Goal: Information Seeking & Learning: Learn about a topic

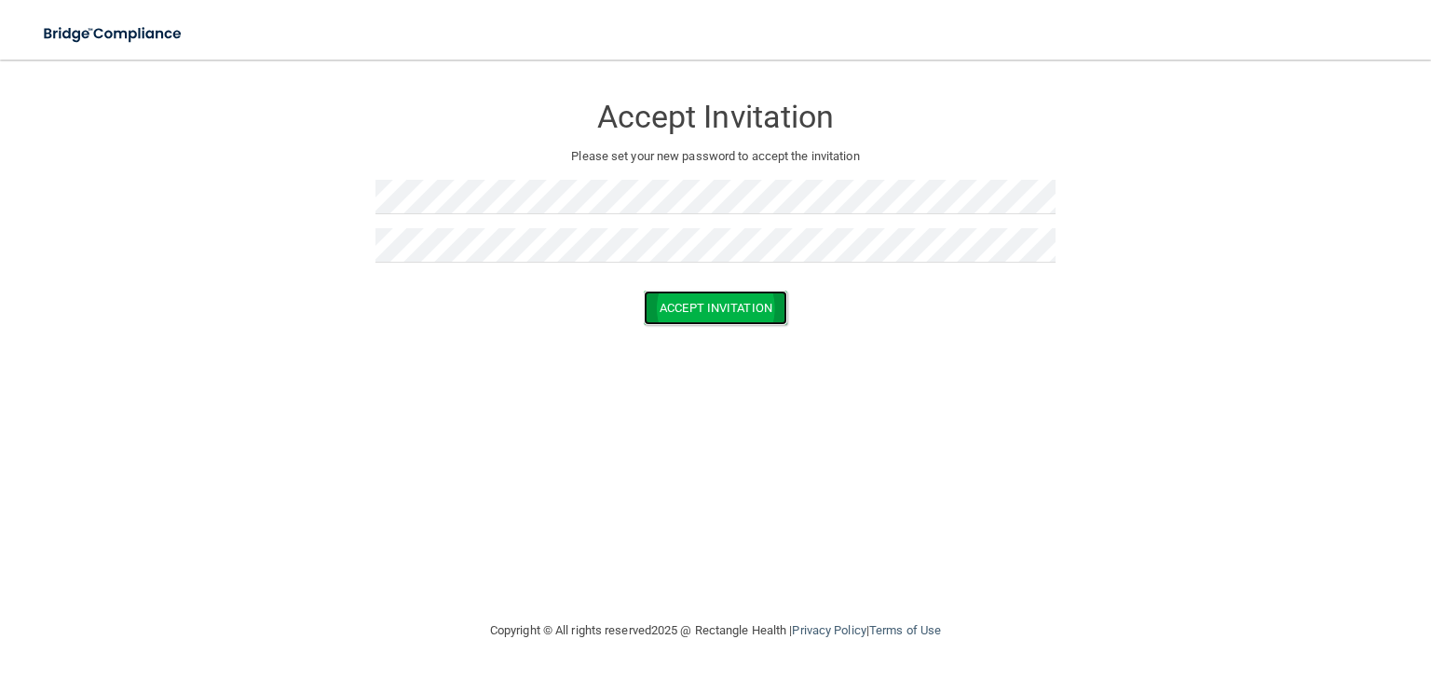
click at [707, 307] on button "Accept Invitation" at bounding box center [715, 308] width 143 height 34
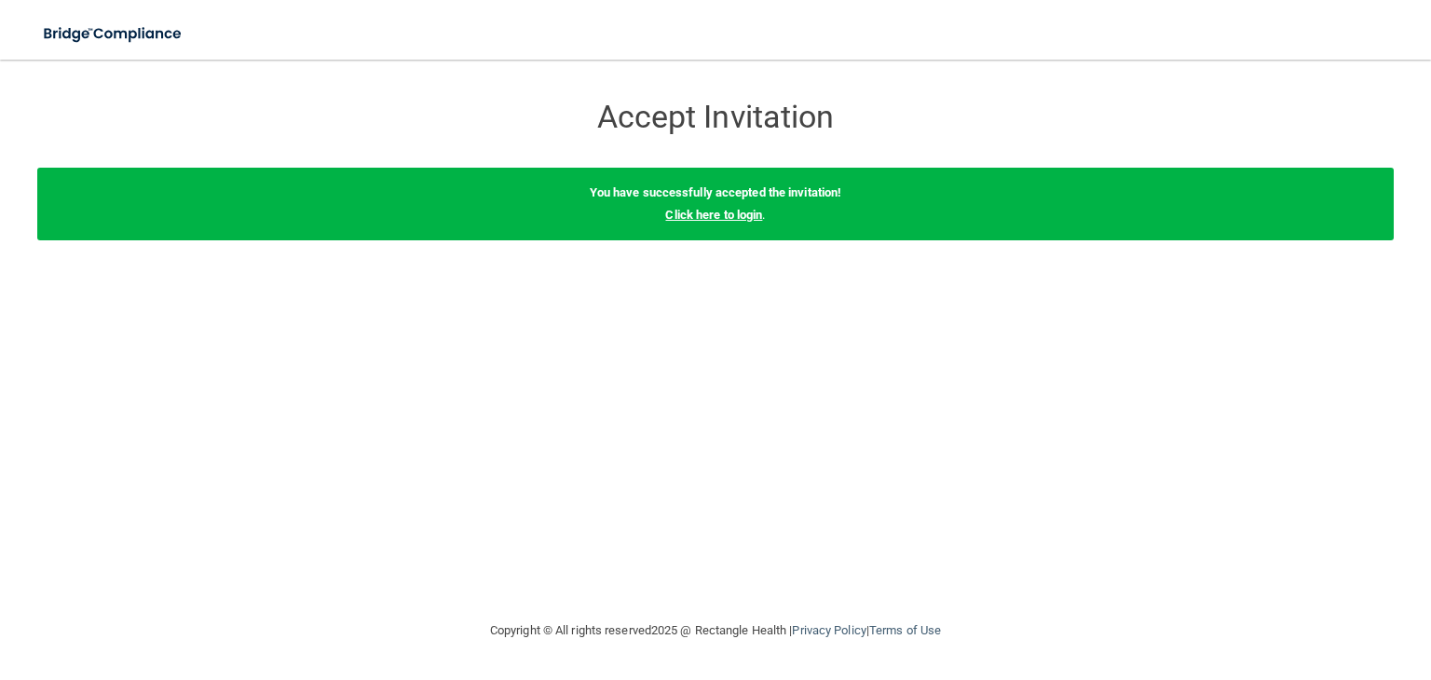
click at [747, 213] on link "Click here to login" at bounding box center [713, 215] width 97 height 14
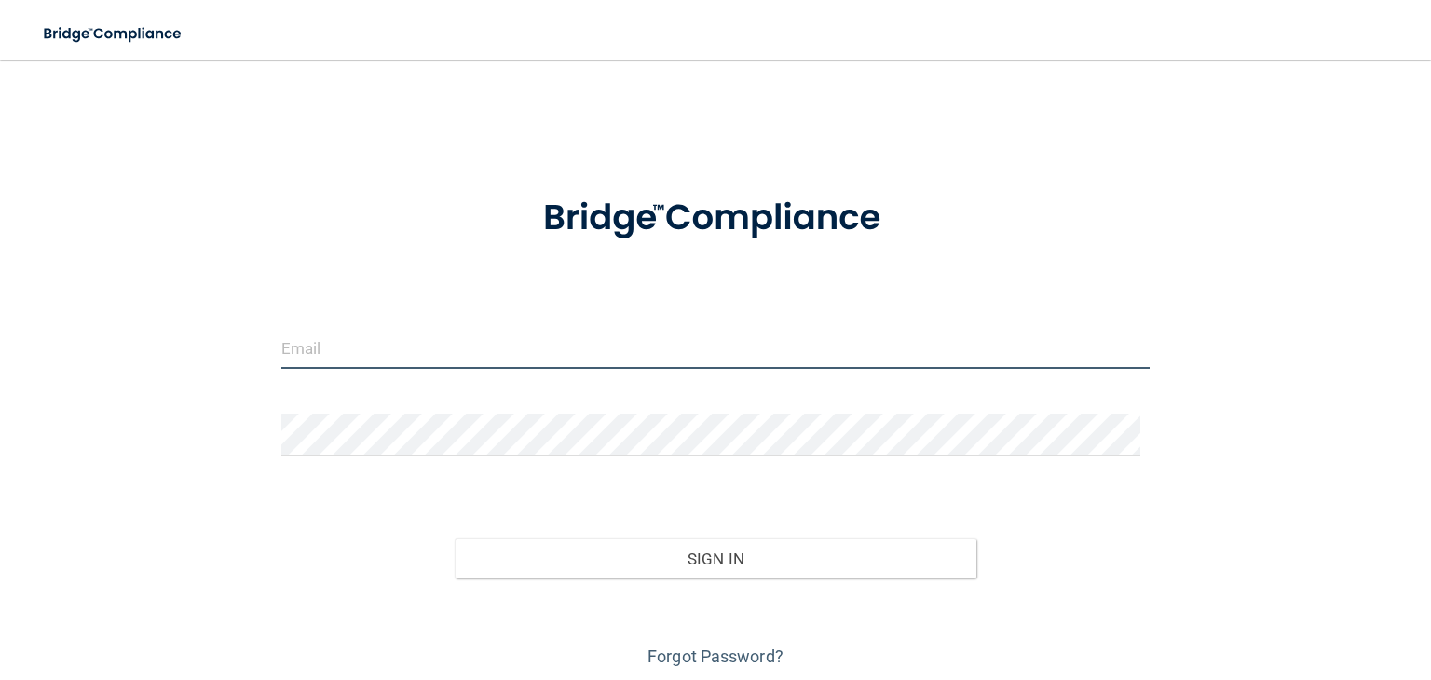
click at [375, 344] on input "email" at bounding box center [715, 348] width 868 height 42
type input "[PERSON_NAME][EMAIL_ADDRESS][PERSON_NAME][DOMAIN_NAME]"
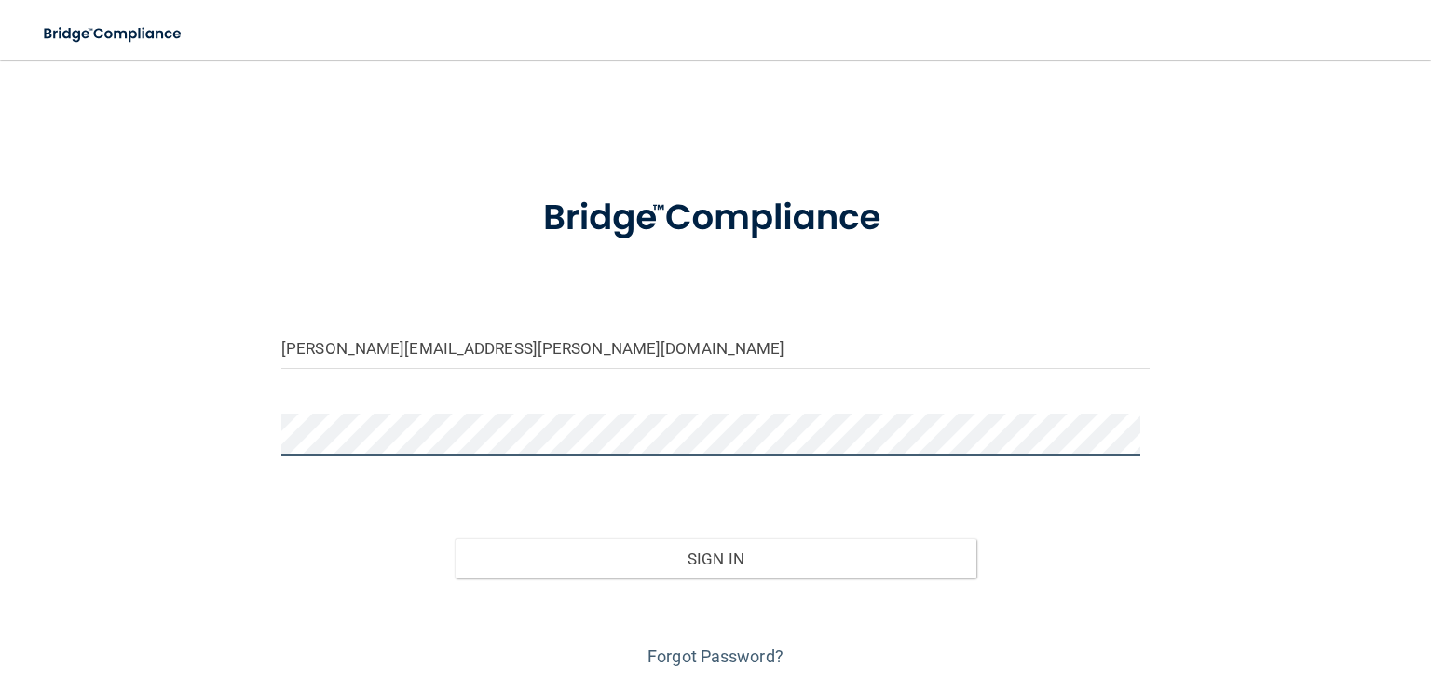
click at [455, 538] on button "Sign In" at bounding box center [715, 558] width 521 height 41
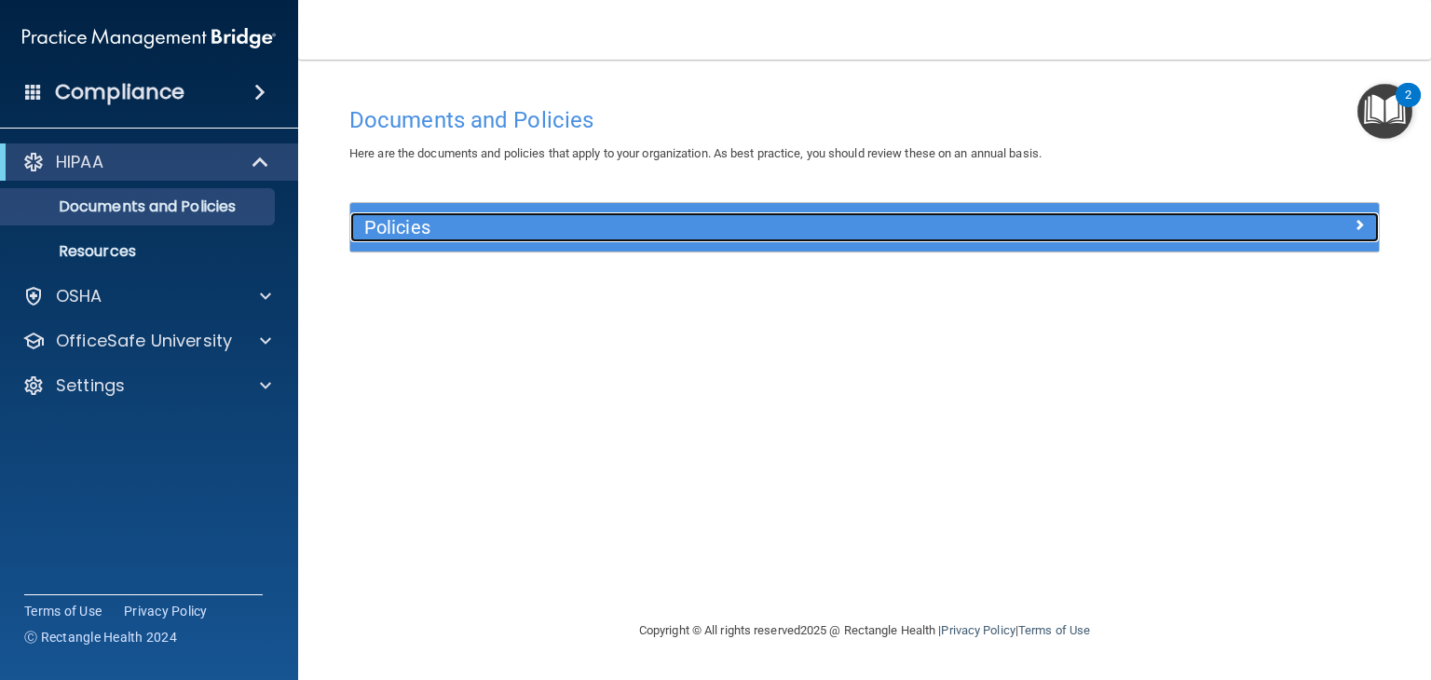
click at [1213, 241] on div "Policies" at bounding box center [864, 227] width 1029 height 30
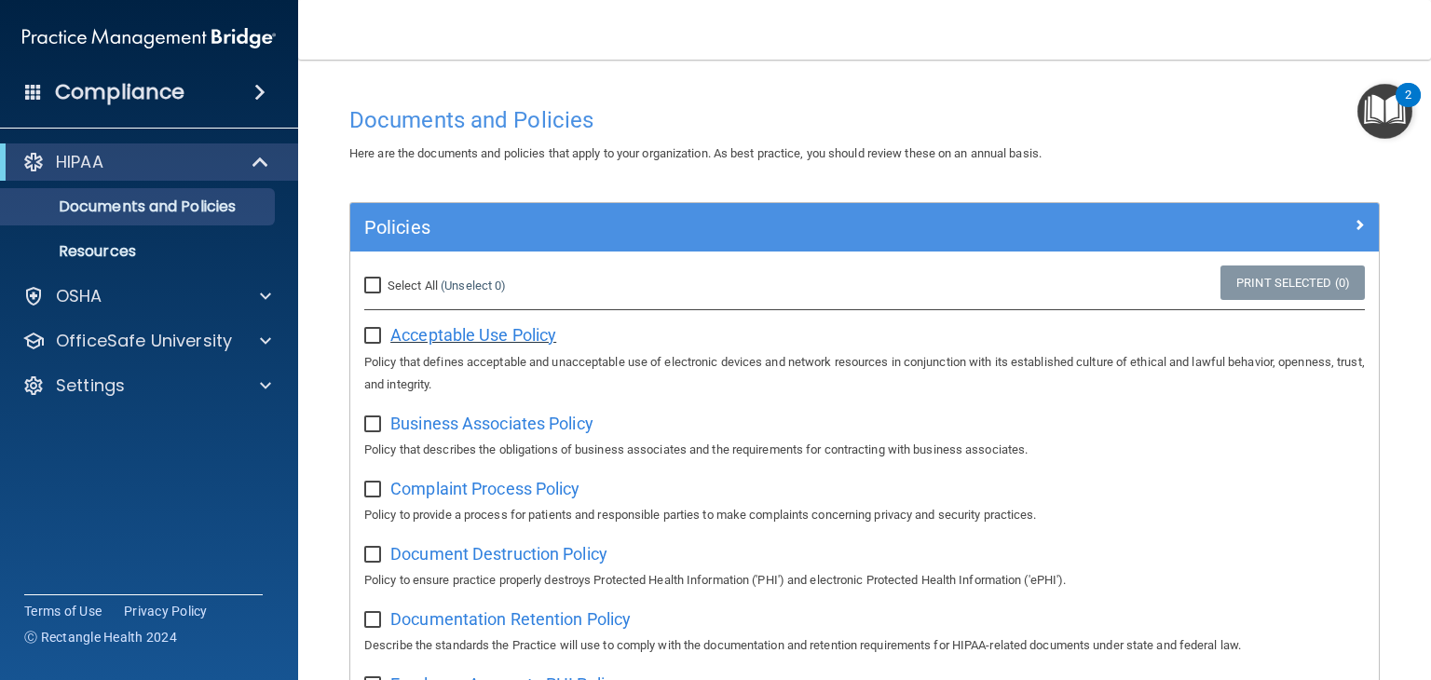
click at [499, 335] on span "Acceptable Use Policy" at bounding box center [473, 335] width 166 height 20
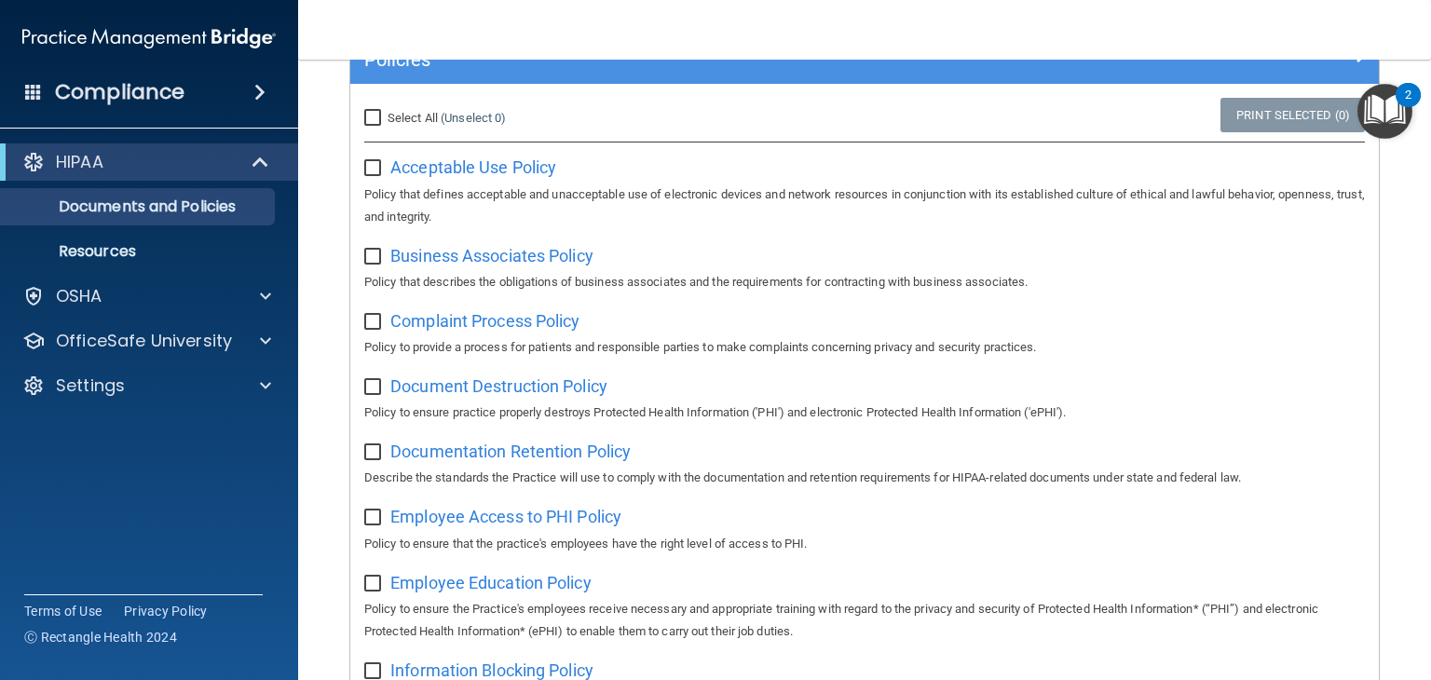
scroll to position [190, 0]
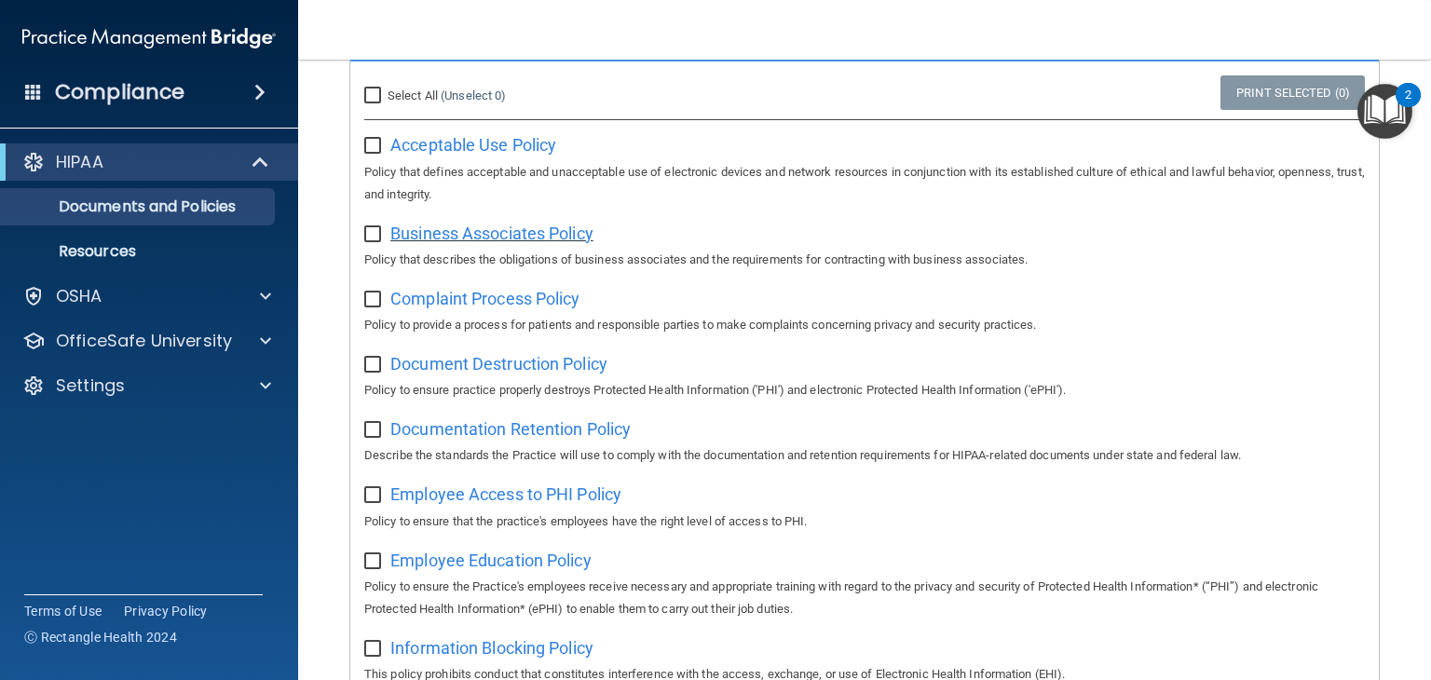
click at [537, 233] on span "Business Associates Policy" at bounding box center [491, 234] width 203 height 20
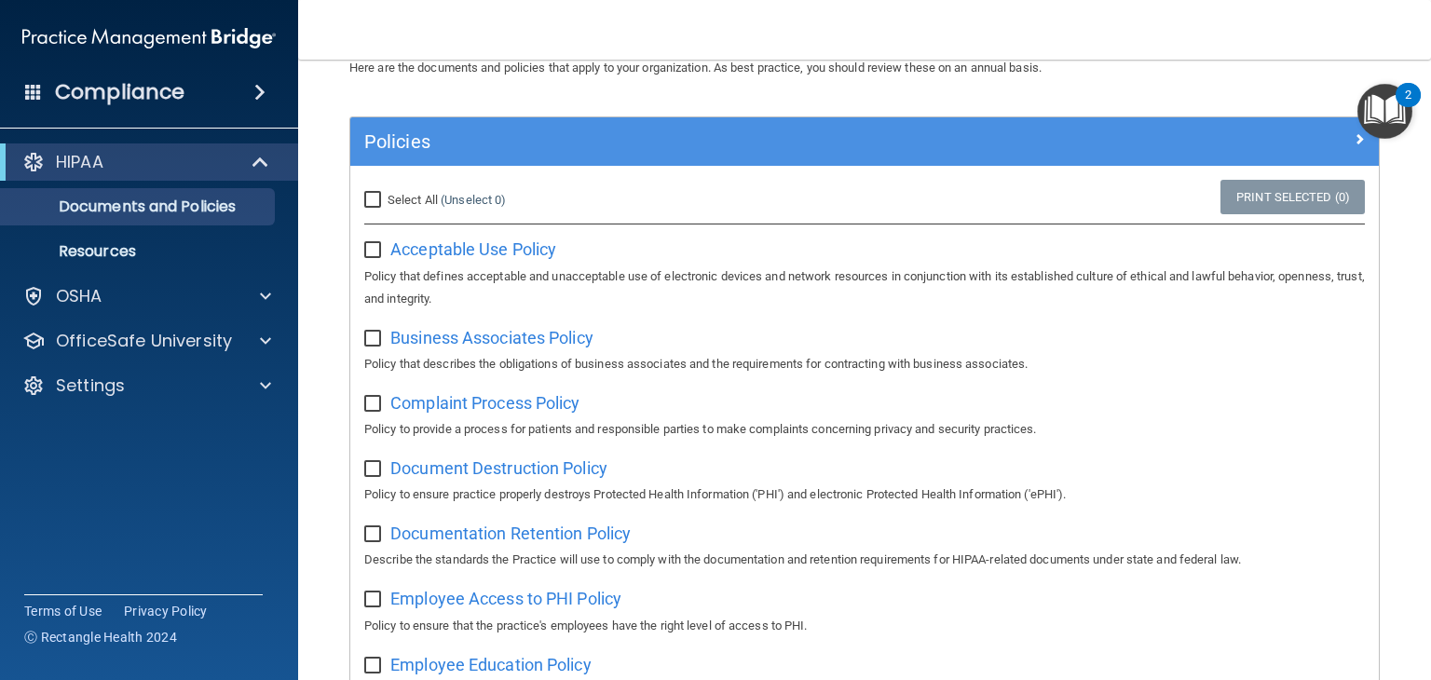
scroll to position [89, 0]
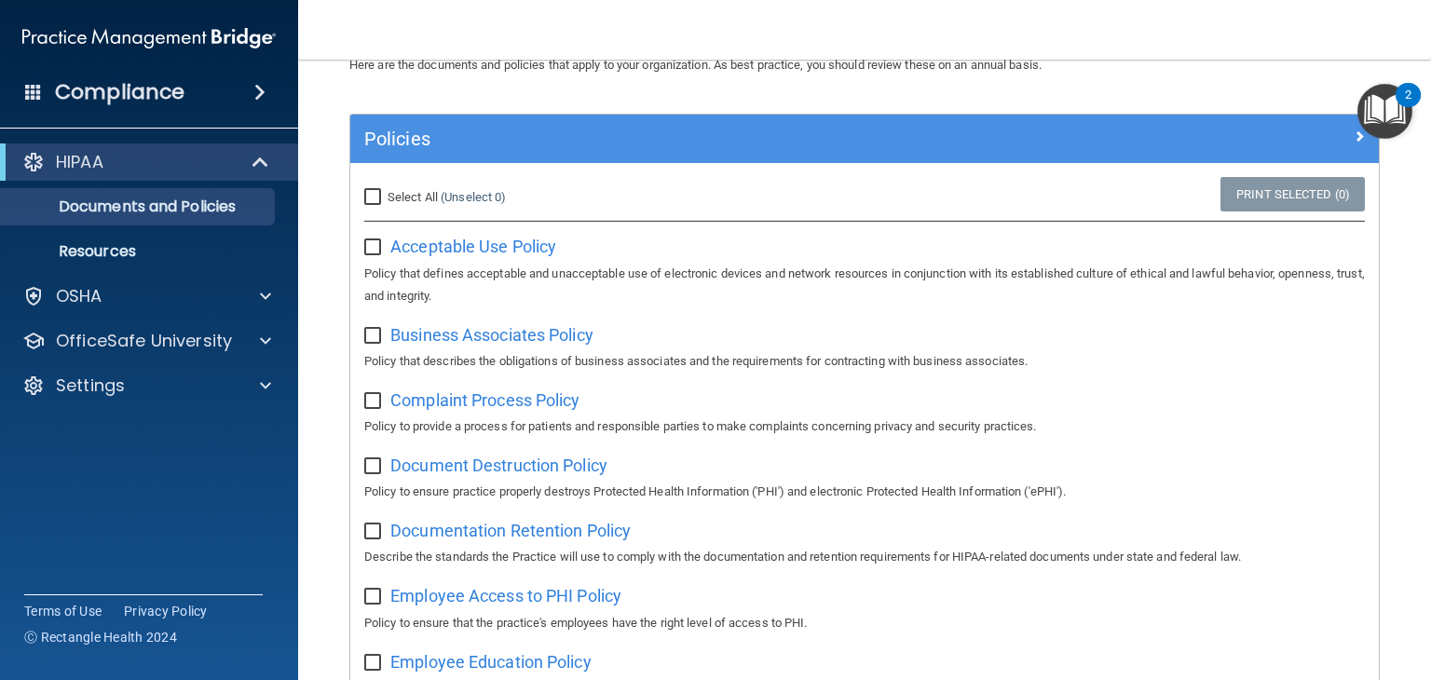
click at [373, 400] on input "checkbox" at bounding box center [374, 401] width 21 height 15
checkbox input "false"
click at [436, 409] on span "Complaint Process Policy" at bounding box center [484, 400] width 189 height 20
click at [373, 204] on input "Select All (Unselect 0) Unselect All" at bounding box center [374, 197] width 21 height 15
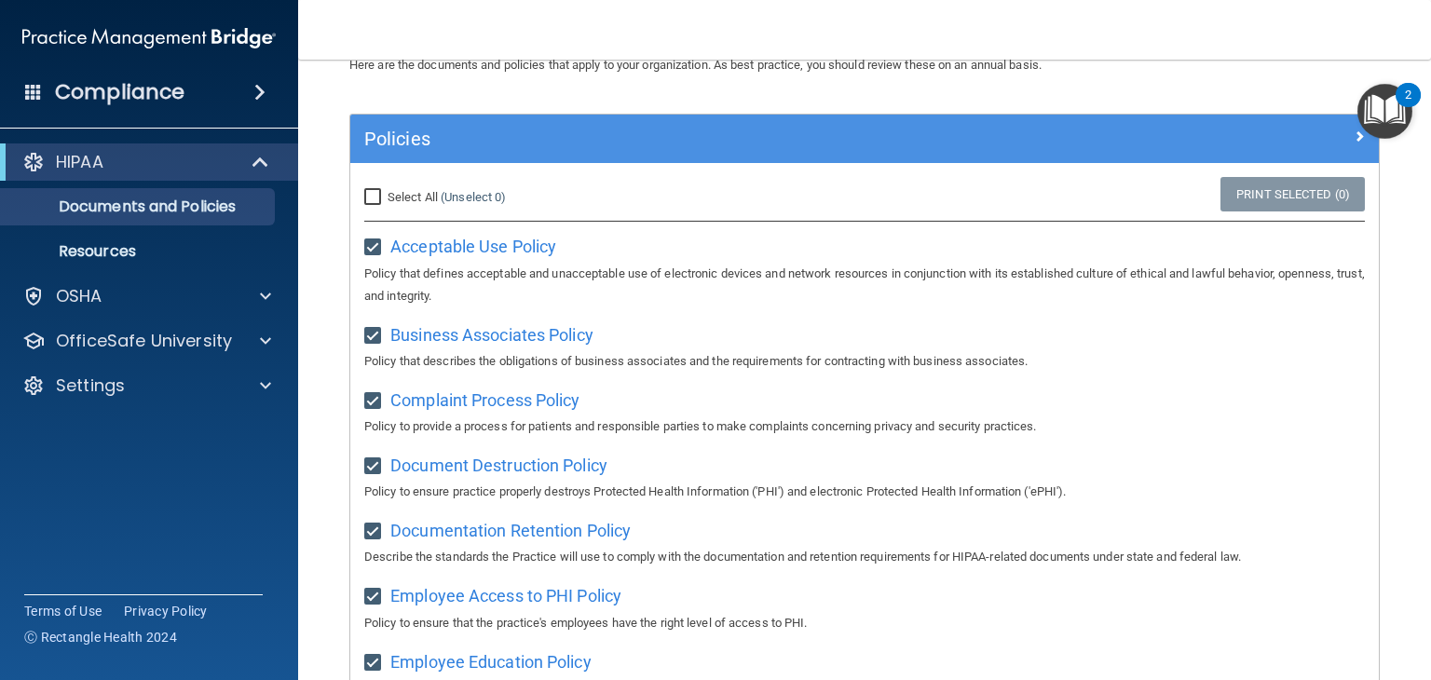
checkbox input "true"
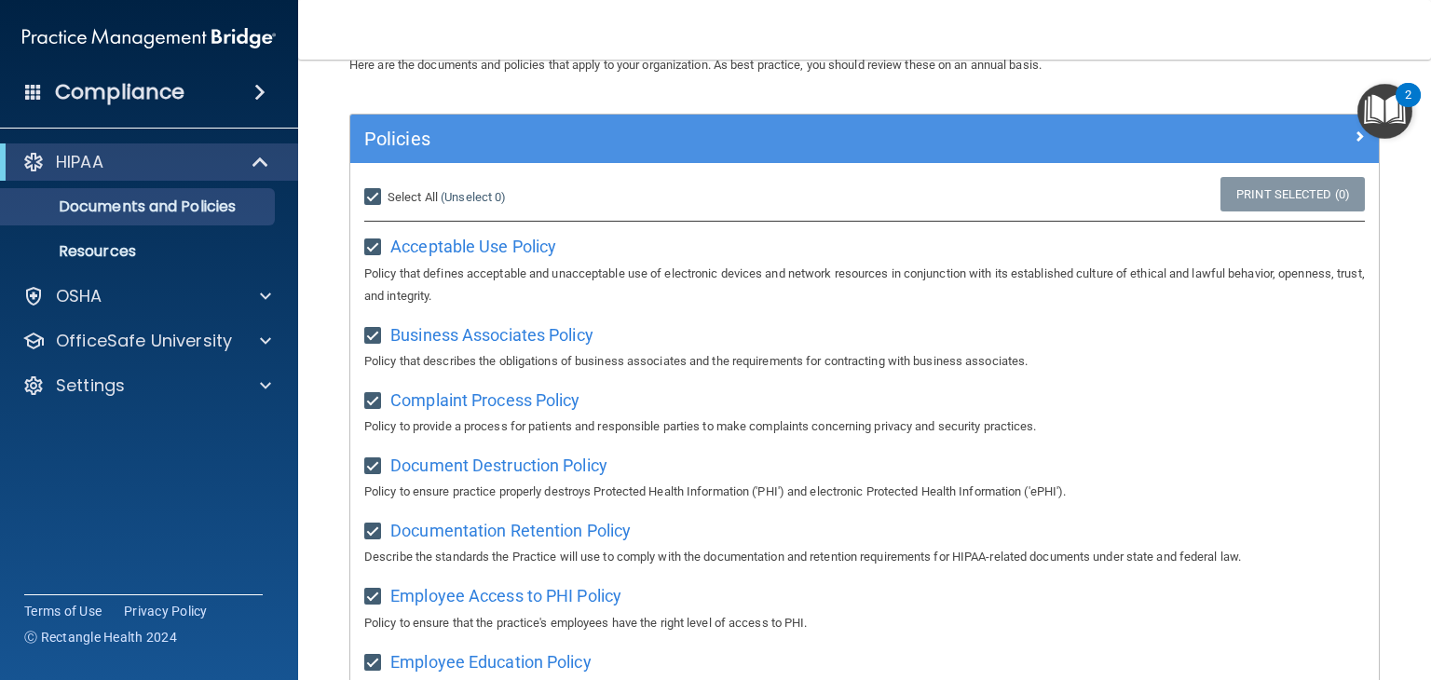
checkbox input "true"
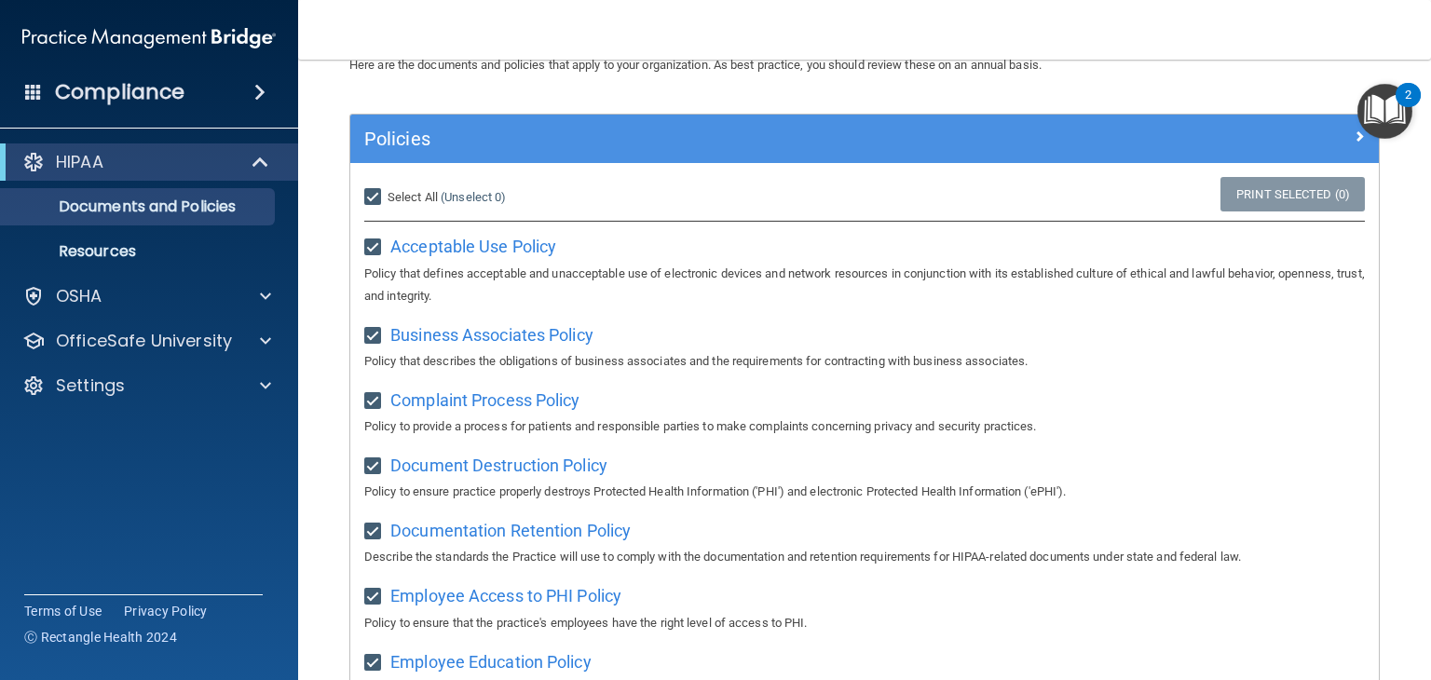
checkbox input "true"
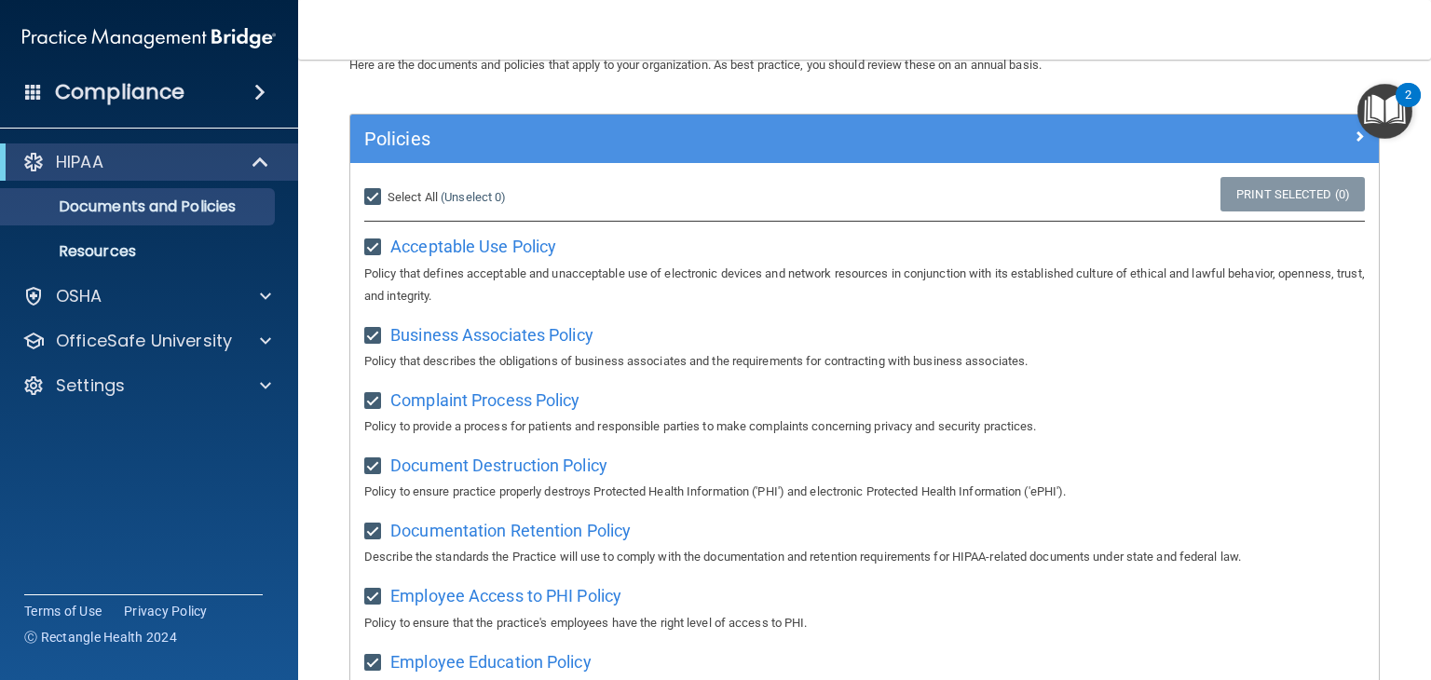
checkbox input "true"
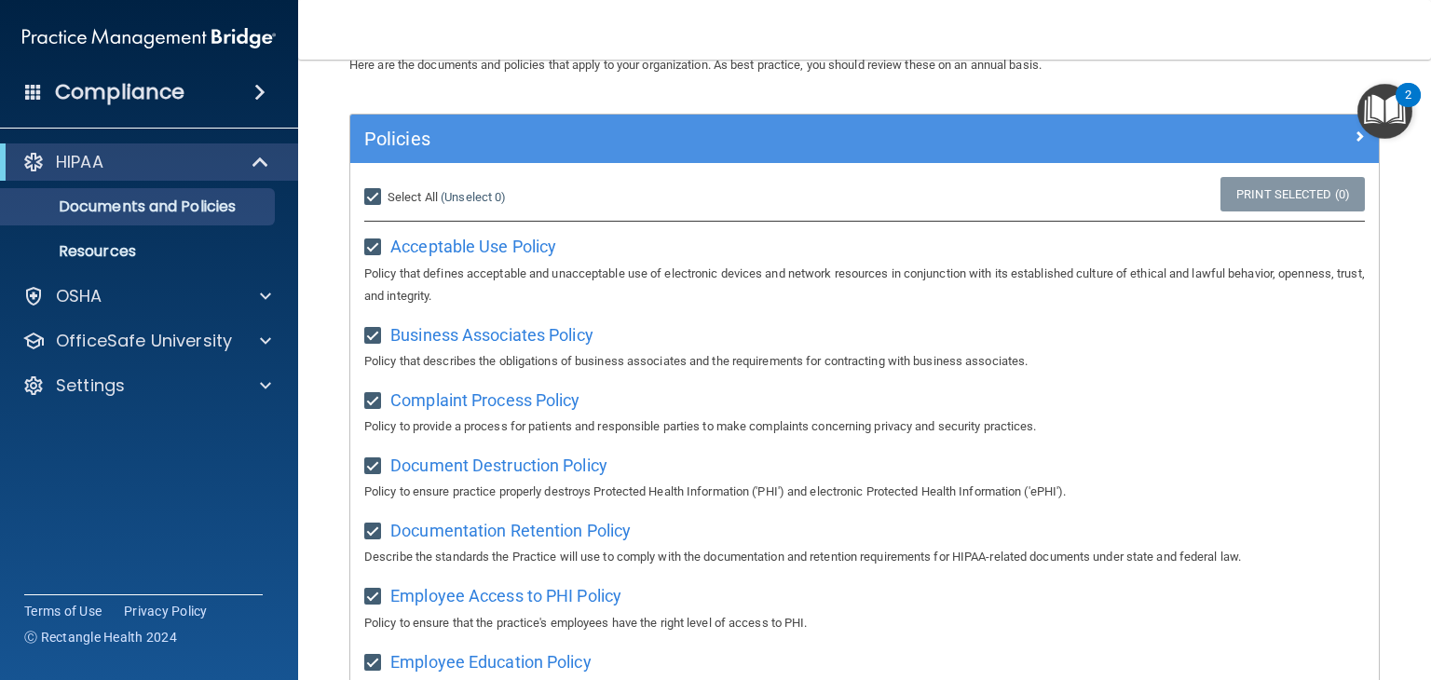
checkbox input "true"
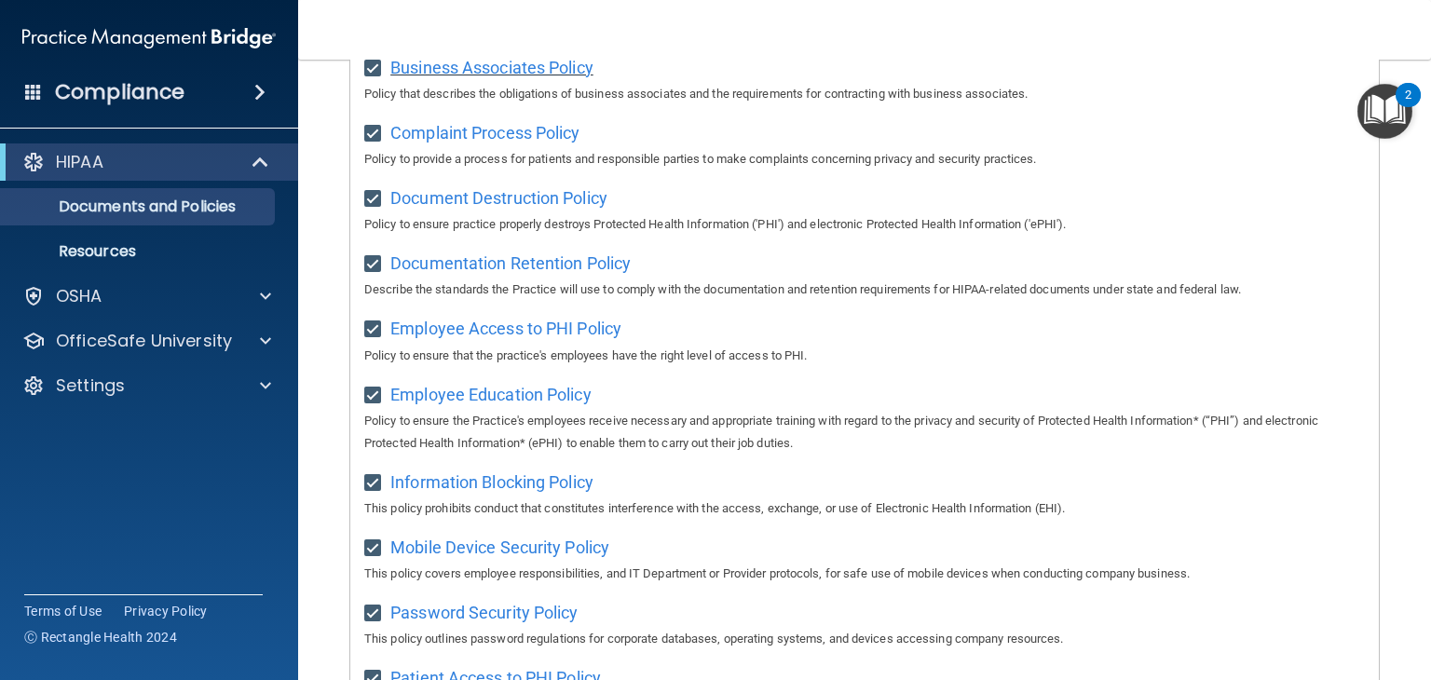
scroll to position [0, 0]
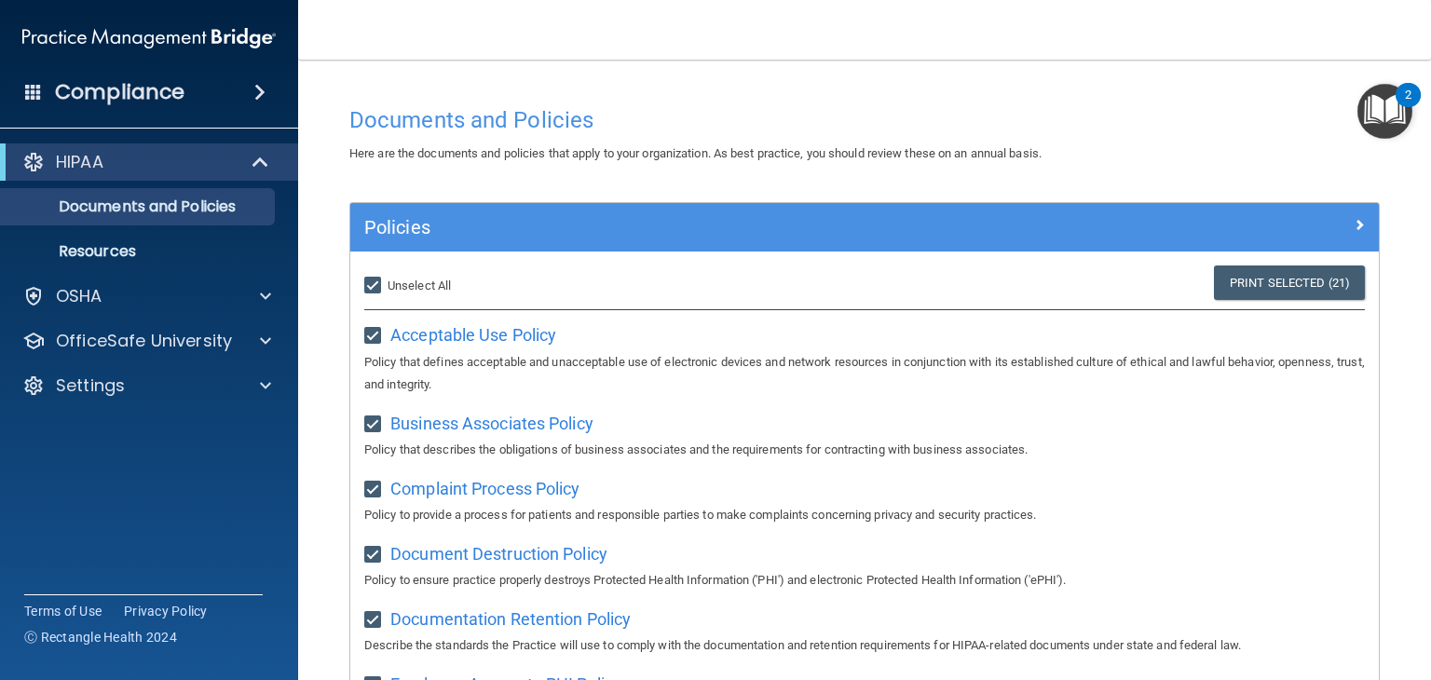
click at [368, 288] on input "Select All (Unselect 21) Unselect All" at bounding box center [374, 286] width 21 height 15
checkbox input "false"
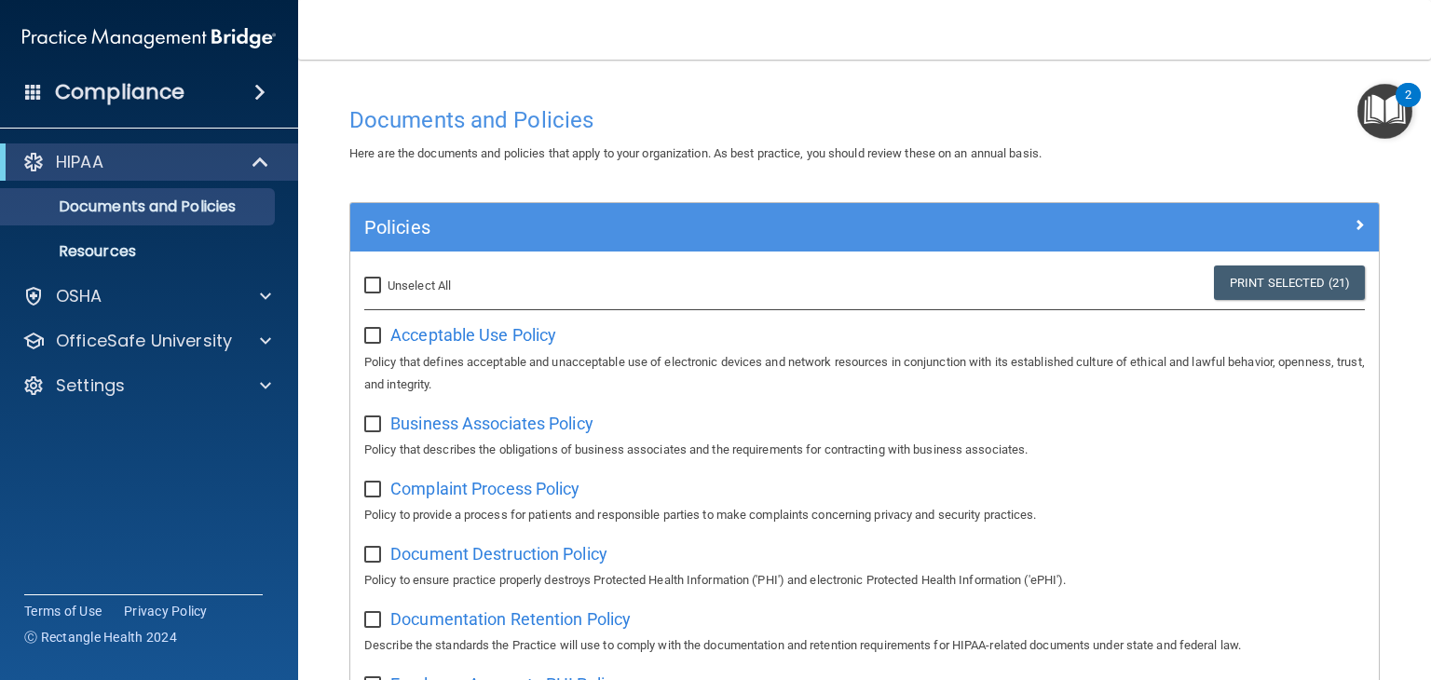
checkbox input "false"
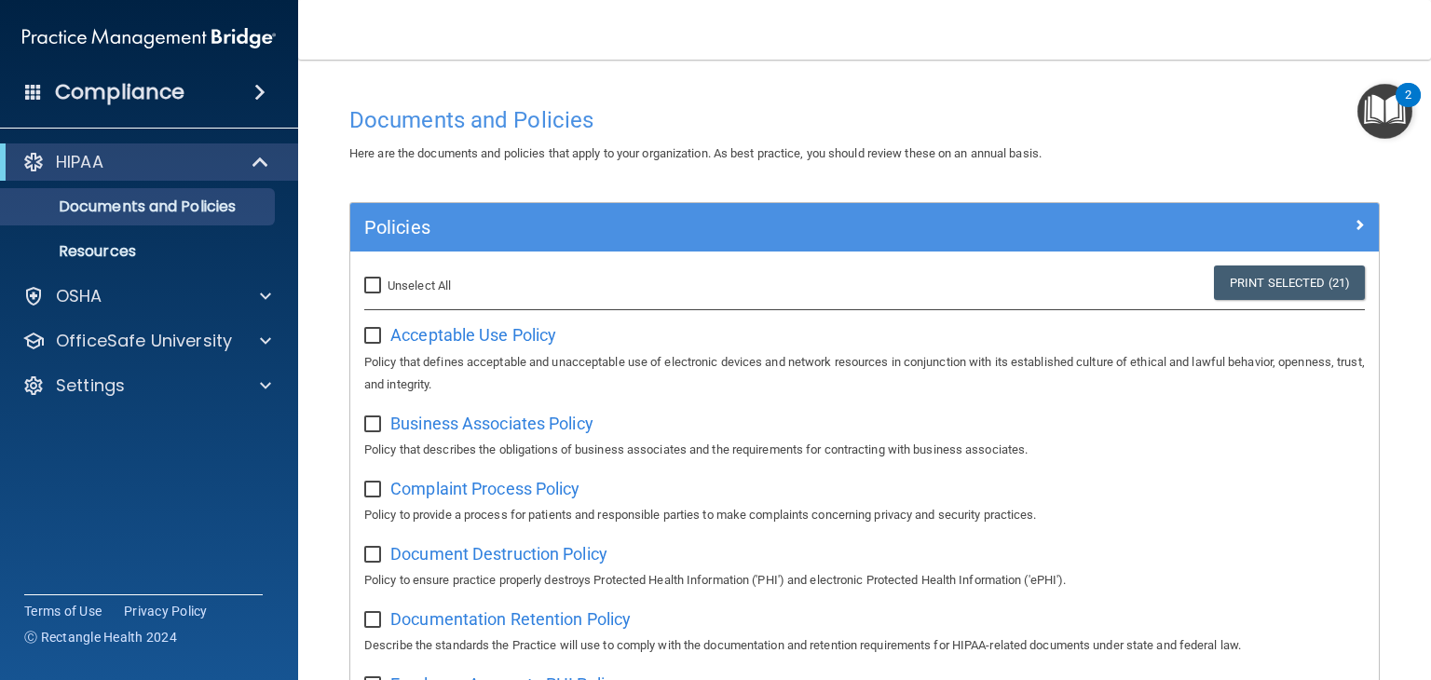
checkbox input "false"
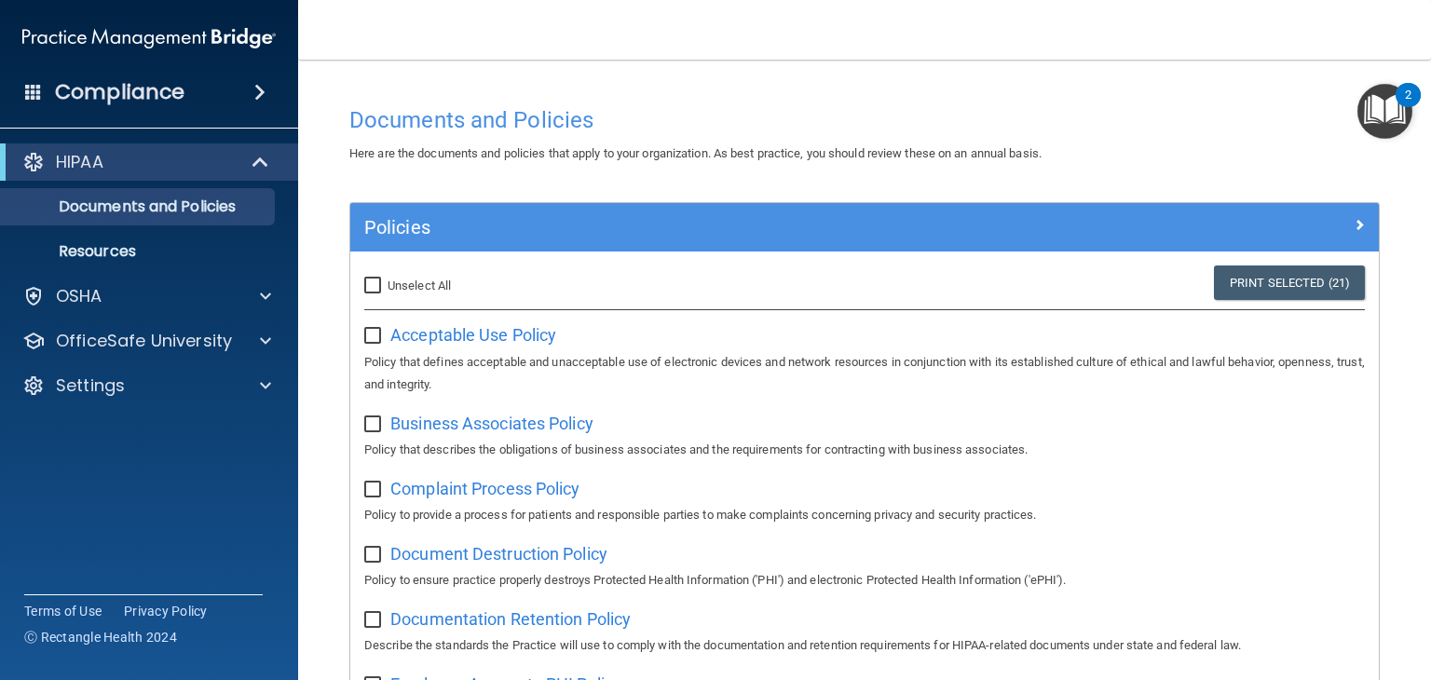
checkbox input "false"
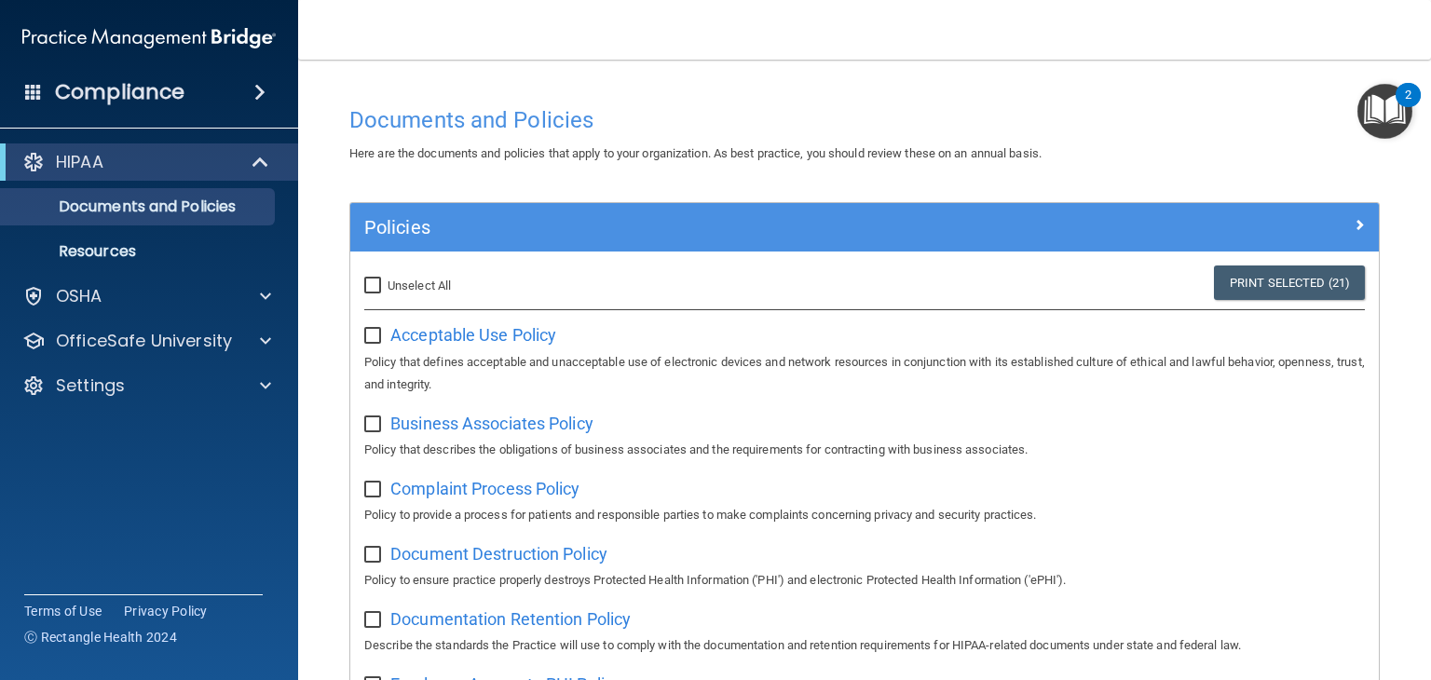
checkbox input "false"
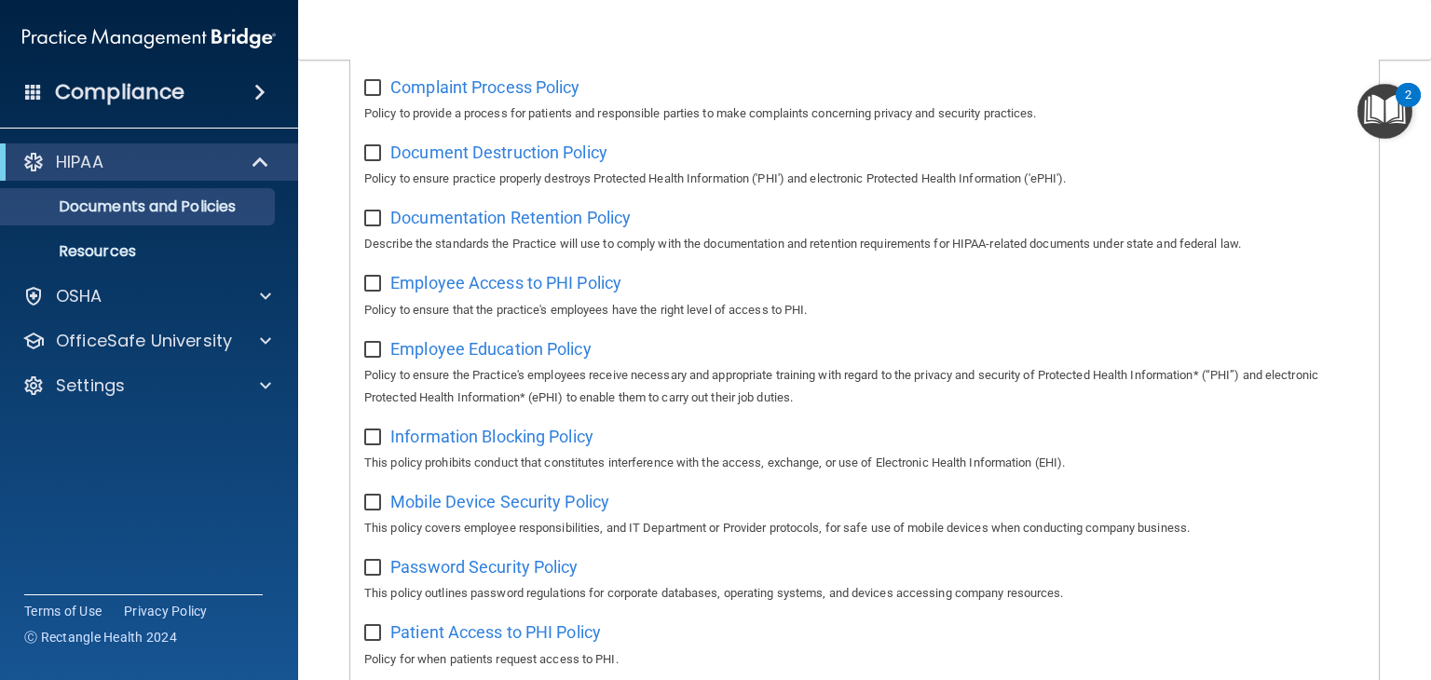
scroll to position [399, 0]
click at [442, 157] on span "Document Destruction Policy" at bounding box center [498, 155] width 217 height 20
click at [509, 295] on span "Employee Access to PHI Policy" at bounding box center [505, 286] width 231 height 20
click at [497, 361] on span "Employee Education Policy" at bounding box center [490, 352] width 201 height 20
click at [478, 445] on span "Information Blocking Policy" at bounding box center [491, 439] width 203 height 20
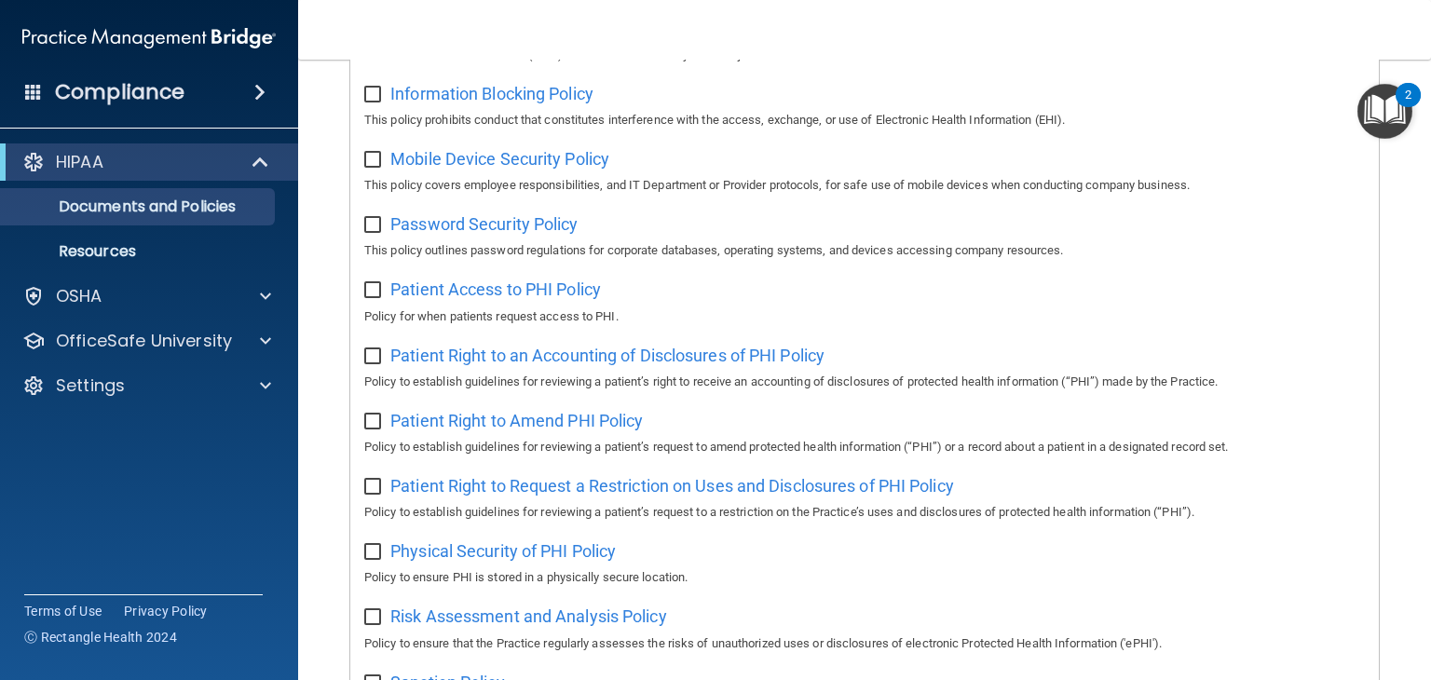
scroll to position [745, 0]
click at [519, 168] on span "Mobile Device Security Policy" at bounding box center [499, 158] width 219 height 20
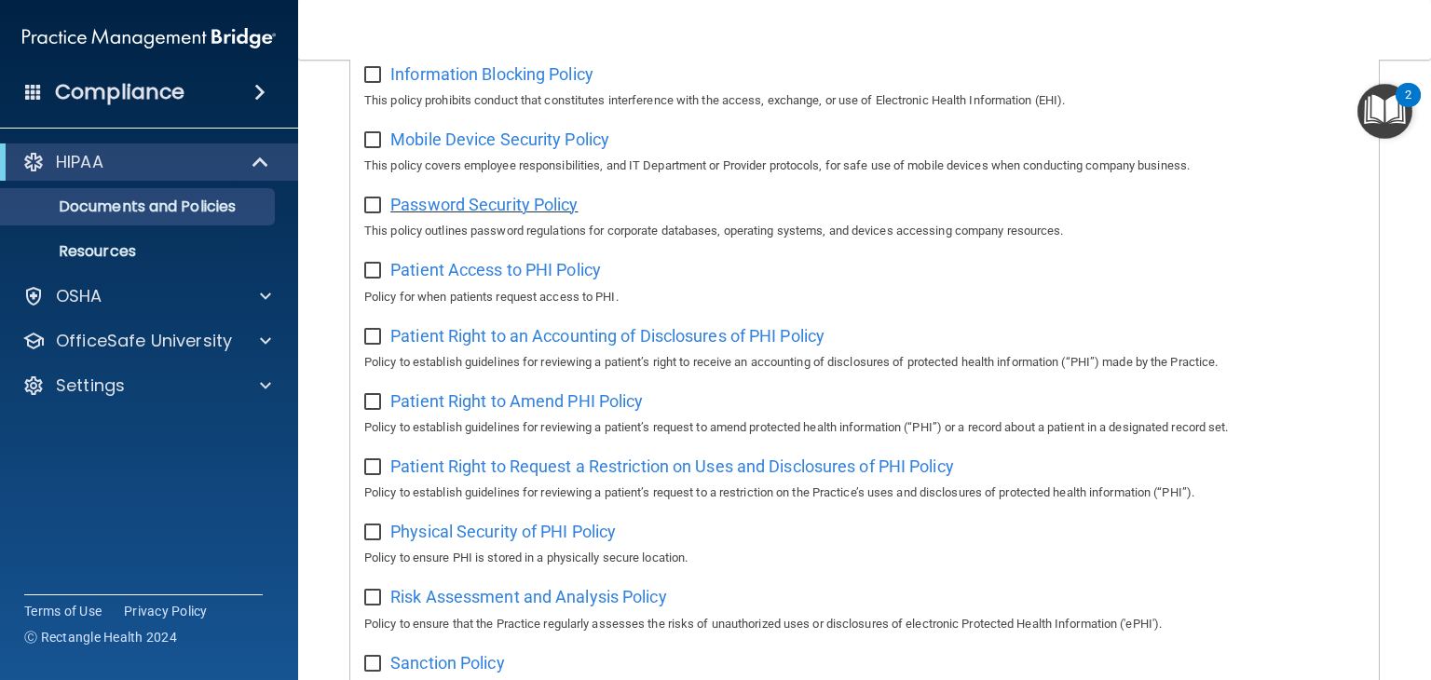
click at [517, 205] on span "Password Security Policy" at bounding box center [483, 205] width 187 height 20
click at [524, 274] on span "Patient Access to PHI Policy" at bounding box center [495, 270] width 211 height 20
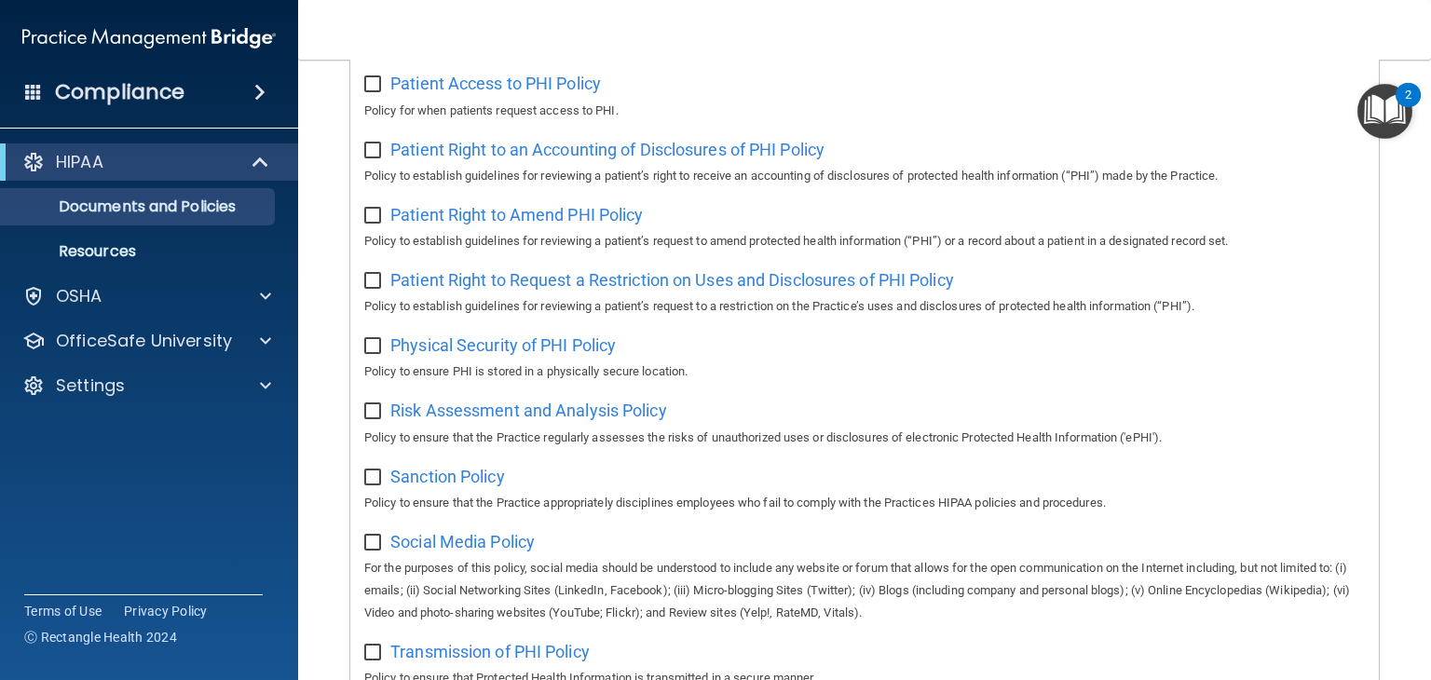
scroll to position [945, 0]
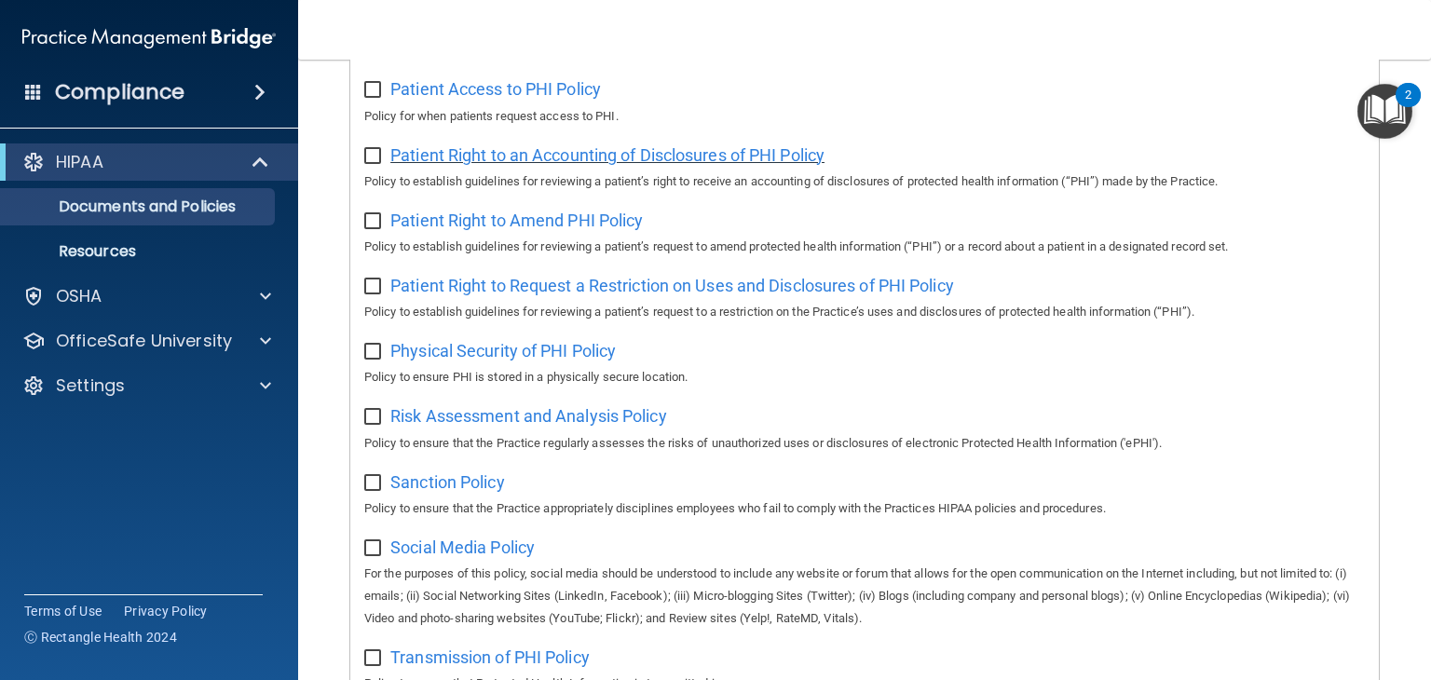
click at [496, 165] on span "Patient Right to an Accounting of Disclosures of PHI Policy" at bounding box center [607, 155] width 434 height 20
click at [523, 223] on span "Patient Right to Amend PHI Policy" at bounding box center [516, 221] width 252 height 20
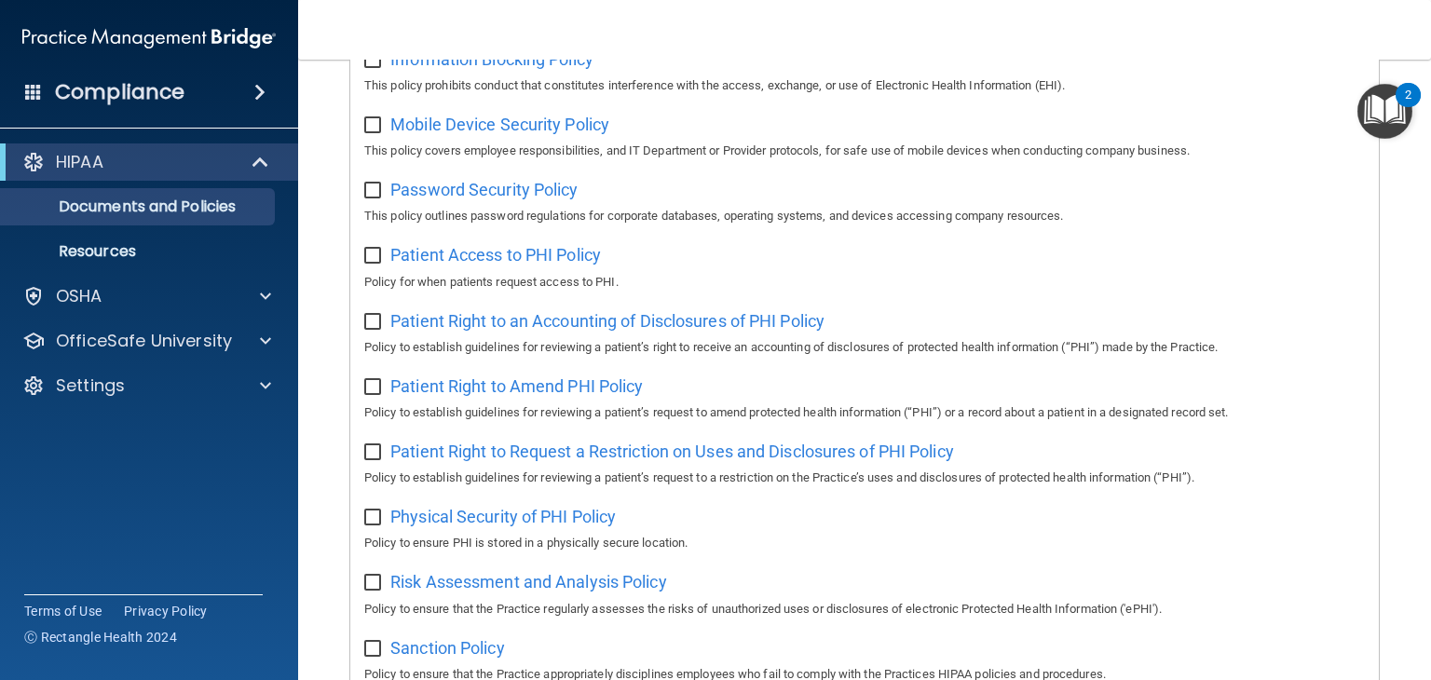
scroll to position [777, 0]
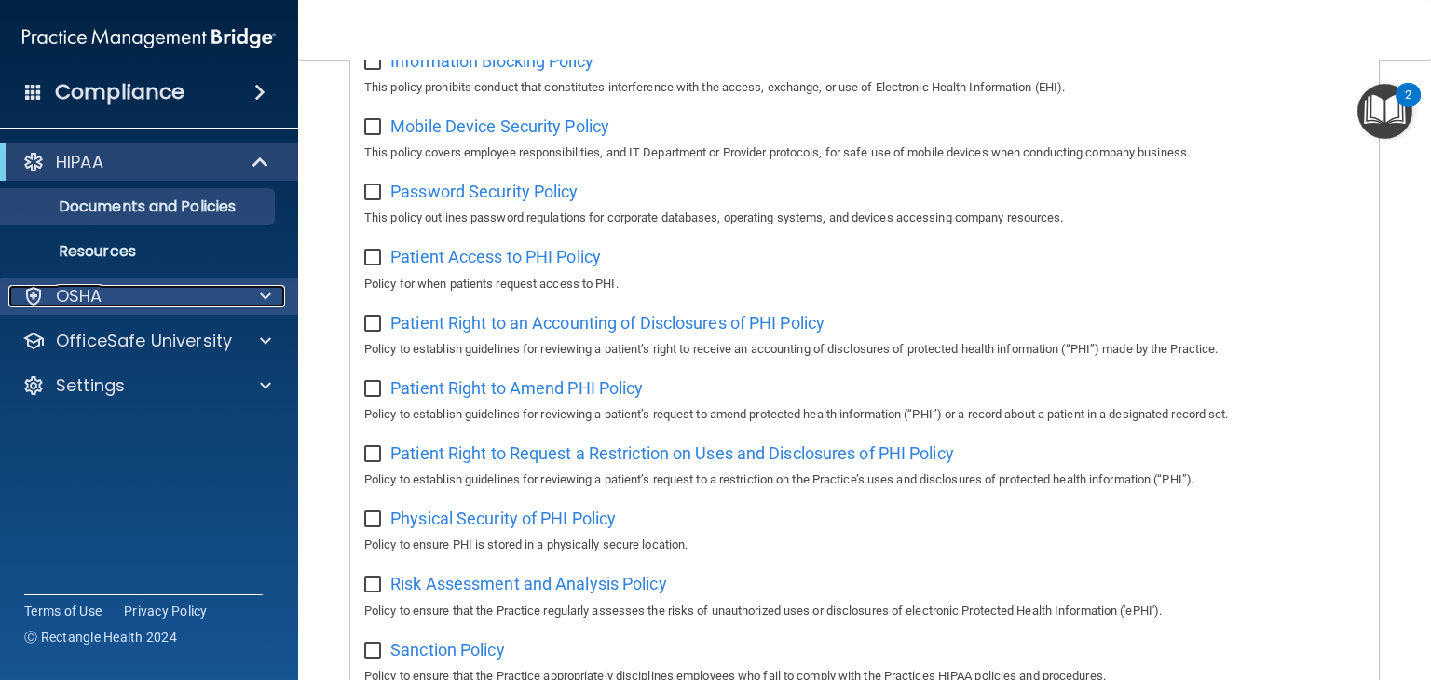
click at [264, 294] on span at bounding box center [265, 296] width 11 height 22
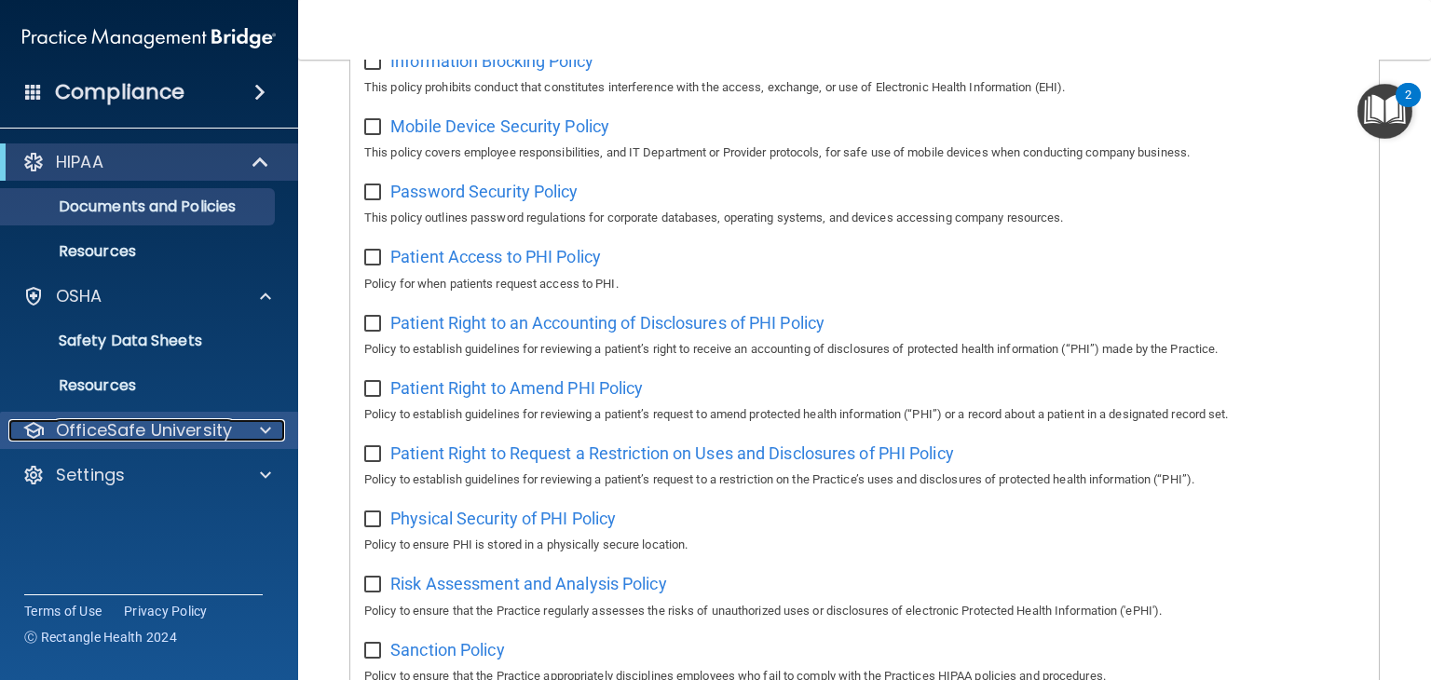
click at [266, 428] on span at bounding box center [265, 430] width 11 height 22
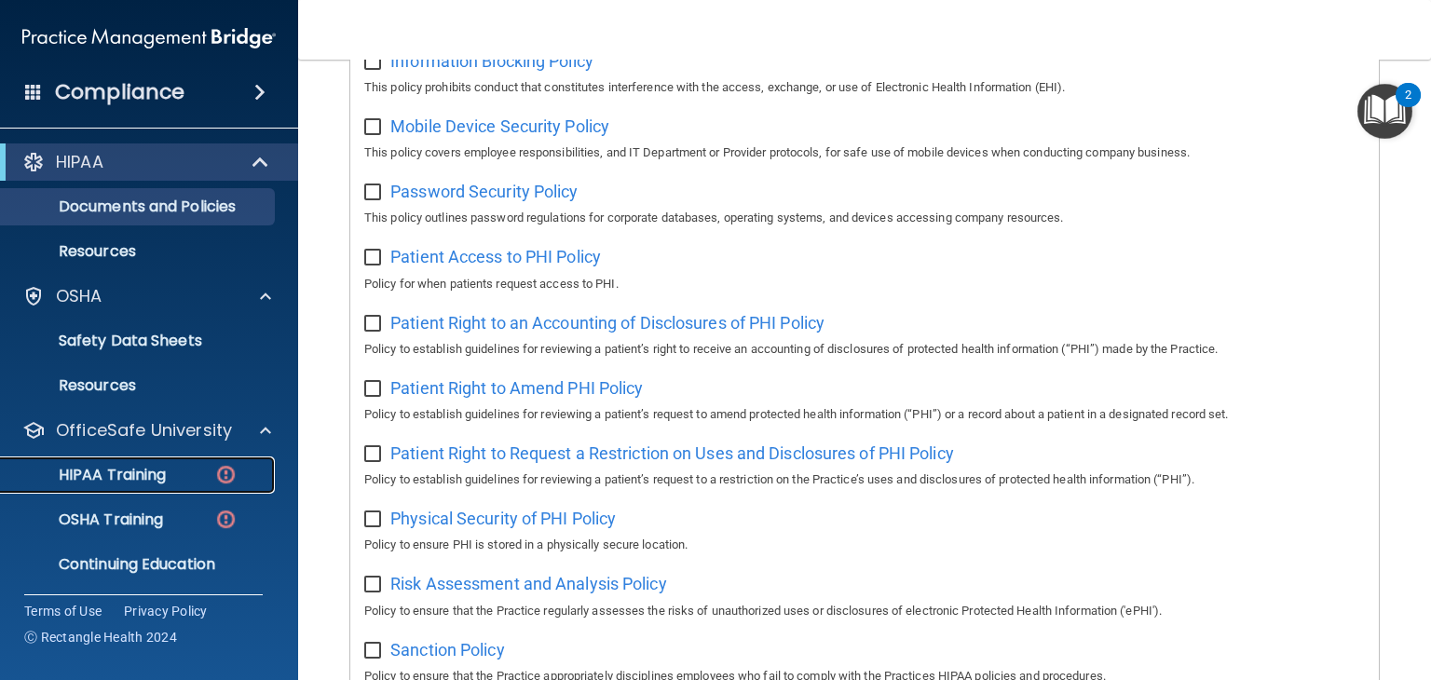
click at [150, 466] on p "HIPAA Training" at bounding box center [89, 475] width 154 height 19
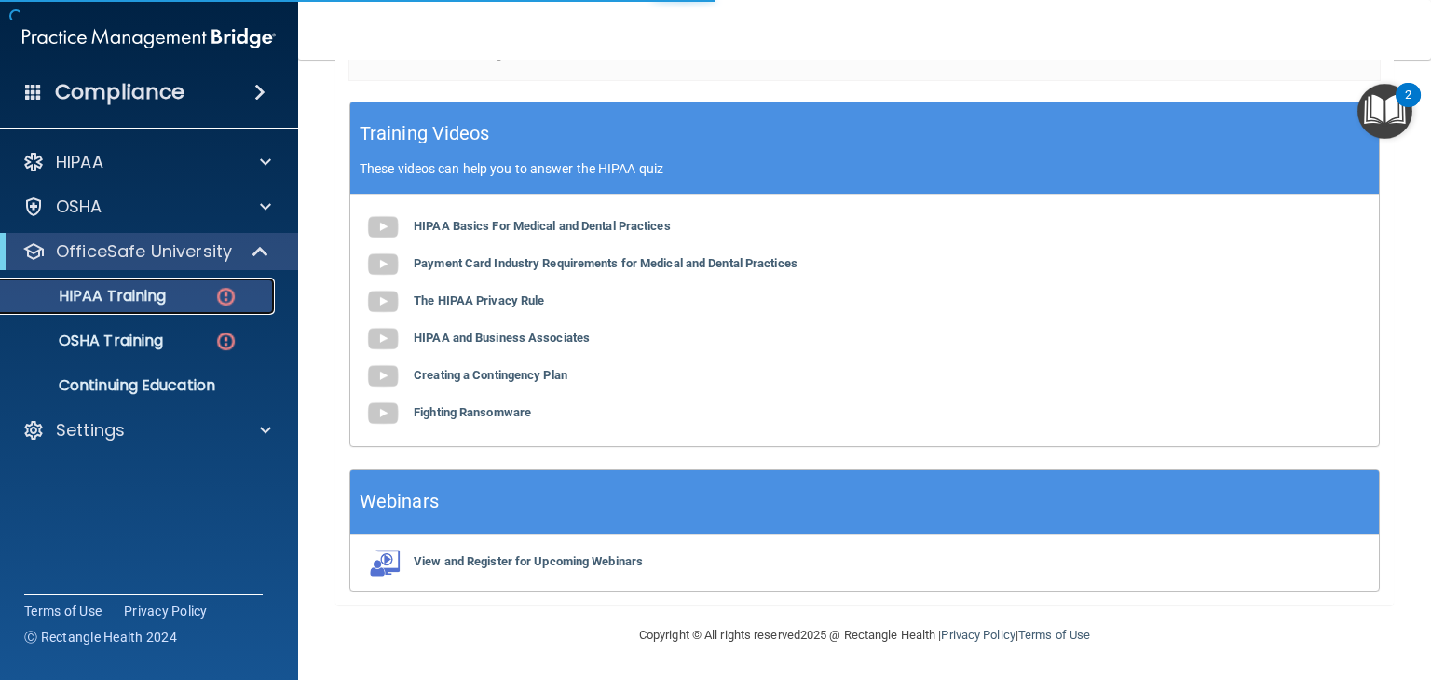
scroll to position [653, 0]
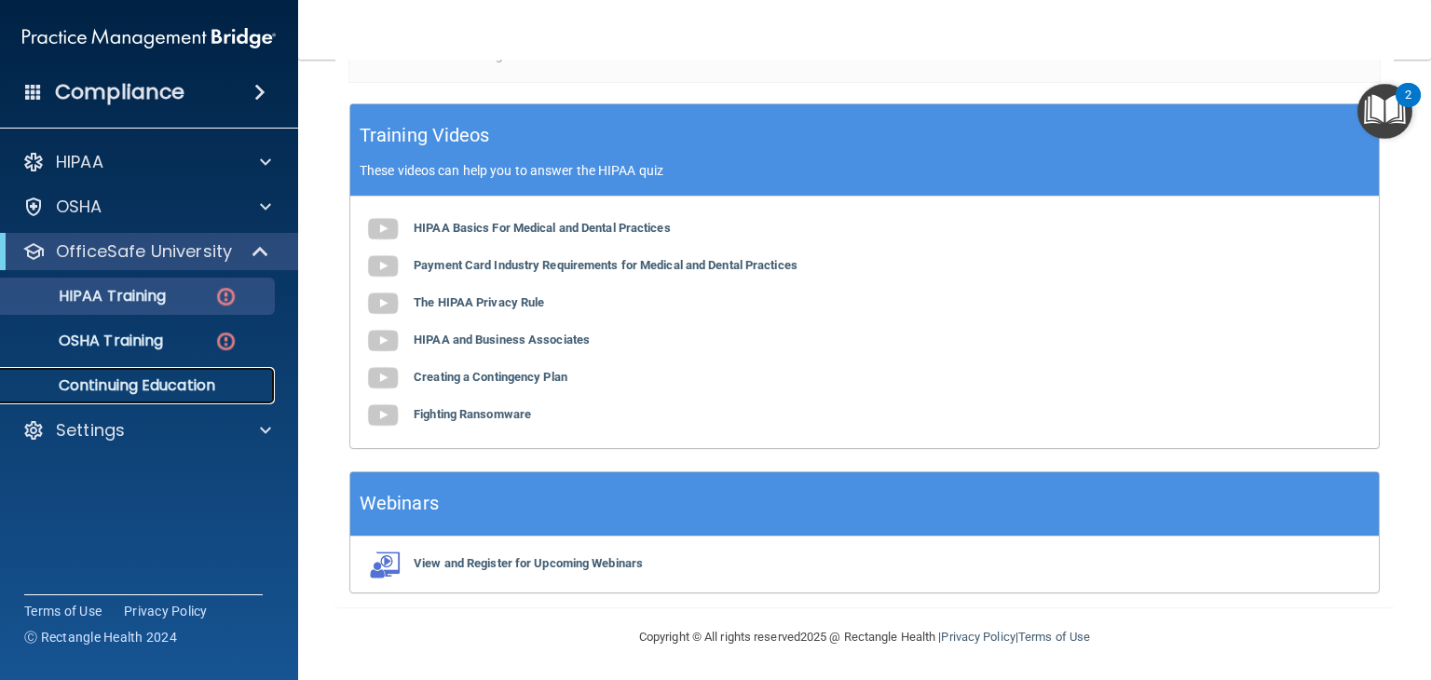
click at [160, 385] on p "Continuing Education" at bounding box center [139, 385] width 254 height 19
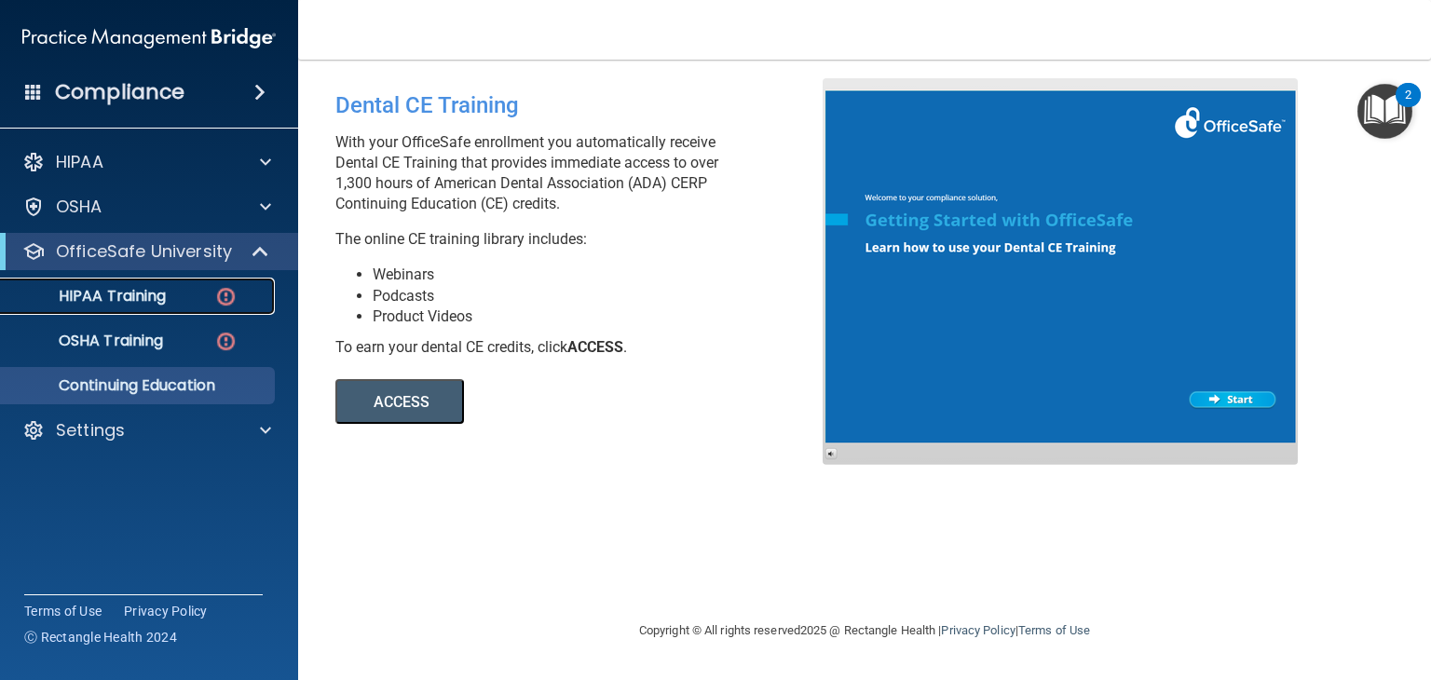
click at [120, 291] on p "HIPAA Training" at bounding box center [89, 296] width 154 height 19
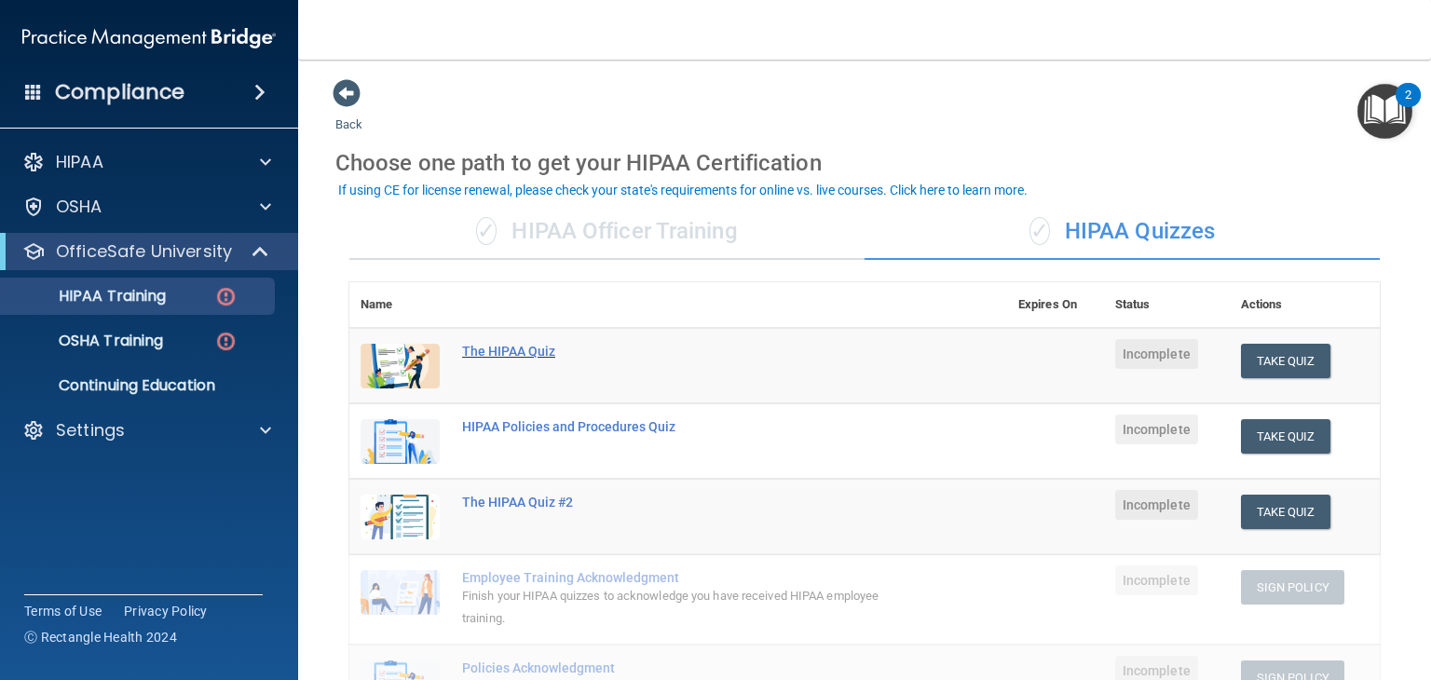
click at [512, 351] on div "The HIPAA Quiz" at bounding box center [688, 351] width 452 height 15
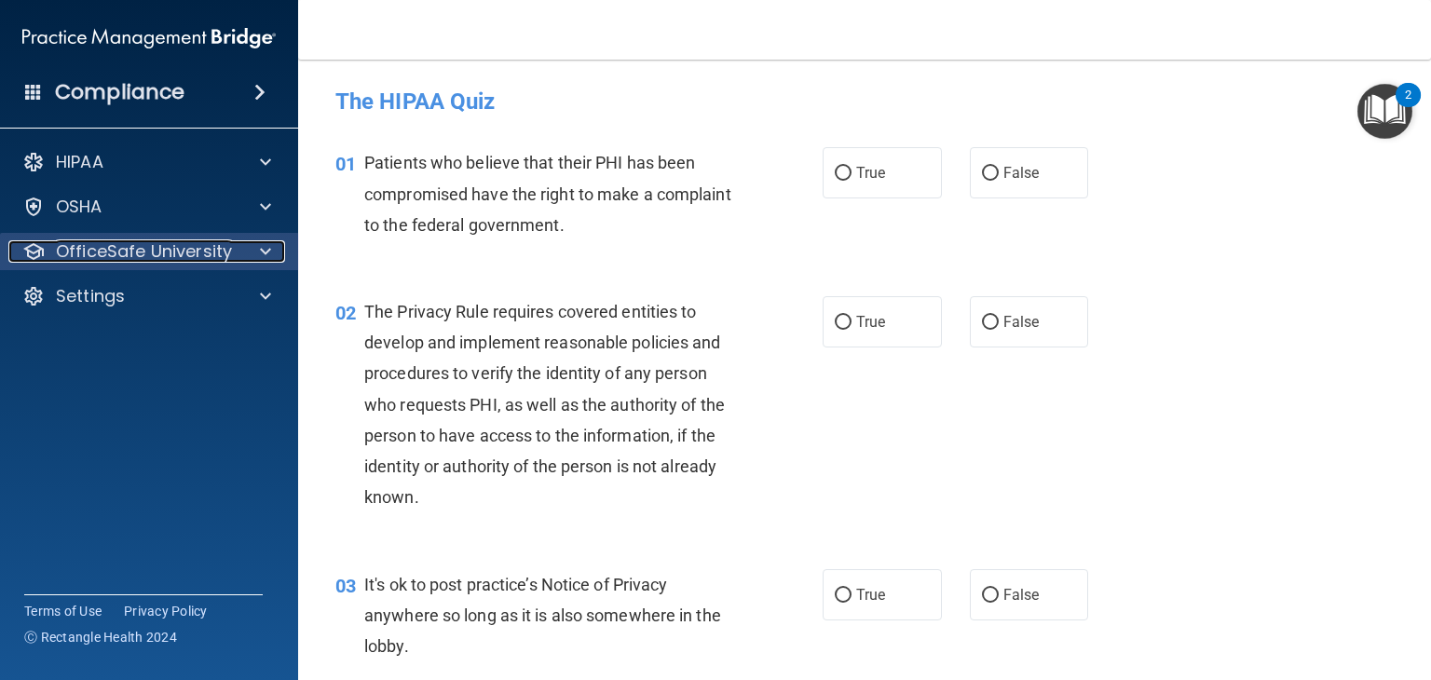
click at [220, 252] on p "OfficeSafe University" at bounding box center [144, 251] width 176 height 22
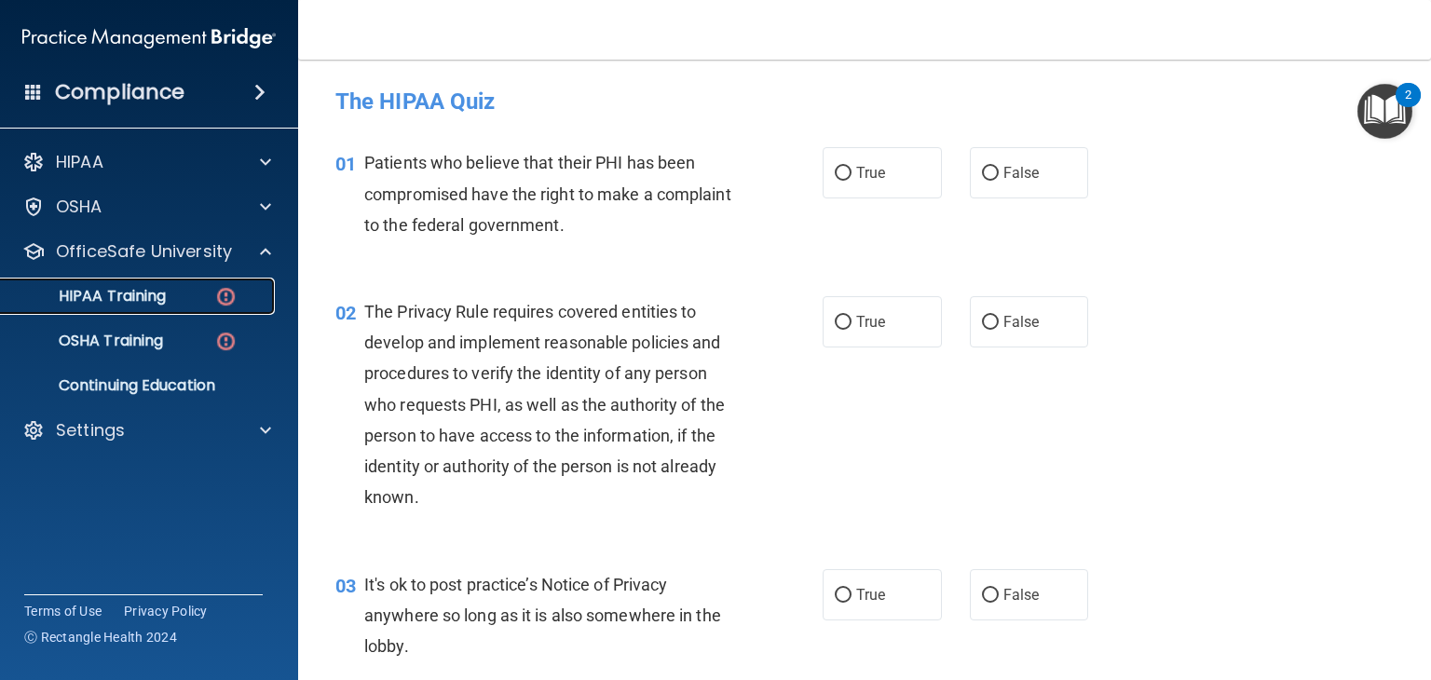
click at [142, 291] on p "HIPAA Training" at bounding box center [89, 296] width 154 height 19
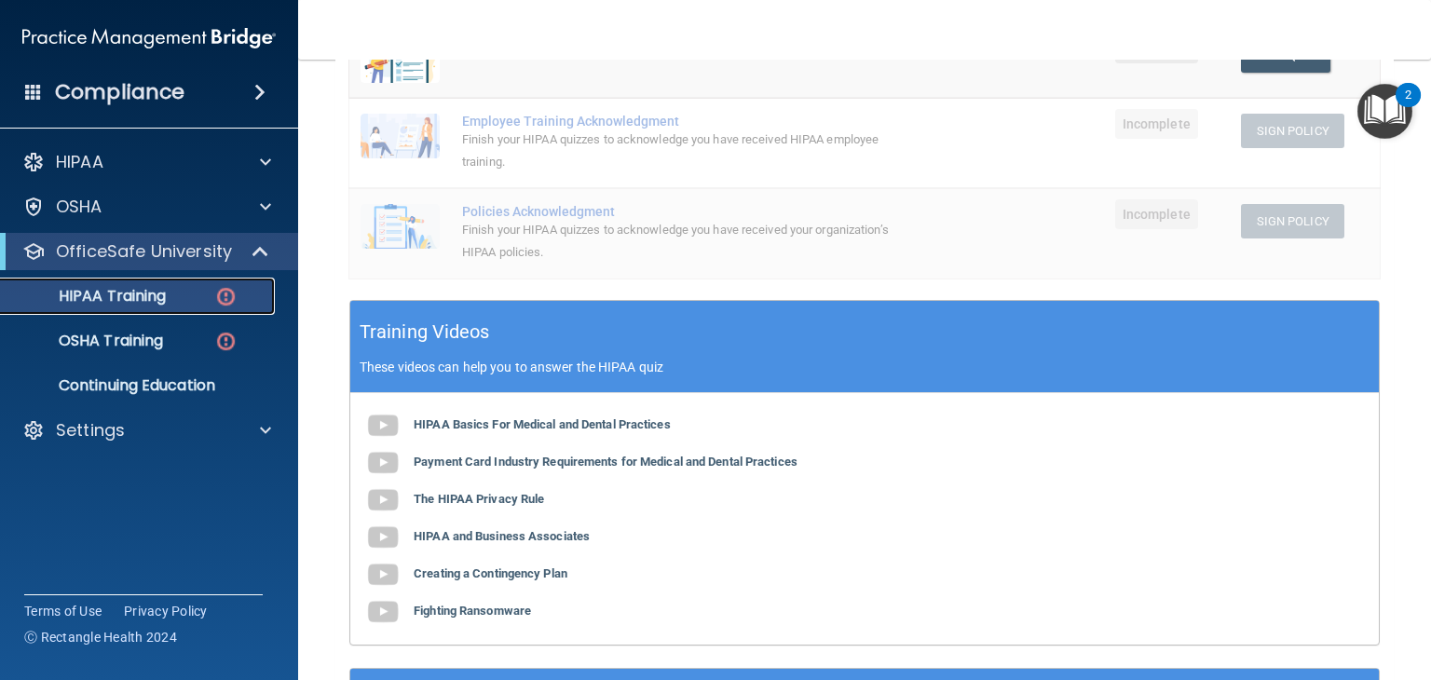
scroll to position [456, 0]
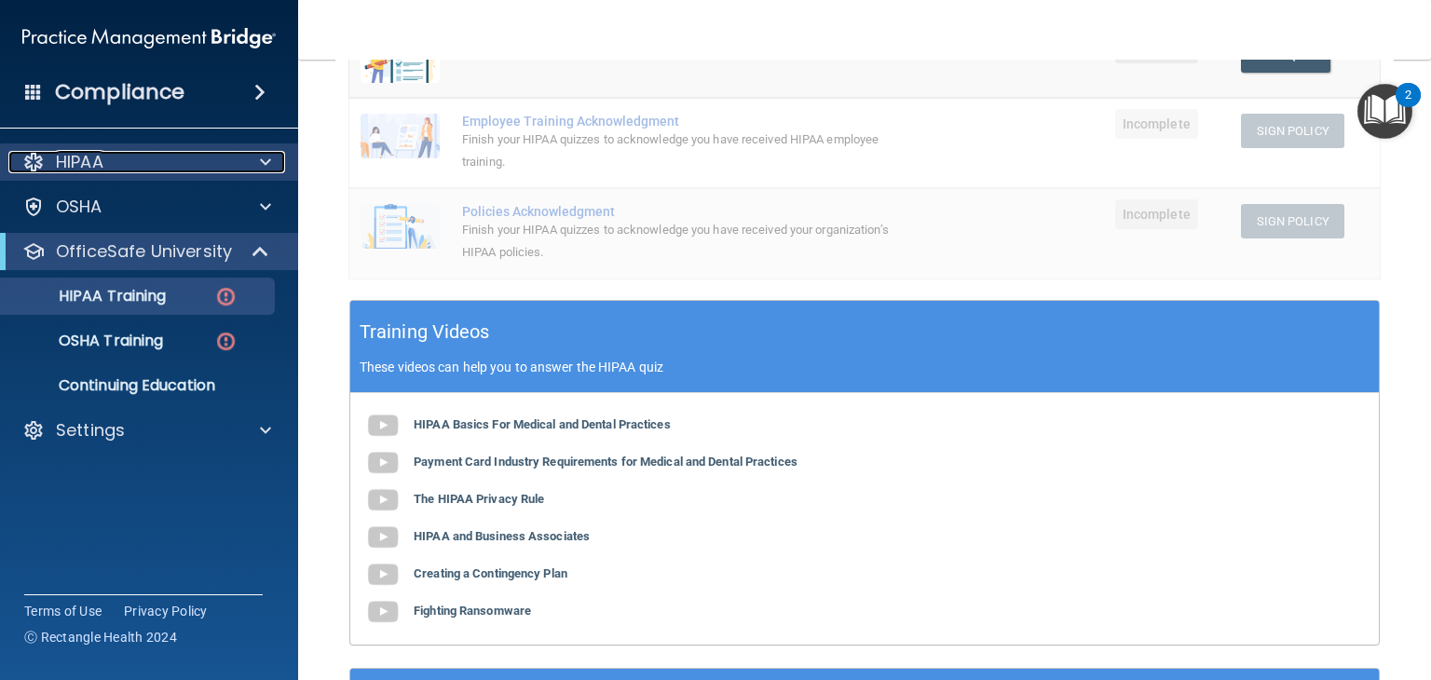
click at [238, 172] on div "HIPAA" at bounding box center [123, 162] width 231 height 22
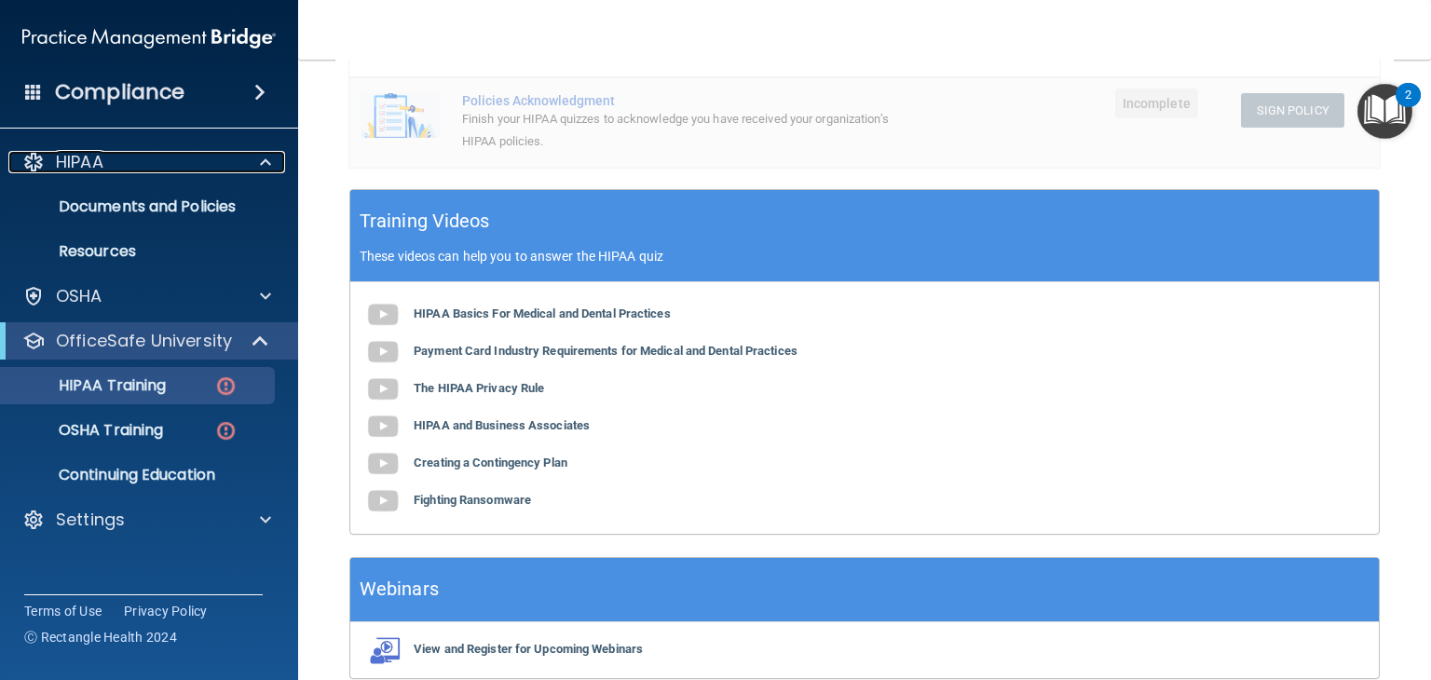
scroll to position [568, 0]
click at [210, 422] on div "OSHA Training" at bounding box center [139, 430] width 254 height 19
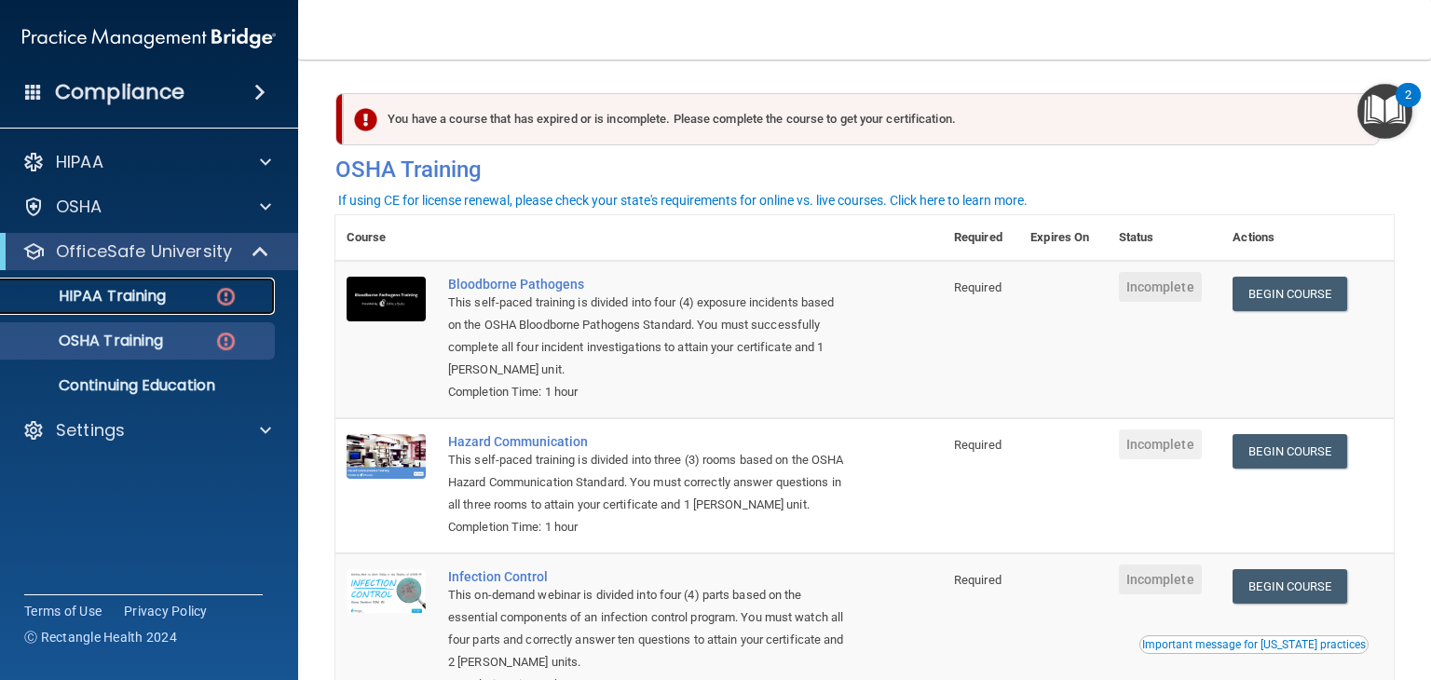
click at [130, 298] on p "HIPAA Training" at bounding box center [89, 296] width 154 height 19
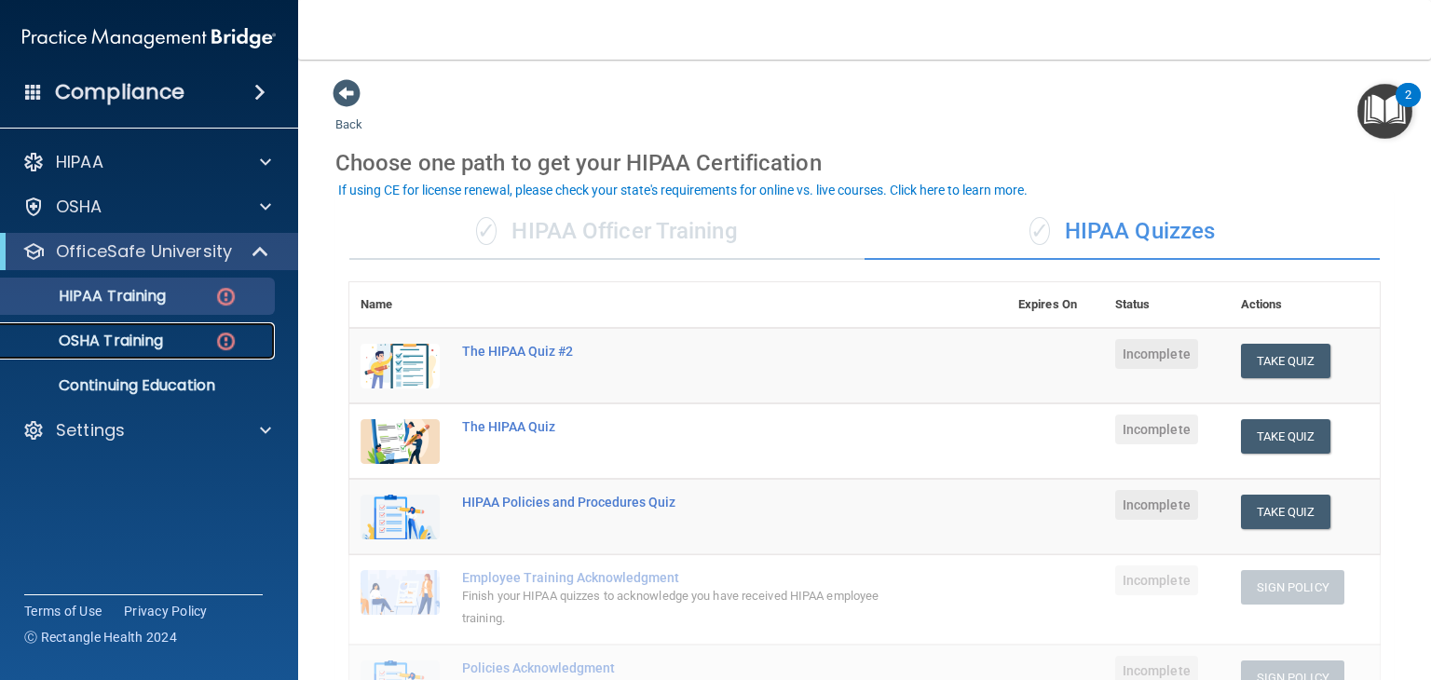
click at [159, 333] on p "OSHA Training" at bounding box center [87, 341] width 151 height 19
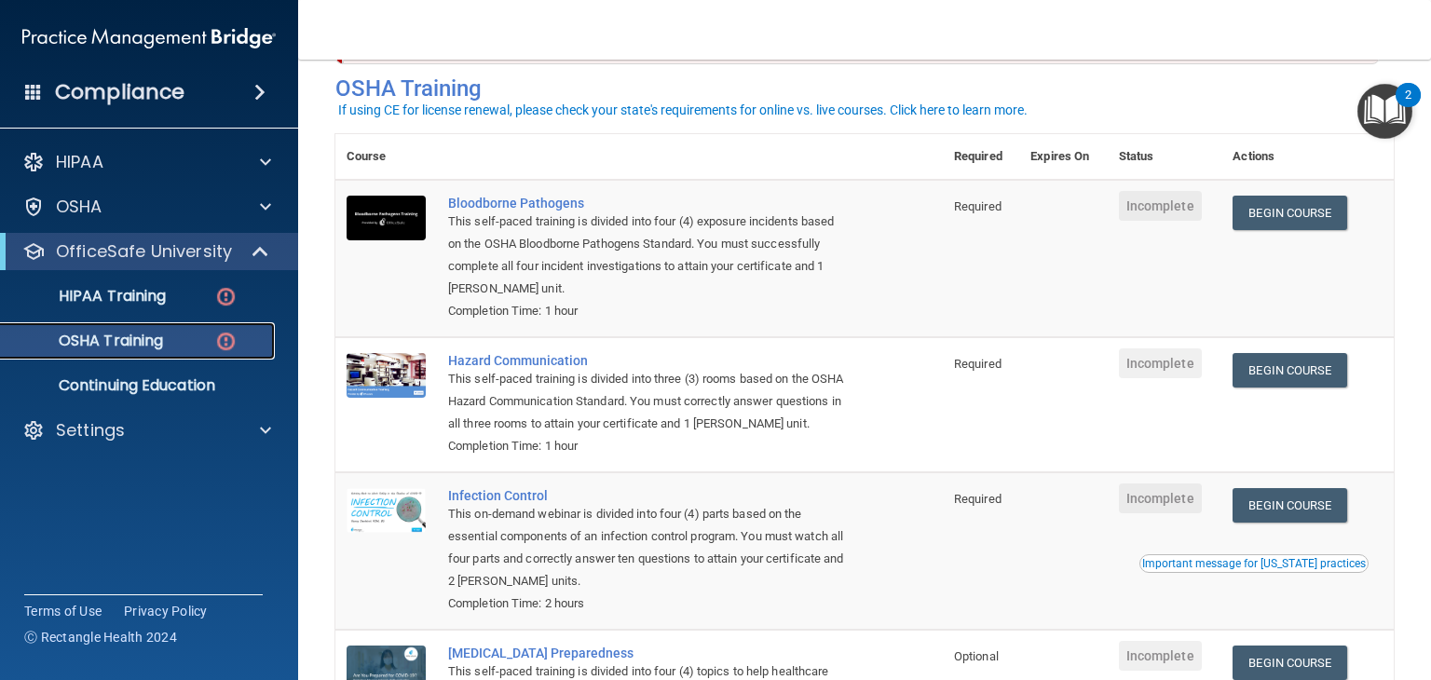
scroll to position [80, 0]
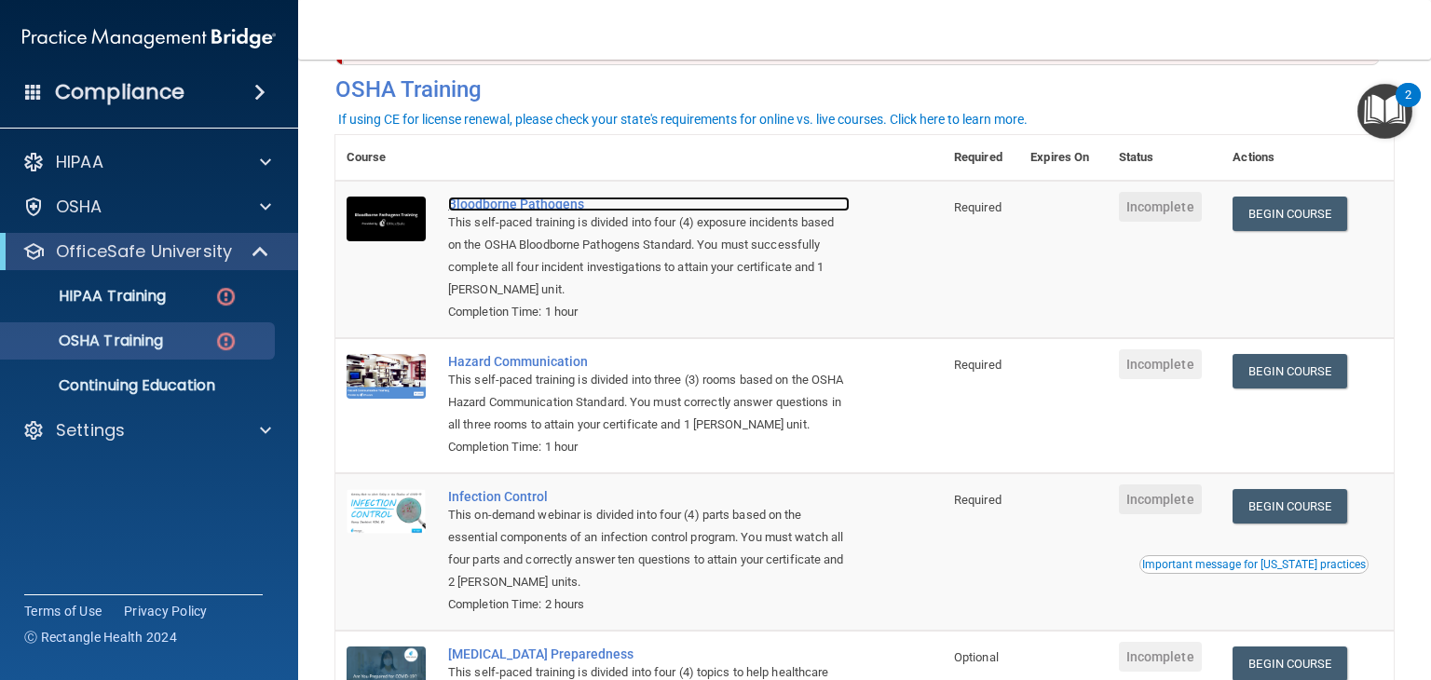
click at [507, 210] on div "Bloodborne Pathogens" at bounding box center [649, 204] width 402 height 15
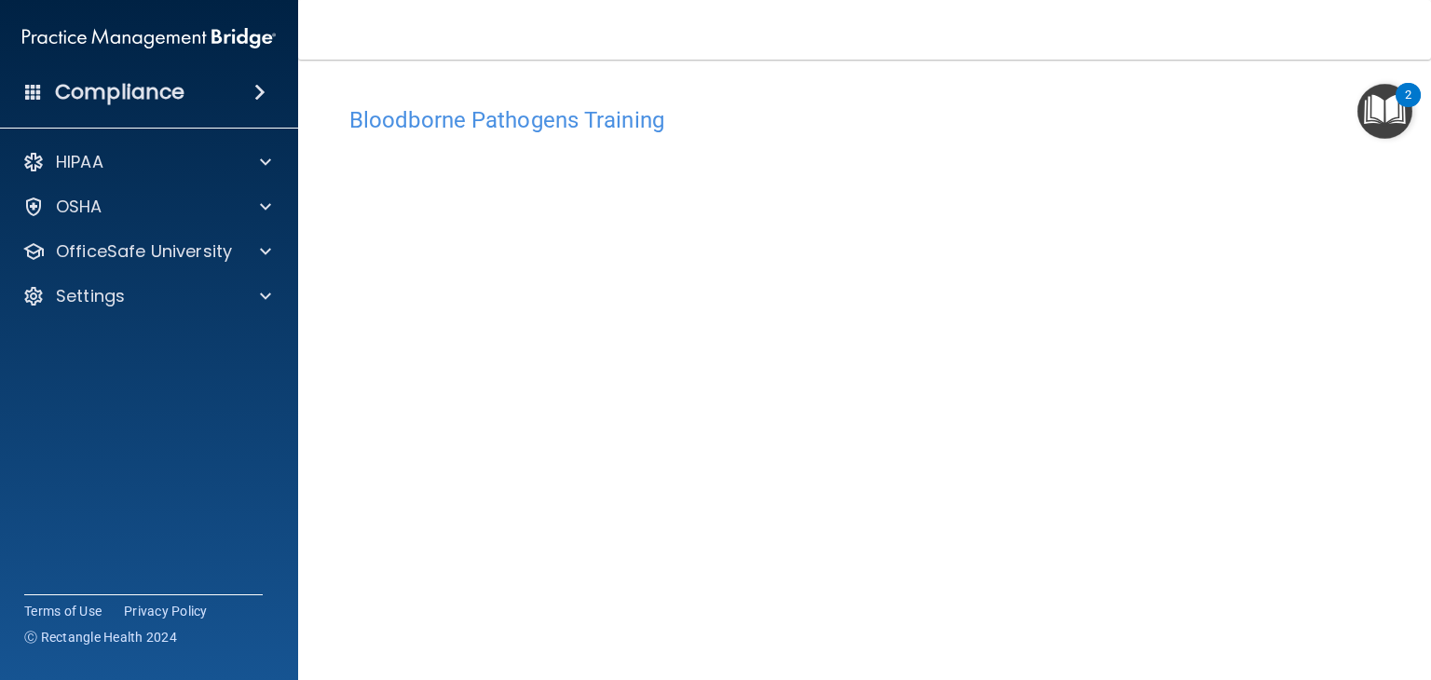
click at [1373, 114] on img "Open Resource Center, 2 new notifications" at bounding box center [1384, 111] width 55 height 55
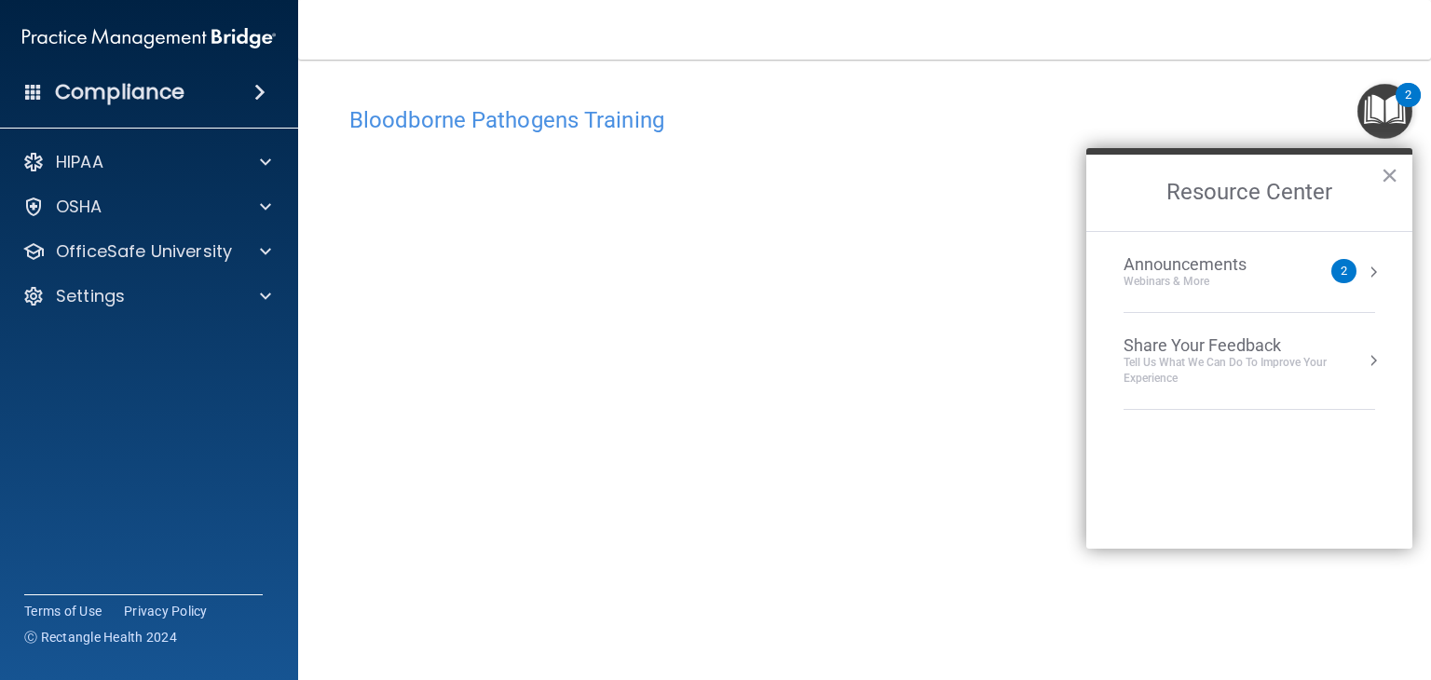
click at [1398, 179] on h2 "Resource Center" at bounding box center [1249, 193] width 326 height 76
click at [1386, 112] on img "Open Resource Center, 2 new notifications" at bounding box center [1384, 111] width 55 height 55
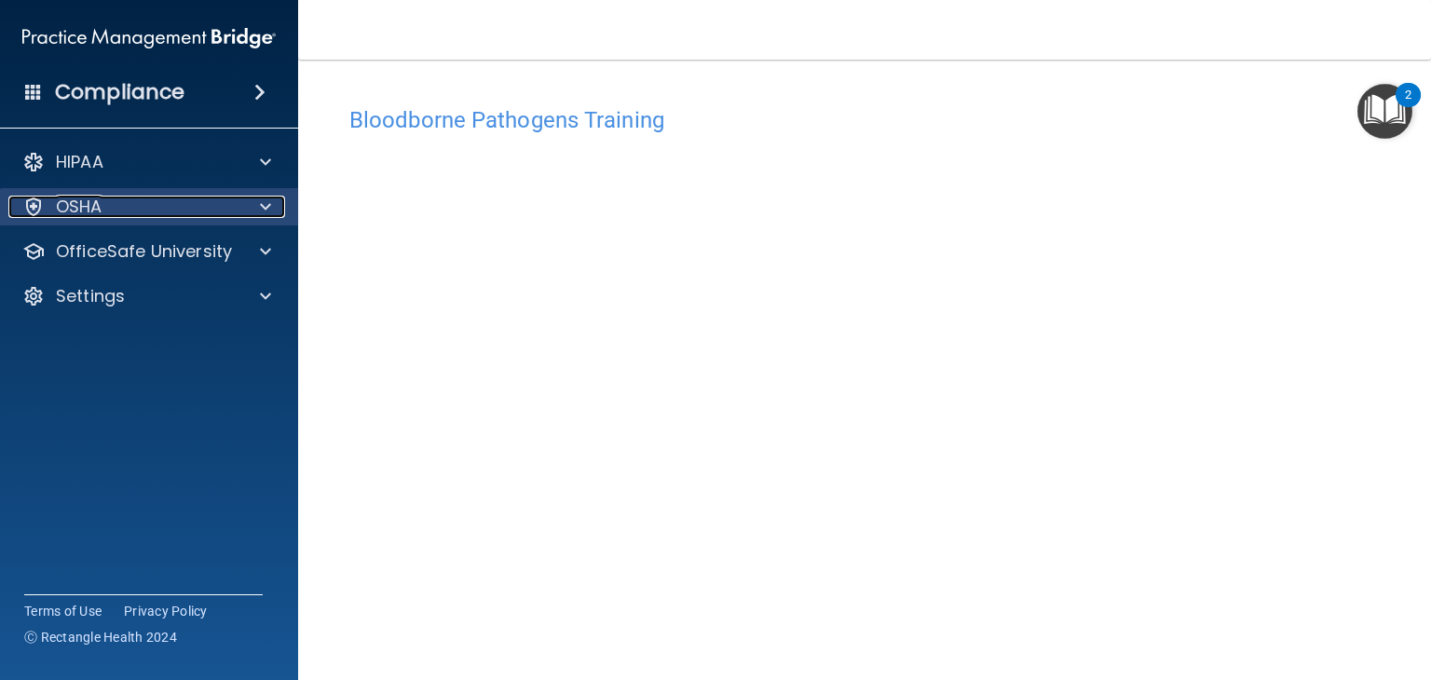
click at [256, 208] on div at bounding box center [262, 207] width 47 height 22
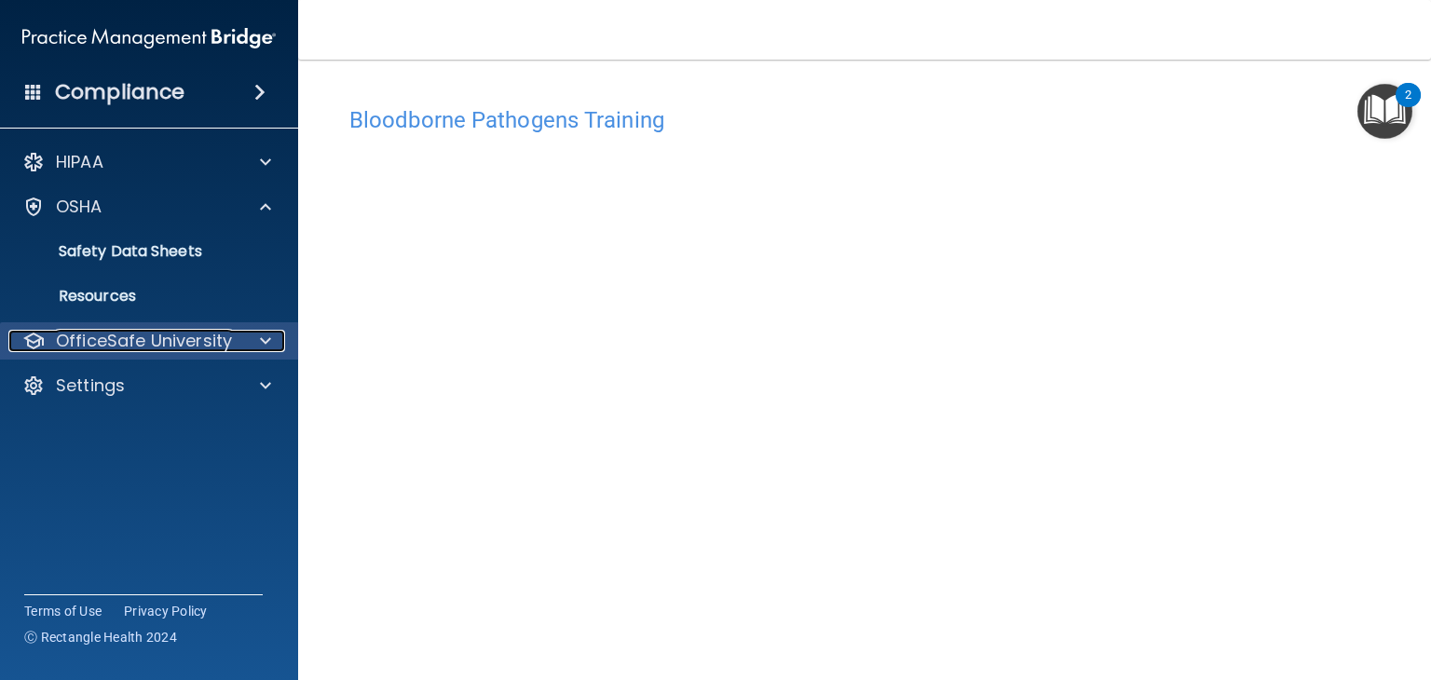
click at [203, 344] on p "OfficeSafe University" at bounding box center [144, 341] width 176 height 22
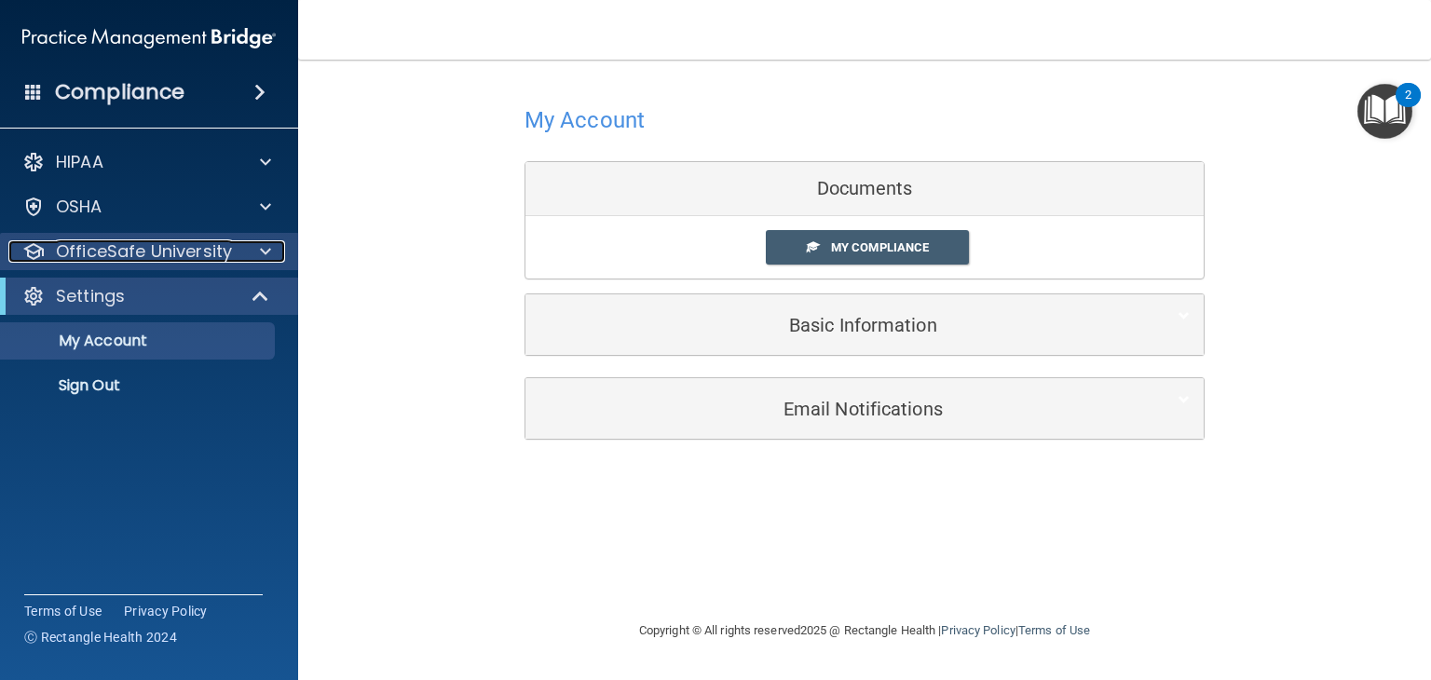
click at [131, 251] on p "OfficeSafe University" at bounding box center [144, 251] width 176 height 22
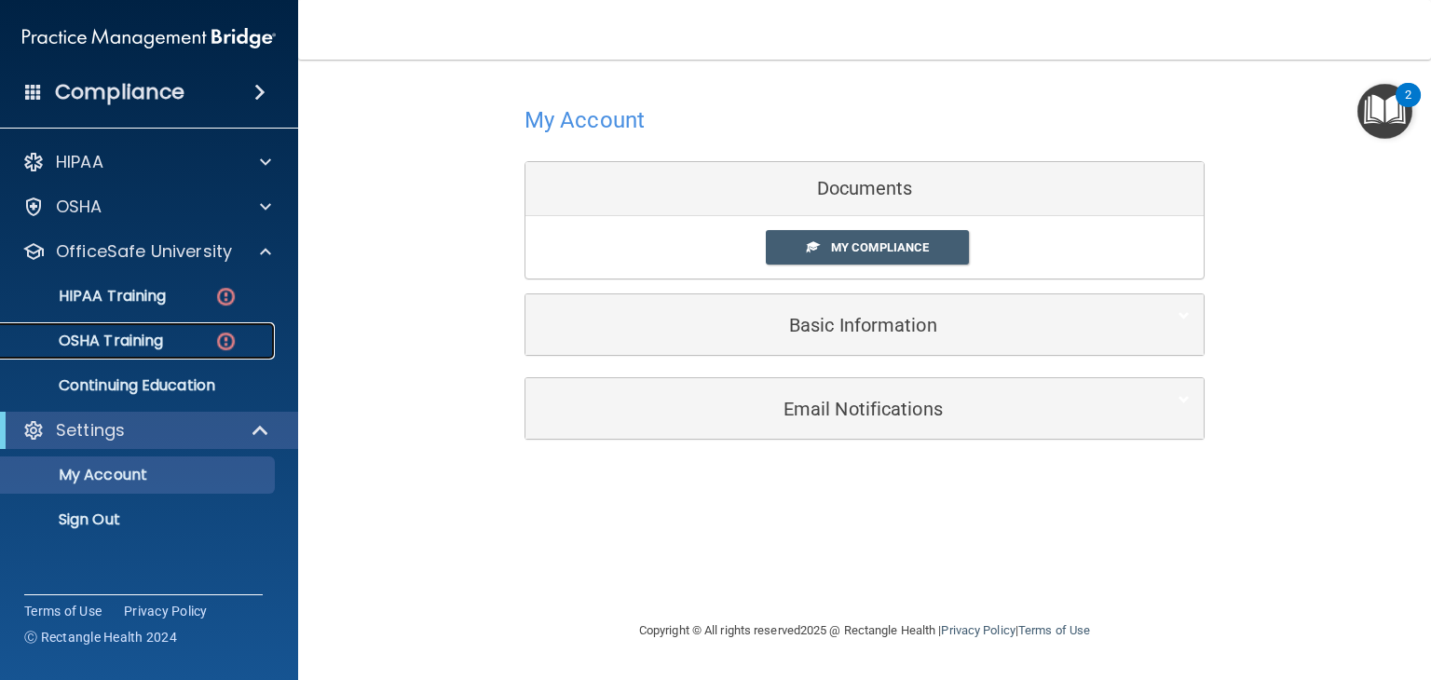
click at [113, 333] on p "OSHA Training" at bounding box center [87, 341] width 151 height 19
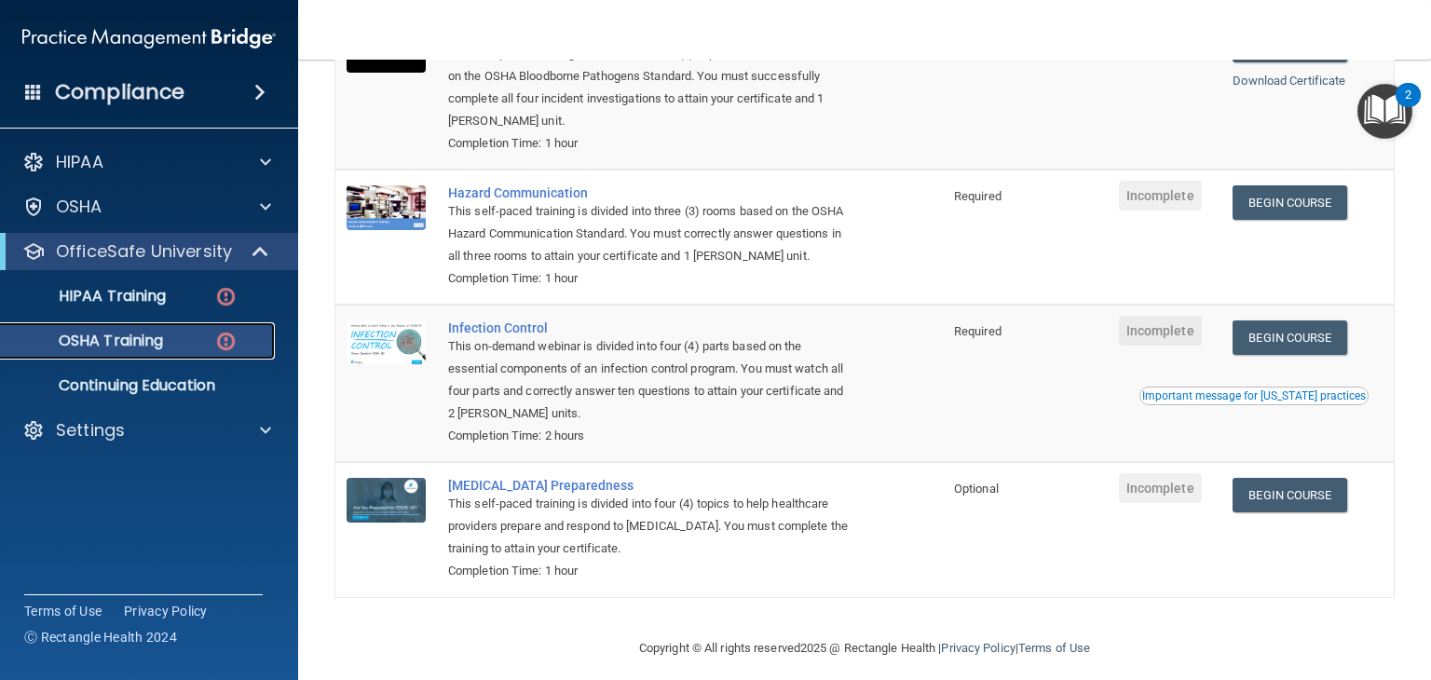
scroll to position [250, 0]
click at [1266, 206] on link "Begin Course" at bounding box center [1290, 201] width 114 height 34
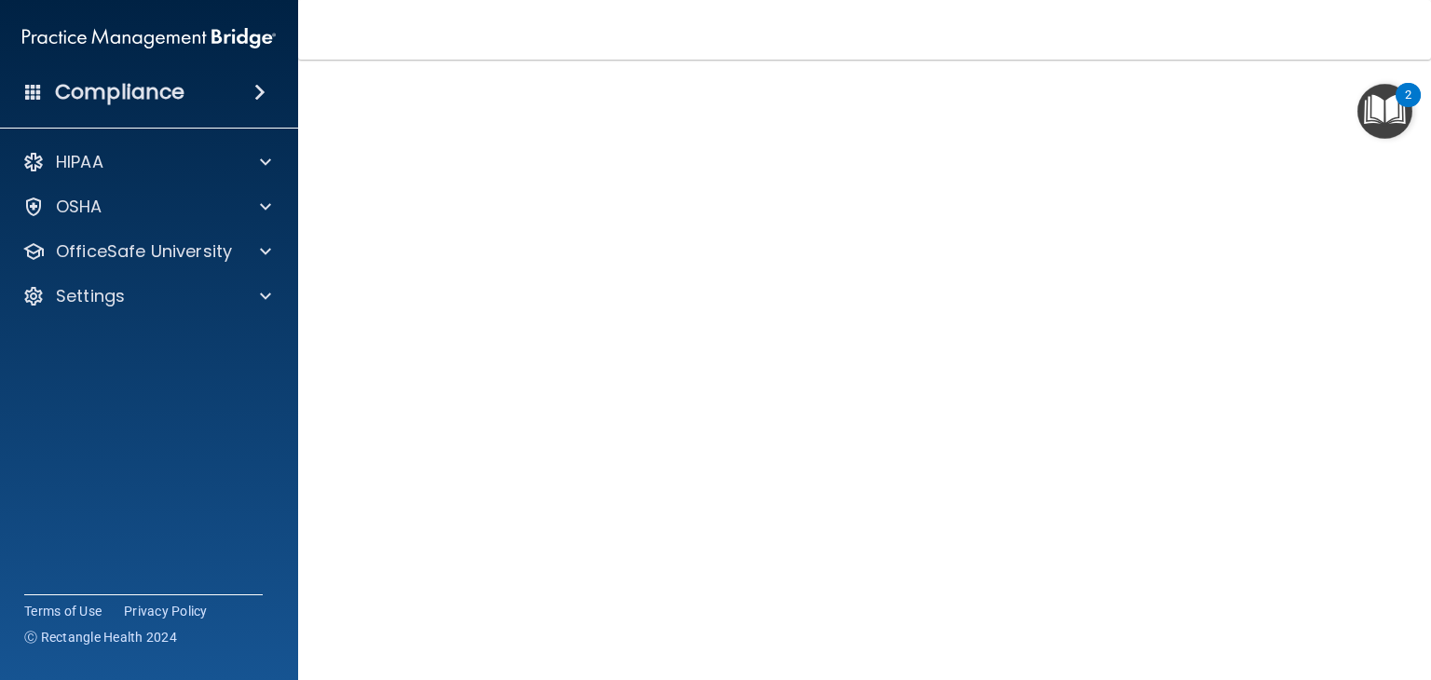
scroll to position [104, 0]
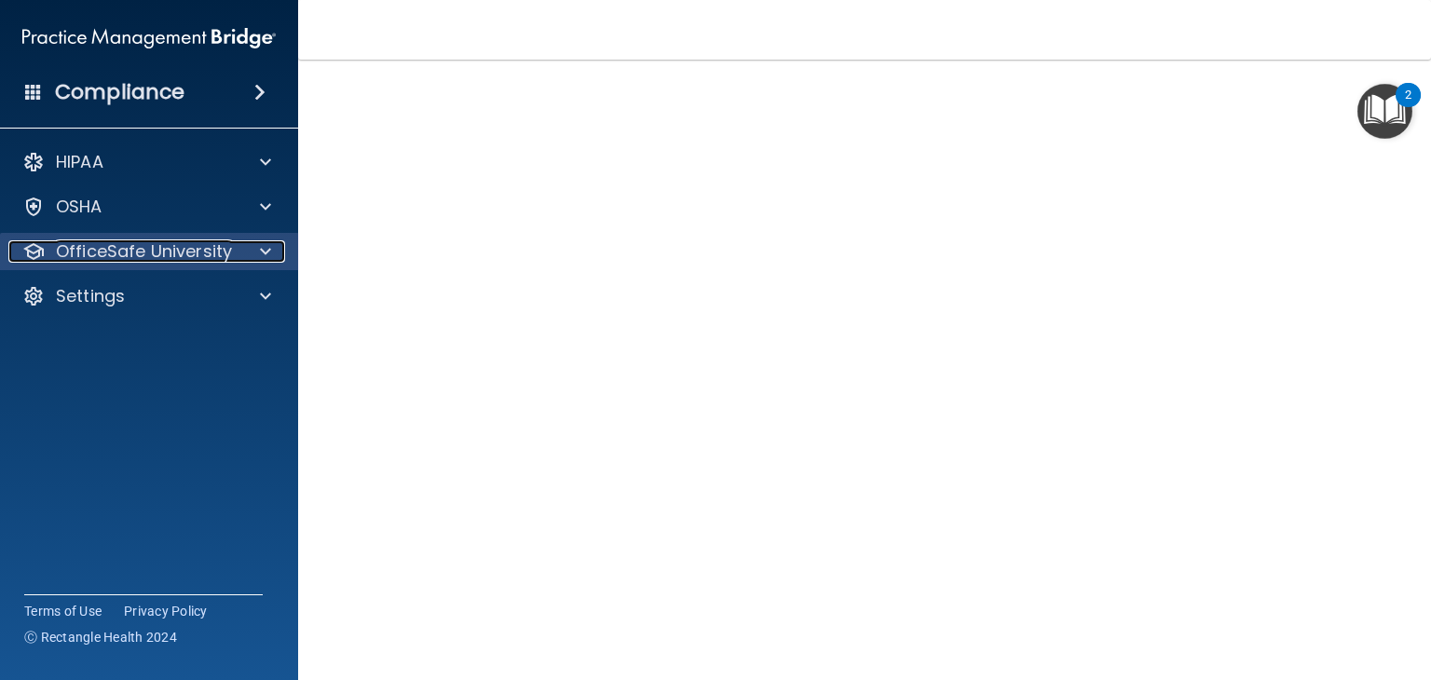
click at [257, 254] on div at bounding box center [262, 251] width 47 height 22
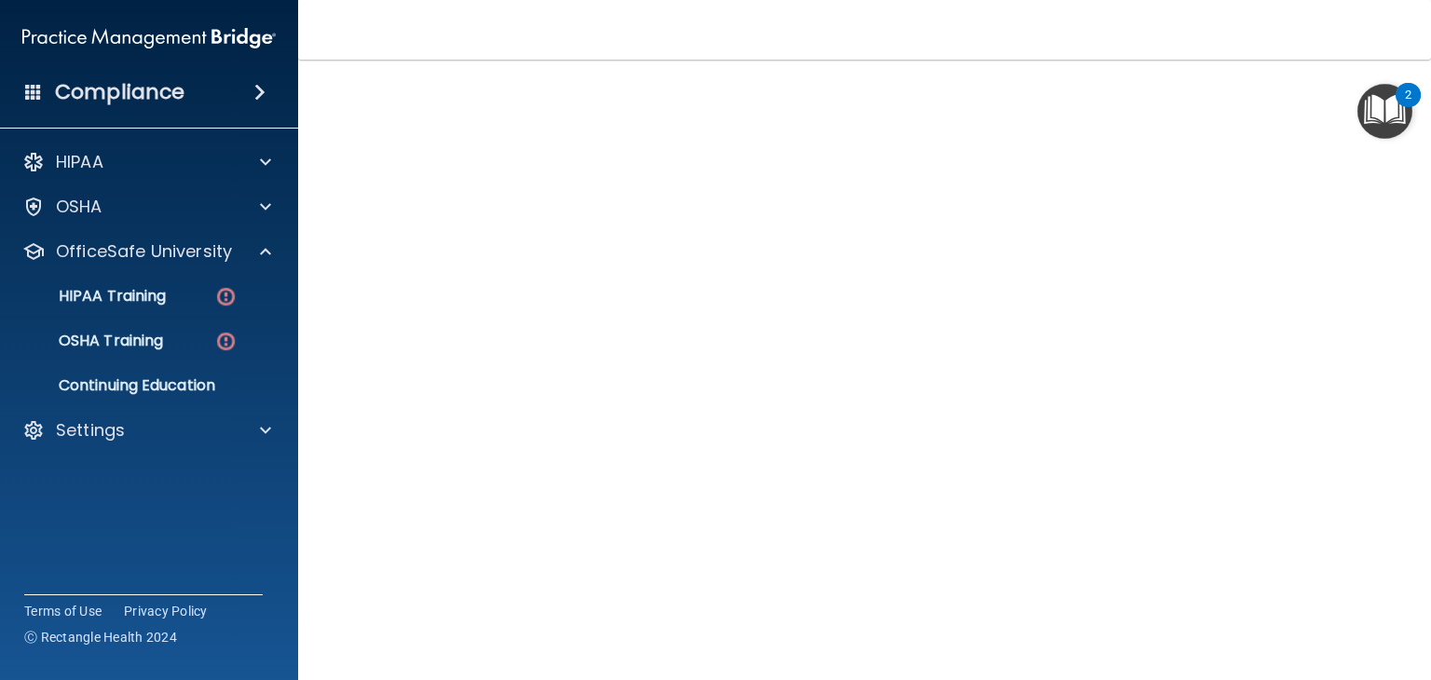
click at [1364, 314] on div "Hazard Communication Training This course doesn’t expire until . Are you sure y…" at bounding box center [864, 336] width 1058 height 687
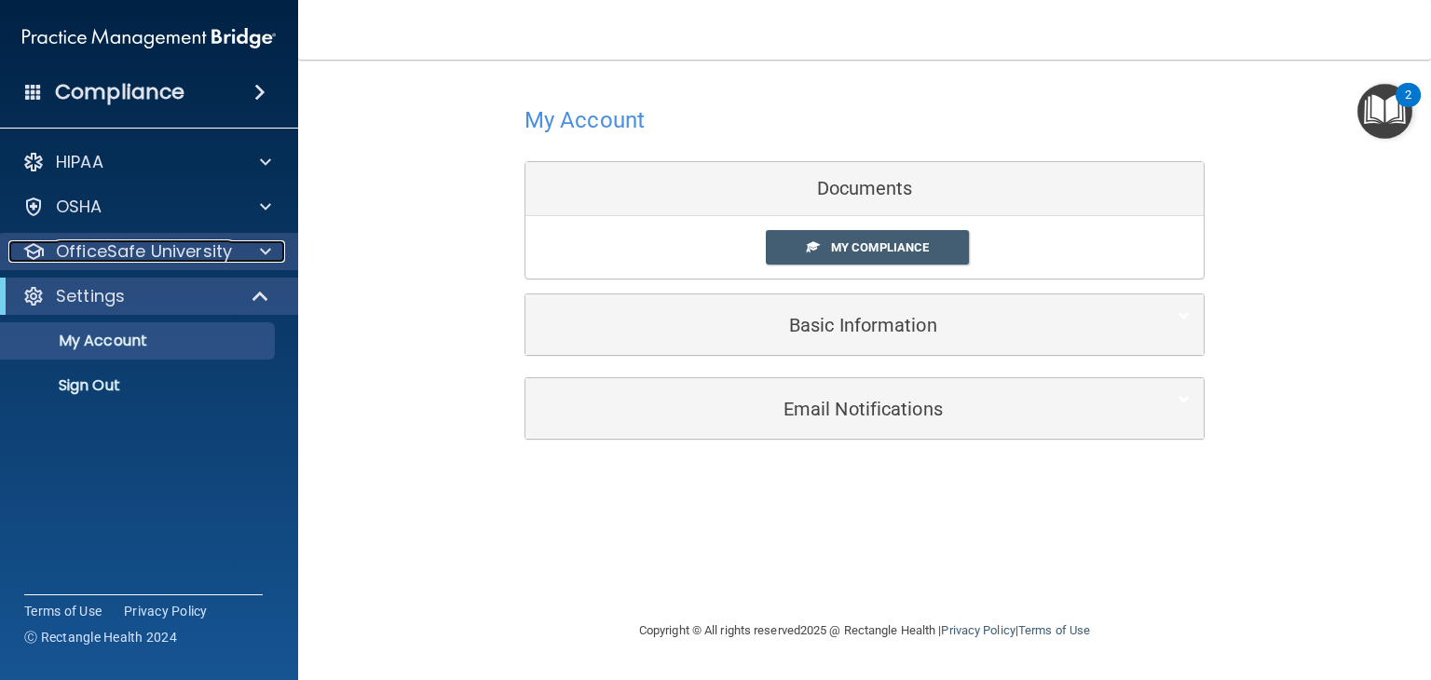
click at [235, 244] on div "OfficeSafe University" at bounding box center [123, 251] width 231 height 22
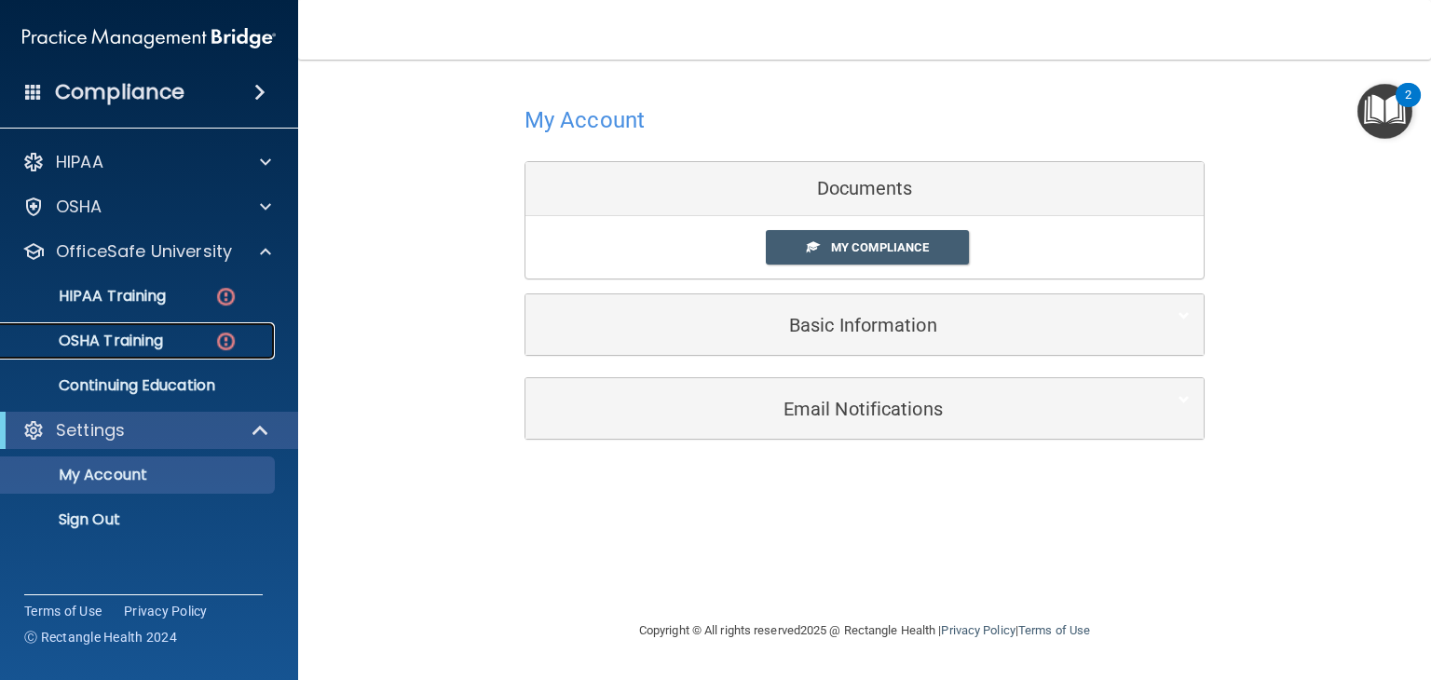
click at [166, 332] on div "OSHA Training" at bounding box center [139, 341] width 254 height 19
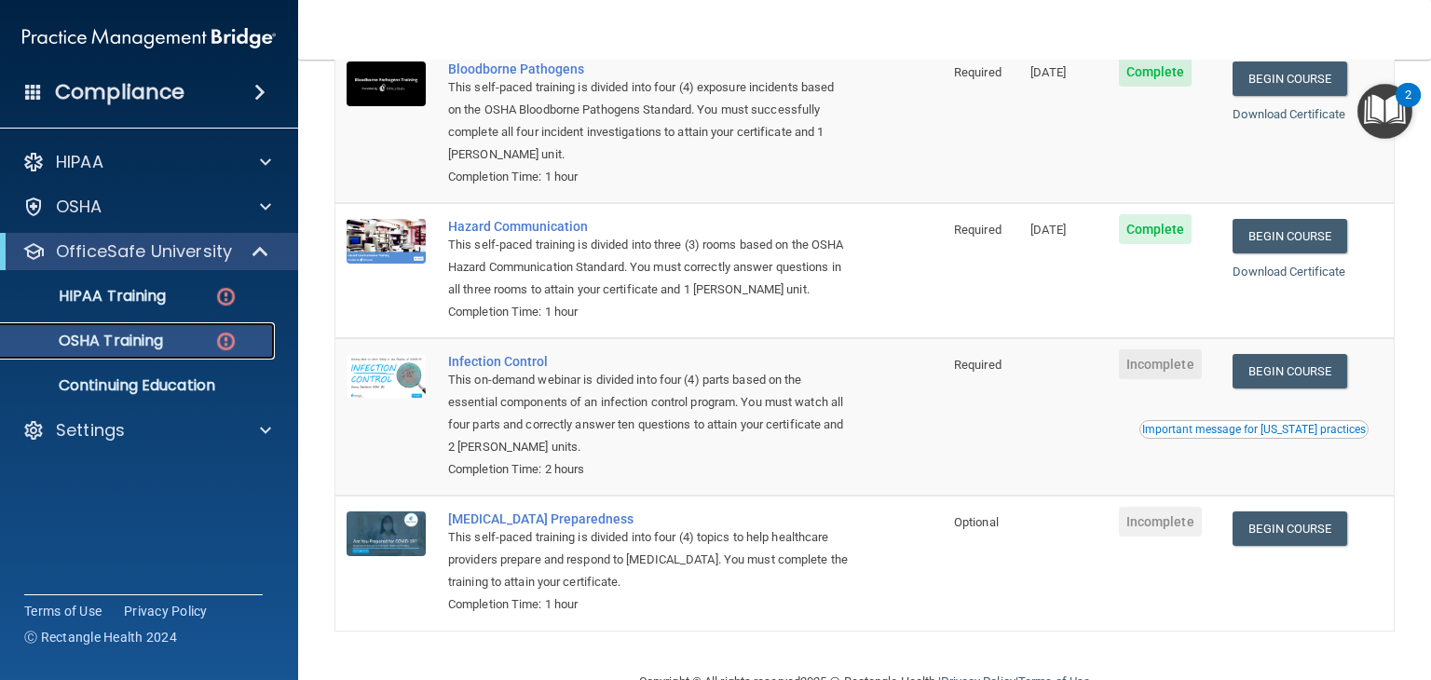
scroll to position [287, 0]
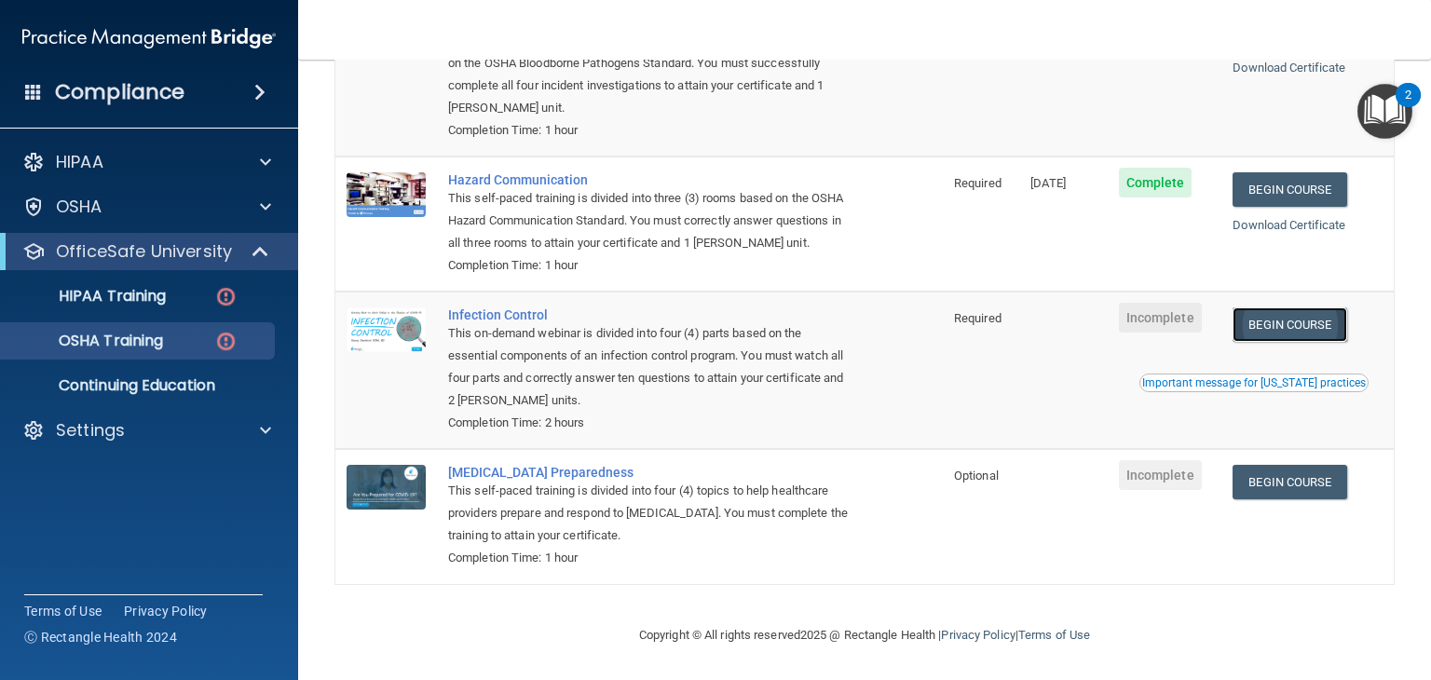
click at [1297, 322] on link "Begin Course" at bounding box center [1290, 324] width 114 height 34
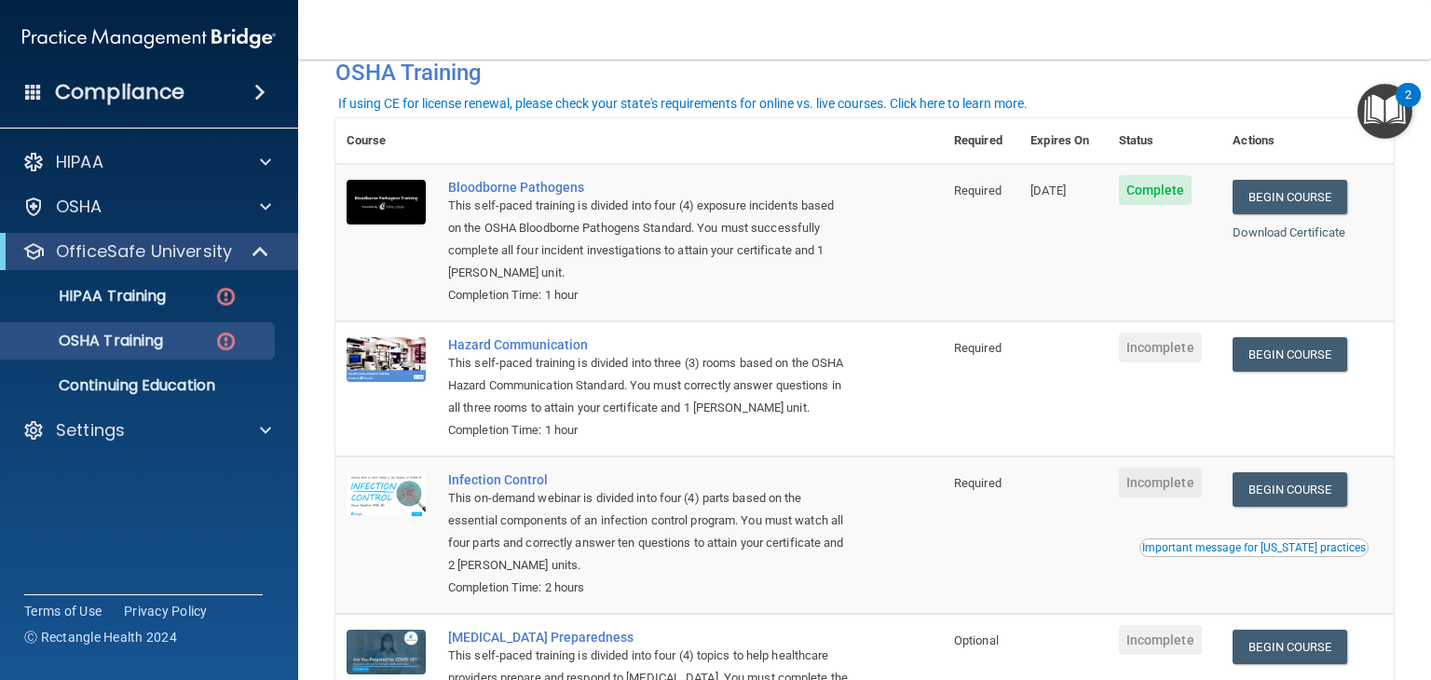
scroll to position [96, 0]
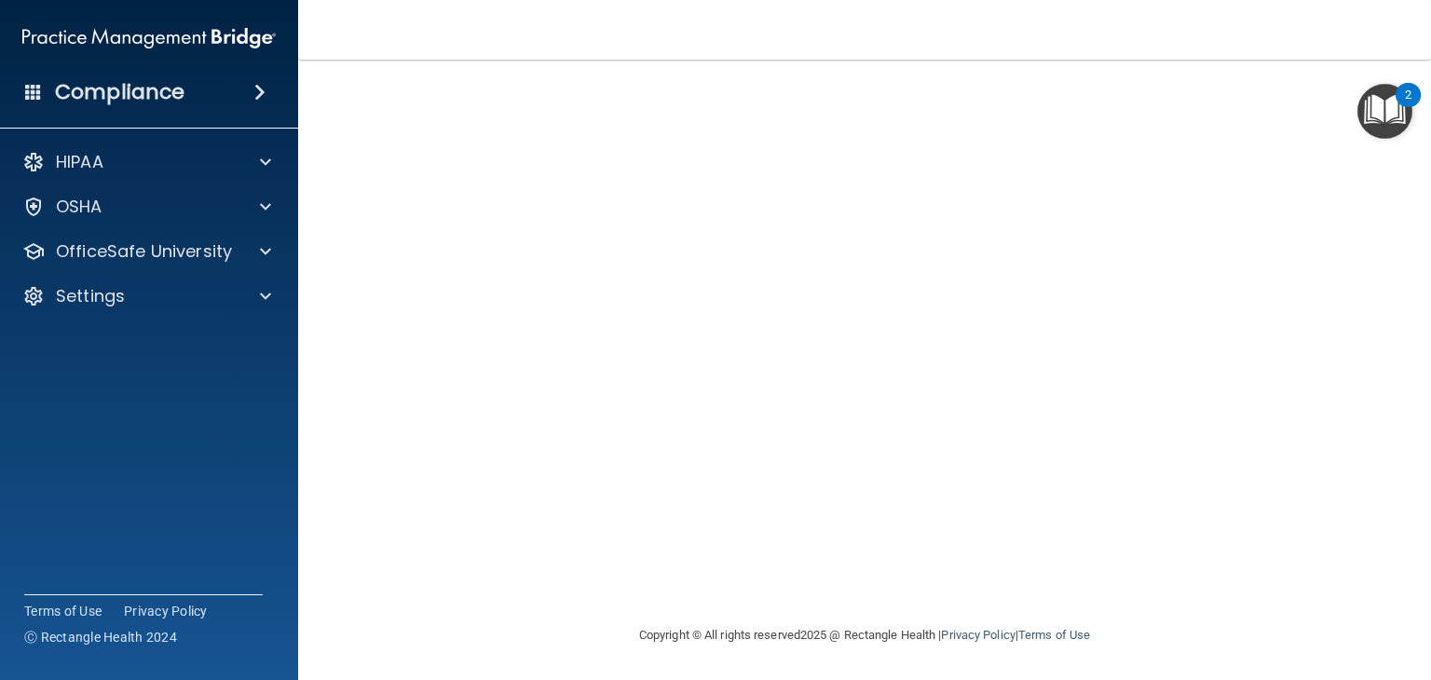
scroll to position [102, 0]
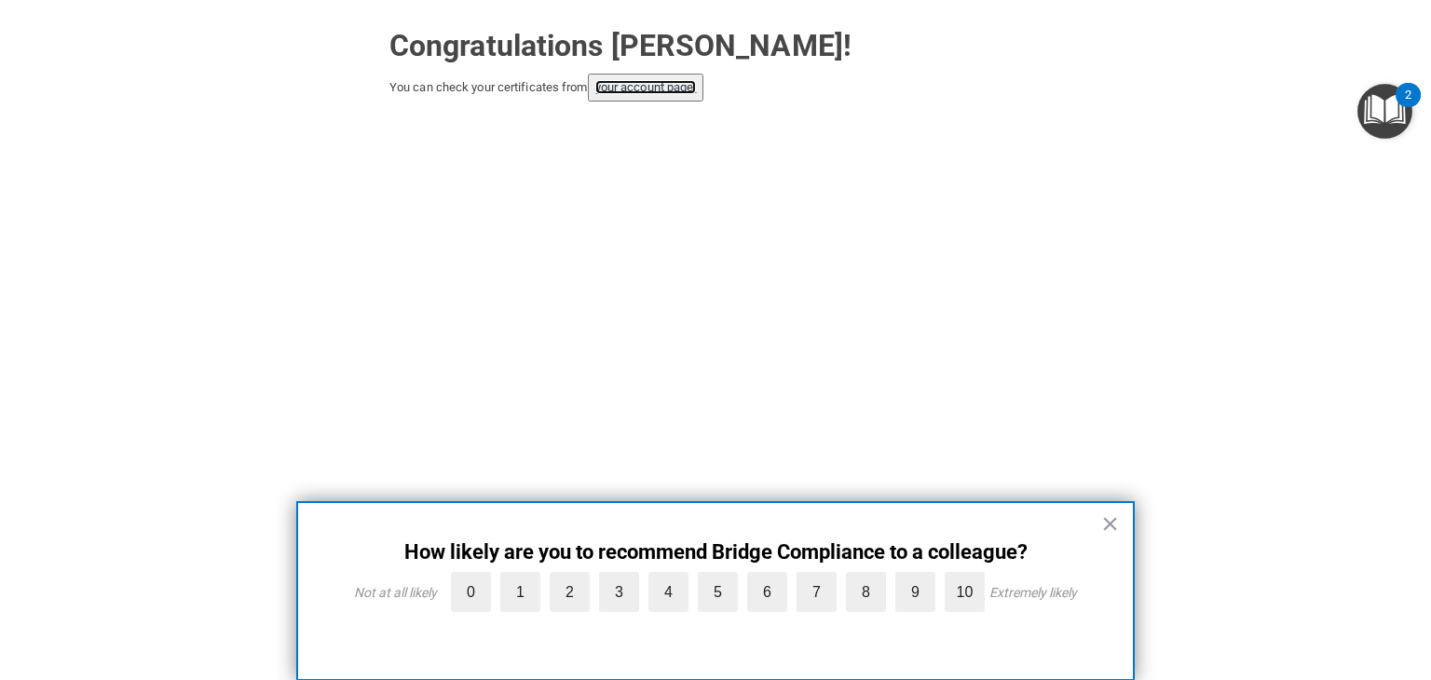
click at [647, 89] on link "your account page!" at bounding box center [646, 87] width 102 height 14
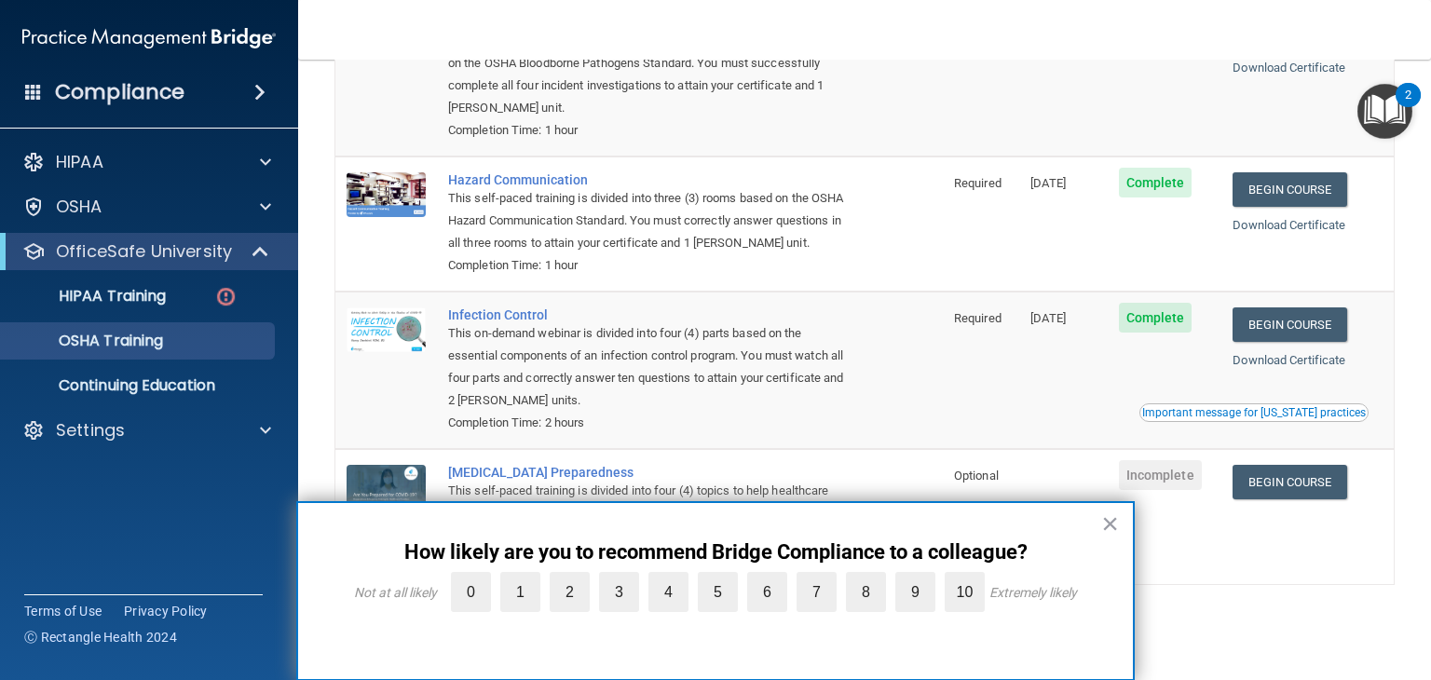
scroll to position [235, 0]
click at [1118, 532] on button "×" at bounding box center [1110, 524] width 18 height 30
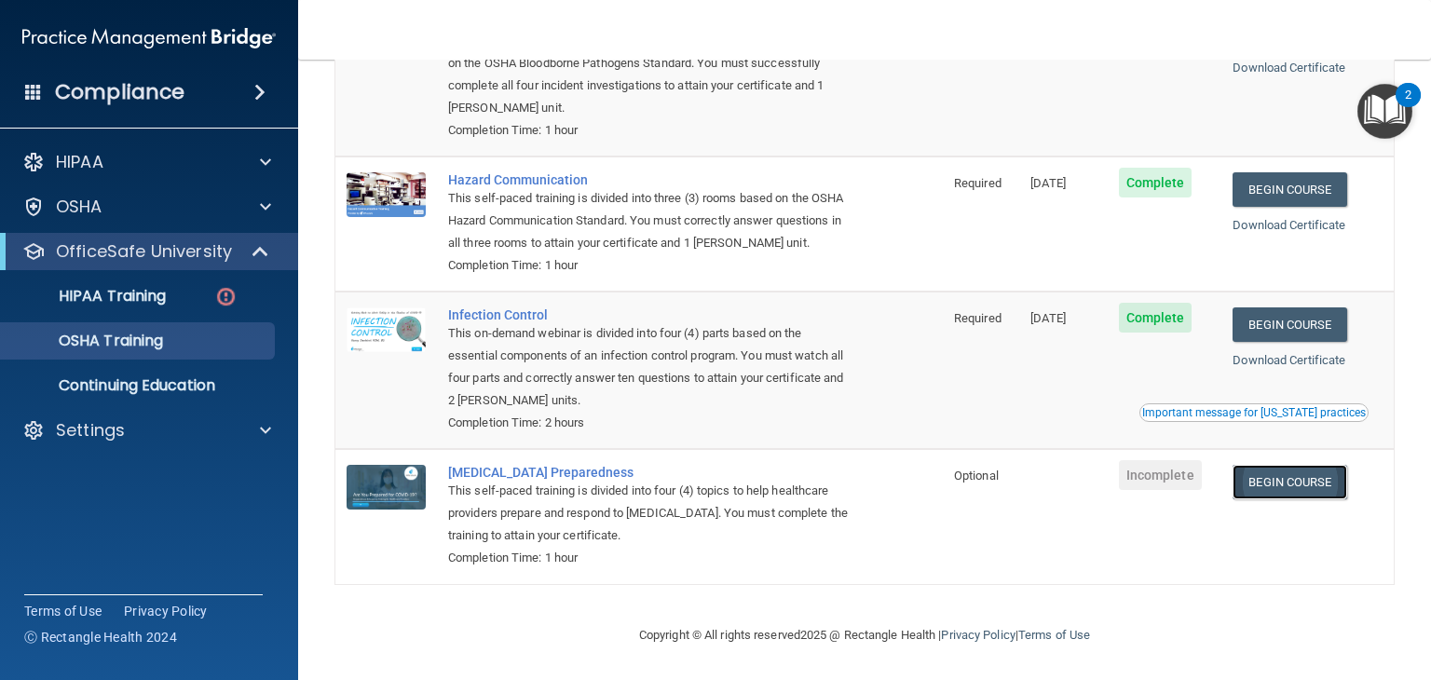
click at [1286, 484] on link "Begin Course" at bounding box center [1290, 482] width 114 height 34
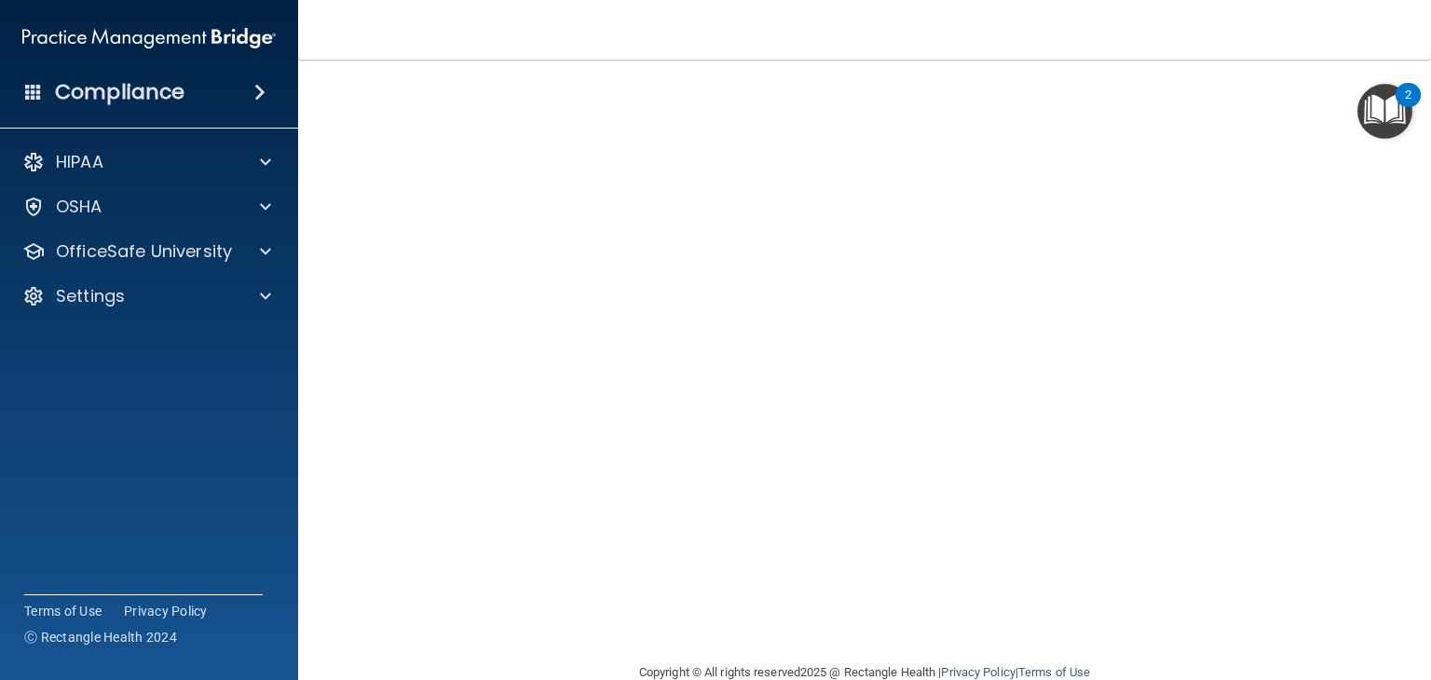
scroll to position [82, 0]
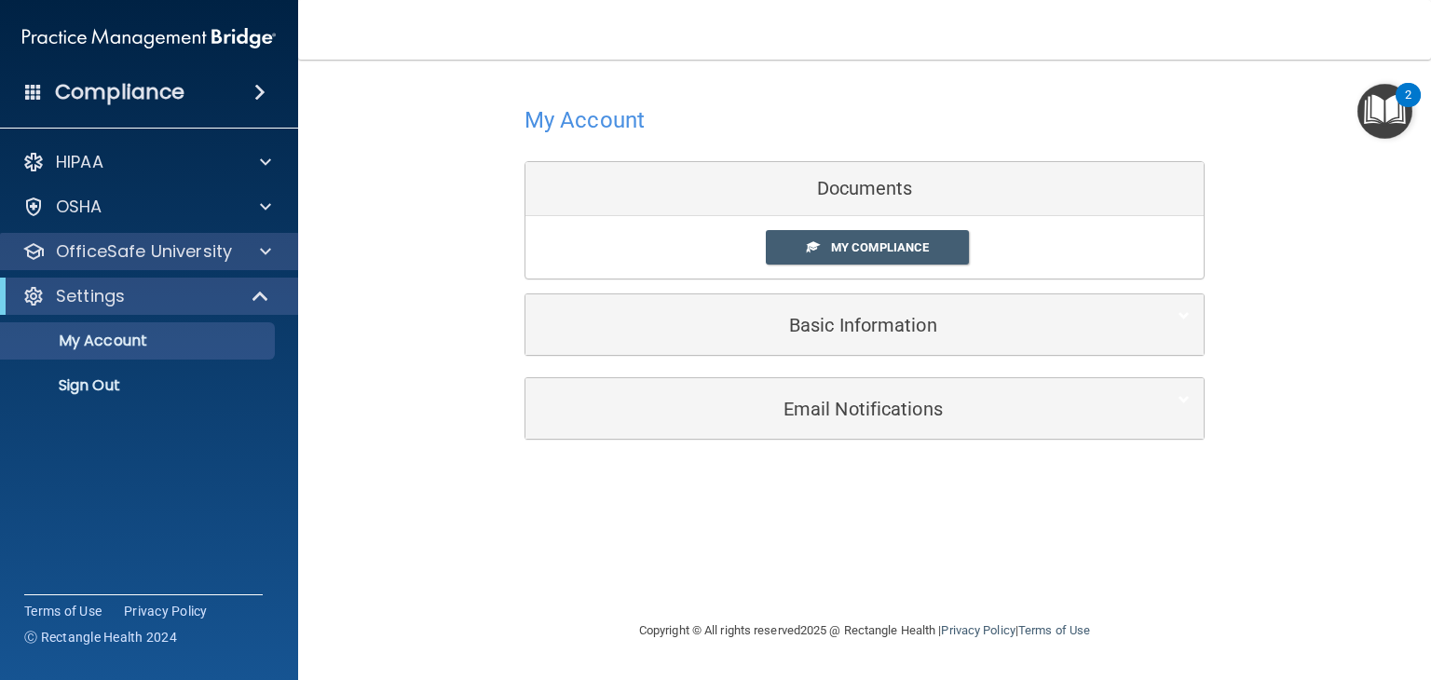
click at [205, 266] on div "OfficeSafe University" at bounding box center [149, 251] width 299 height 37
click at [261, 253] on span at bounding box center [265, 251] width 11 height 22
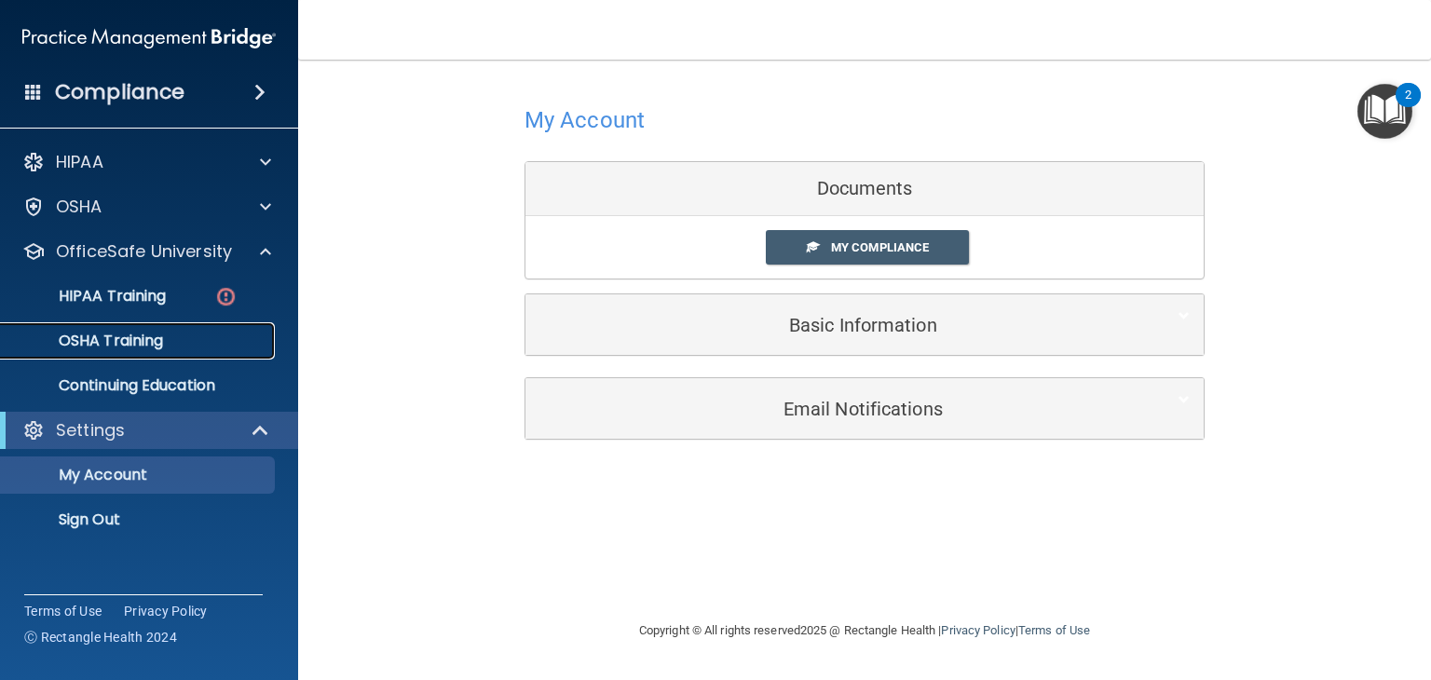
click at [179, 346] on div "OSHA Training" at bounding box center [139, 341] width 254 height 19
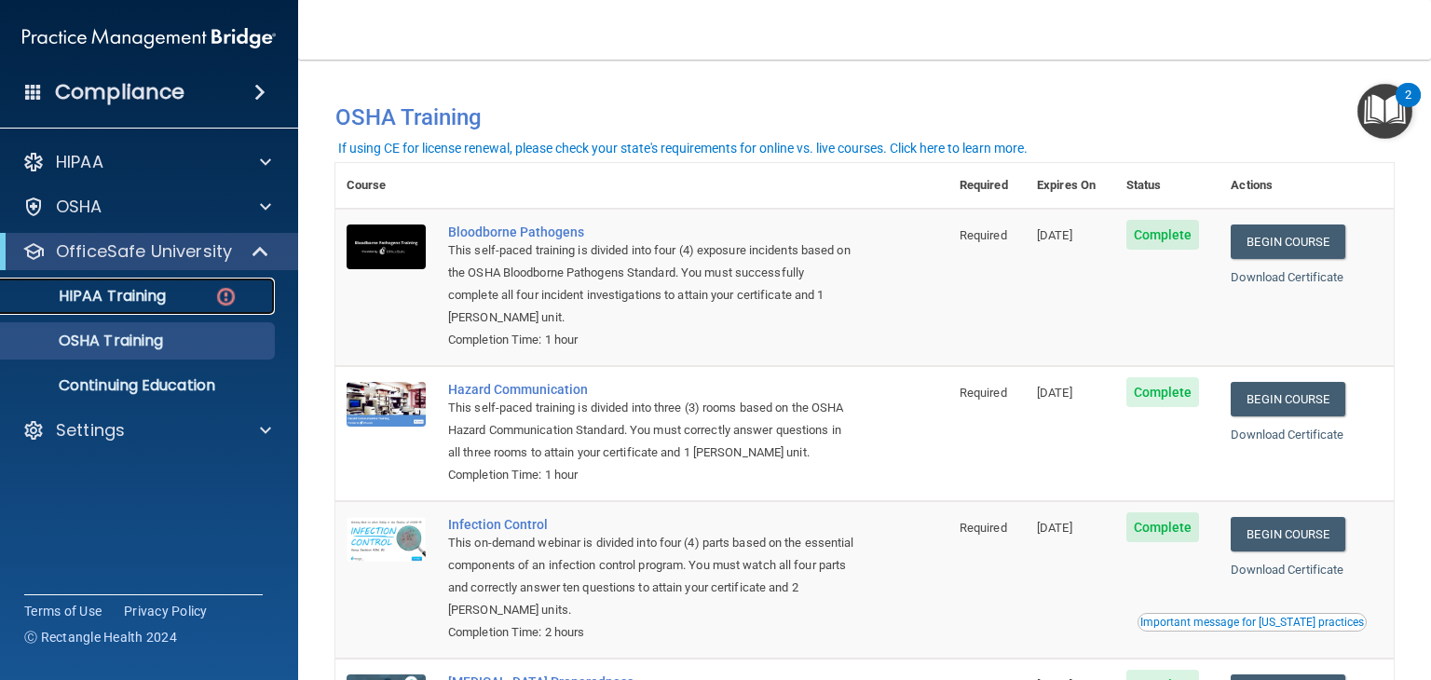
click at [181, 298] on div "HIPAA Training" at bounding box center [139, 296] width 254 height 19
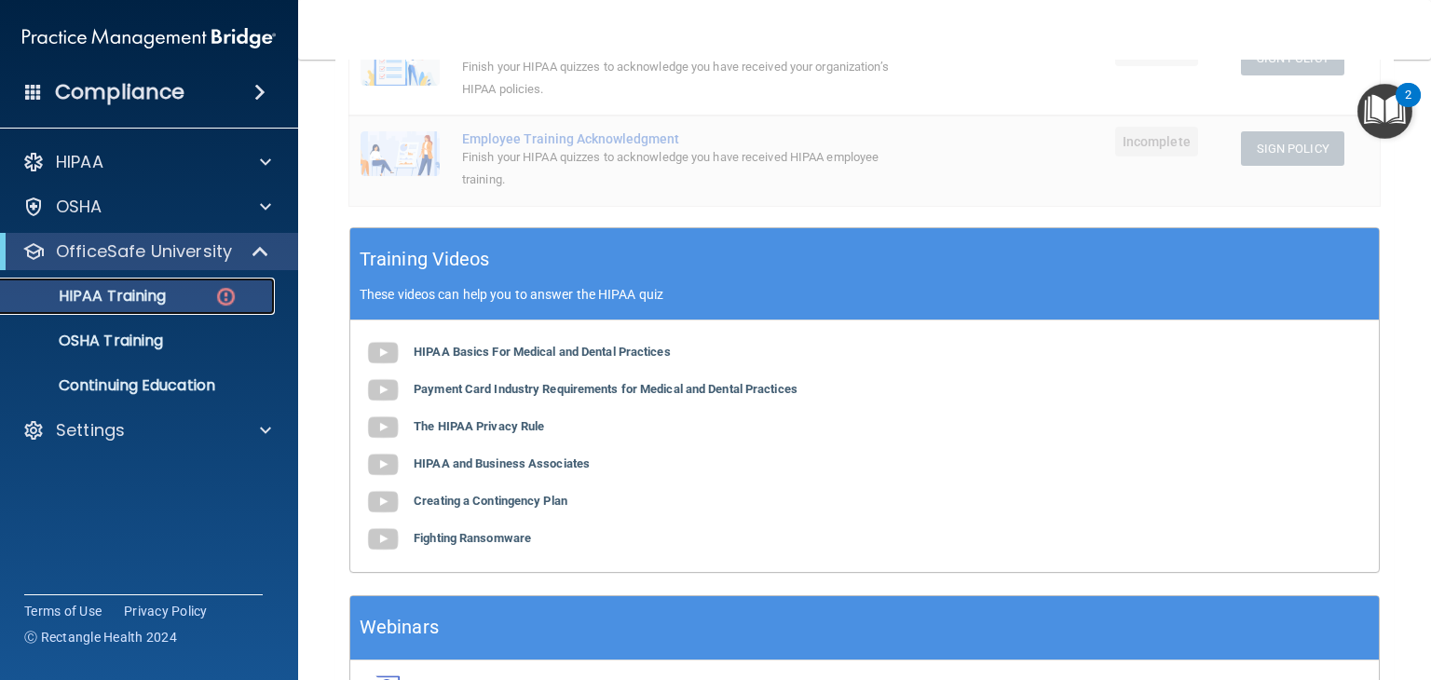
scroll to position [524, 0]
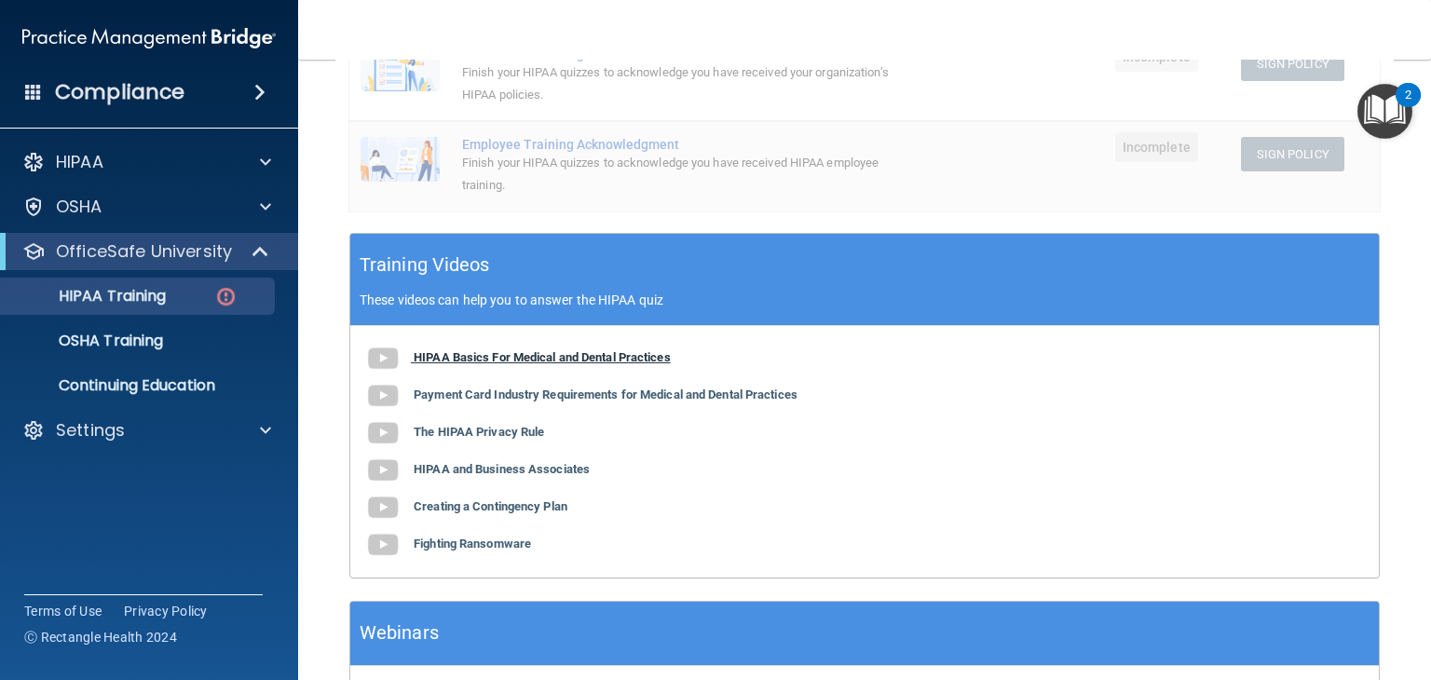
click at [551, 360] on b "HIPAA Basics For Medical and Dental Practices" at bounding box center [542, 357] width 257 height 14
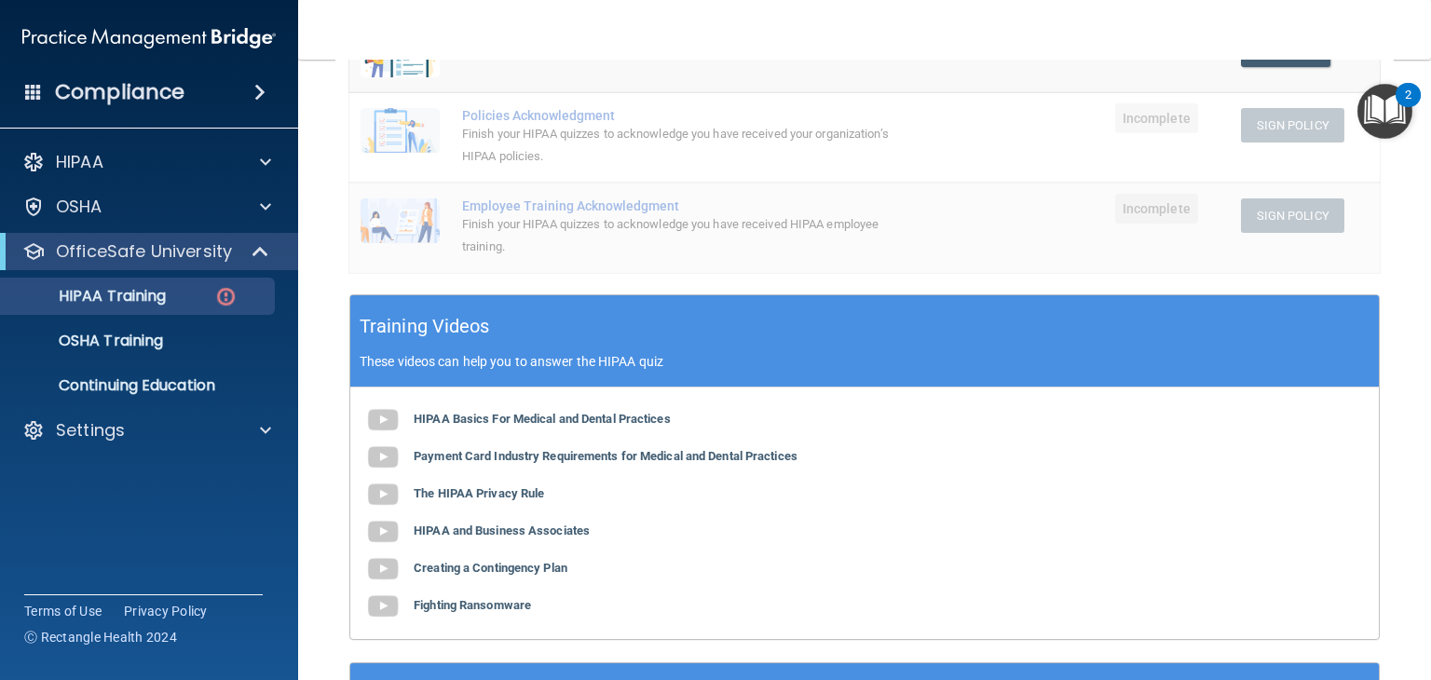
scroll to position [468, 0]
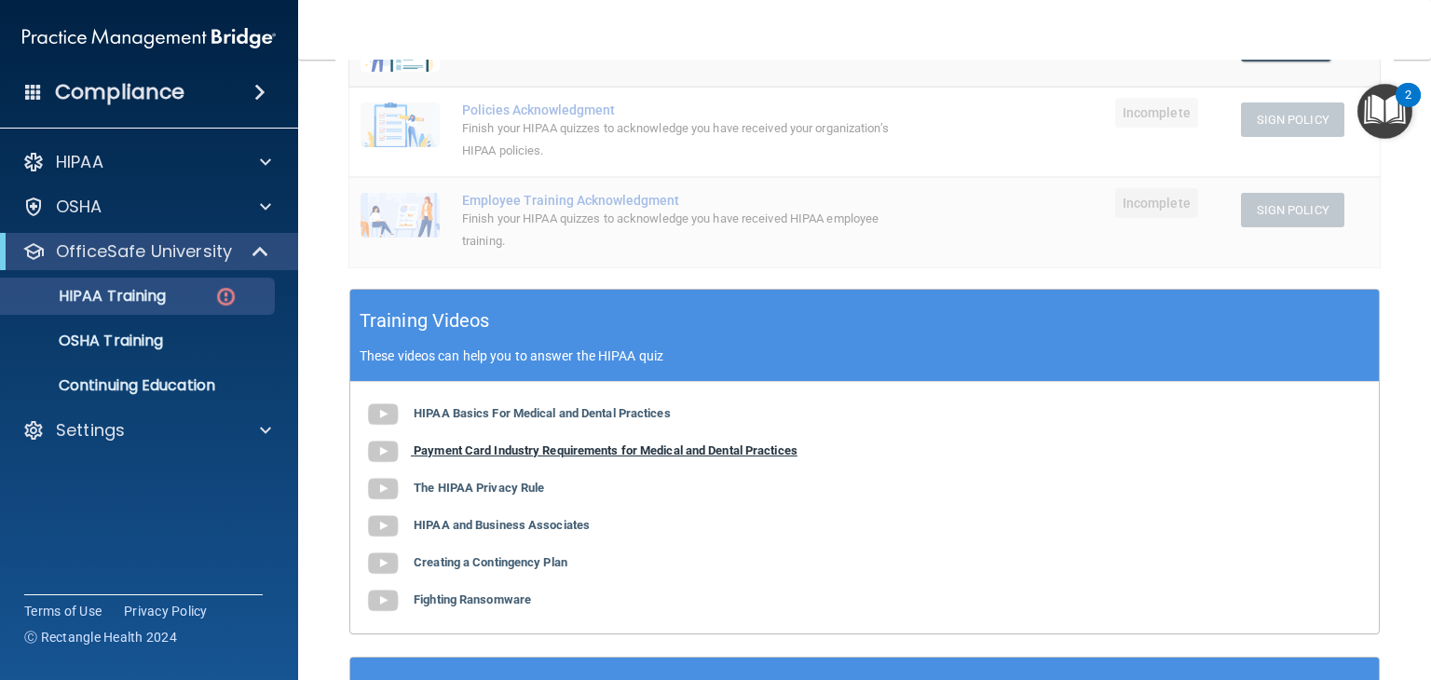
click at [631, 443] on b "Payment Card Industry Requirements for Medical and Dental Practices" at bounding box center [606, 450] width 384 height 14
click at [489, 489] on b "The HIPAA Privacy Rule" at bounding box center [479, 488] width 130 height 14
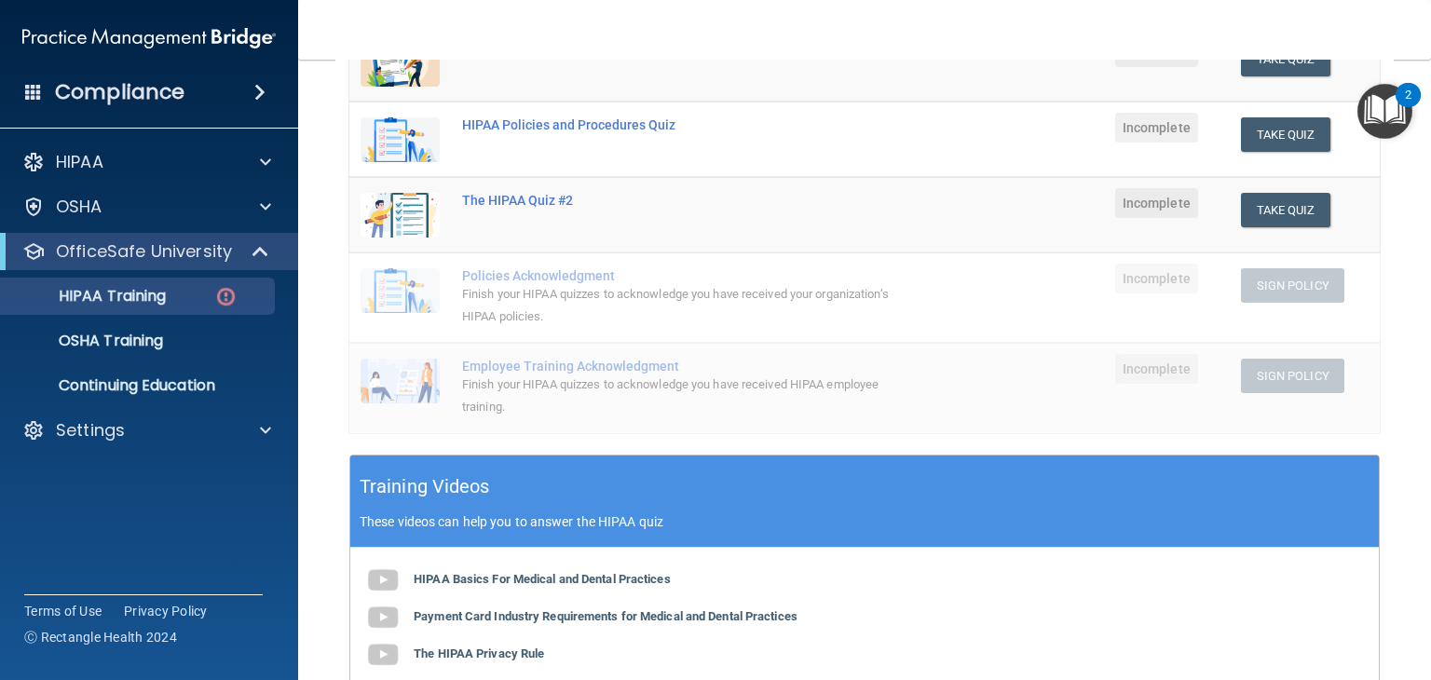
scroll to position [259, 0]
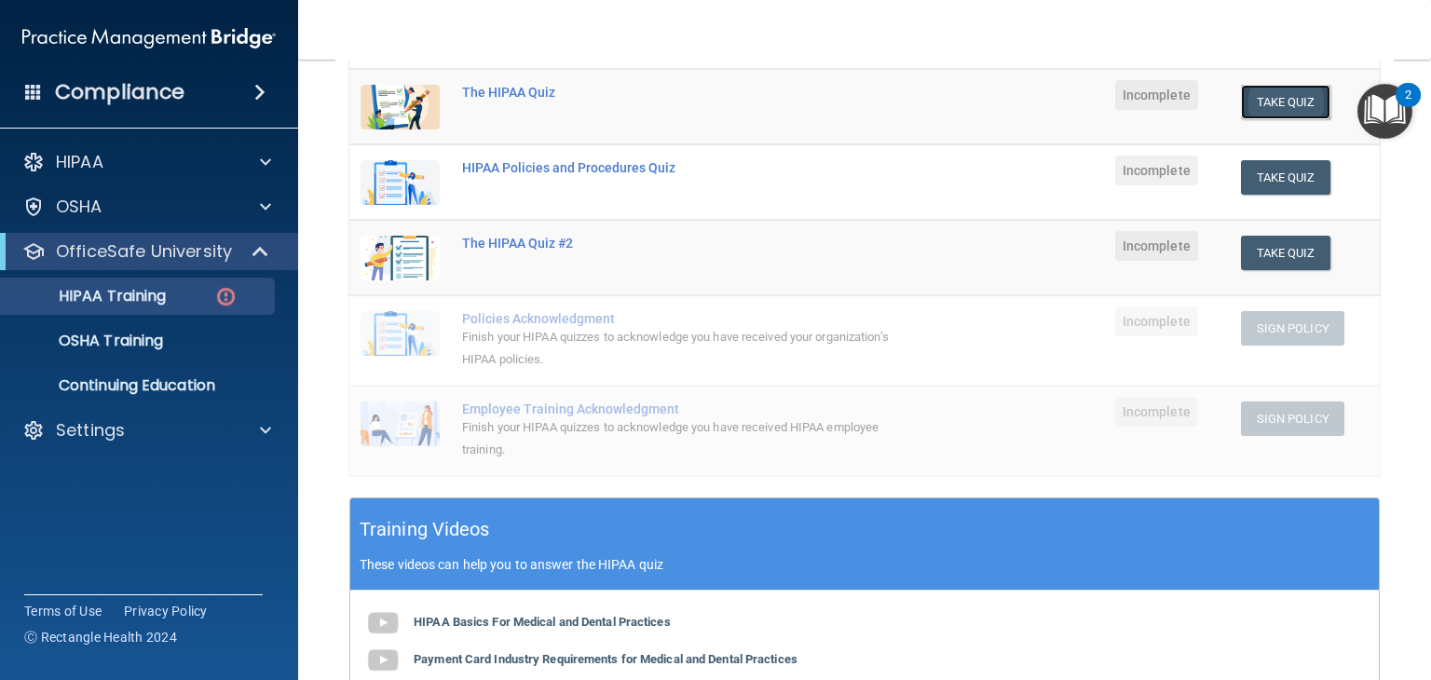
click at [1263, 107] on button "Take Quiz" at bounding box center [1285, 102] width 89 height 34
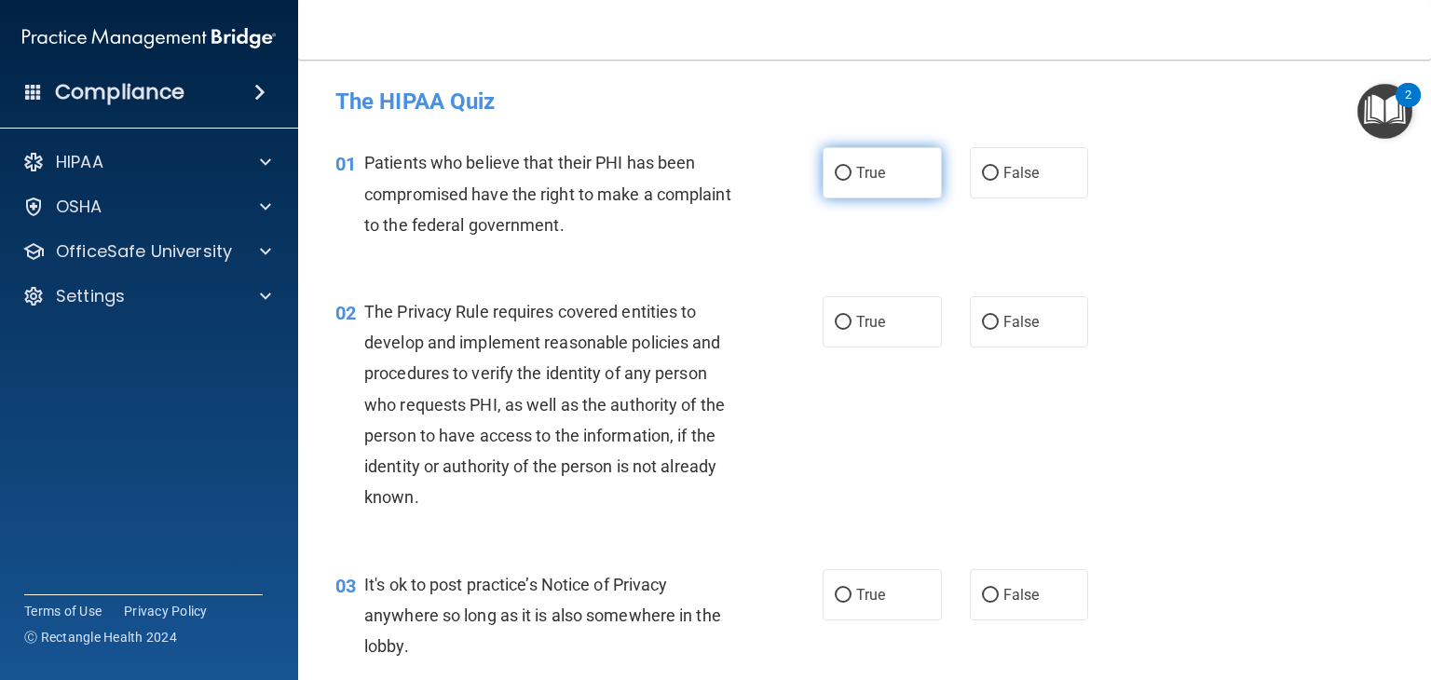
click at [858, 177] on span "True" at bounding box center [870, 173] width 29 height 18
click at [852, 177] on input "True" at bounding box center [843, 174] width 17 height 14
radio input "true"
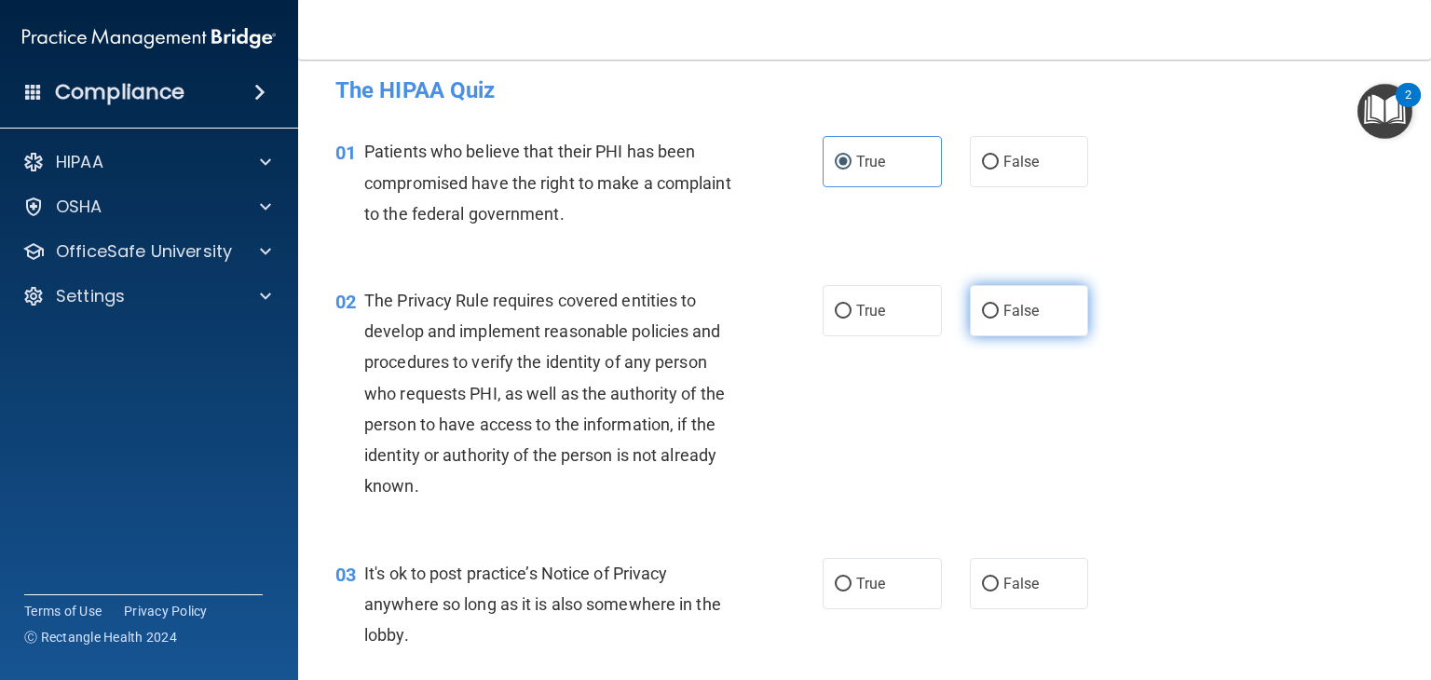
scroll to position [24, 0]
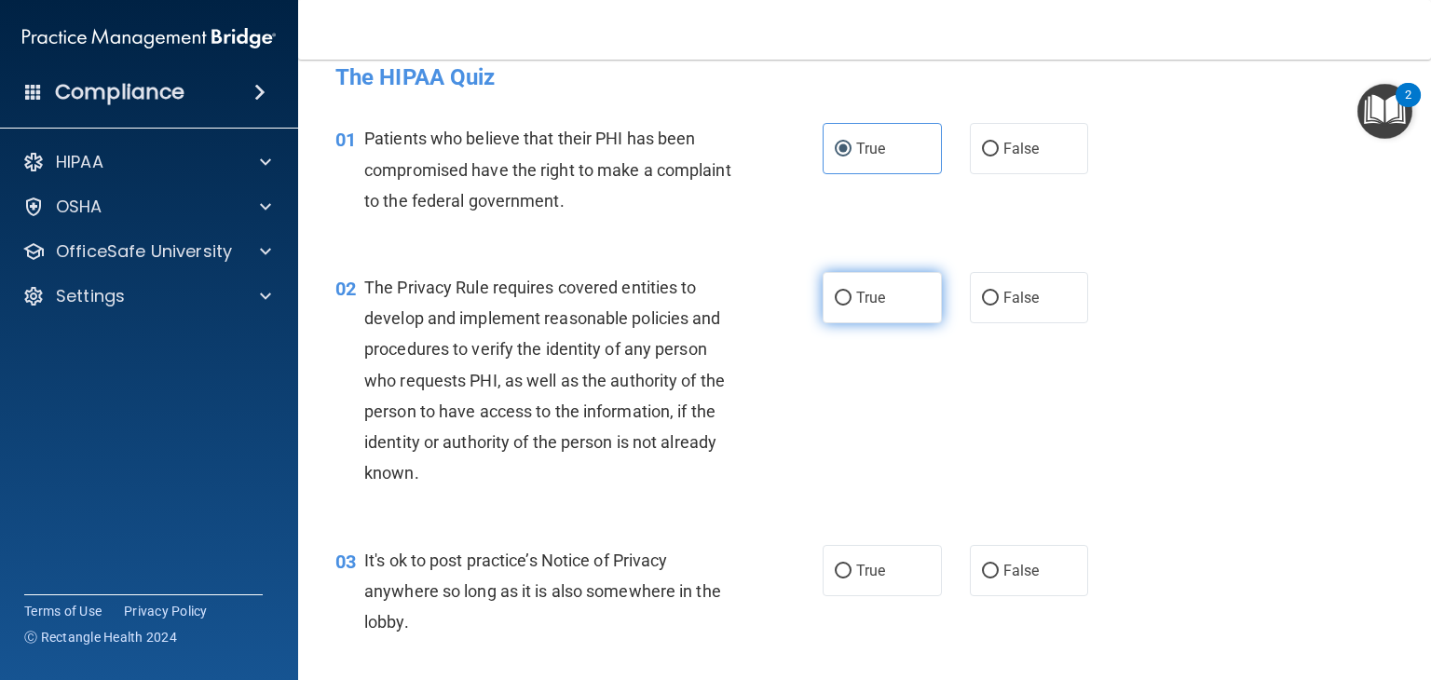
click at [880, 284] on label "True" at bounding box center [882, 297] width 119 height 51
click at [852, 292] on input "True" at bounding box center [843, 299] width 17 height 14
radio input "true"
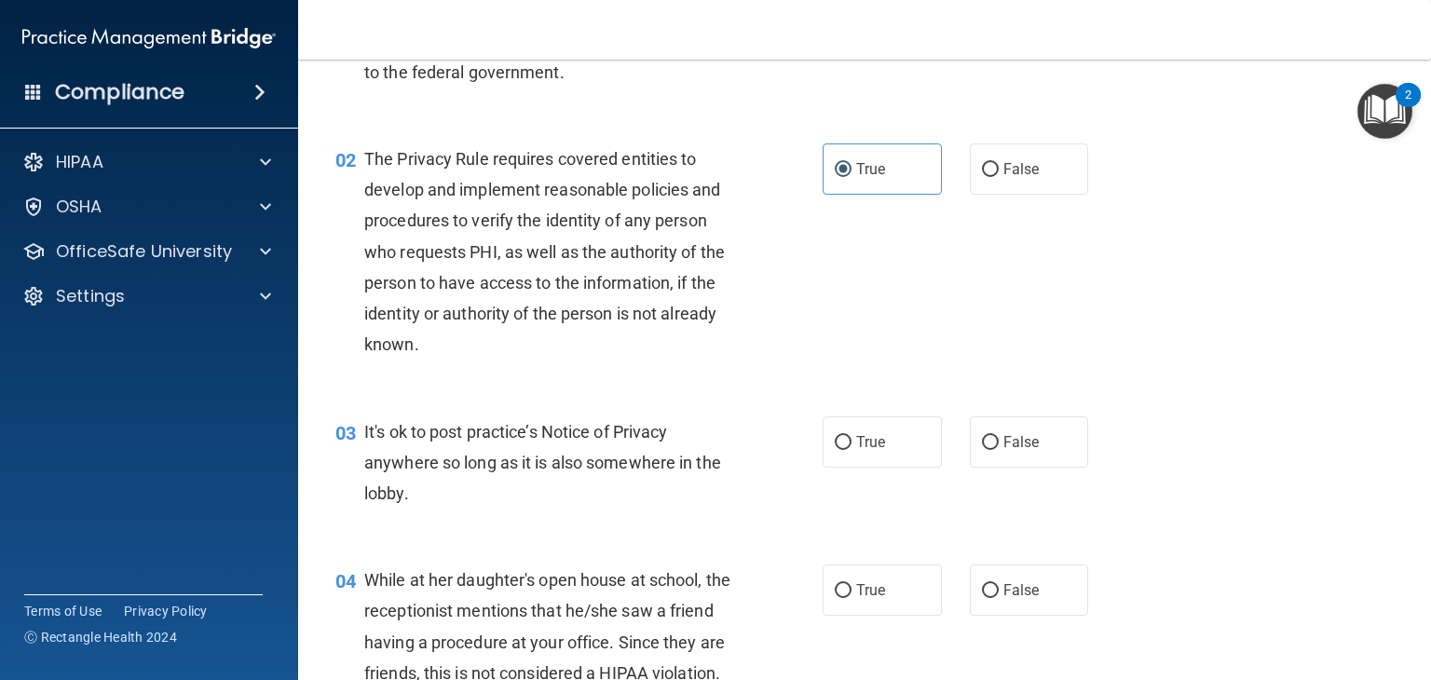
scroll to position [156, 0]
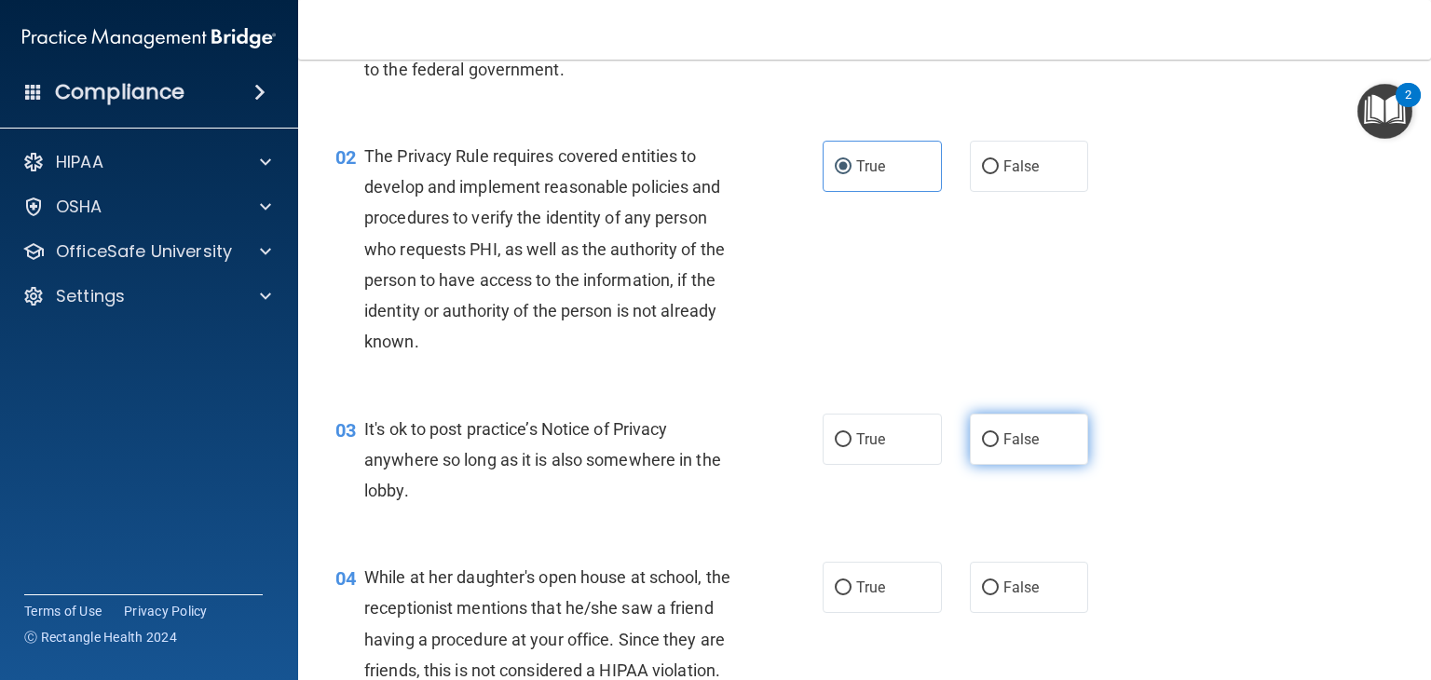
click at [1039, 429] on label "False" at bounding box center [1029, 439] width 119 height 51
click at [999, 433] on input "False" at bounding box center [990, 440] width 17 height 14
radio input "true"
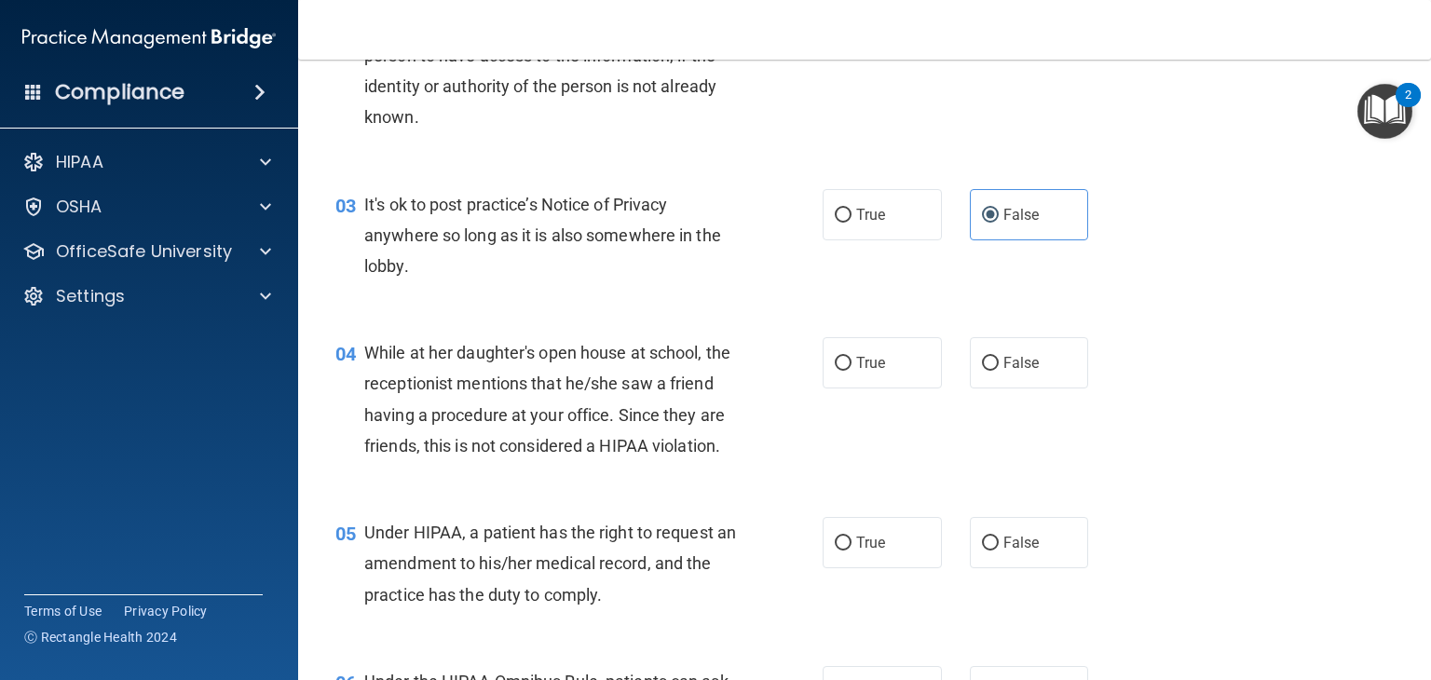
scroll to position [387, 0]
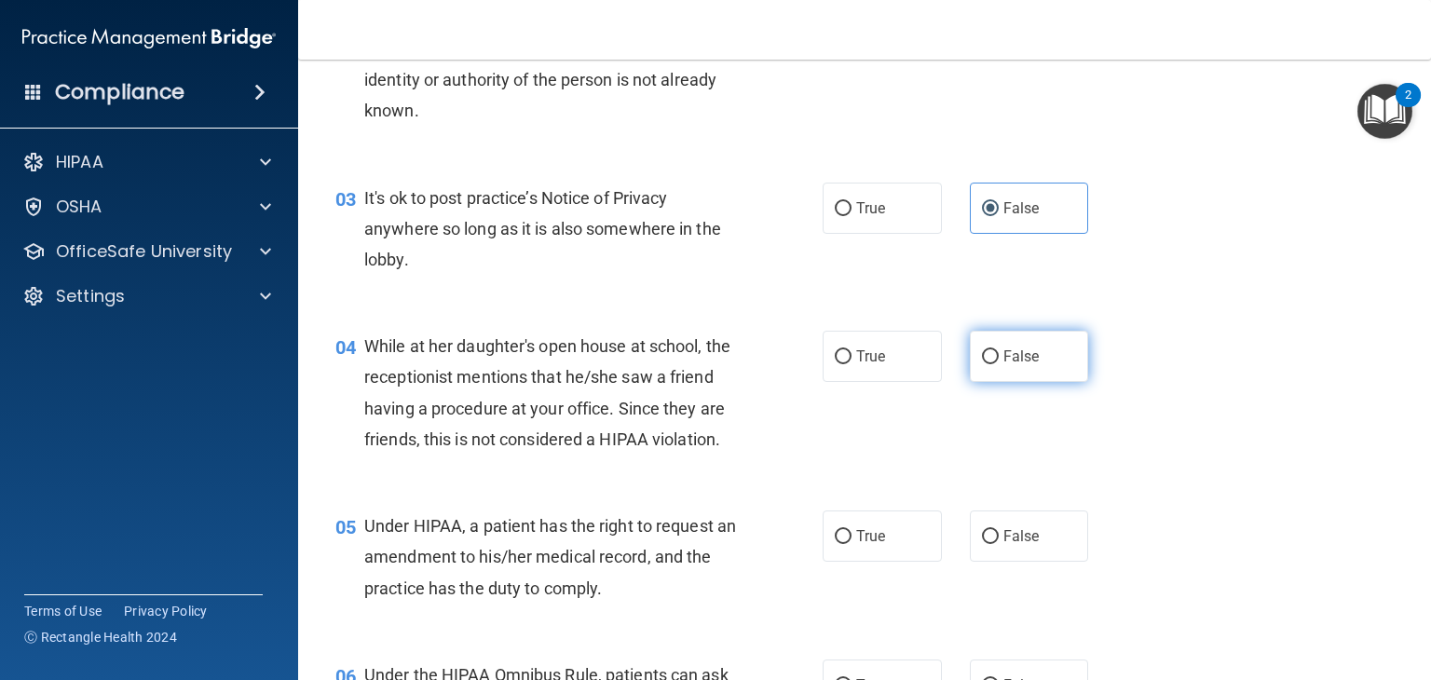
click at [999, 372] on label "False" at bounding box center [1029, 356] width 119 height 51
click at [999, 364] on input "False" at bounding box center [990, 357] width 17 height 14
radio input "true"
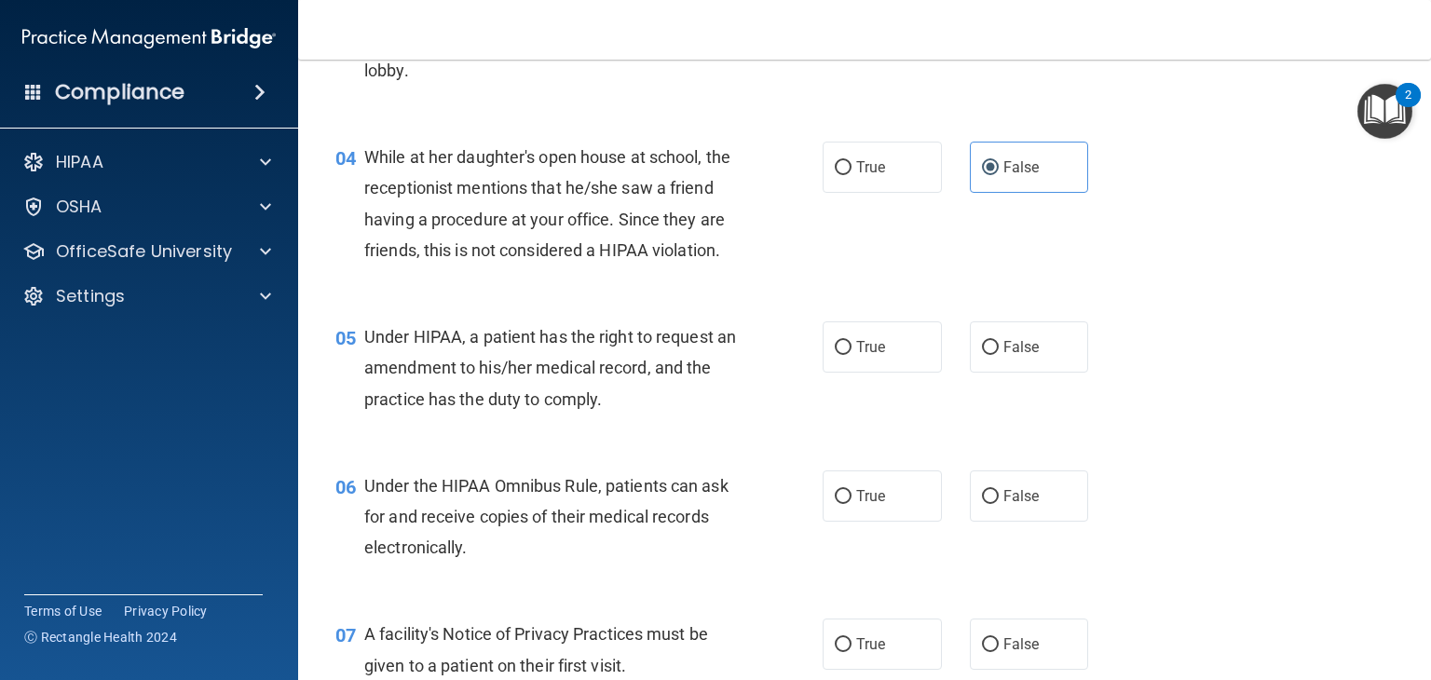
scroll to position [577, 0]
click at [872, 355] on span "True" at bounding box center [870, 346] width 29 height 18
click at [852, 354] on input "True" at bounding box center [843, 347] width 17 height 14
radio input "true"
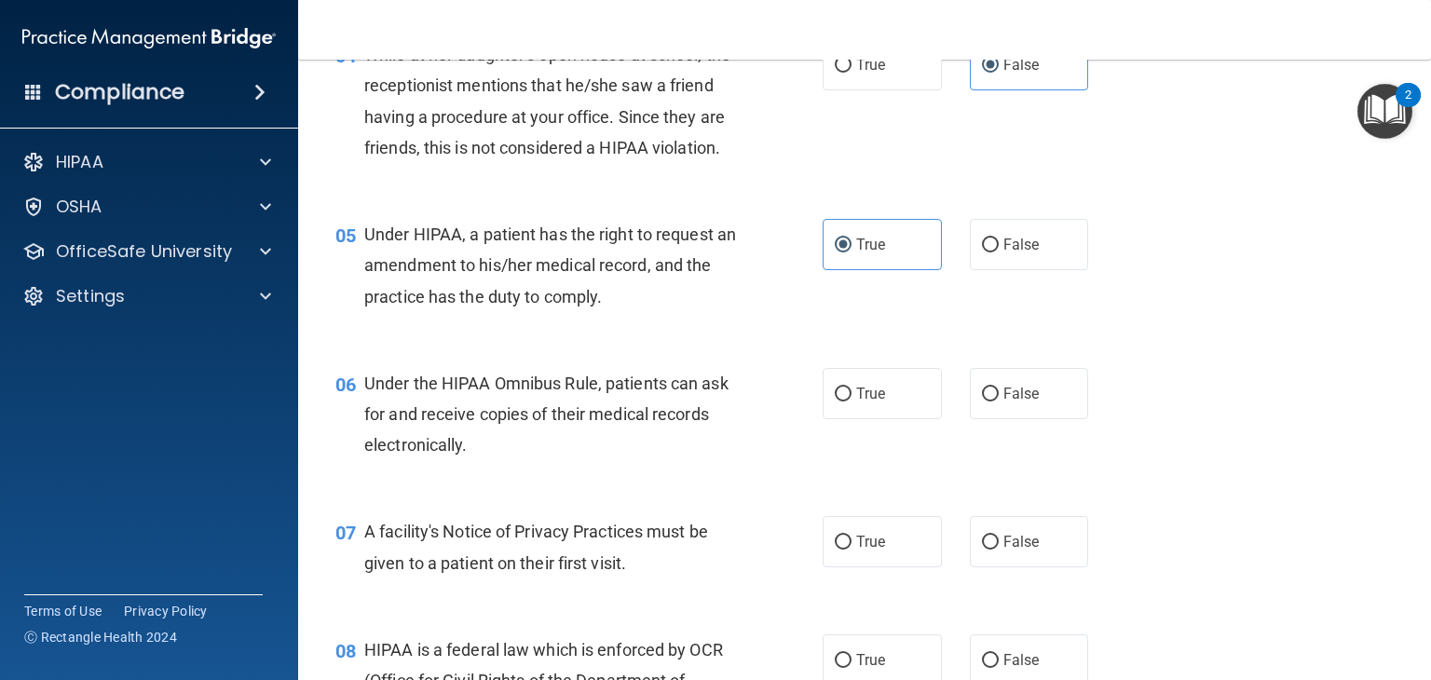
scroll to position [684, 0]
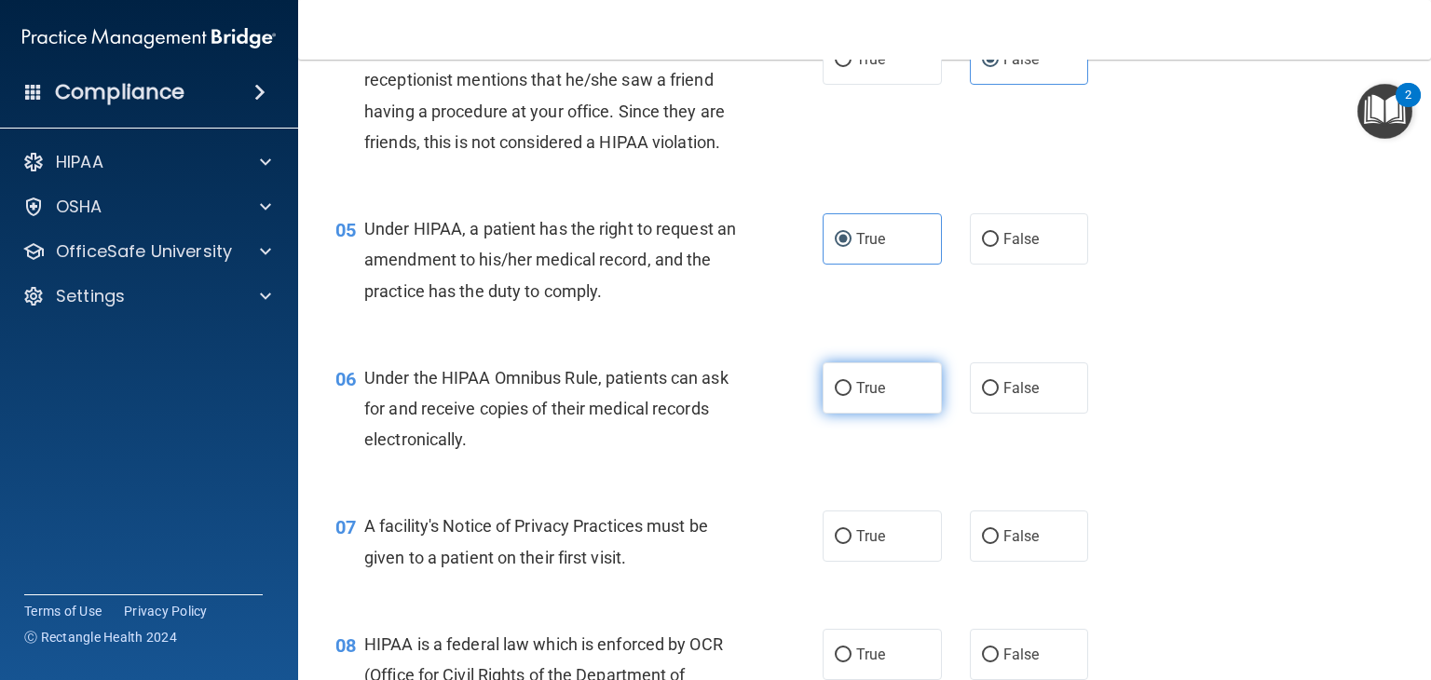
click at [879, 405] on label "True" at bounding box center [882, 387] width 119 height 51
click at [852, 396] on input "True" at bounding box center [843, 389] width 17 height 14
radio input "true"
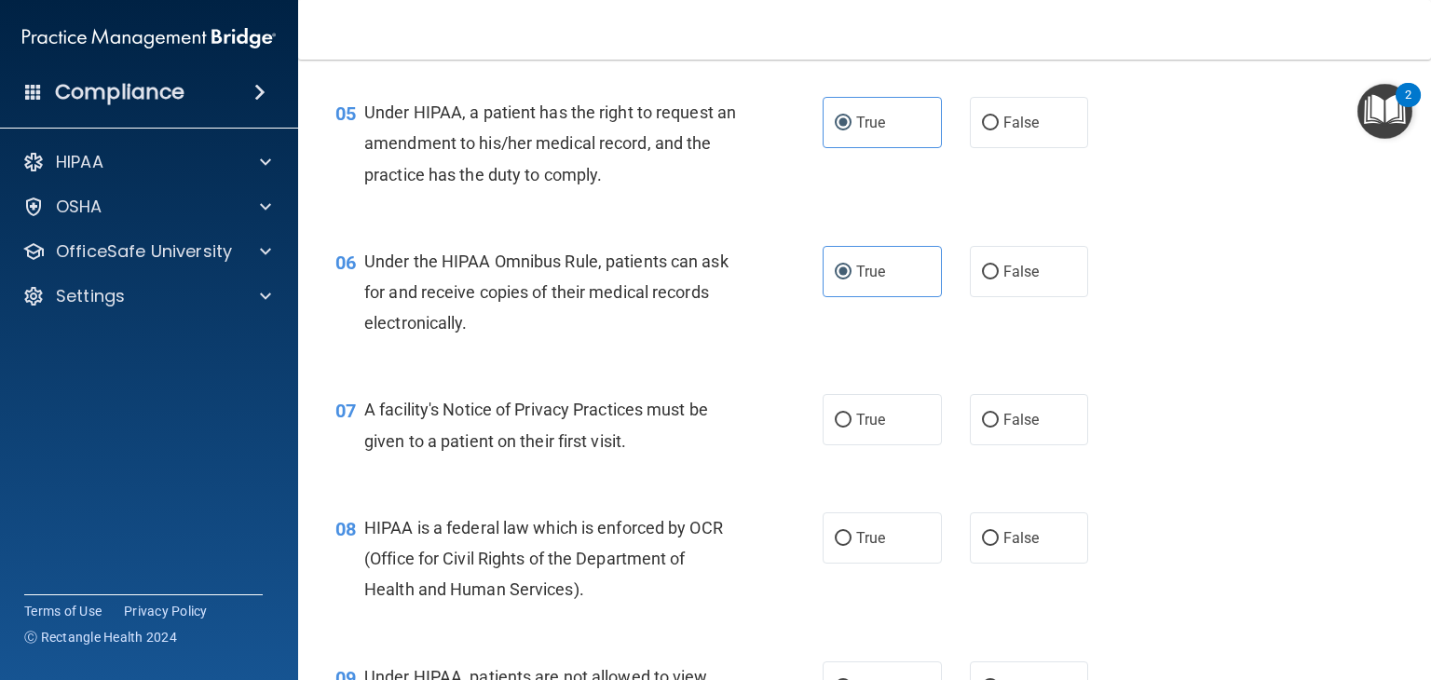
scroll to position [801, 0]
click at [1019, 296] on label "False" at bounding box center [1029, 270] width 119 height 51
click at [999, 279] on input "False" at bounding box center [990, 272] width 17 height 14
radio input "true"
radio input "false"
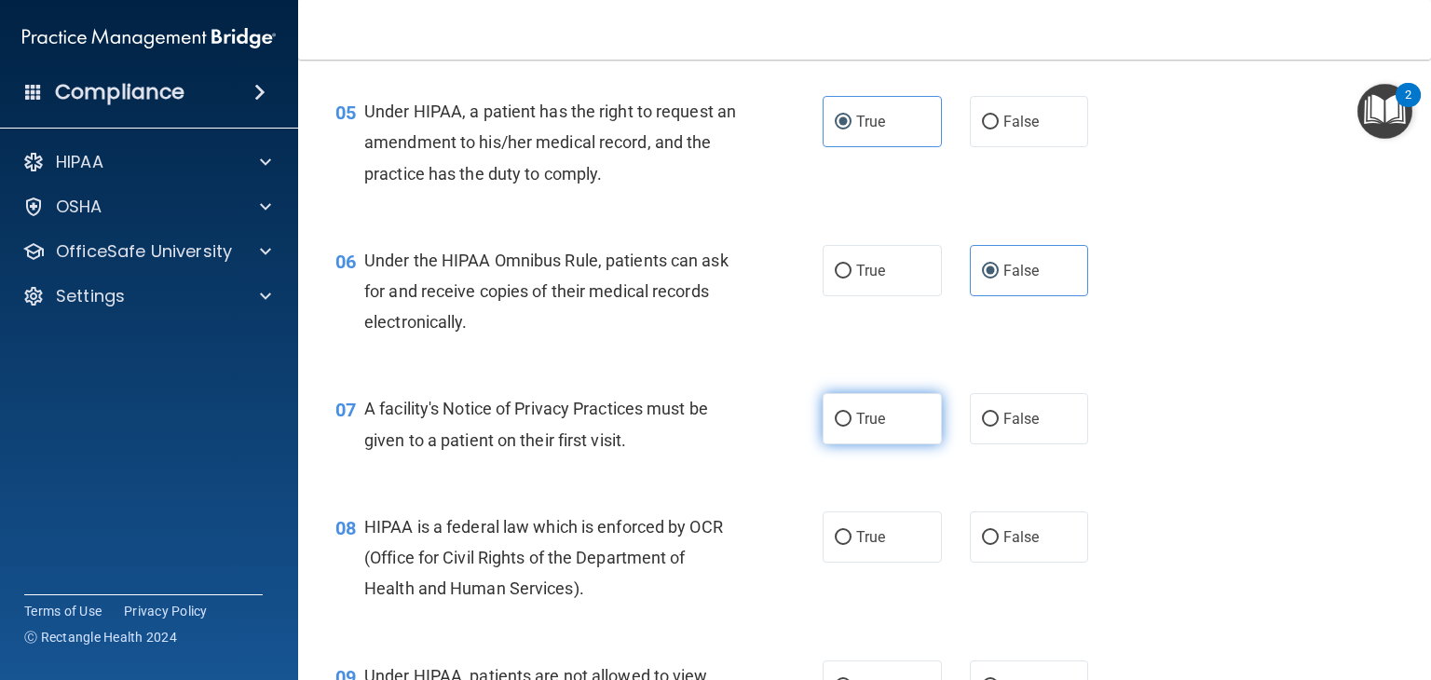
click at [865, 444] on label "True" at bounding box center [882, 418] width 119 height 51
click at [852, 427] on input "True" at bounding box center [843, 420] width 17 height 14
radio input "true"
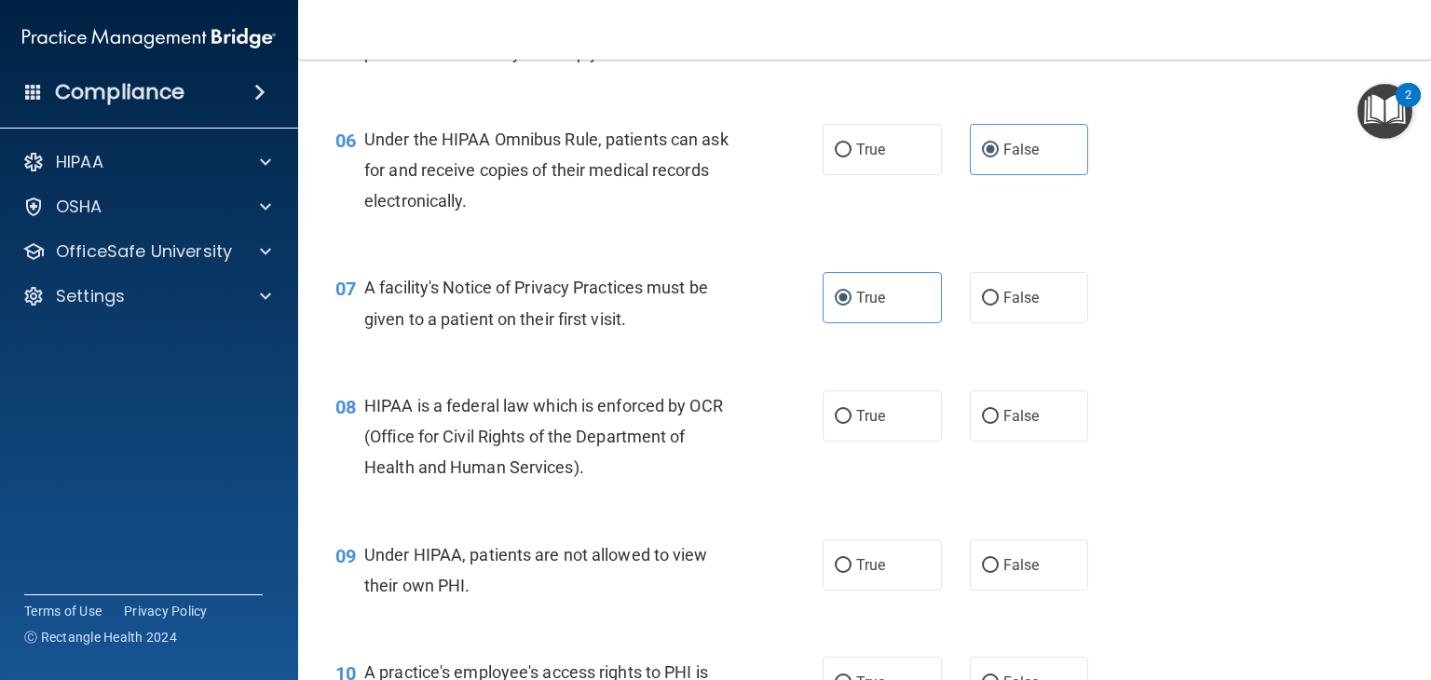
scroll to position [924, 0]
click at [878, 423] on span "True" at bounding box center [870, 414] width 29 height 18
click at [852, 422] on input "True" at bounding box center [843, 415] width 17 height 14
radio input "true"
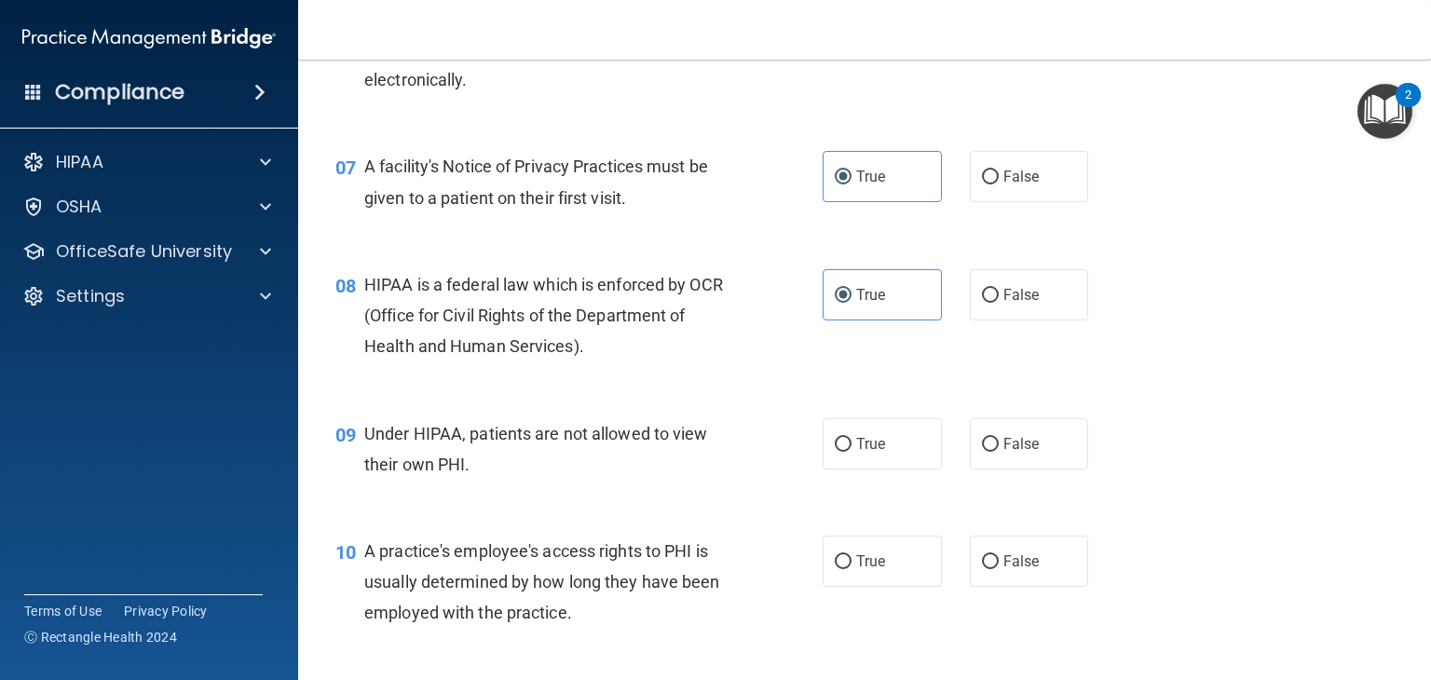
scroll to position [1045, 0]
click at [988, 468] on label "False" at bounding box center [1029, 441] width 119 height 51
click at [988, 450] on input "False" at bounding box center [990, 443] width 17 height 14
radio input "true"
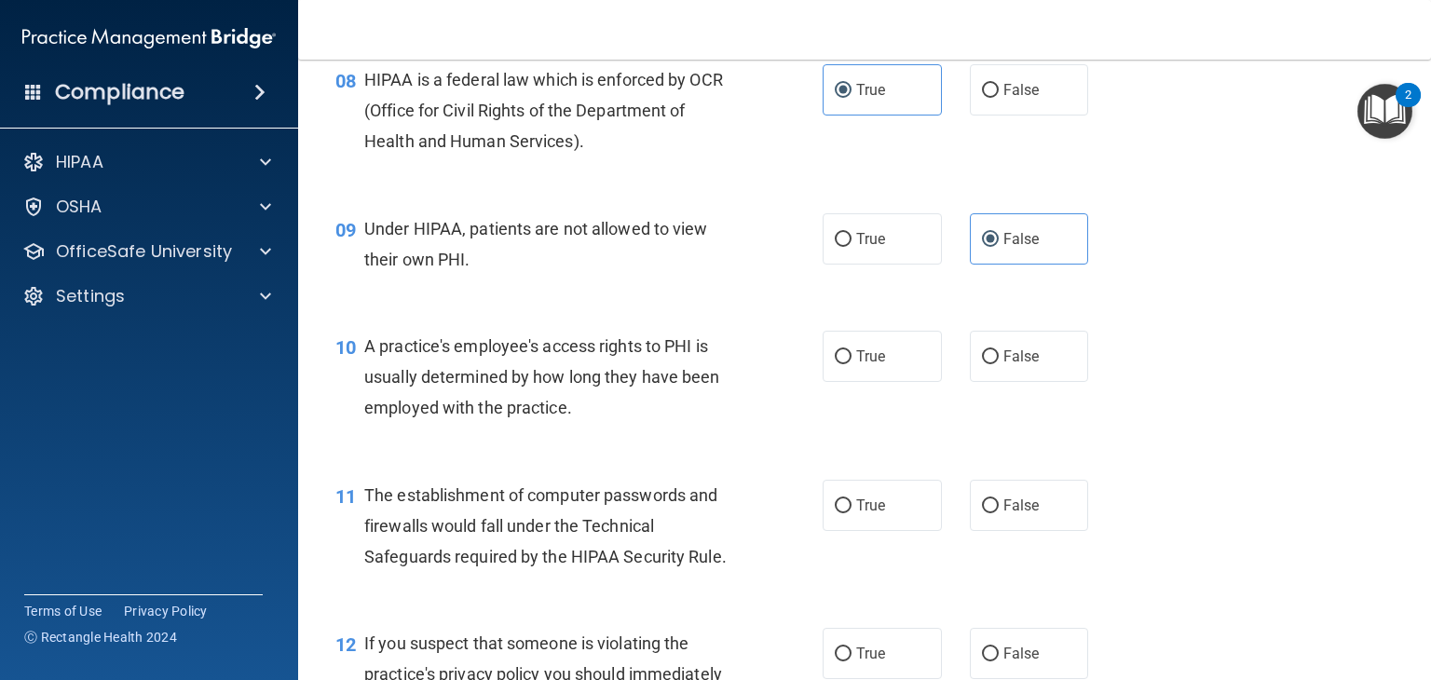
scroll to position [1273, 0]
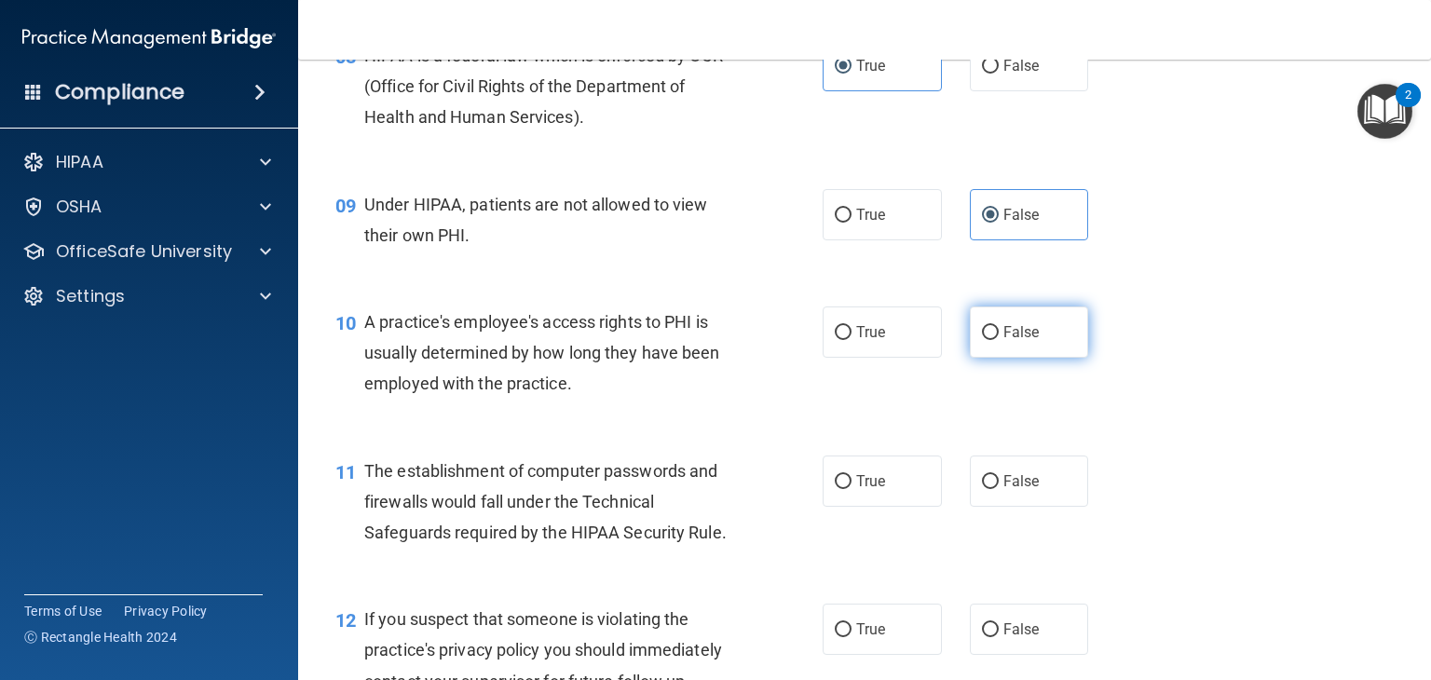
click at [1003, 341] on span "False" at bounding box center [1021, 332] width 36 height 18
click at [999, 340] on input "False" at bounding box center [990, 333] width 17 height 14
radio input "true"
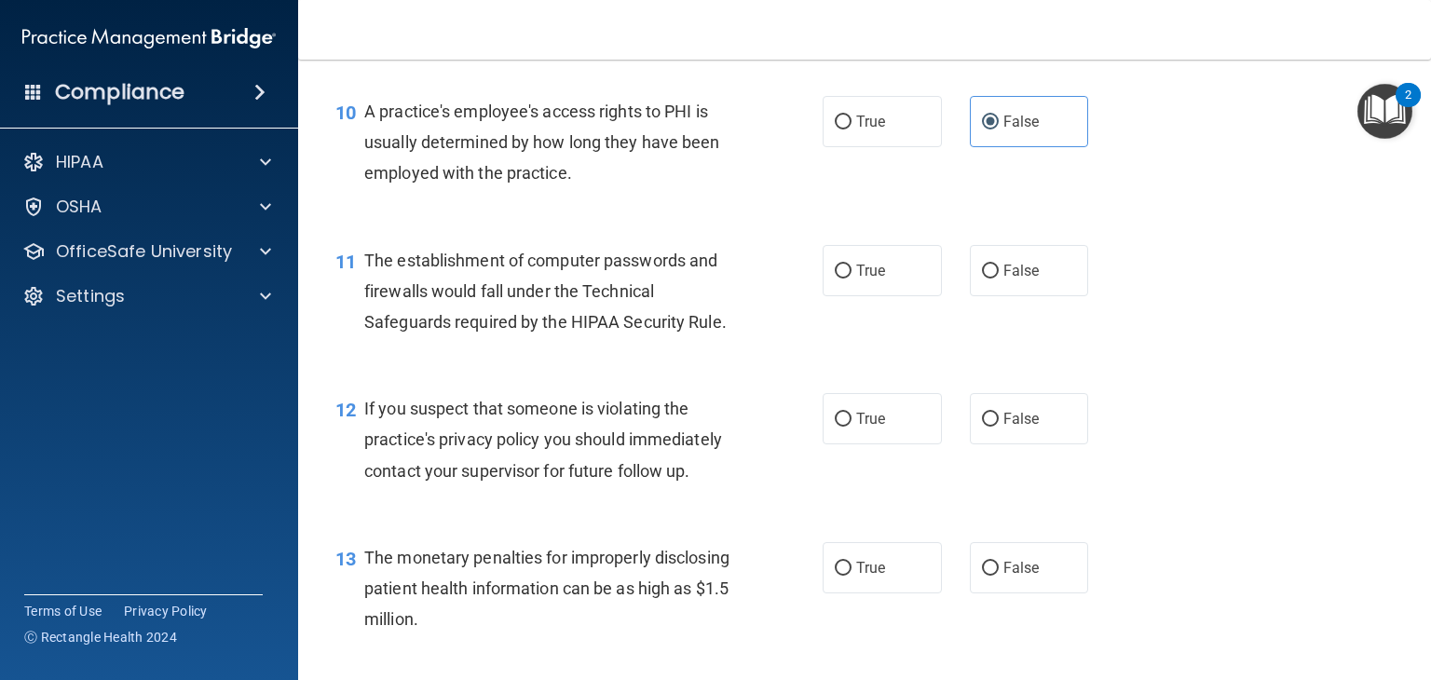
scroll to position [1485, 0]
click at [901, 294] on label "True" at bounding box center [882, 268] width 119 height 51
click at [852, 277] on input "True" at bounding box center [843, 270] width 17 height 14
radio input "true"
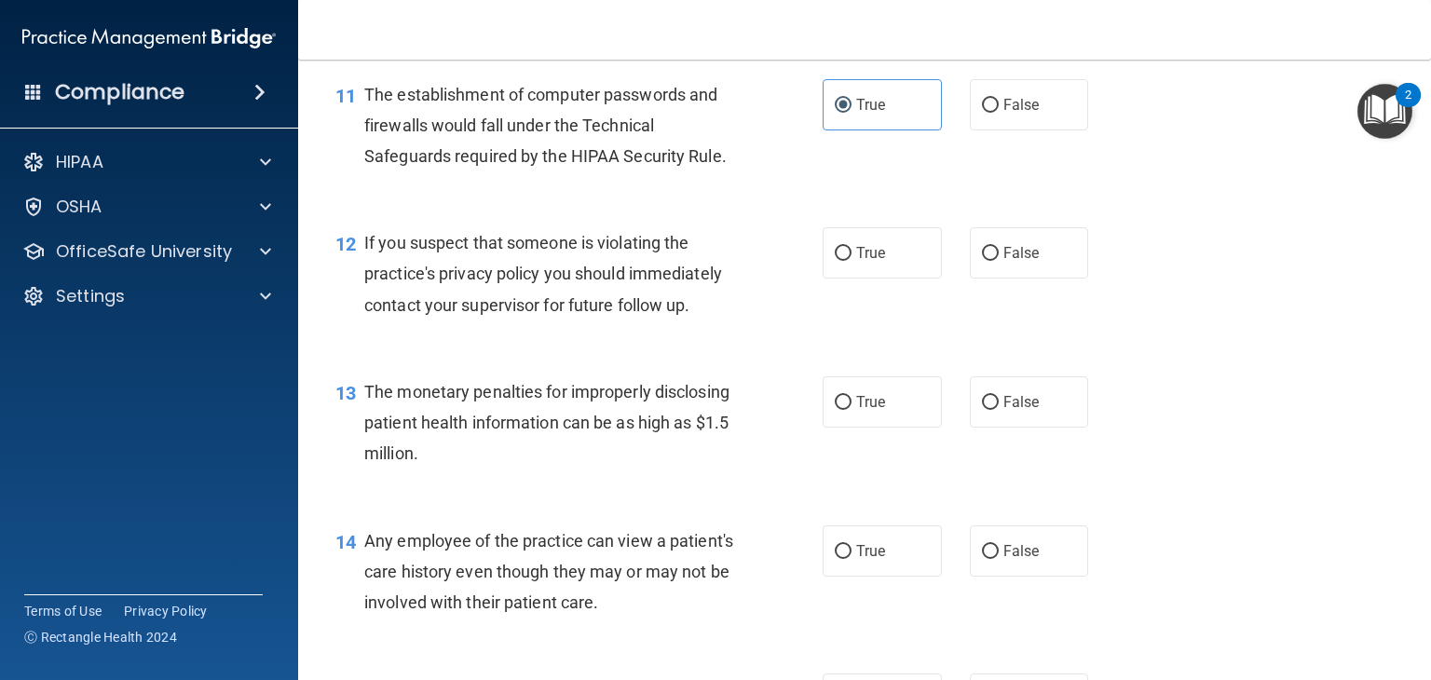
scroll to position [1653, 0]
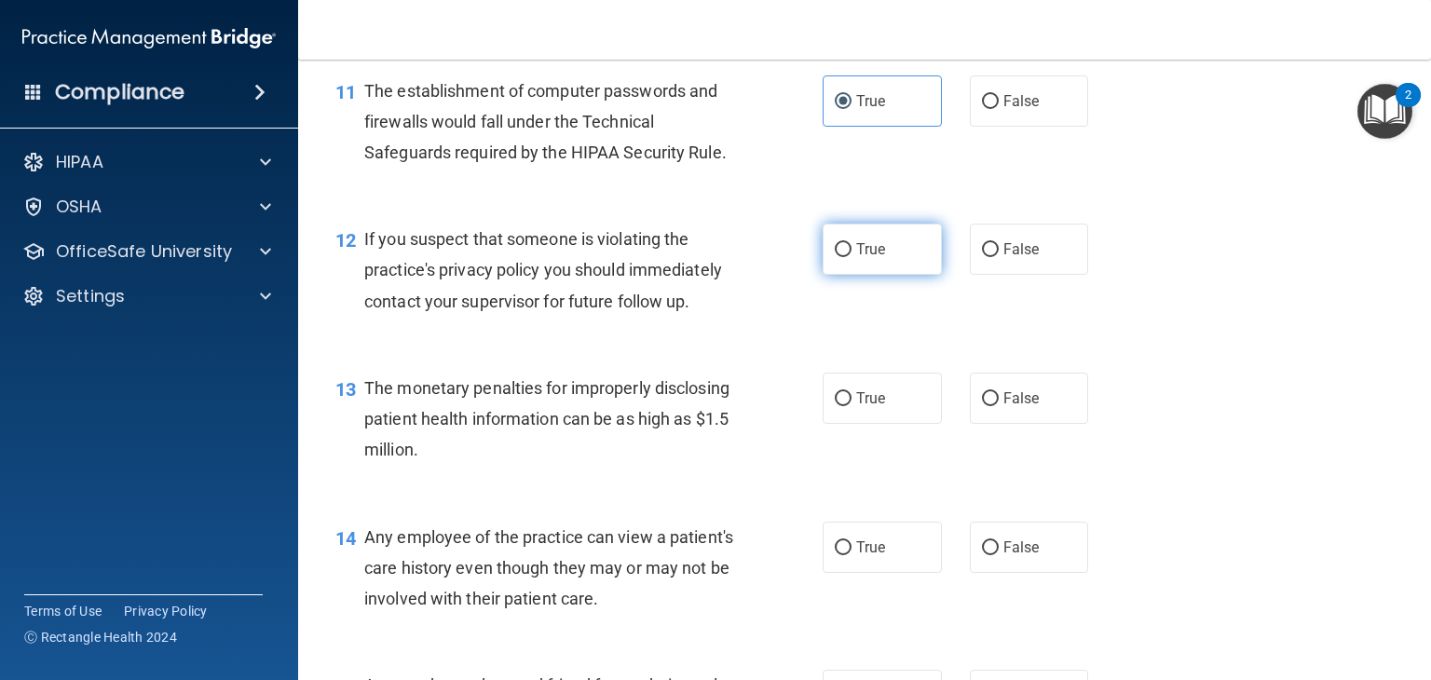
click at [894, 262] on label "True" at bounding box center [882, 249] width 119 height 51
click at [852, 257] on input "True" at bounding box center [843, 250] width 17 height 14
radio input "true"
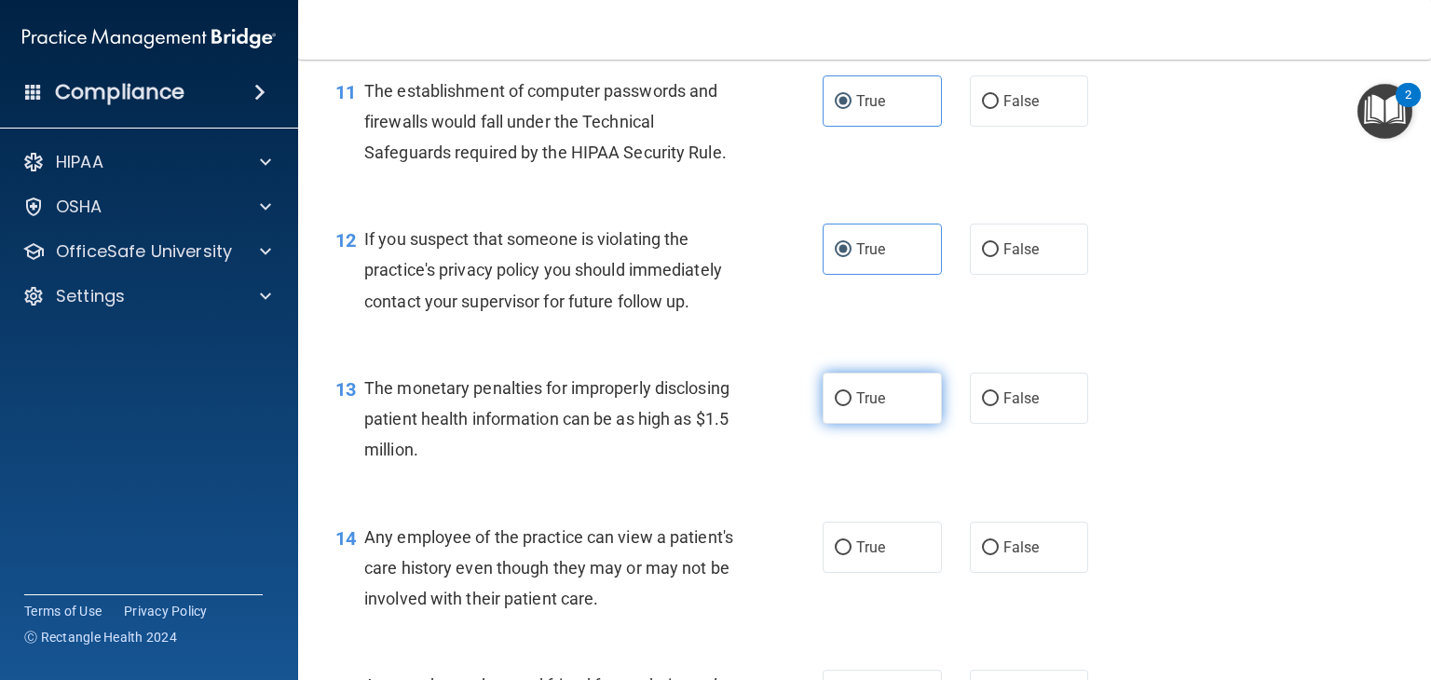
click at [850, 424] on label "True" at bounding box center [882, 398] width 119 height 51
click at [850, 406] on input "True" at bounding box center [843, 399] width 17 height 14
radio input "true"
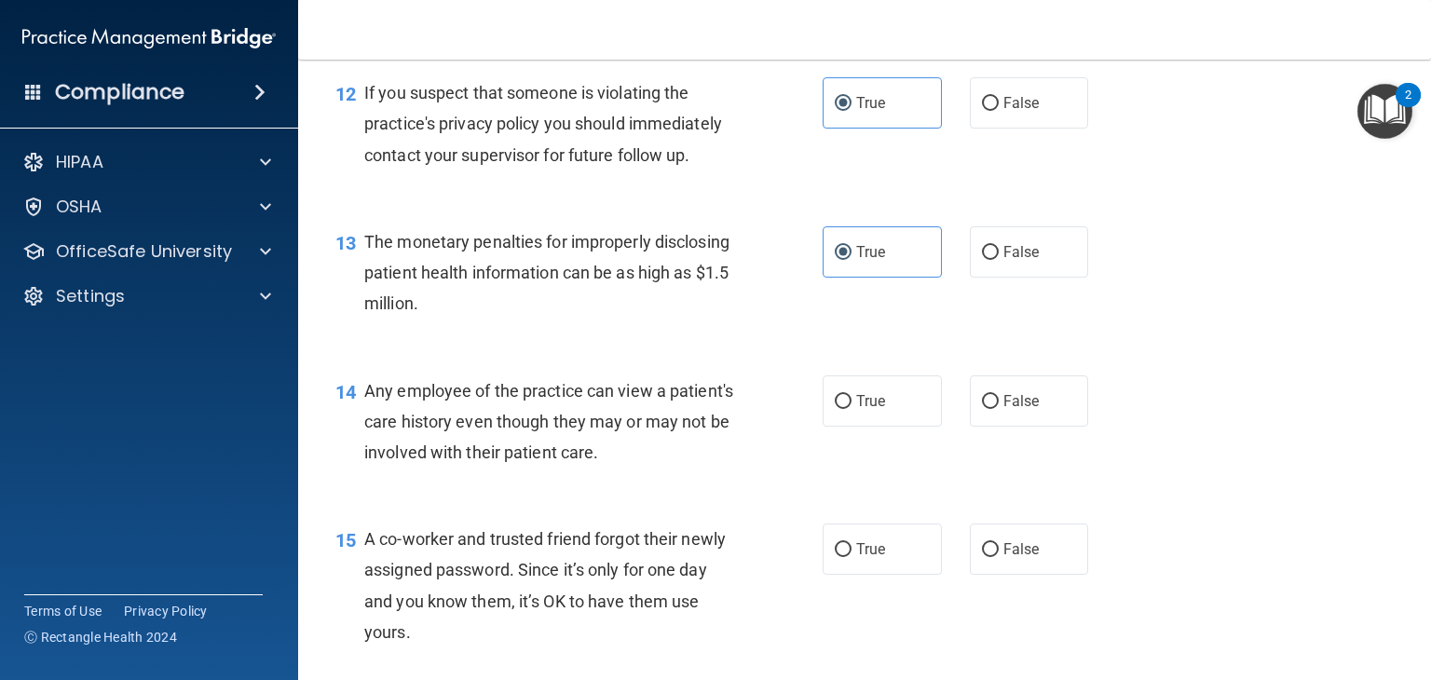
scroll to position [1800, 0]
click at [1003, 409] on span "False" at bounding box center [1021, 400] width 36 height 18
click at [999, 408] on input "False" at bounding box center [990, 401] width 17 height 14
radio input "true"
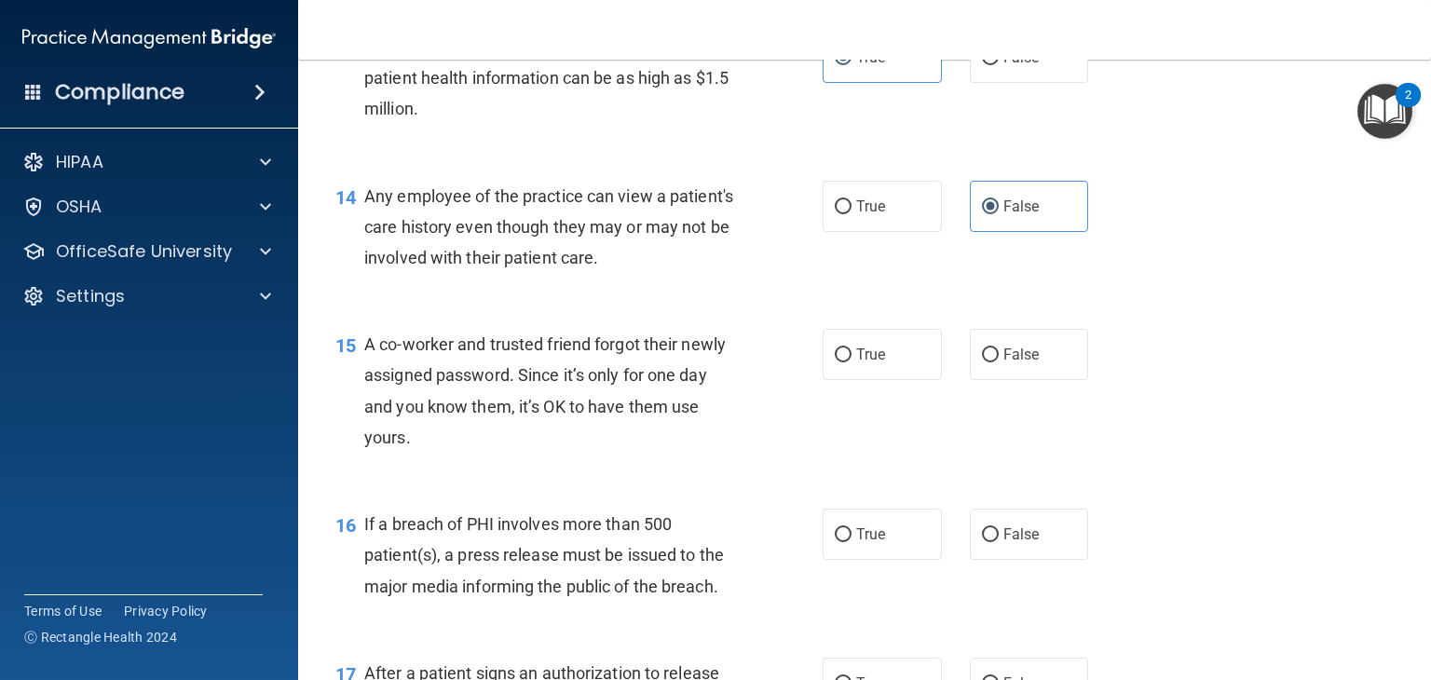
scroll to position [1996, 0]
click at [988, 377] on label "False" at bounding box center [1029, 351] width 119 height 51
click at [988, 360] on input "False" at bounding box center [990, 353] width 17 height 14
radio input "true"
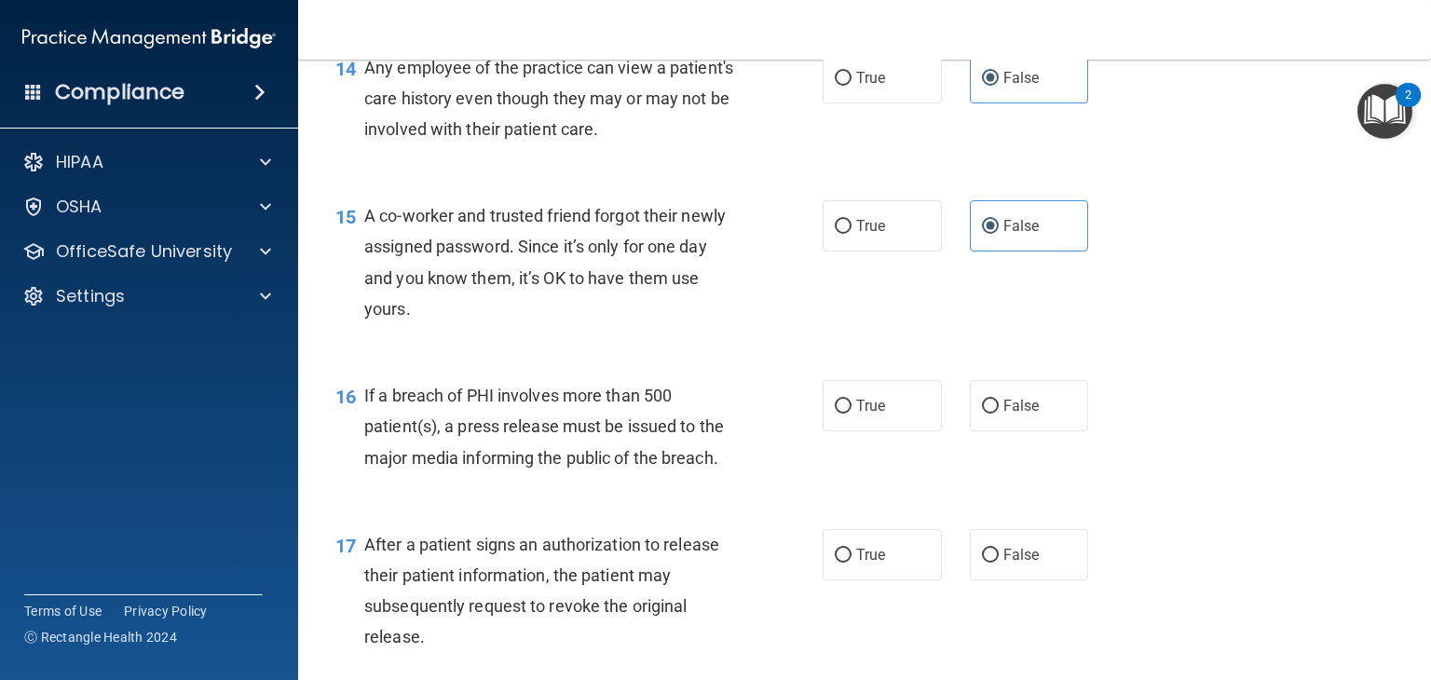
scroll to position [2123, 0]
click at [854, 430] on label "True" at bounding box center [882, 404] width 119 height 51
click at [852, 413] on input "True" at bounding box center [843, 406] width 17 height 14
radio input "true"
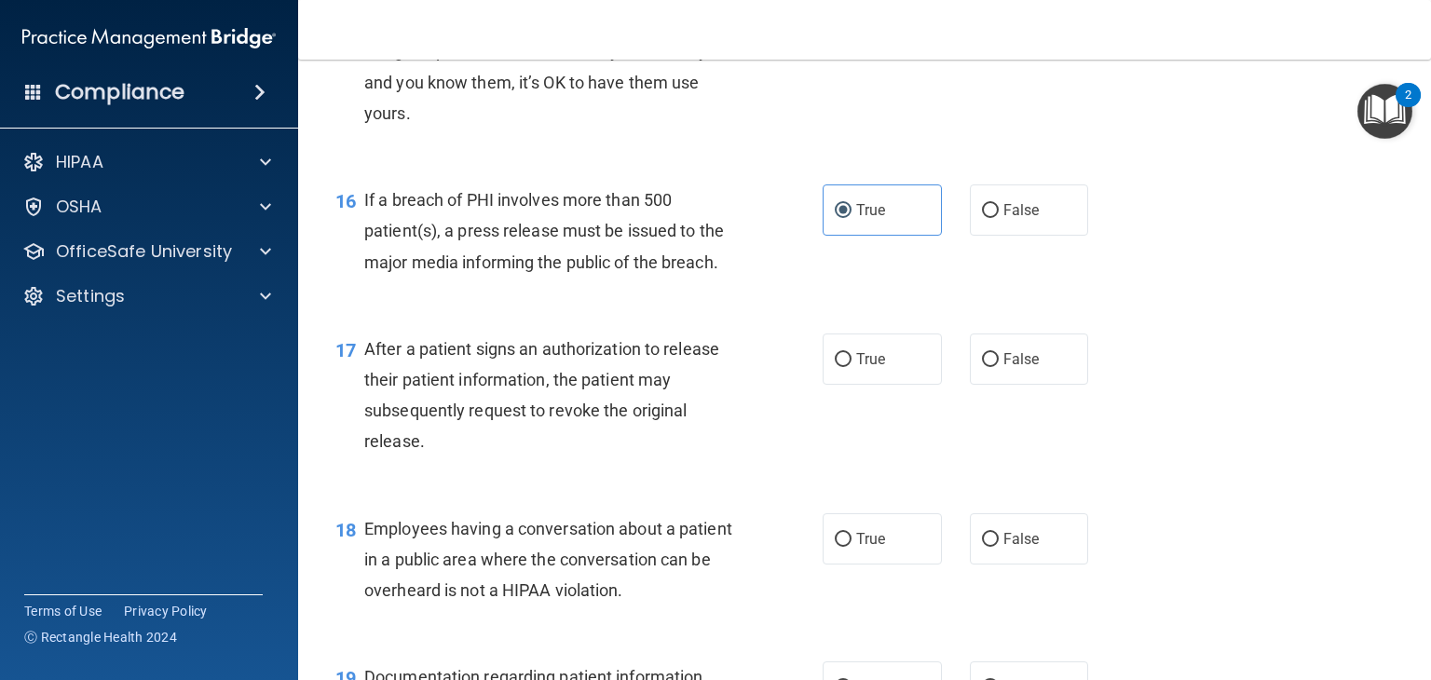
scroll to position [2320, 0]
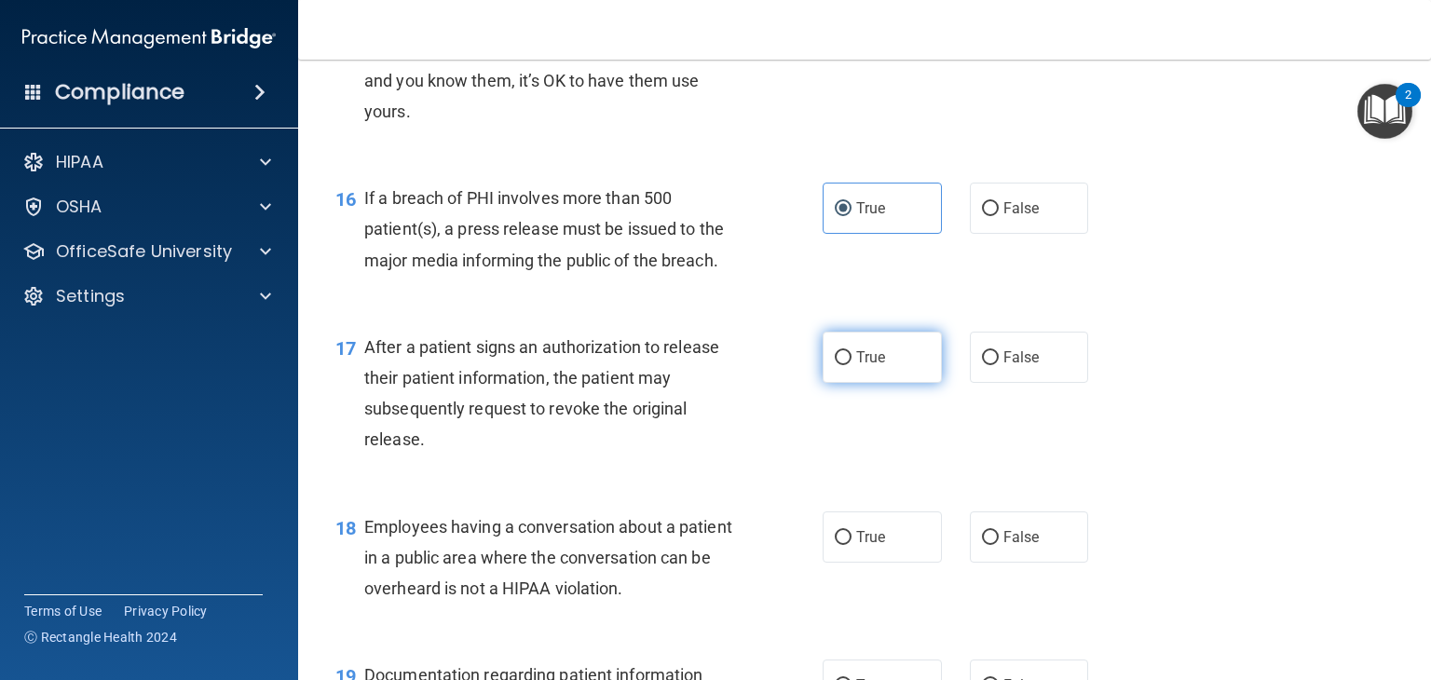
click at [882, 383] on label "True" at bounding box center [882, 357] width 119 height 51
click at [852, 365] on input "True" at bounding box center [843, 358] width 17 height 14
radio input "true"
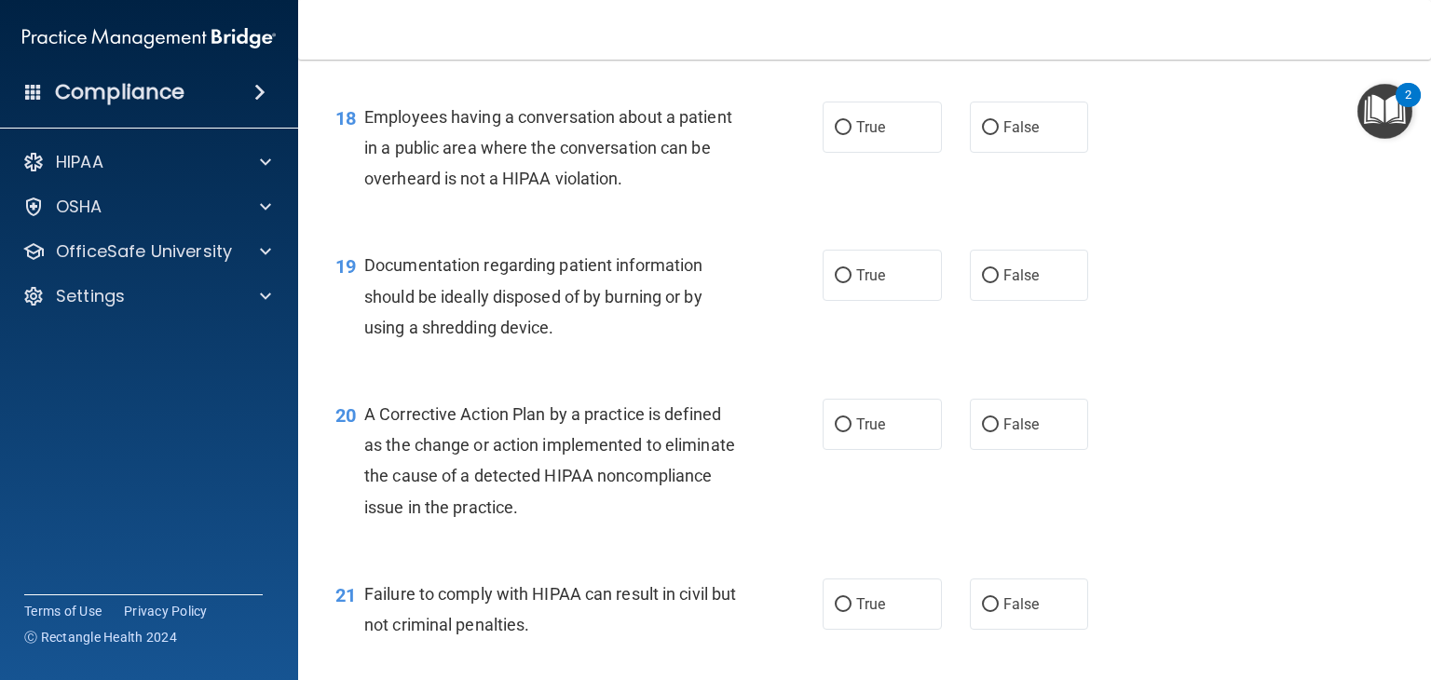
scroll to position [2731, 0]
click at [1004, 135] on span "False" at bounding box center [1021, 126] width 36 height 18
click at [999, 134] on input "False" at bounding box center [990, 127] width 17 height 14
radio input "true"
click at [877, 300] on label "True" at bounding box center [882, 274] width 119 height 51
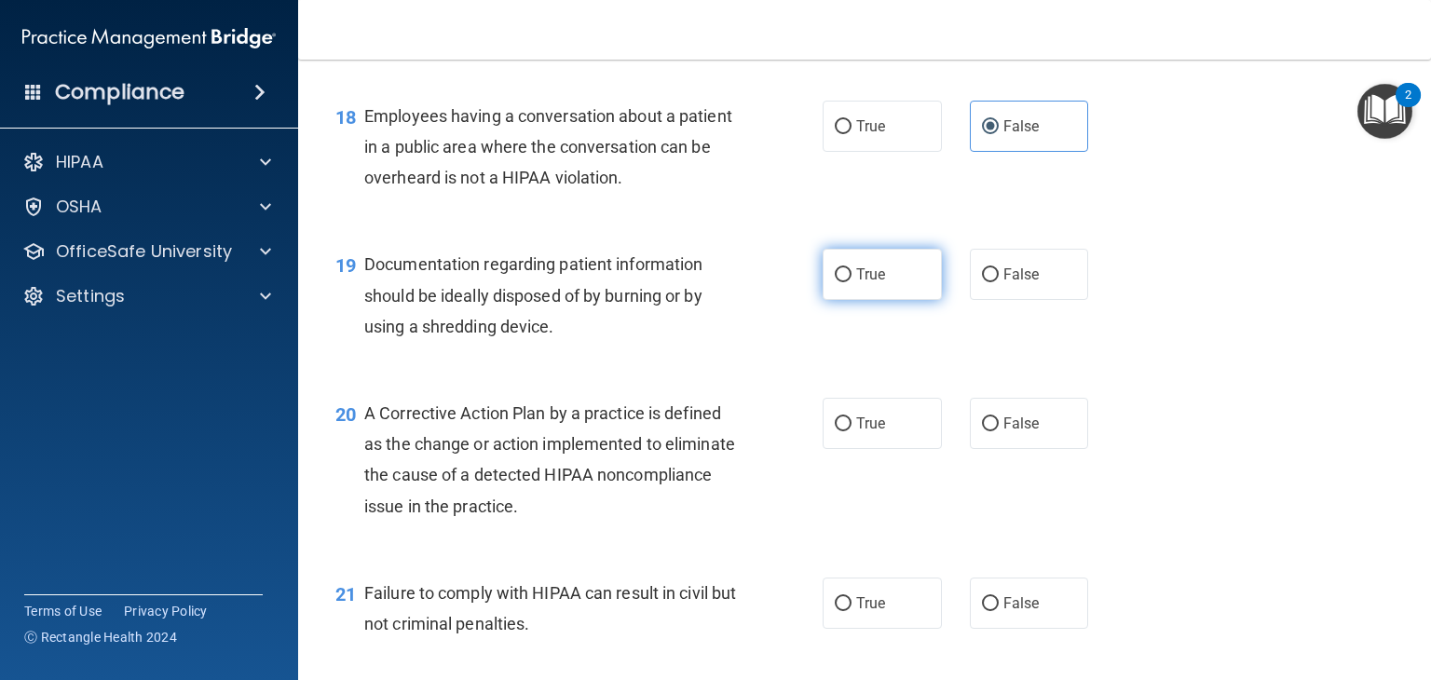
click at [852, 282] on input "True" at bounding box center [843, 275] width 17 height 14
radio input "true"
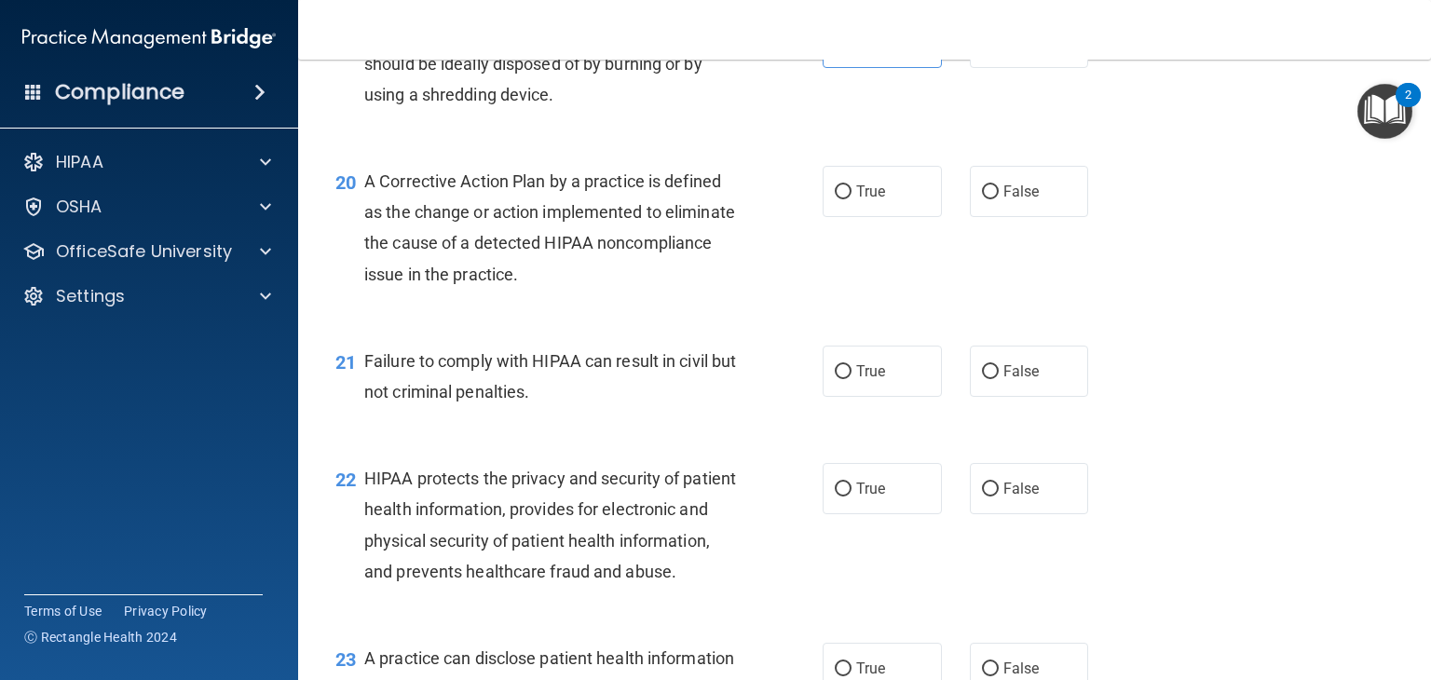
scroll to position [2963, 0]
click at [1021, 200] on span "False" at bounding box center [1021, 192] width 36 height 18
click at [999, 199] on input "False" at bounding box center [990, 192] width 17 height 14
radio input "true"
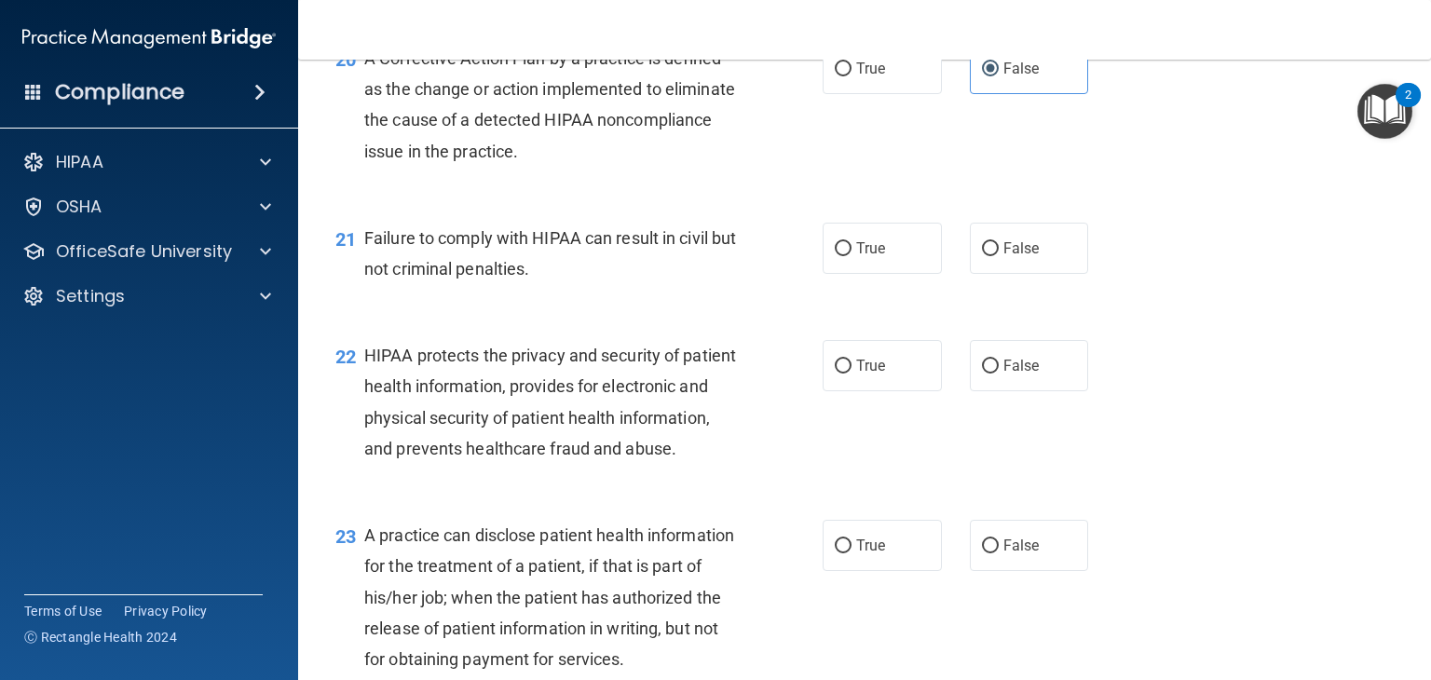
scroll to position [3086, 0]
click at [856, 257] on span "True" at bounding box center [870, 248] width 29 height 18
click at [852, 256] on input "True" at bounding box center [843, 249] width 17 height 14
radio input "true"
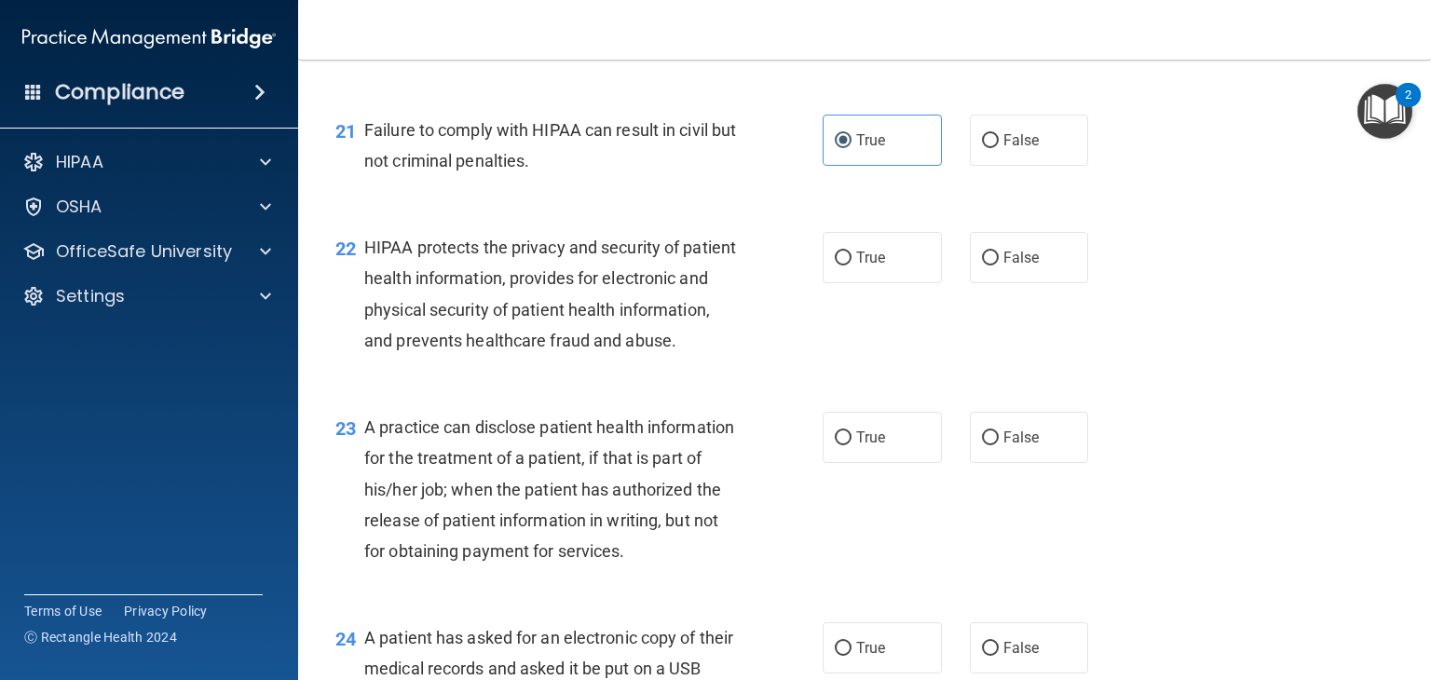
scroll to position [3201, 0]
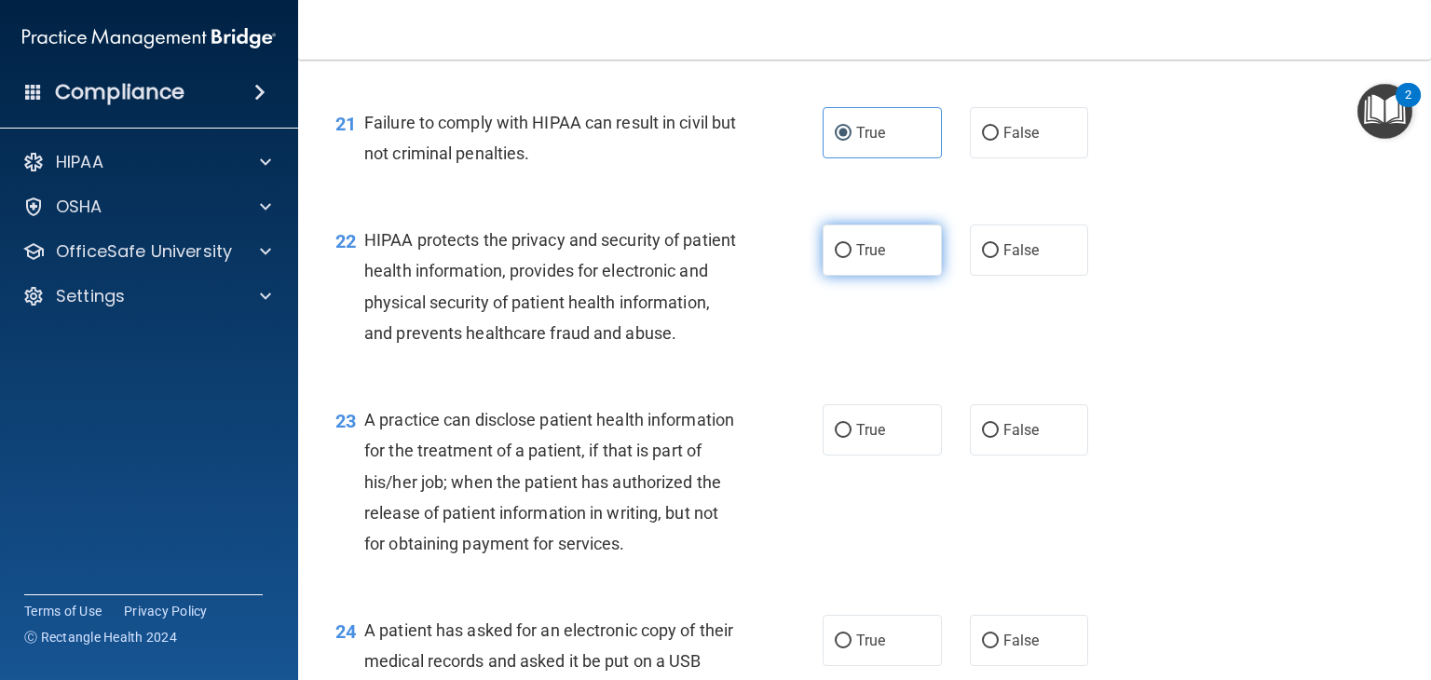
click at [856, 259] on span "True" at bounding box center [870, 250] width 29 height 18
click at [850, 258] on input "True" at bounding box center [843, 251] width 17 height 14
radio input "true"
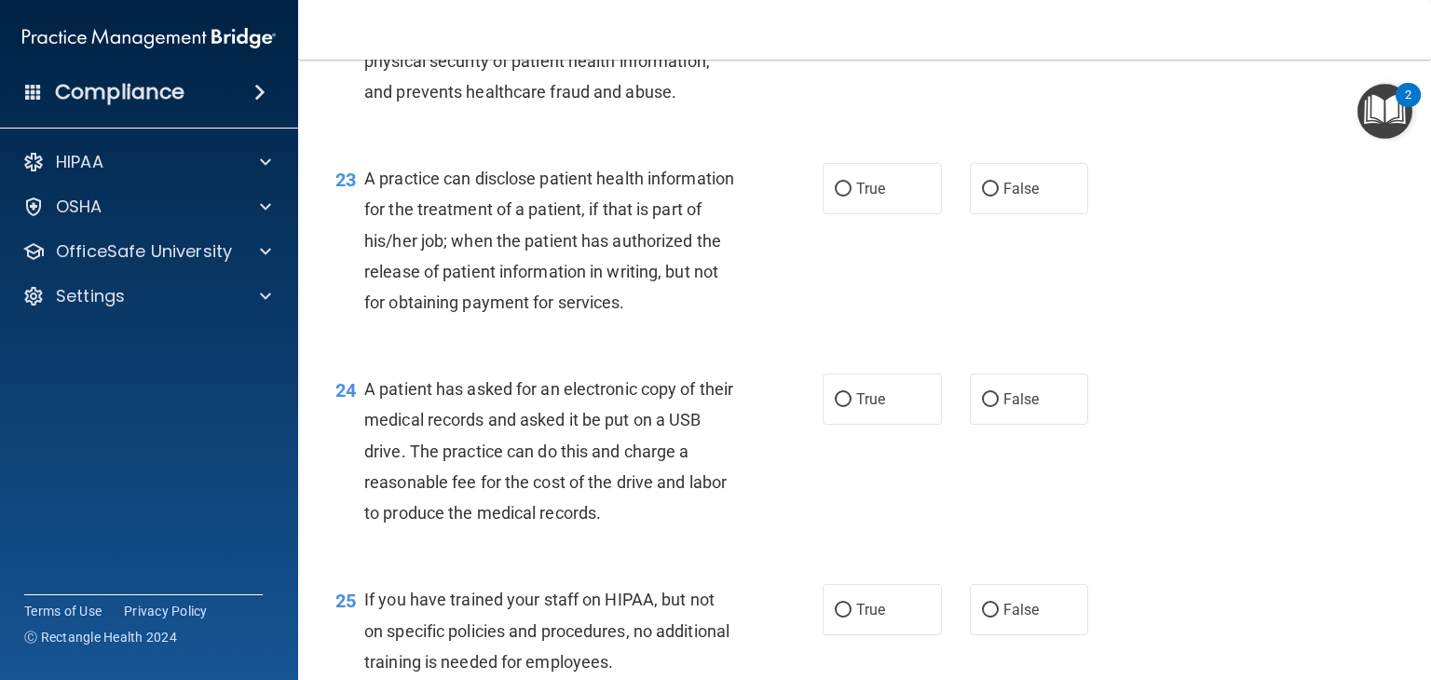
scroll to position [3445, 0]
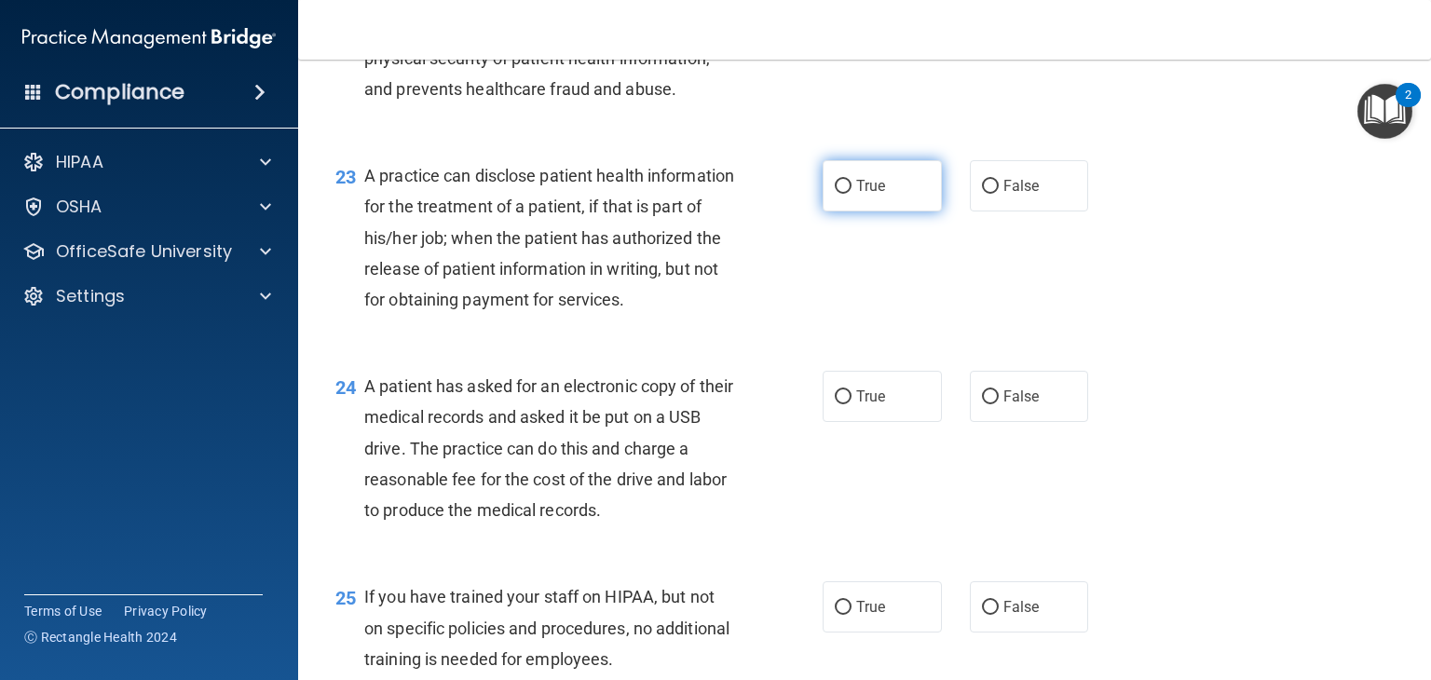
click at [848, 211] on label "True" at bounding box center [882, 185] width 119 height 51
click at [848, 194] on input "True" at bounding box center [843, 187] width 17 height 14
radio input "true"
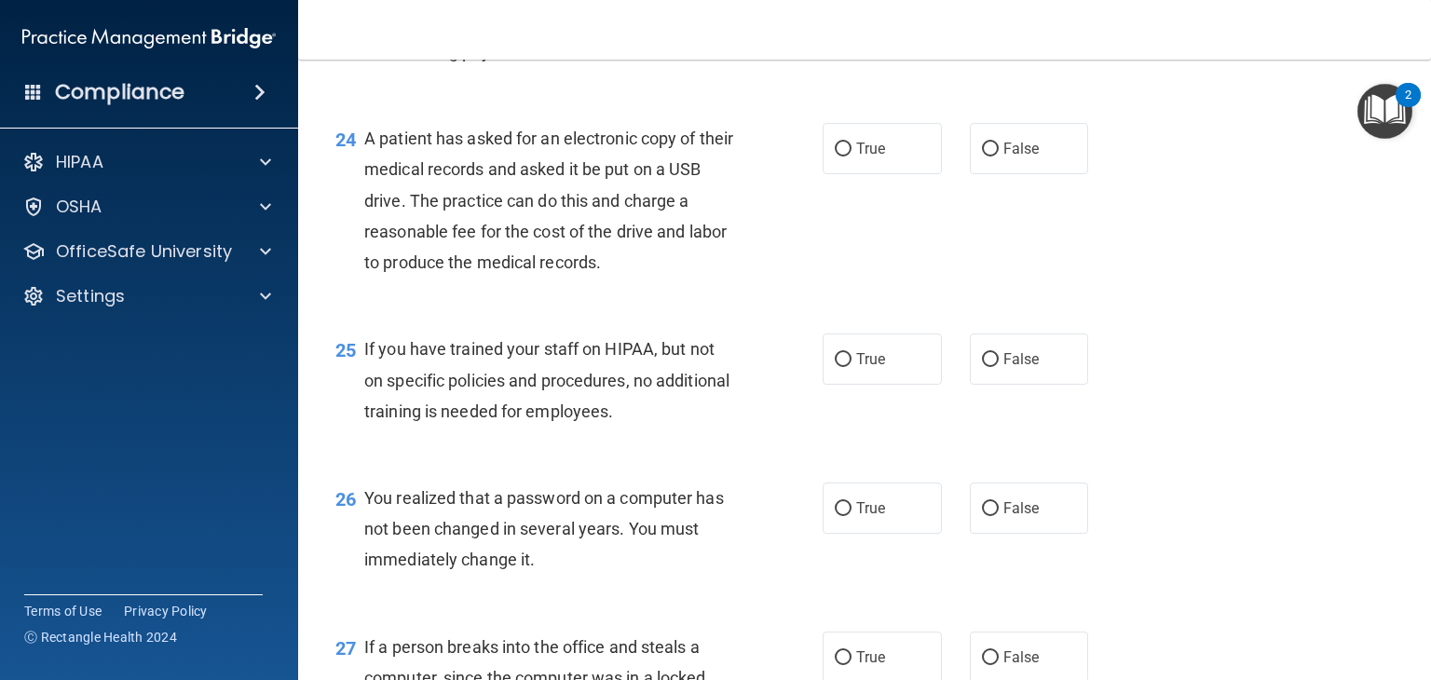
scroll to position [3706, 0]
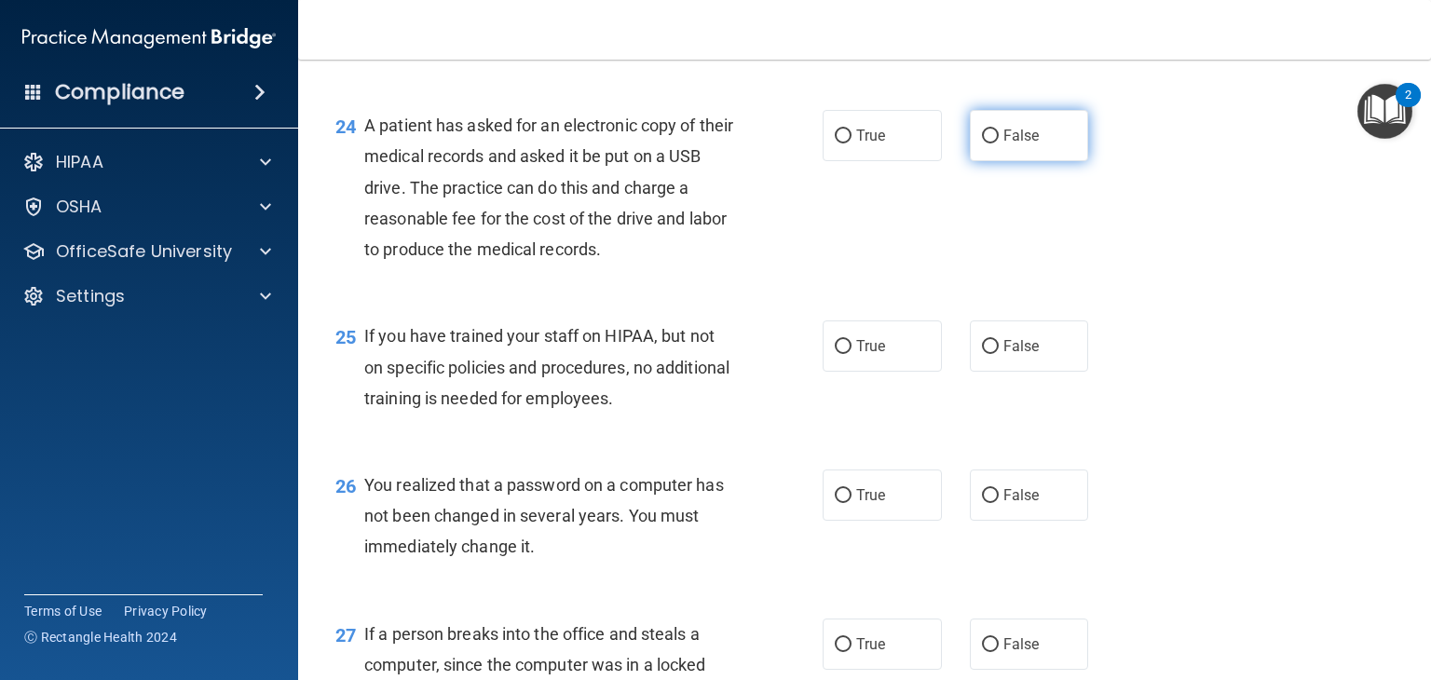
click at [1023, 161] on label "False" at bounding box center [1029, 135] width 119 height 51
click at [999, 143] on input "False" at bounding box center [990, 136] width 17 height 14
radio input "true"
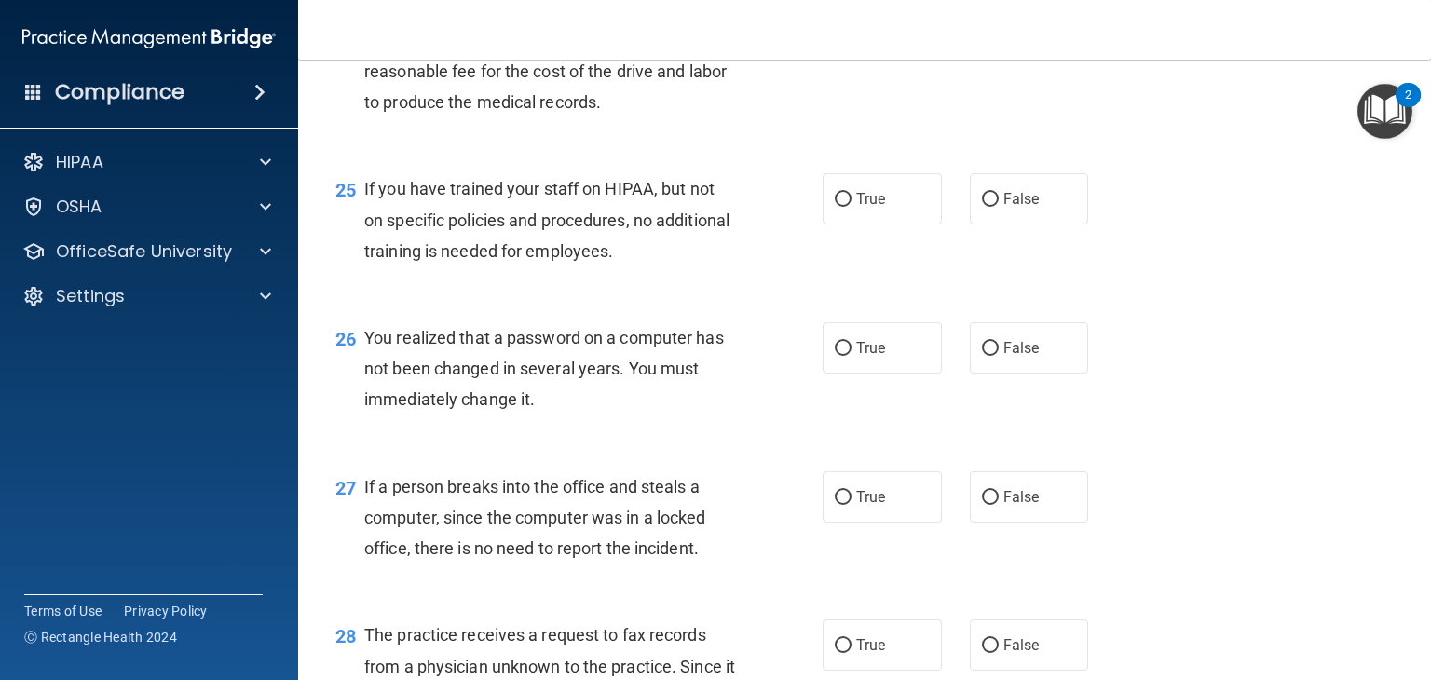
scroll to position [3855, 0]
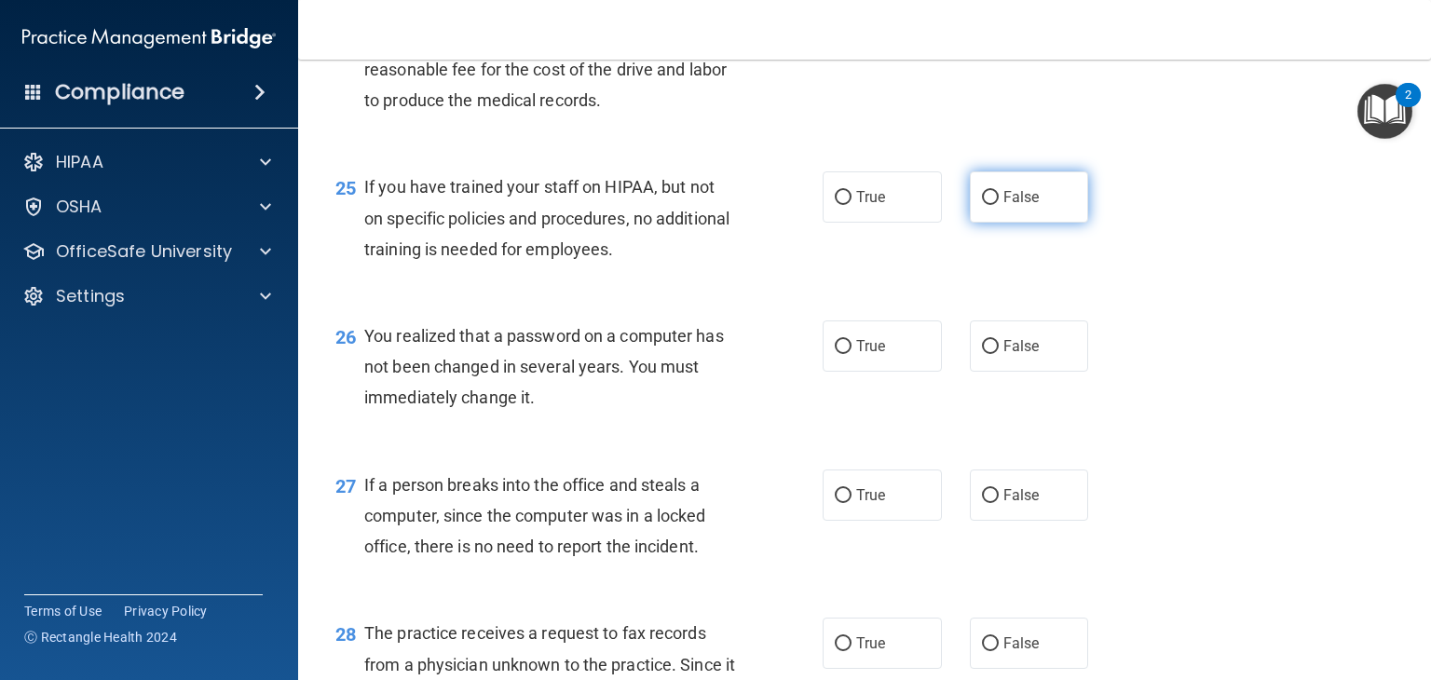
click at [1029, 206] on span "False" at bounding box center [1021, 197] width 36 height 18
click at [999, 205] on input "False" at bounding box center [990, 198] width 17 height 14
radio input "true"
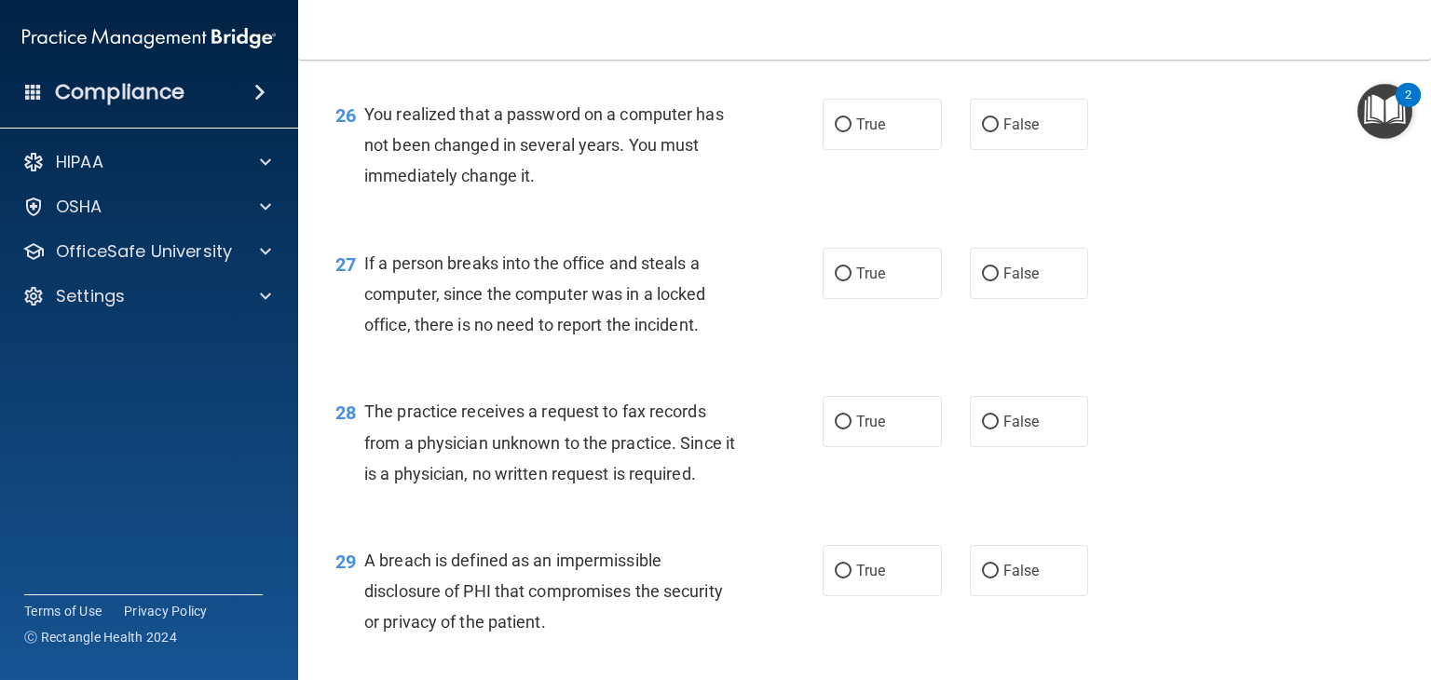
scroll to position [4079, 0]
click at [898, 148] on label "True" at bounding box center [882, 122] width 119 height 51
click at [852, 130] on input "True" at bounding box center [843, 123] width 17 height 14
radio input "true"
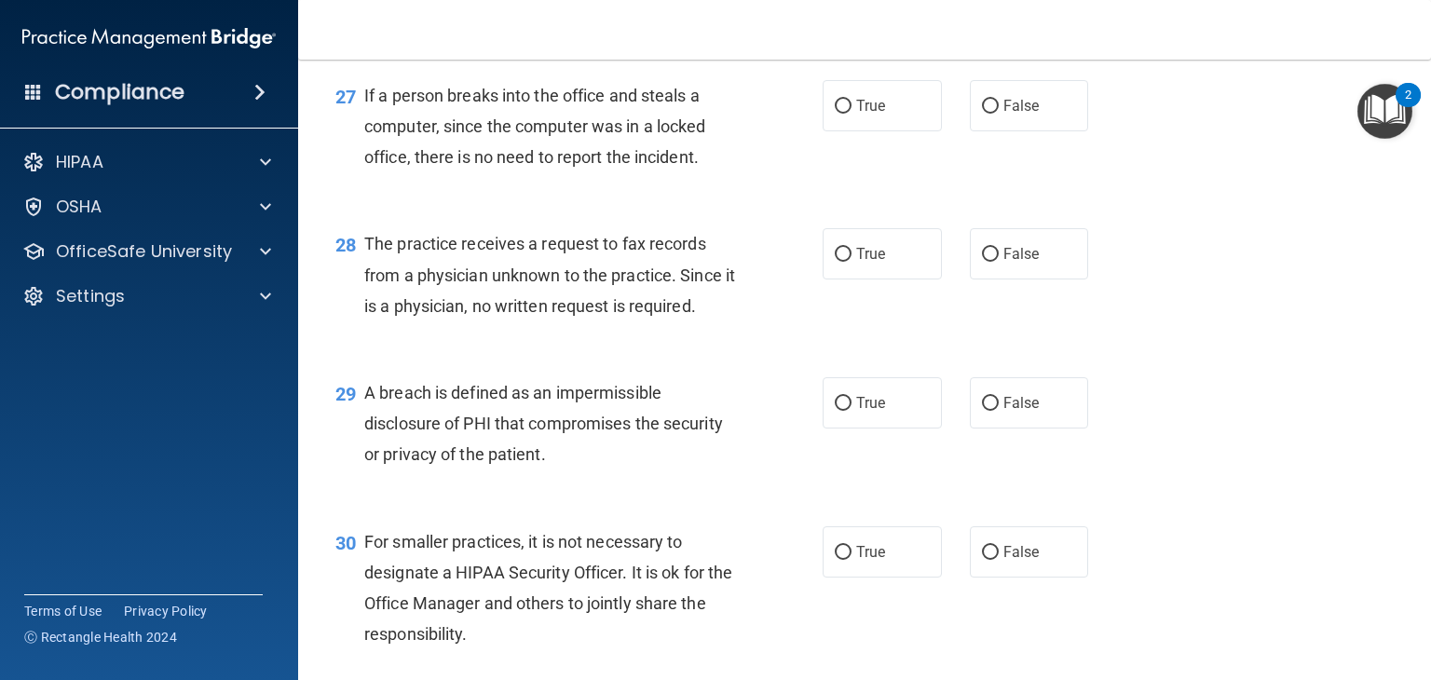
scroll to position [4244, 0]
click at [1018, 115] on span "False" at bounding box center [1021, 106] width 36 height 18
click at [999, 114] on input "False" at bounding box center [990, 107] width 17 height 14
radio input "true"
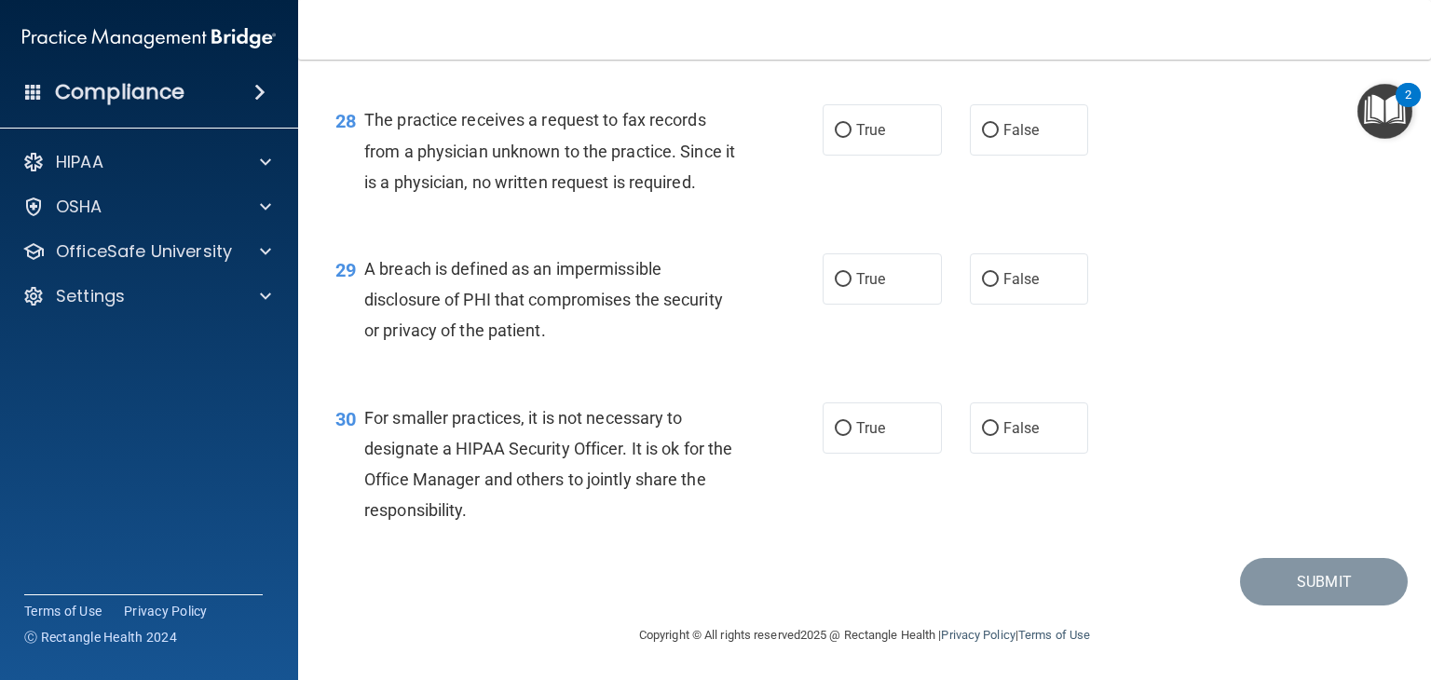
scroll to position [4371, 0]
click at [1017, 156] on label "False" at bounding box center [1029, 129] width 119 height 51
click at [999, 138] on input "False" at bounding box center [990, 131] width 17 height 14
radio input "true"
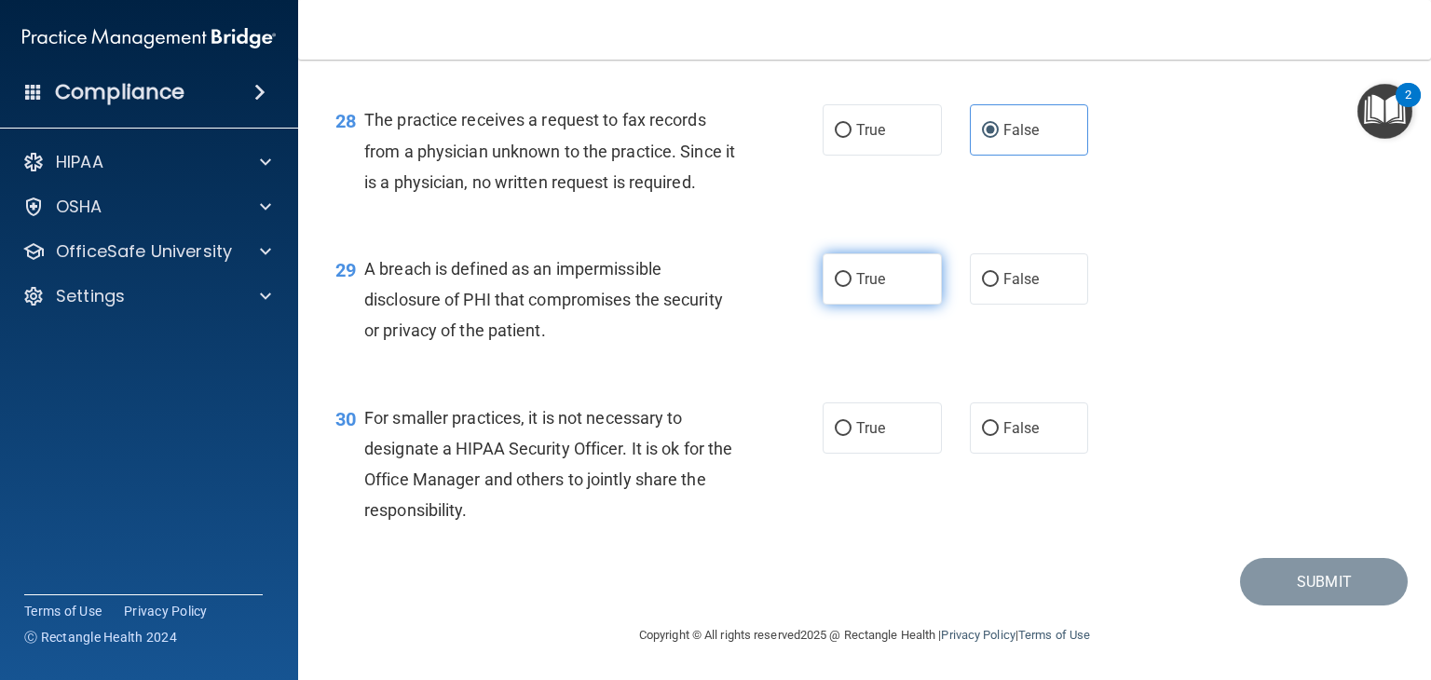
click at [883, 270] on label "True" at bounding box center [882, 278] width 119 height 51
click at [852, 273] on input "True" at bounding box center [843, 280] width 17 height 14
radio input "true"
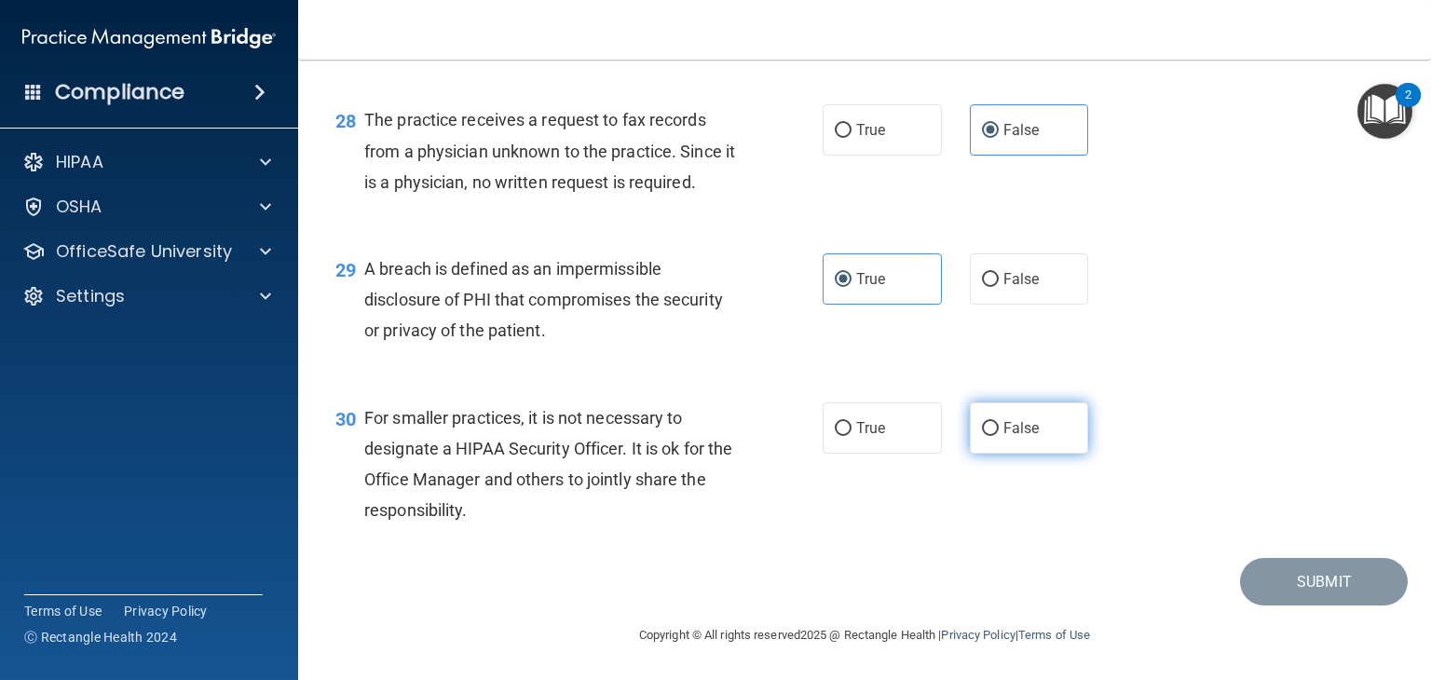
click at [1017, 435] on span "False" at bounding box center [1021, 428] width 36 height 18
click at [999, 435] on input "False" at bounding box center [990, 429] width 17 height 14
radio input "true"
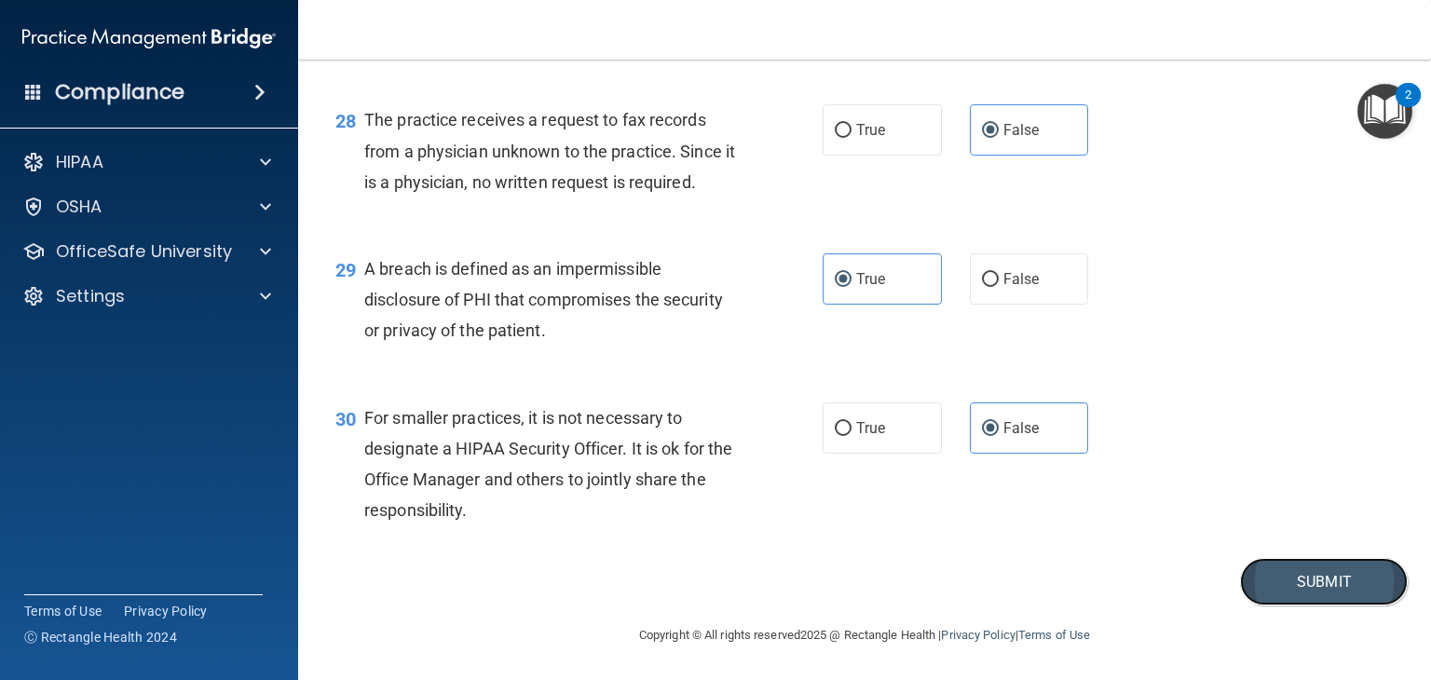
click at [1286, 589] on button "Submit" at bounding box center [1324, 582] width 168 height 48
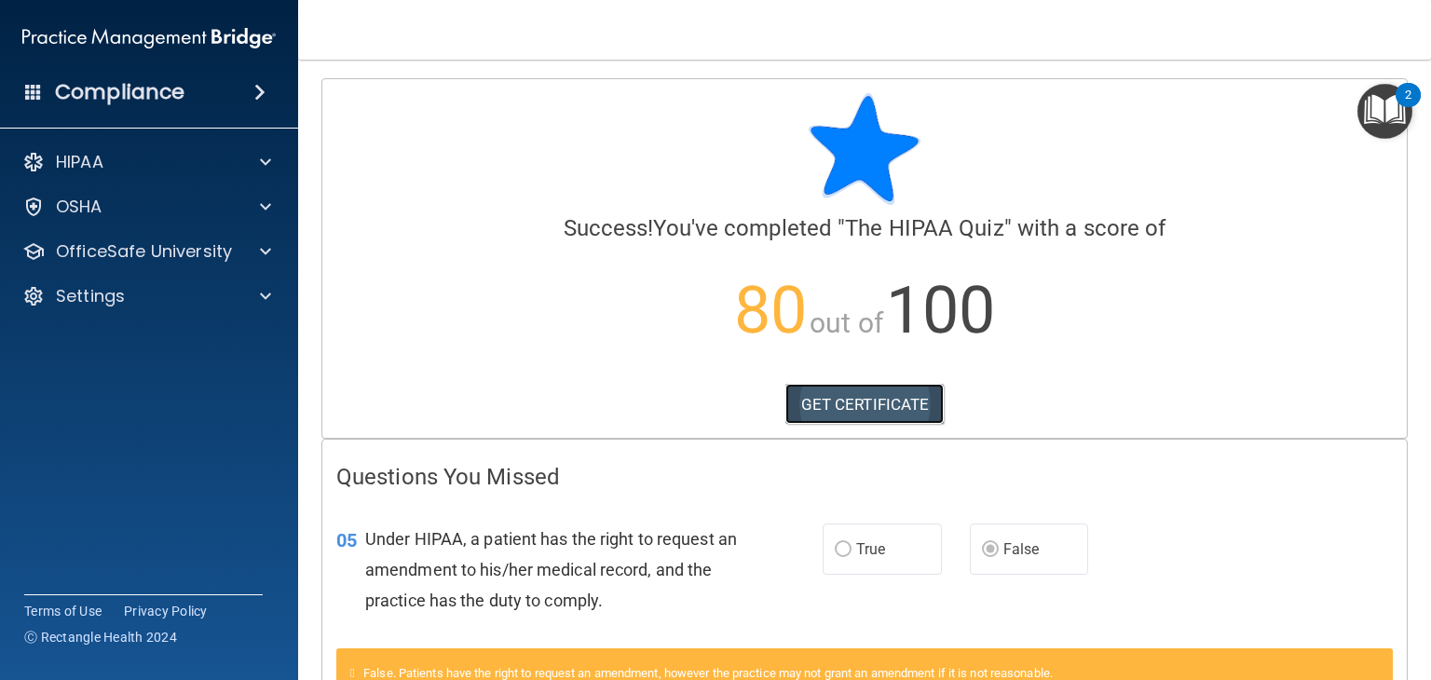
click at [894, 392] on link "GET CERTIFICATE" at bounding box center [864, 404] width 159 height 41
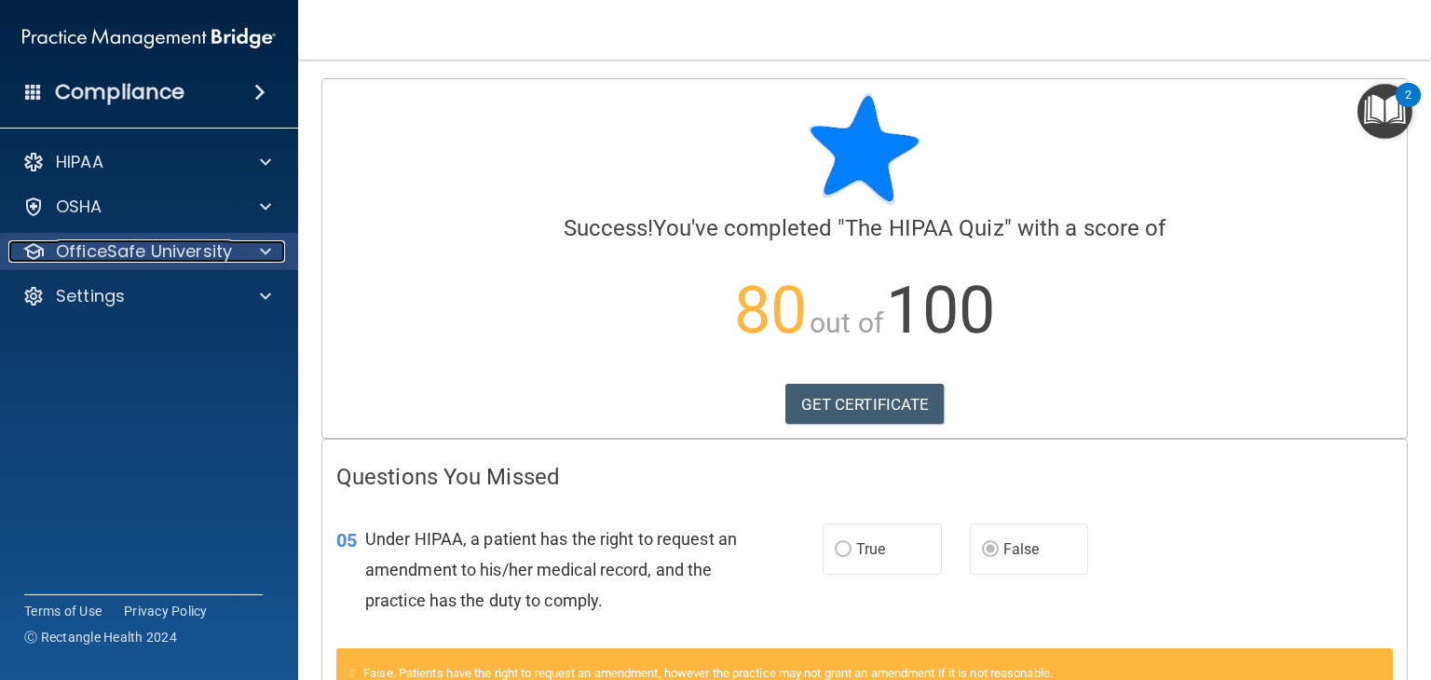
click at [216, 252] on p "OfficeSafe University" at bounding box center [144, 251] width 176 height 22
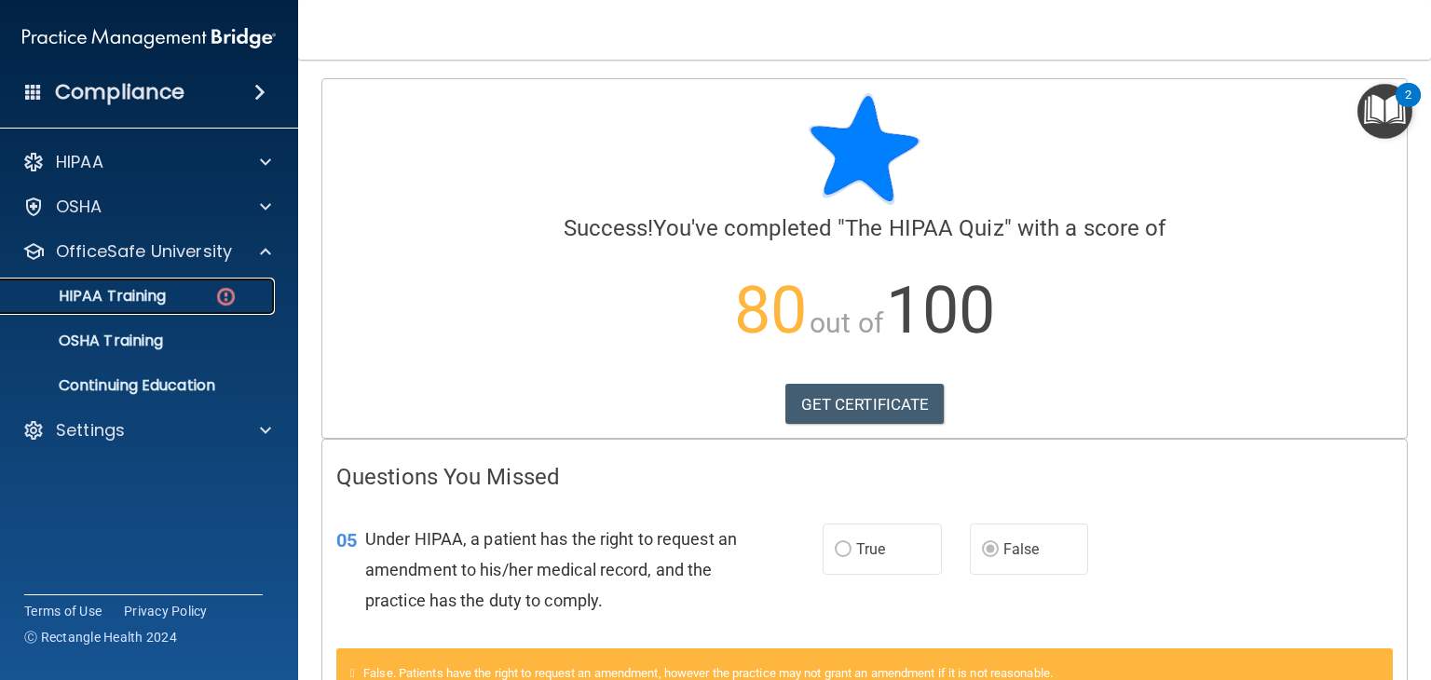
click at [160, 306] on p "HIPAA Training" at bounding box center [89, 296] width 154 height 19
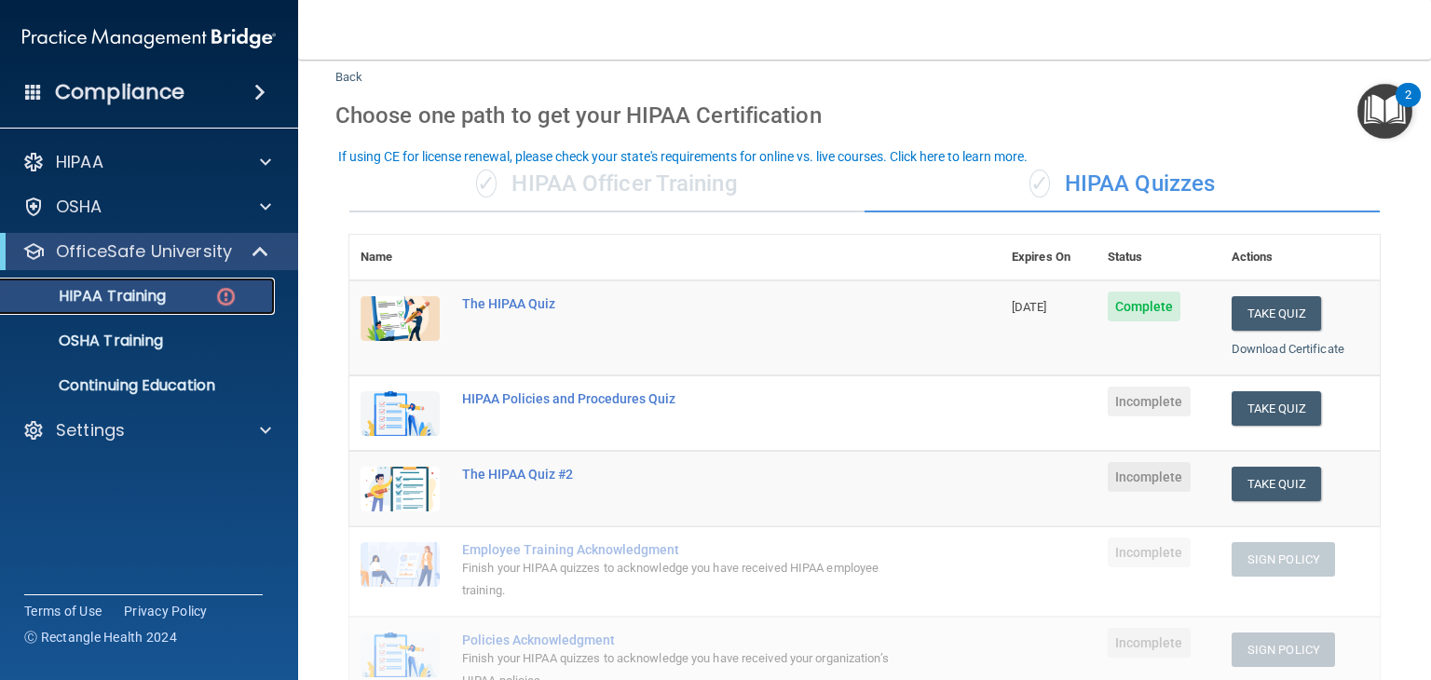
scroll to position [54, 0]
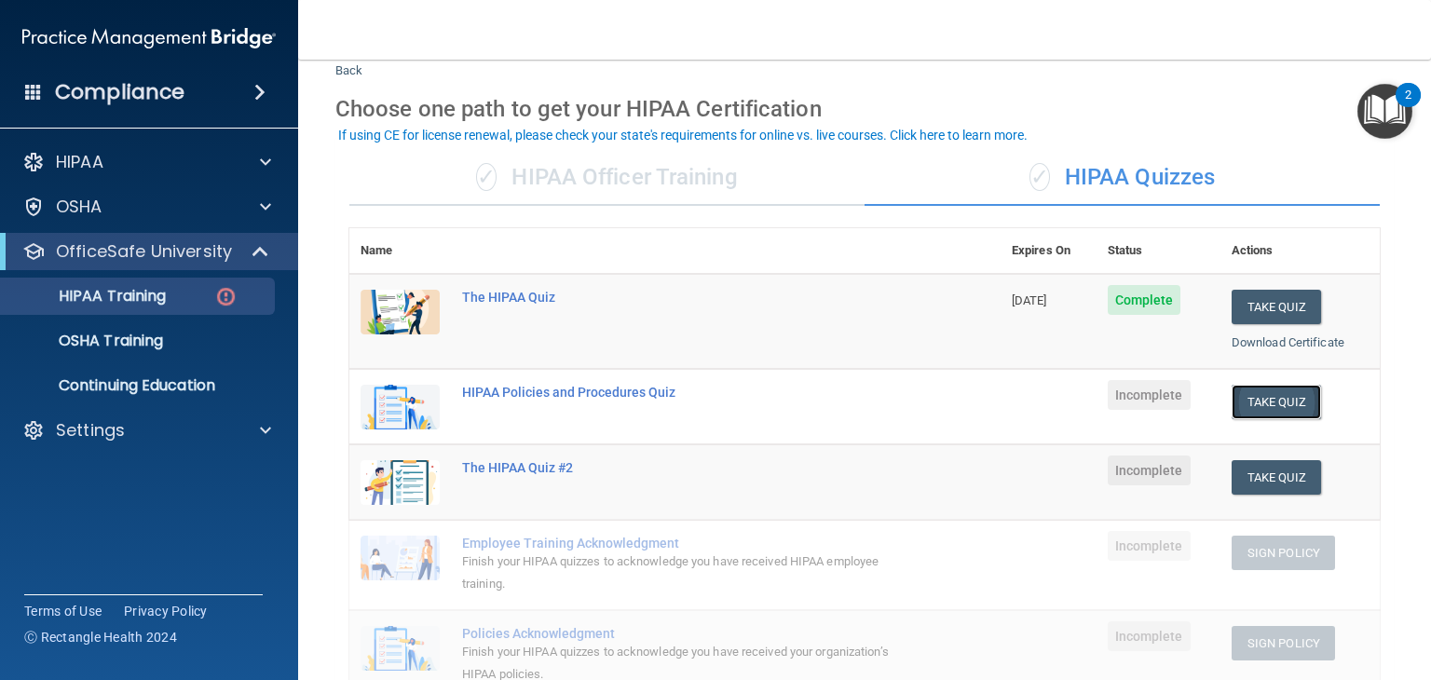
click at [1240, 396] on button "Take Quiz" at bounding box center [1276, 402] width 89 height 34
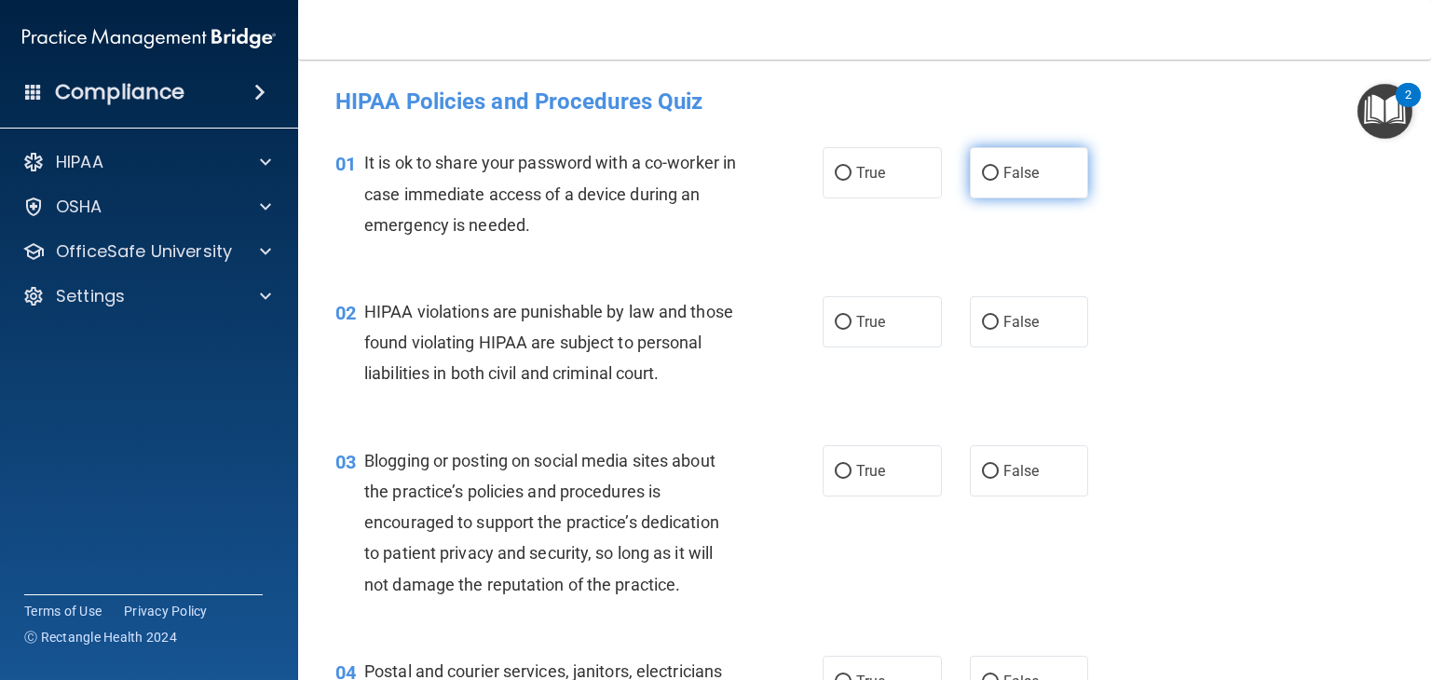
click at [1039, 180] on label "False" at bounding box center [1029, 172] width 119 height 51
click at [999, 180] on input "False" at bounding box center [990, 174] width 17 height 14
radio input "true"
click at [869, 326] on span "True" at bounding box center [870, 322] width 29 height 18
click at [852, 326] on input "True" at bounding box center [843, 323] width 17 height 14
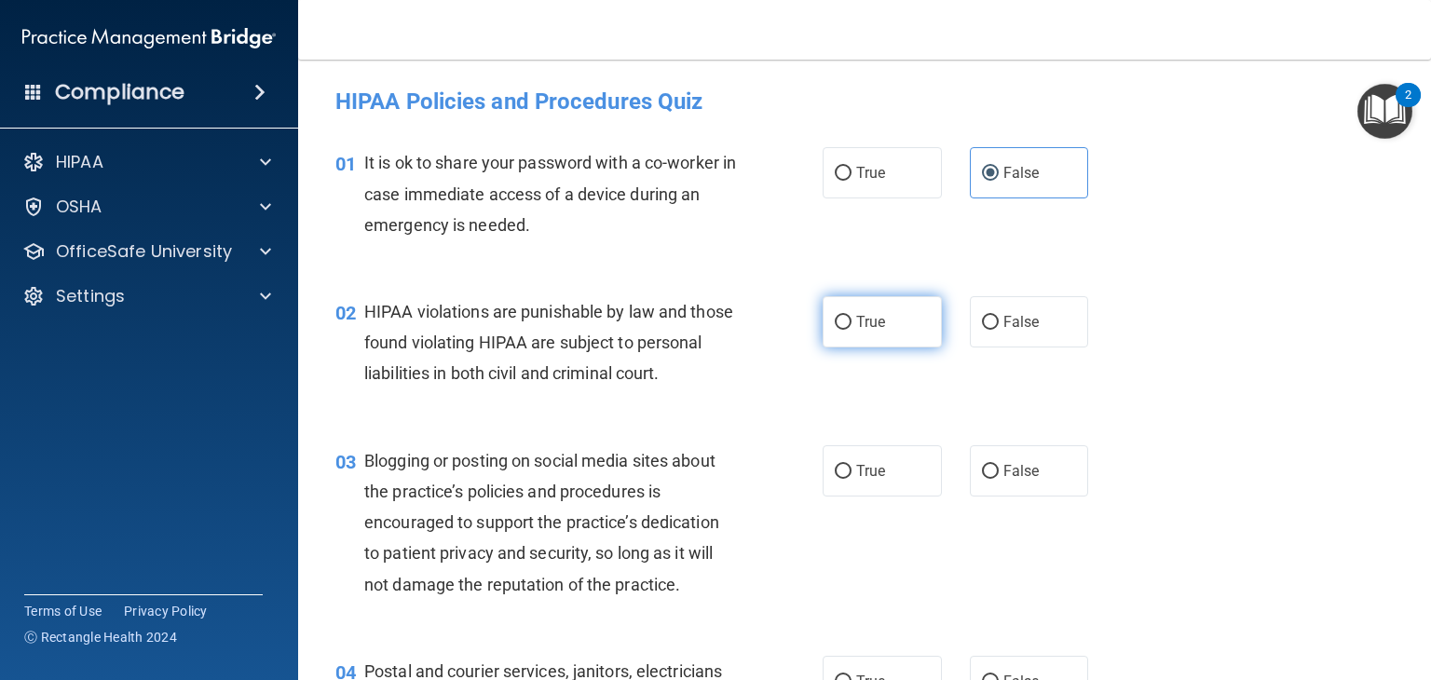
radio input "true"
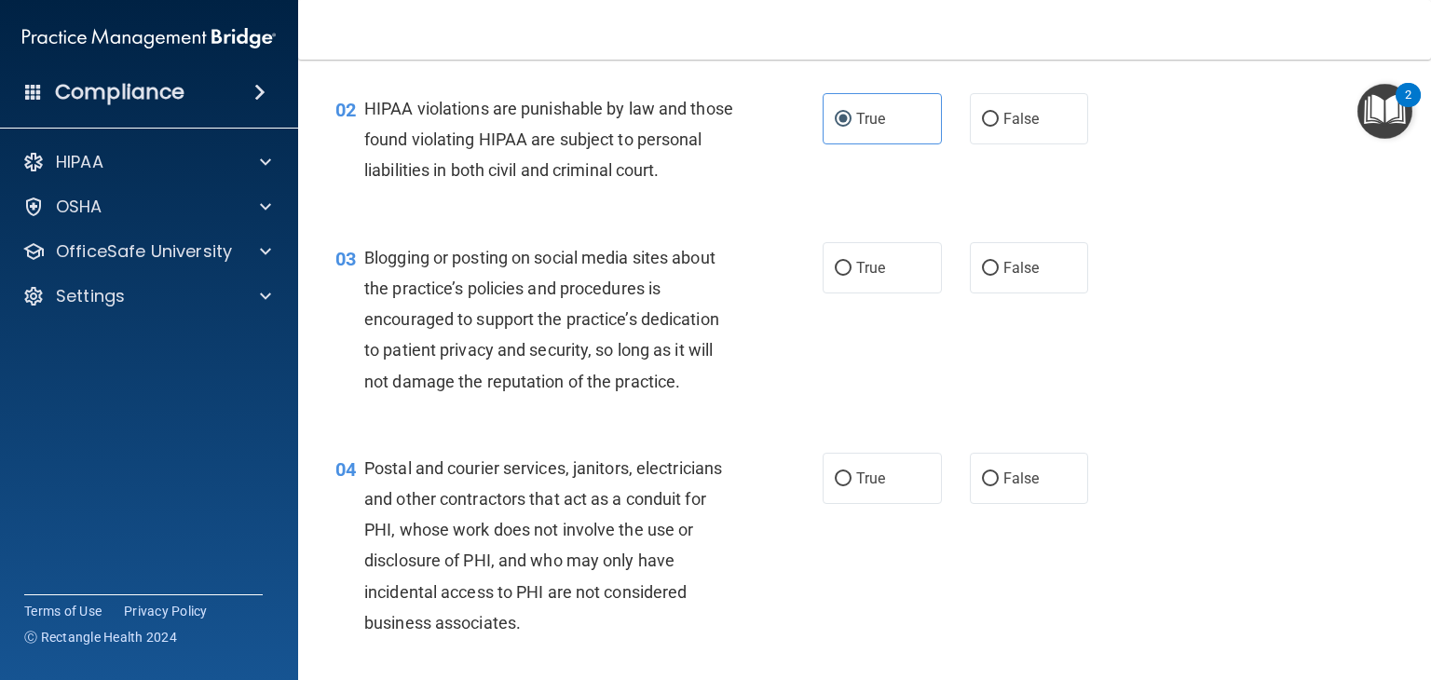
scroll to position [205, 0]
click at [1003, 275] on span "False" at bounding box center [1021, 266] width 36 height 18
click at [995, 274] on input "False" at bounding box center [990, 267] width 17 height 14
radio input "true"
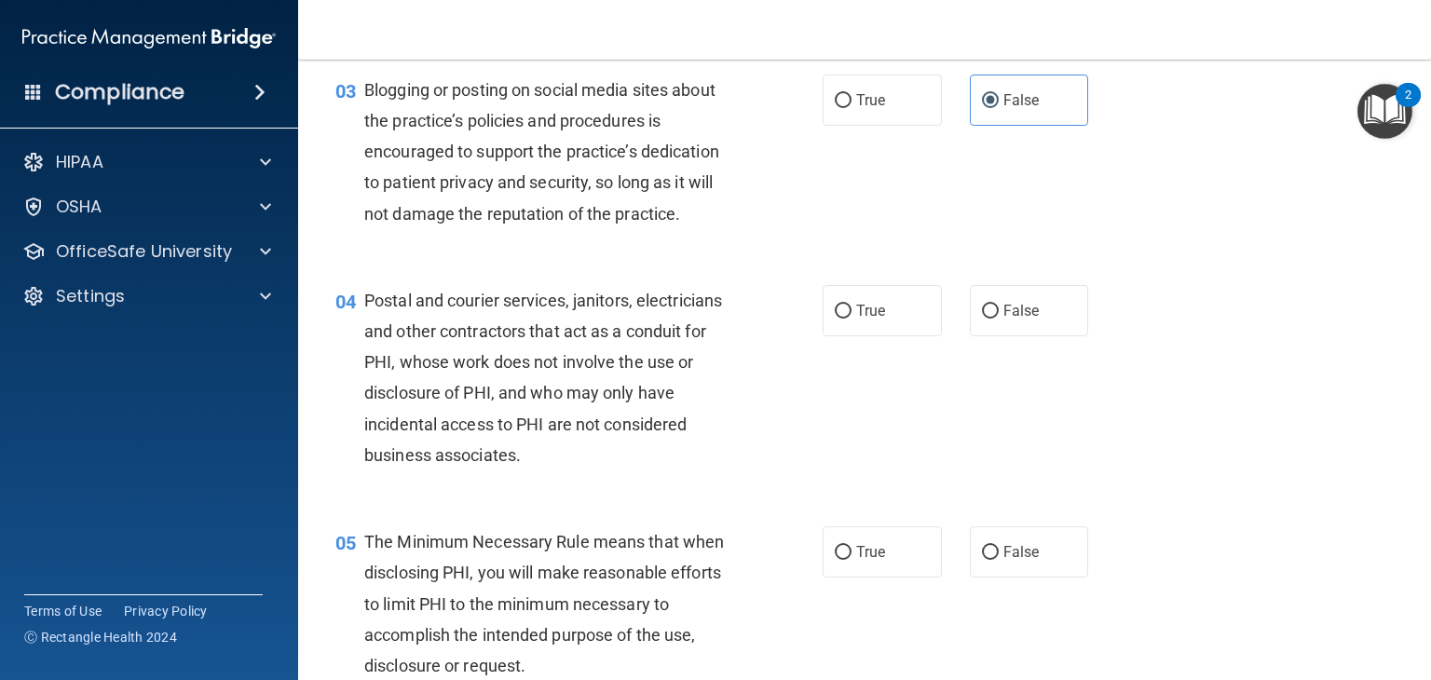
scroll to position [373, 0]
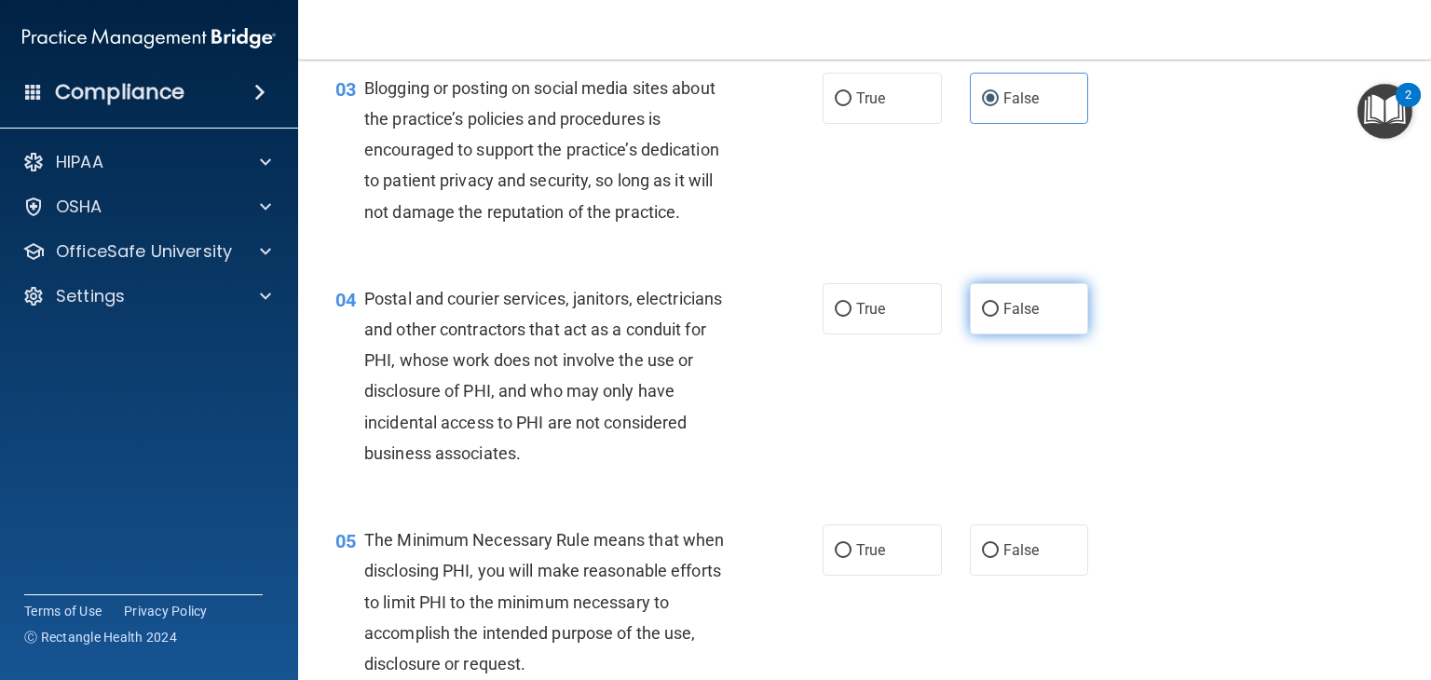
click at [984, 317] on input "False" at bounding box center [990, 310] width 17 height 14
radio input "true"
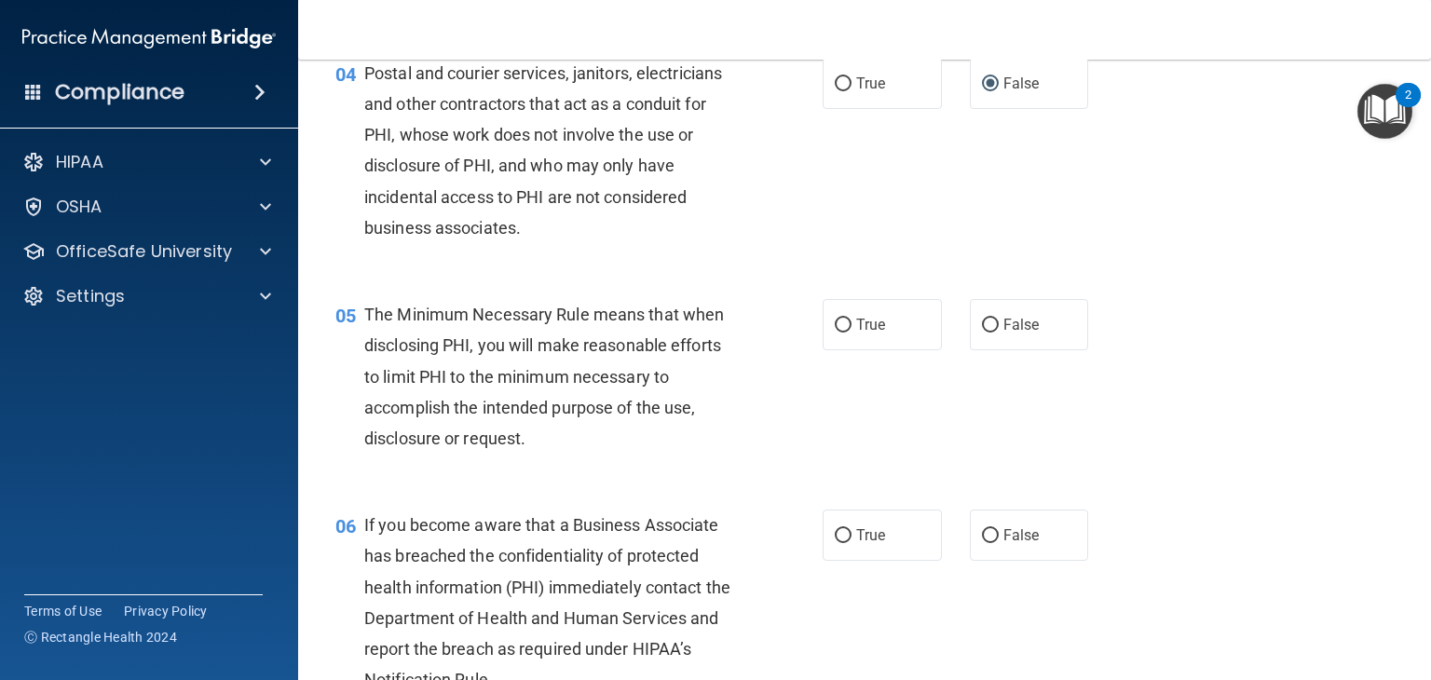
scroll to position [600, 0]
click at [868, 332] on span "True" at bounding box center [870, 323] width 29 height 18
click at [852, 331] on input "True" at bounding box center [843, 324] width 17 height 14
radio input "true"
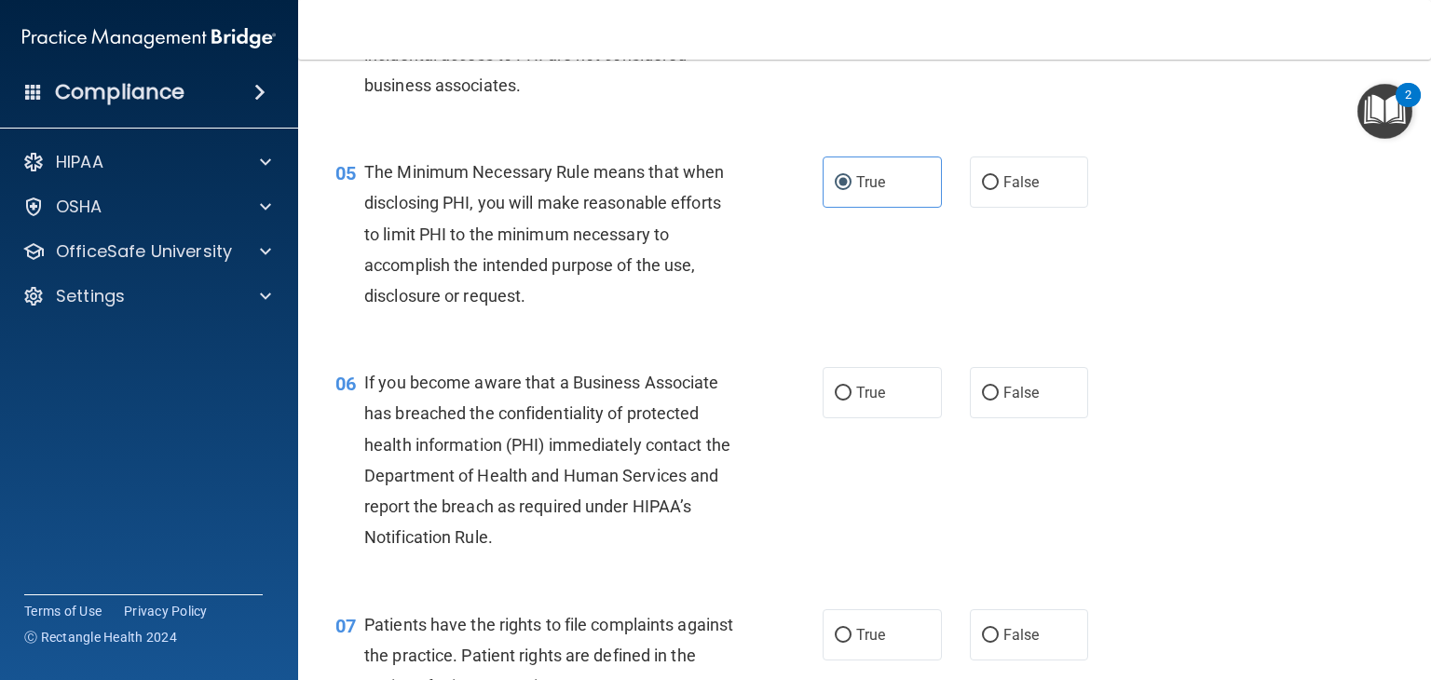
scroll to position [820, 0]
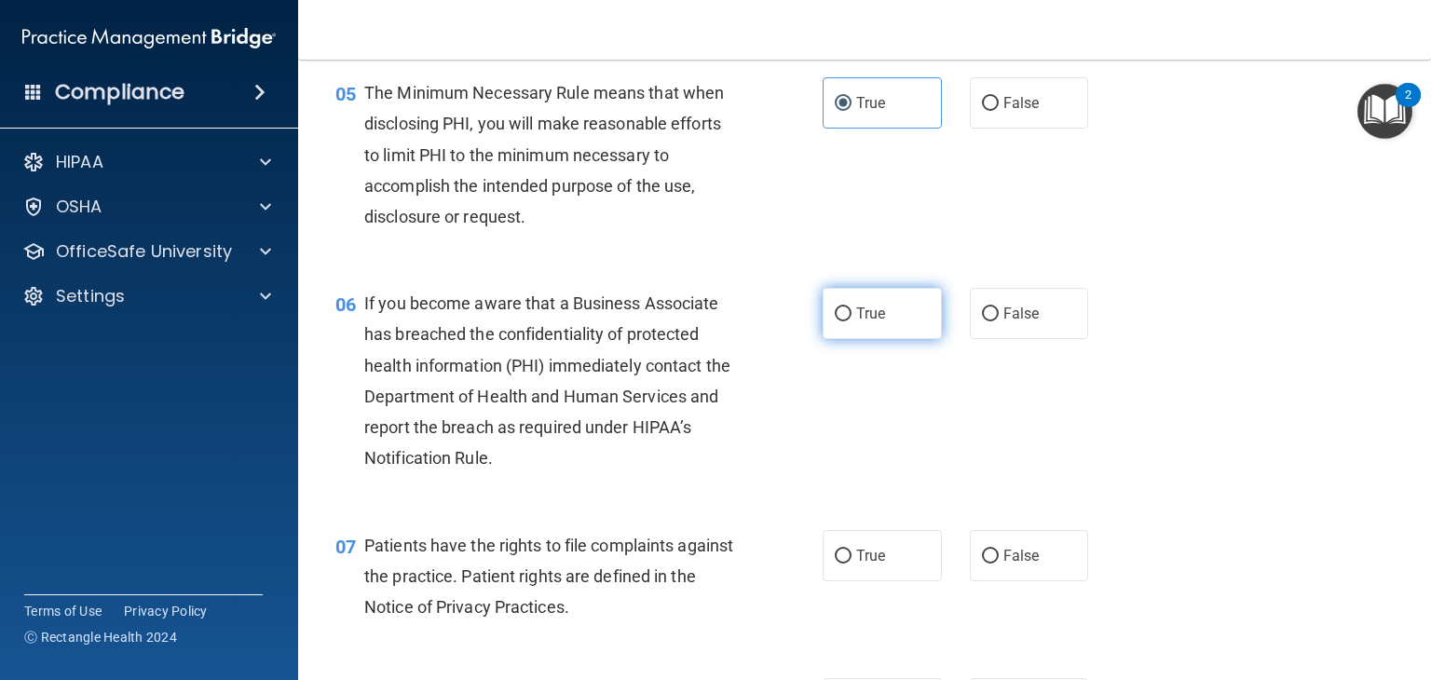
click at [868, 322] on span "True" at bounding box center [870, 314] width 29 height 18
click at [852, 321] on input "True" at bounding box center [843, 314] width 17 height 14
radio input "true"
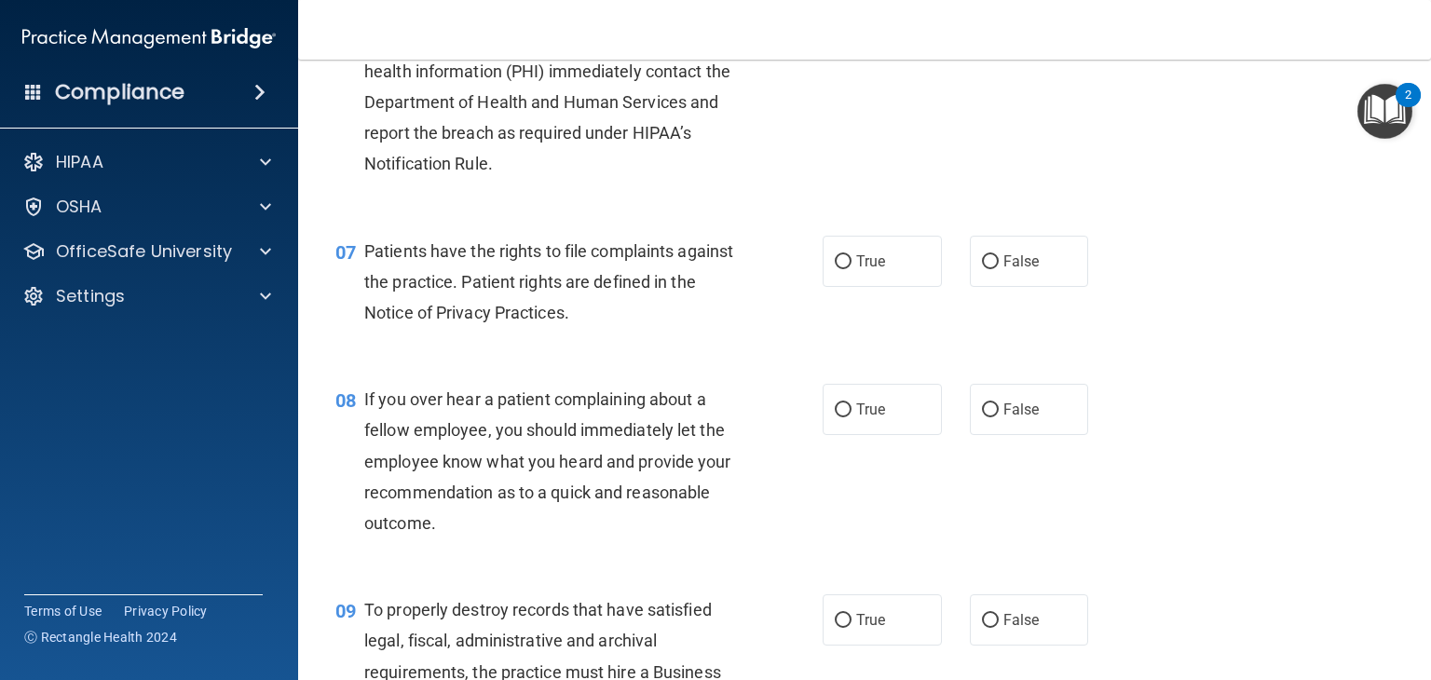
scroll to position [1116, 0]
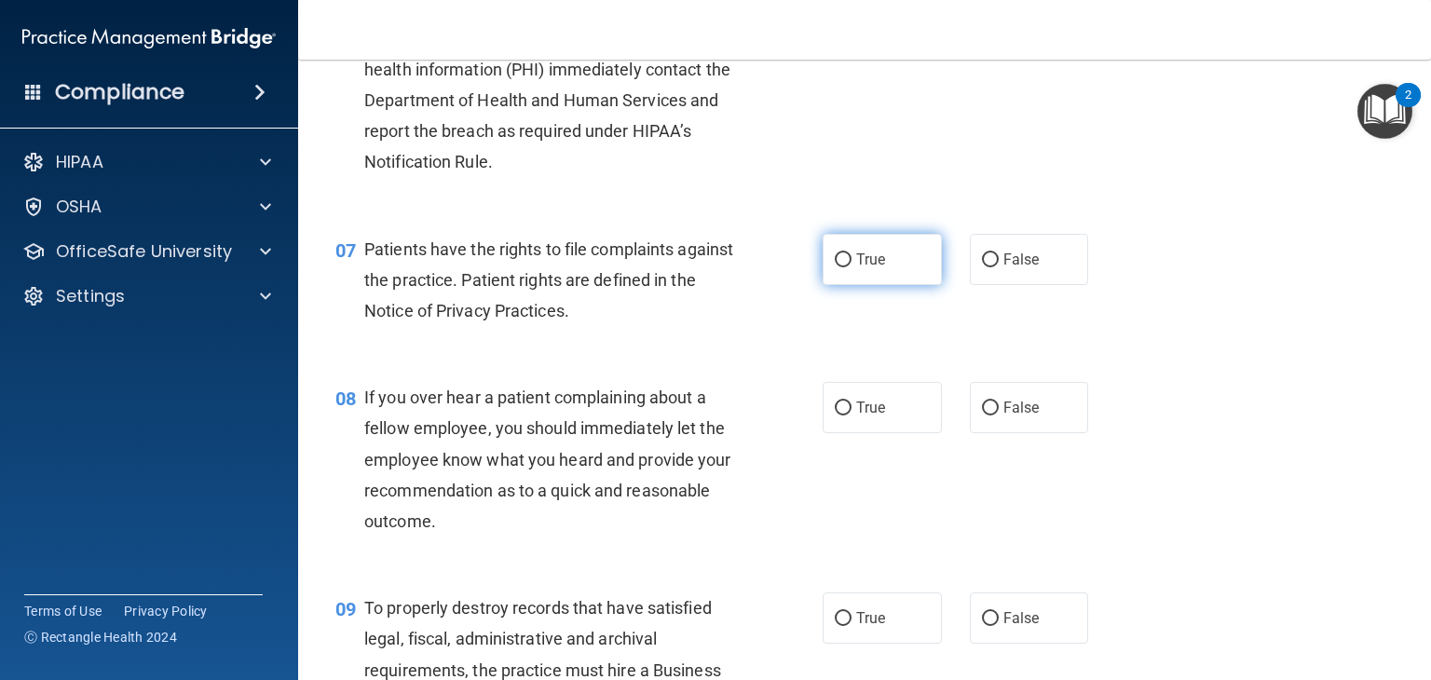
click at [843, 285] on label "True" at bounding box center [882, 259] width 119 height 51
click at [843, 267] on input "True" at bounding box center [843, 260] width 17 height 14
radio input "true"
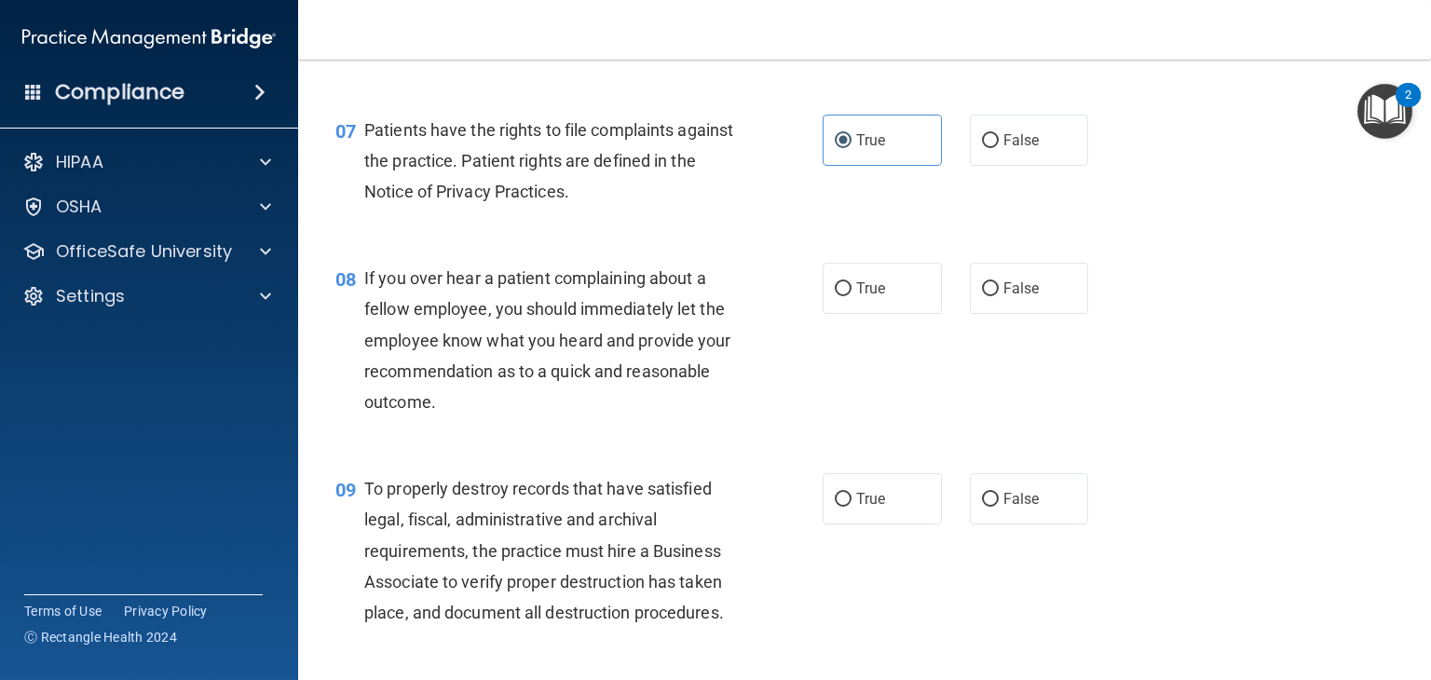
scroll to position [1251, 0]
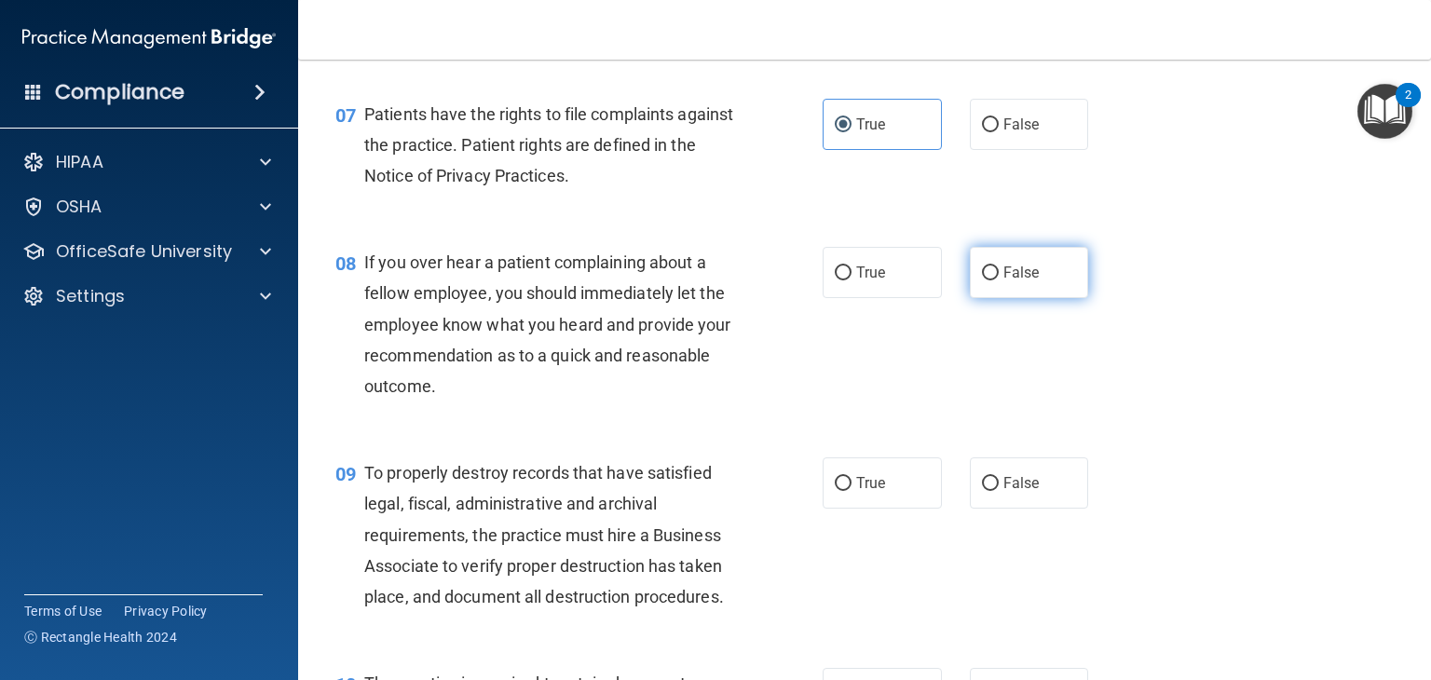
click at [1010, 298] on label "False" at bounding box center [1029, 272] width 119 height 51
click at [999, 280] on input "False" at bounding box center [990, 273] width 17 height 14
radio input "true"
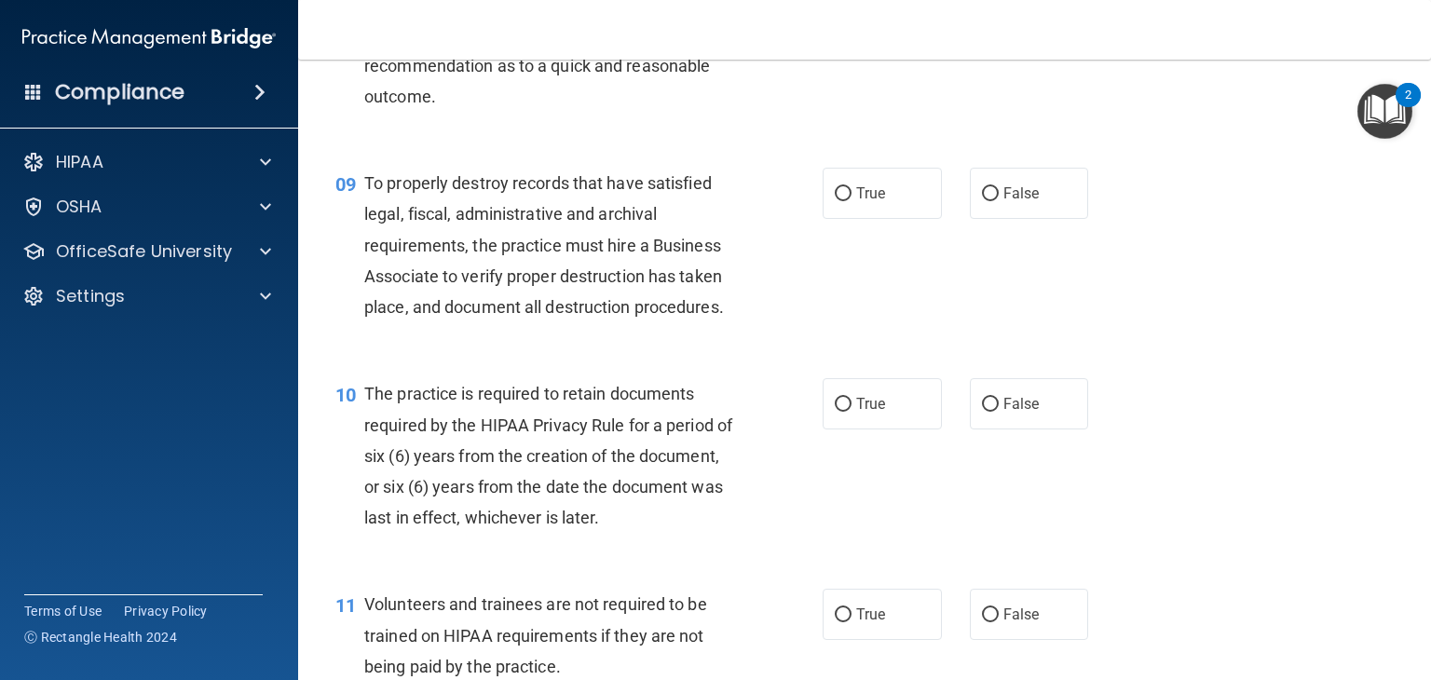
scroll to position [1554, 0]
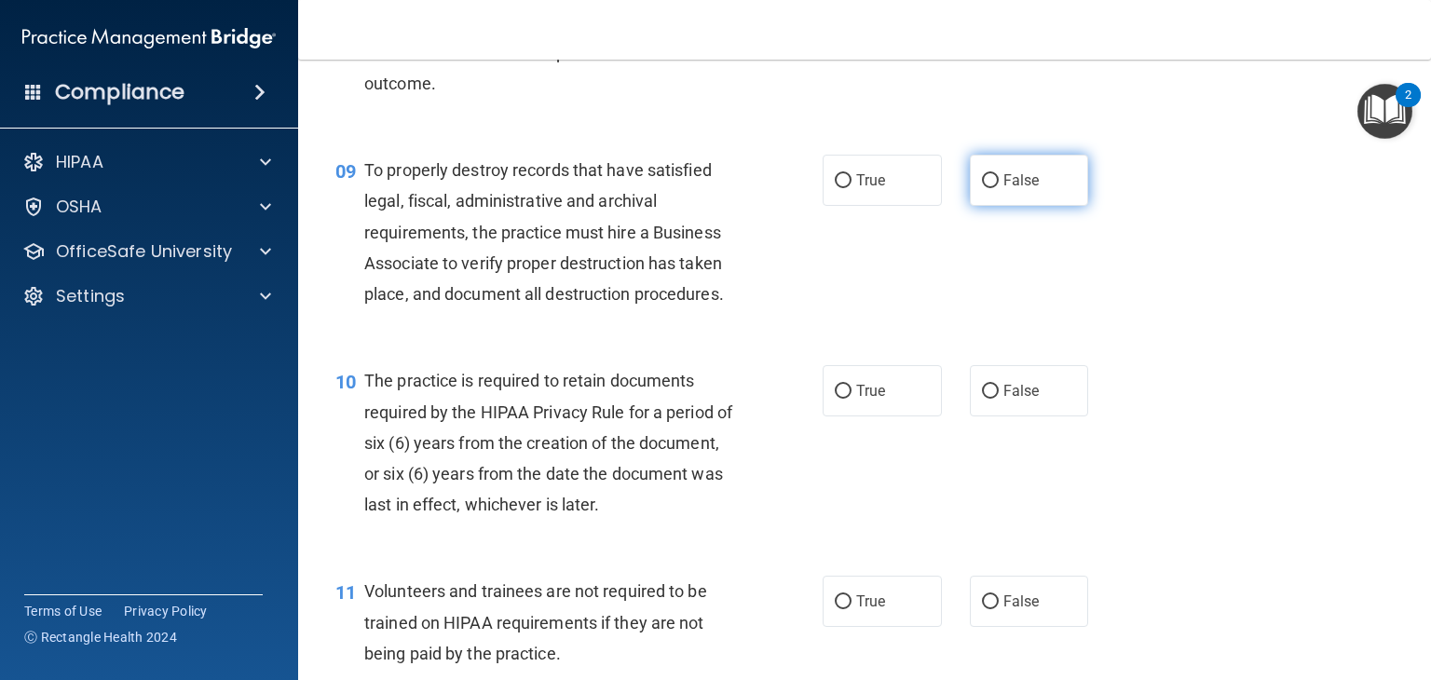
click at [1014, 189] on span "False" at bounding box center [1021, 180] width 36 height 18
click at [999, 188] on input "False" at bounding box center [990, 181] width 17 height 14
radio input "true"
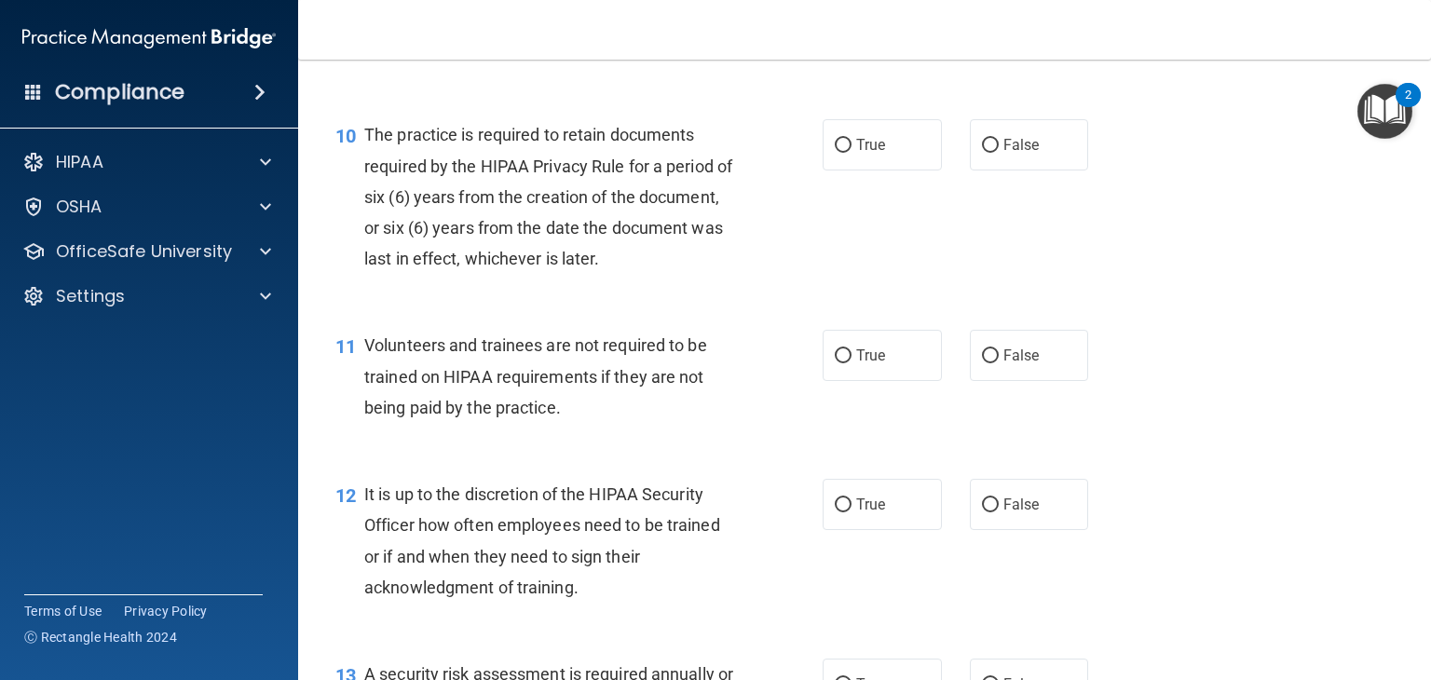
scroll to position [1800, 0]
click at [1030, 170] on label "False" at bounding box center [1029, 144] width 119 height 51
click at [999, 153] on input "False" at bounding box center [990, 146] width 17 height 14
radio input "true"
click at [856, 364] on span "True" at bounding box center [870, 356] width 29 height 18
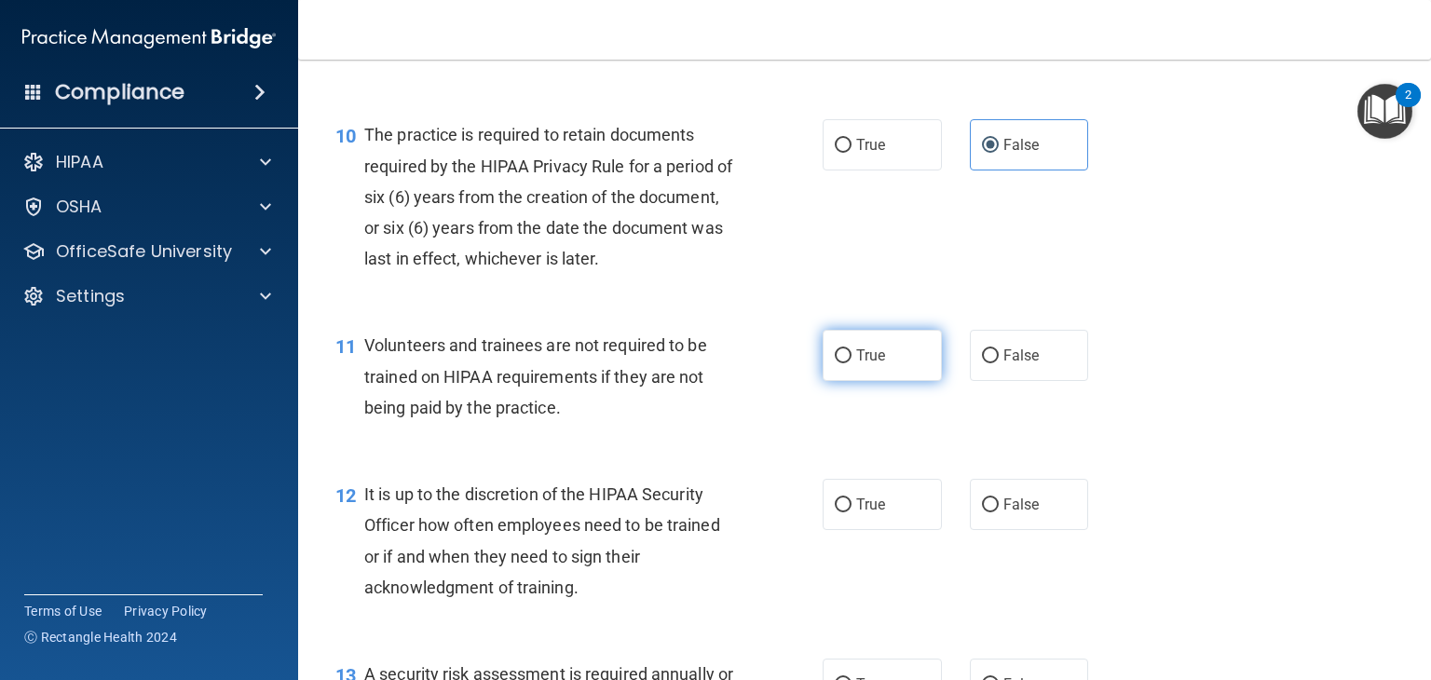
click at [852, 363] on input "True" at bounding box center [843, 356] width 17 height 14
radio input "true"
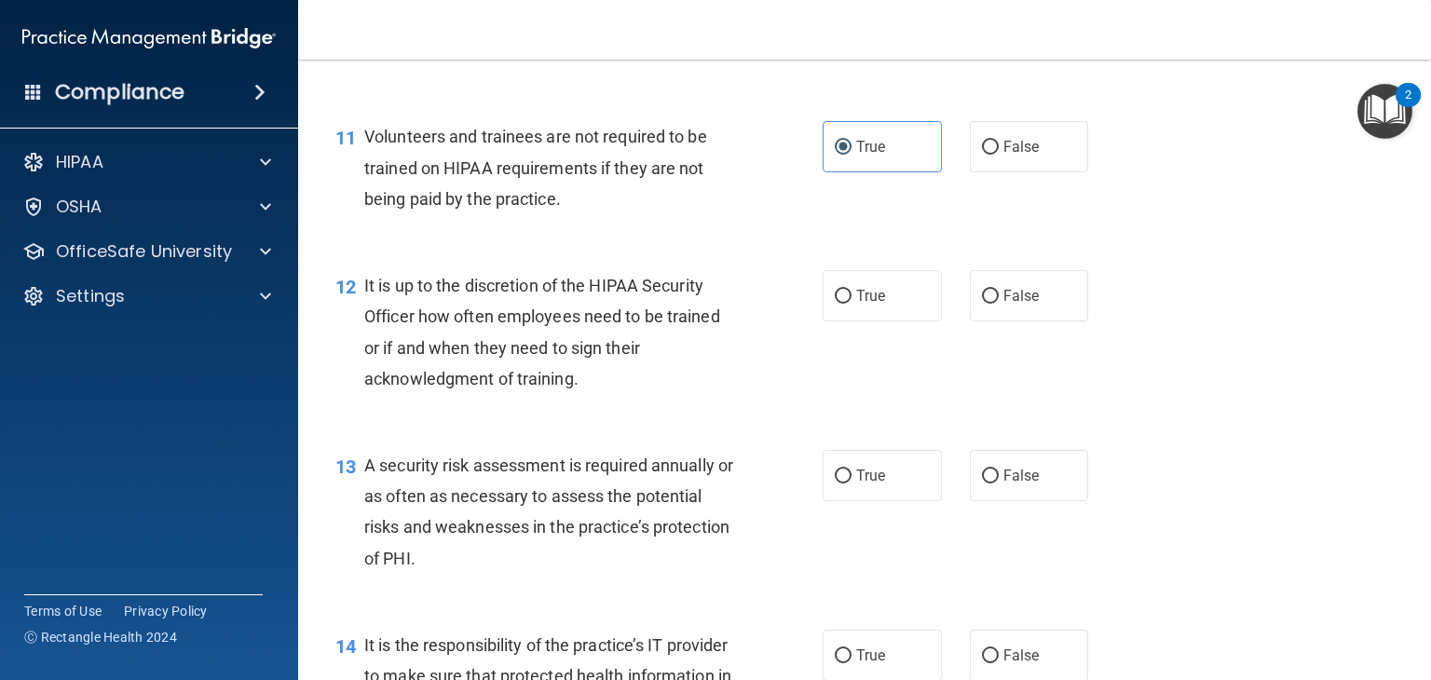
scroll to position [2009, 0]
click at [1022, 305] on span "False" at bounding box center [1021, 296] width 36 height 18
click at [999, 304] on input "False" at bounding box center [990, 297] width 17 height 14
radio input "true"
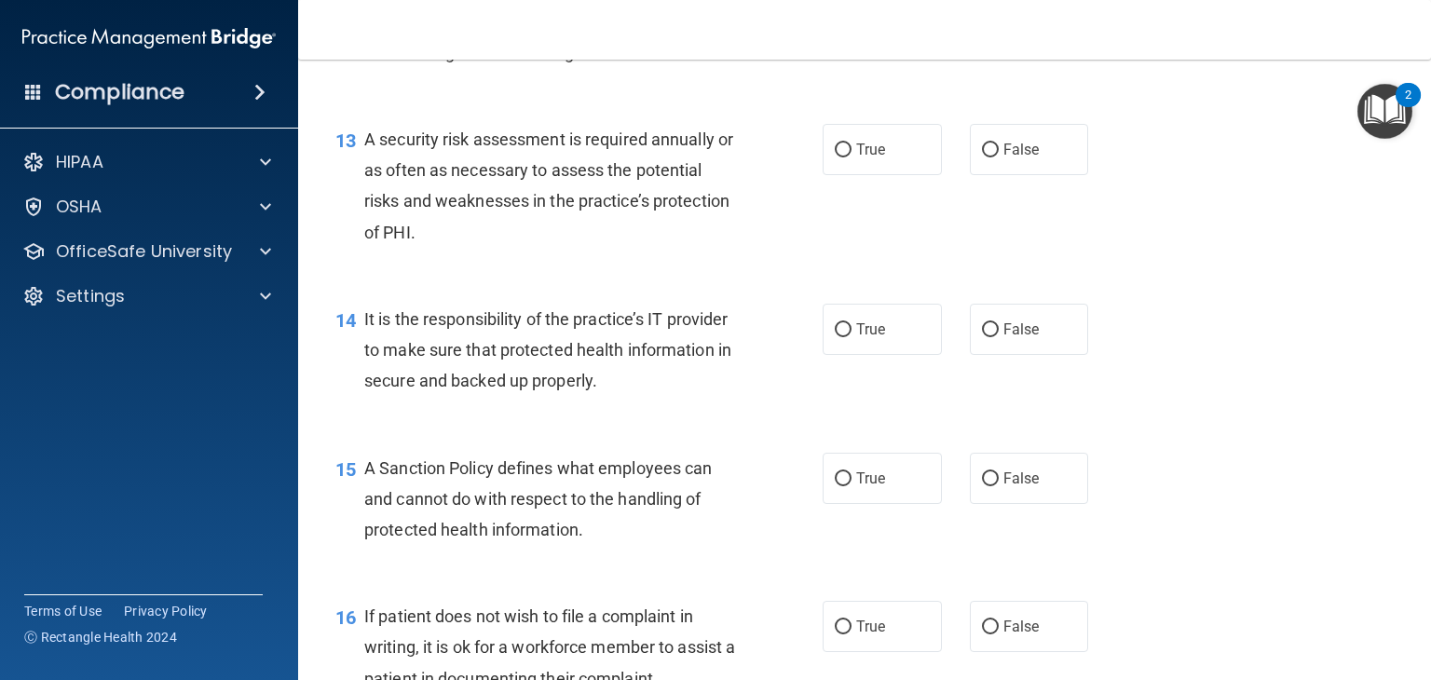
scroll to position [2340, 0]
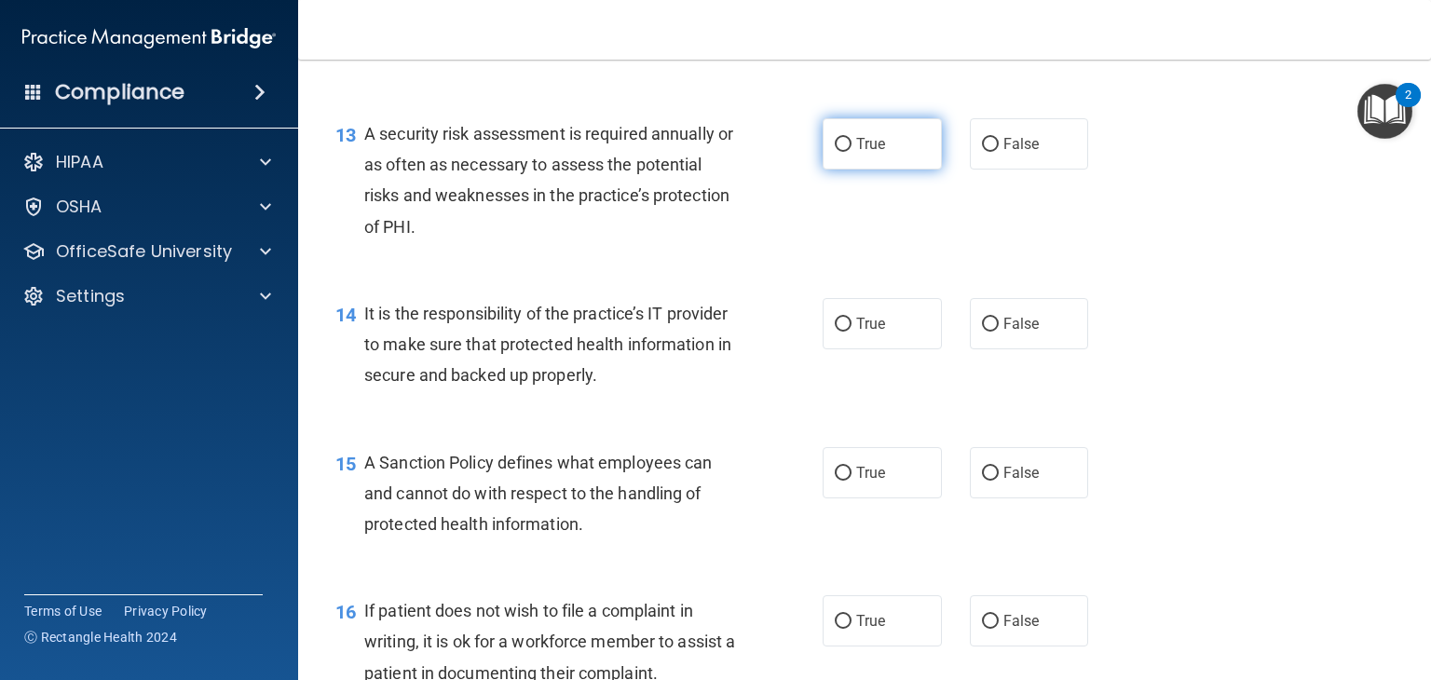
click at [877, 153] on span "True" at bounding box center [870, 144] width 29 height 18
click at [852, 152] on input "True" at bounding box center [843, 145] width 17 height 14
radio input "true"
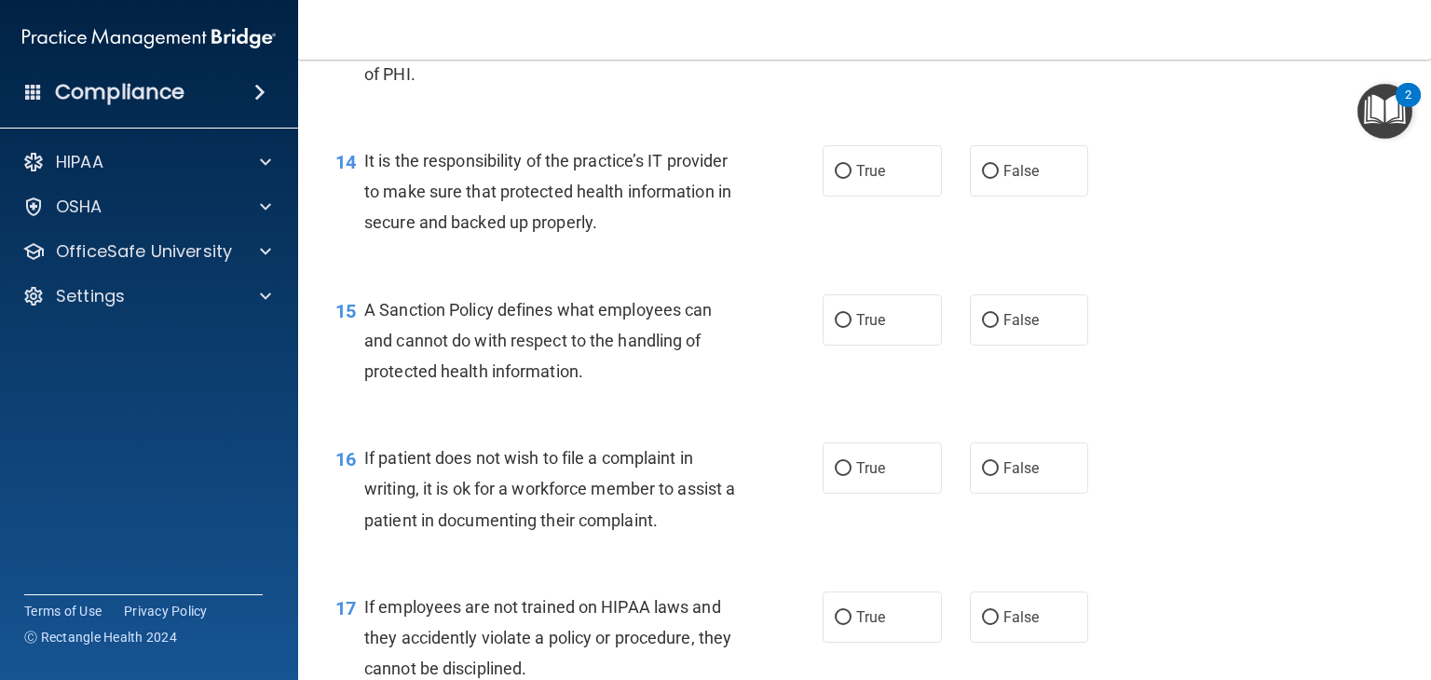
scroll to position [2493, 0]
click at [884, 197] on label "True" at bounding box center [882, 170] width 119 height 51
click at [852, 179] on input "True" at bounding box center [843, 172] width 17 height 14
radio input "true"
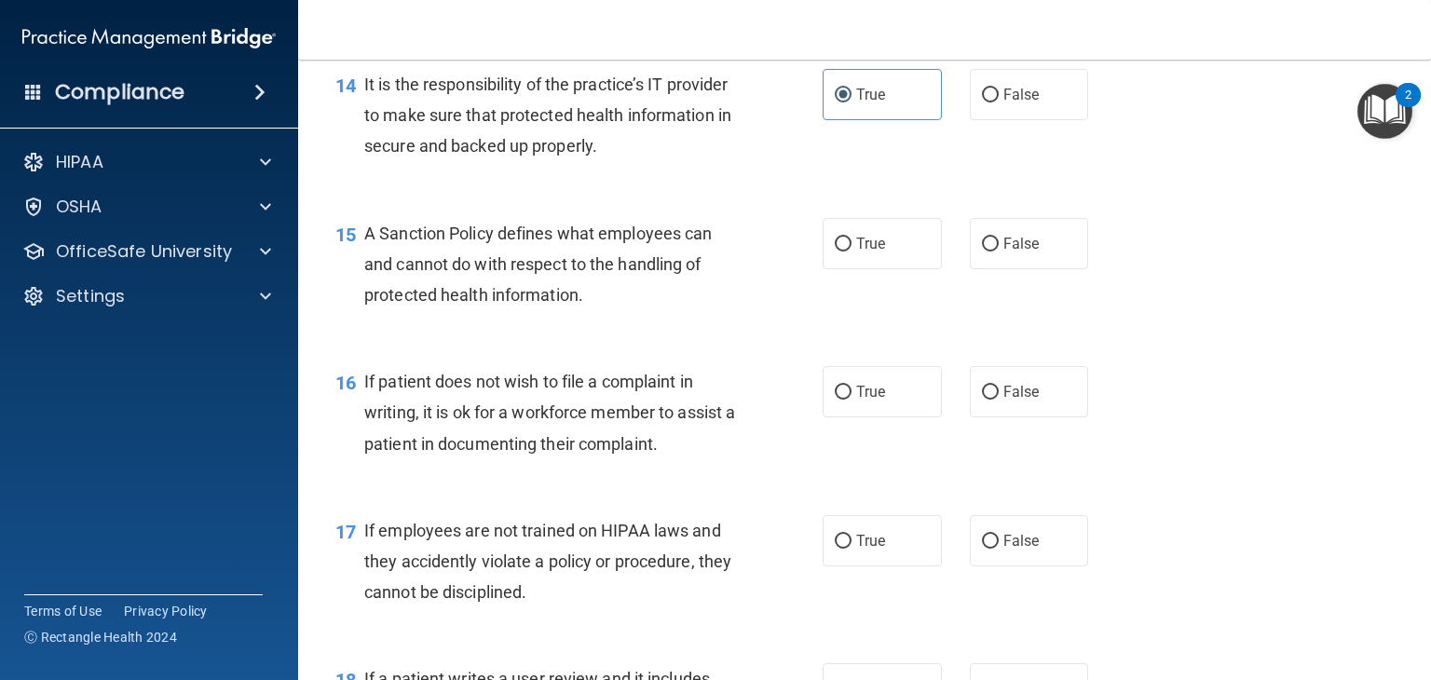
scroll to position [2568, 0]
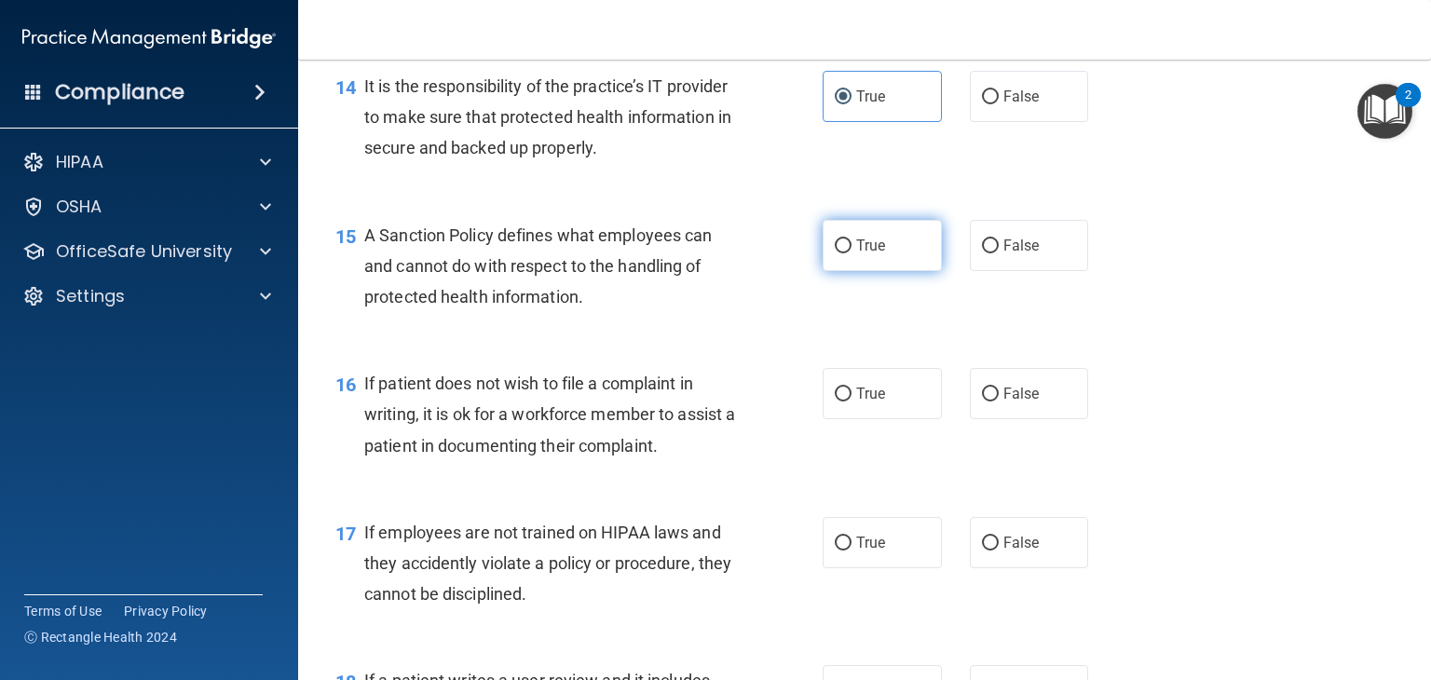
click at [835, 253] on input "True" at bounding box center [843, 246] width 17 height 14
radio input "true"
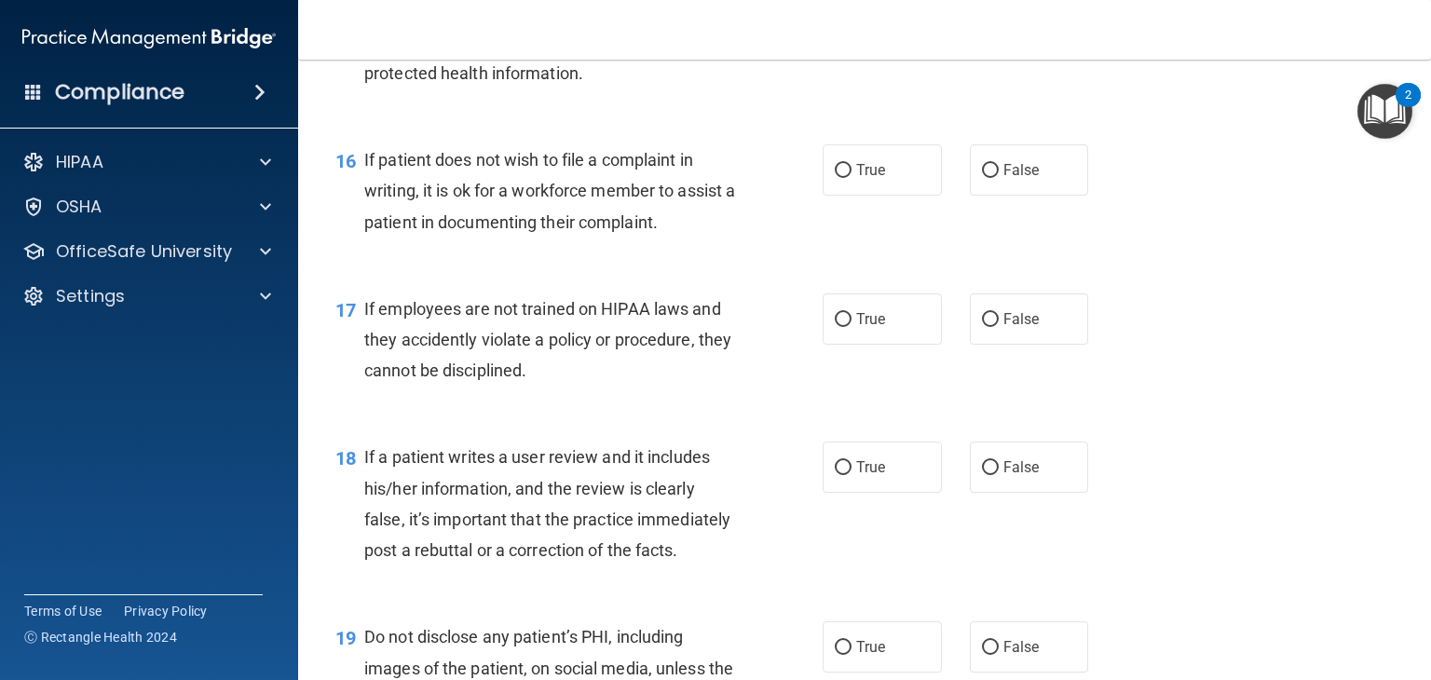
scroll to position [2793, 0]
click at [887, 190] on label "True" at bounding box center [882, 168] width 119 height 51
click at [852, 176] on input "True" at bounding box center [843, 169] width 17 height 14
radio input "true"
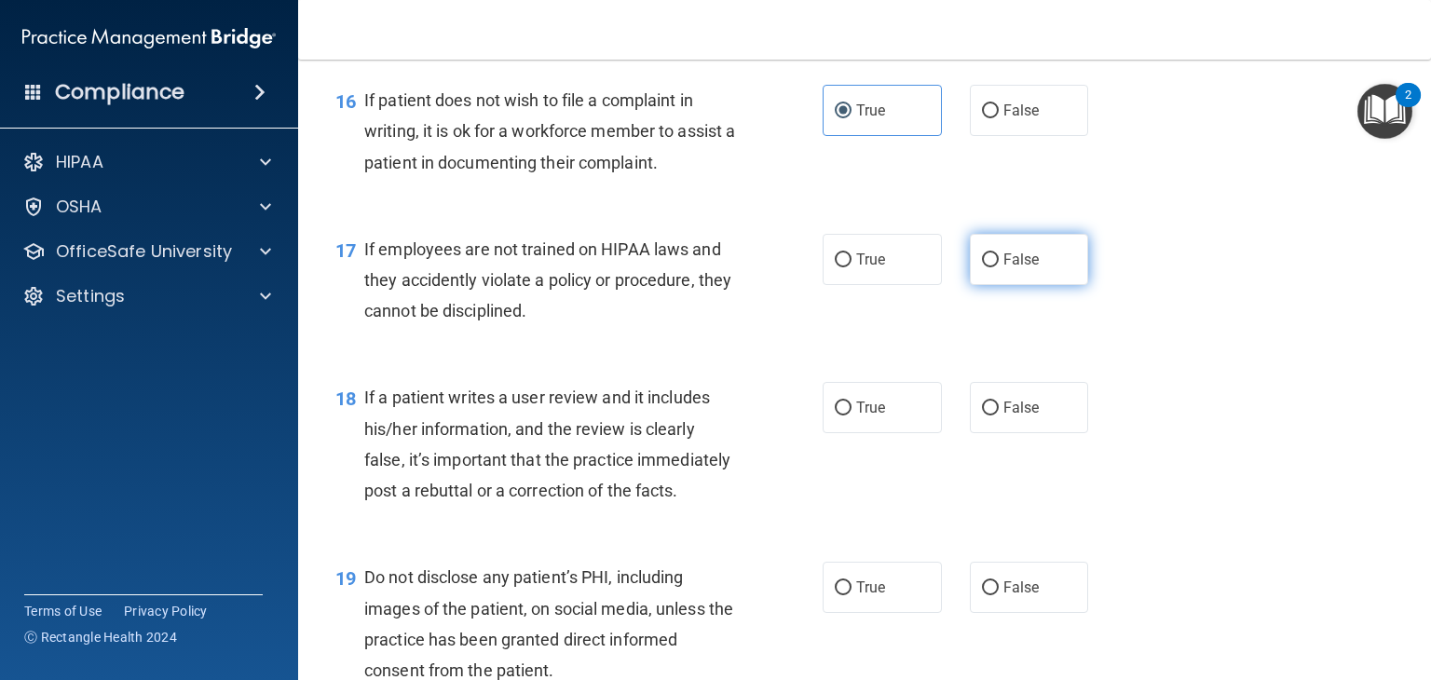
click at [1007, 268] on span "False" at bounding box center [1021, 260] width 36 height 18
click at [999, 267] on input "False" at bounding box center [990, 260] width 17 height 14
radio input "true"
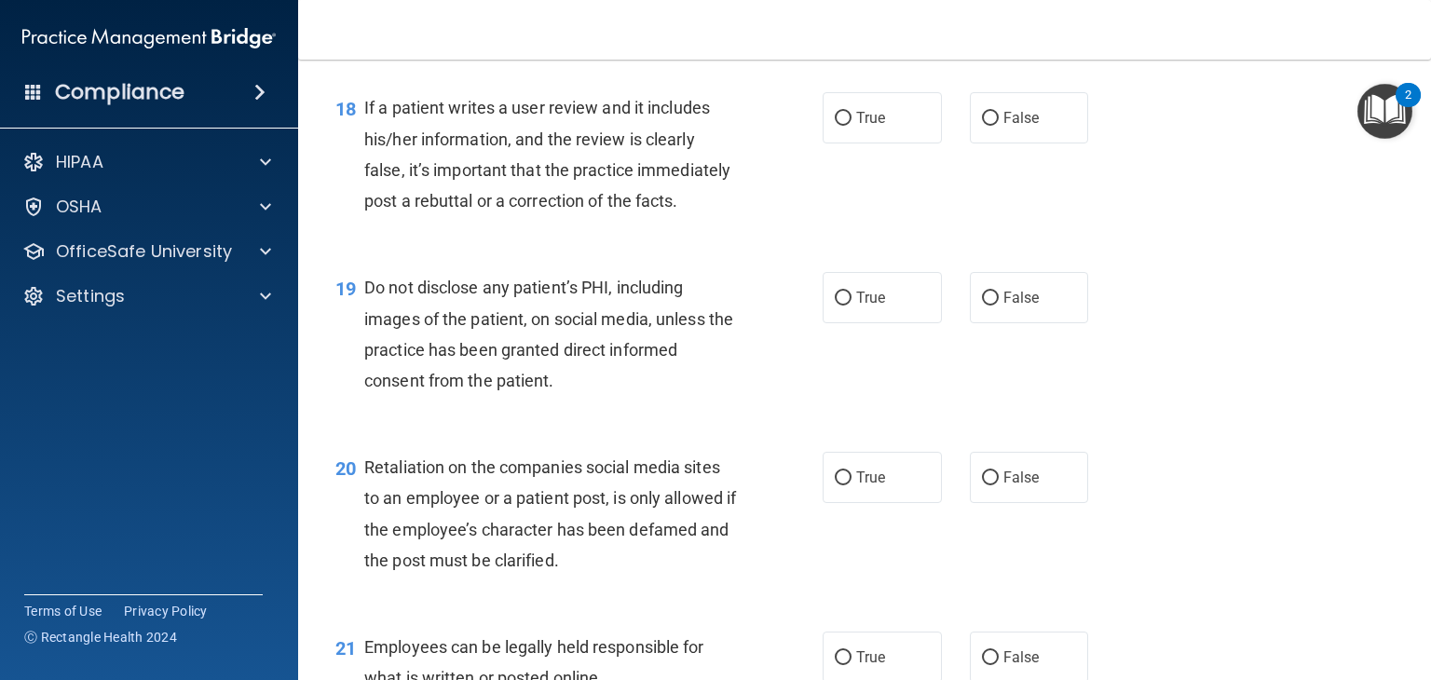
scroll to position [3141, 0]
click at [1036, 143] on label "False" at bounding box center [1029, 116] width 119 height 51
click at [999, 125] on input "False" at bounding box center [990, 118] width 17 height 14
radio input "true"
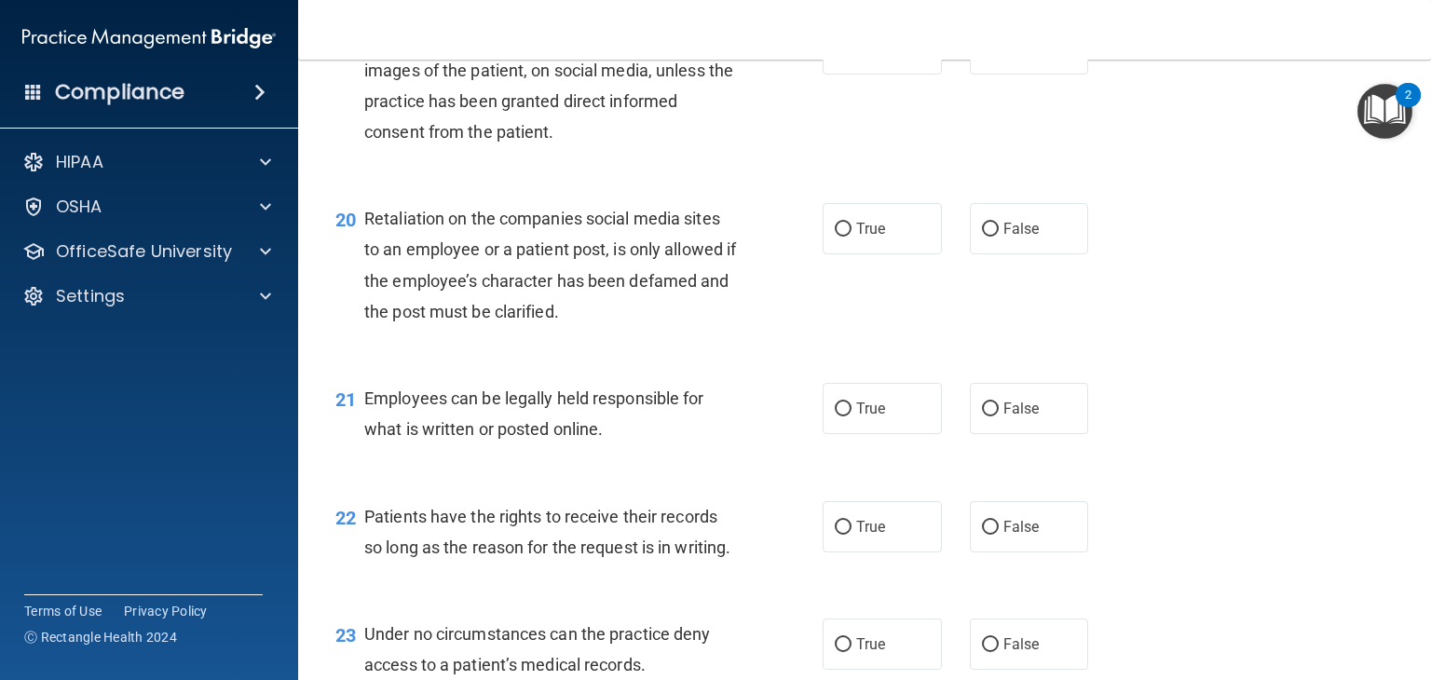
scroll to position [3402, 0]
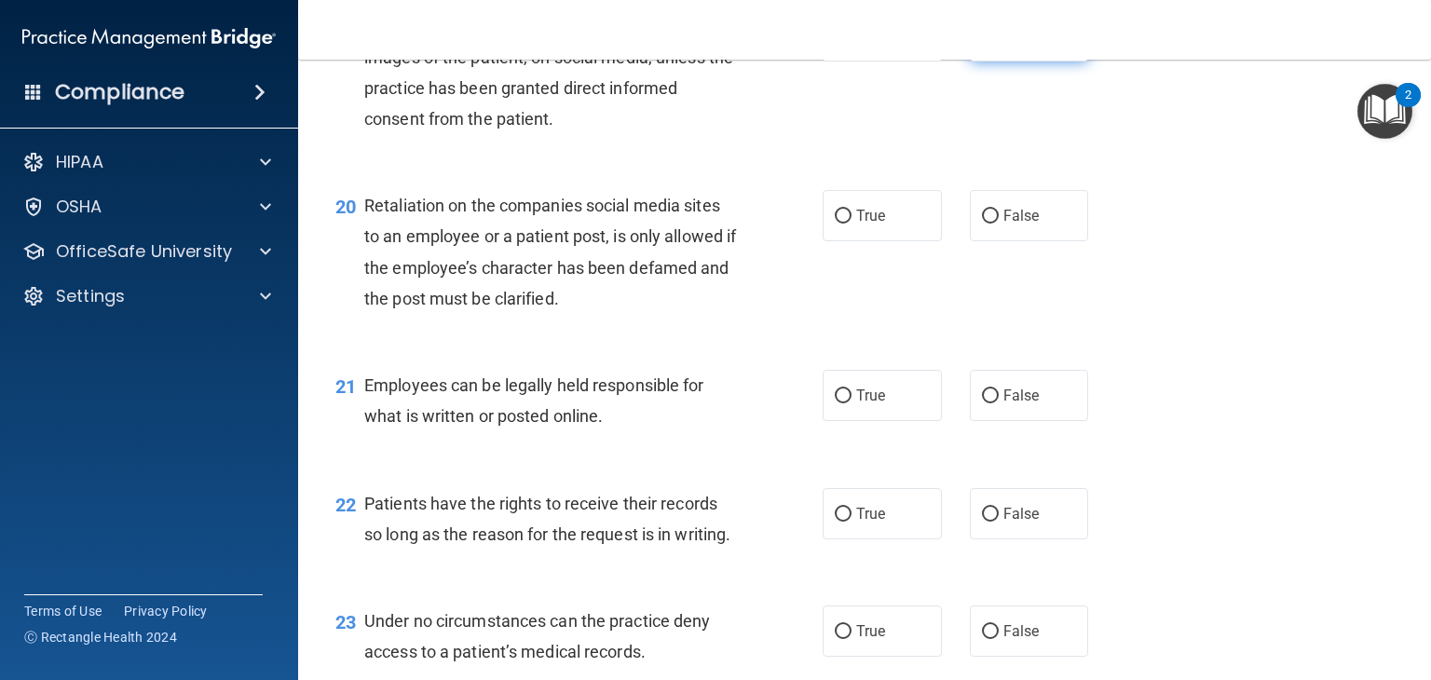
click at [1005, 61] on label "False" at bounding box center [1029, 35] width 119 height 51
click at [999, 44] on input "False" at bounding box center [990, 37] width 17 height 14
radio input "true"
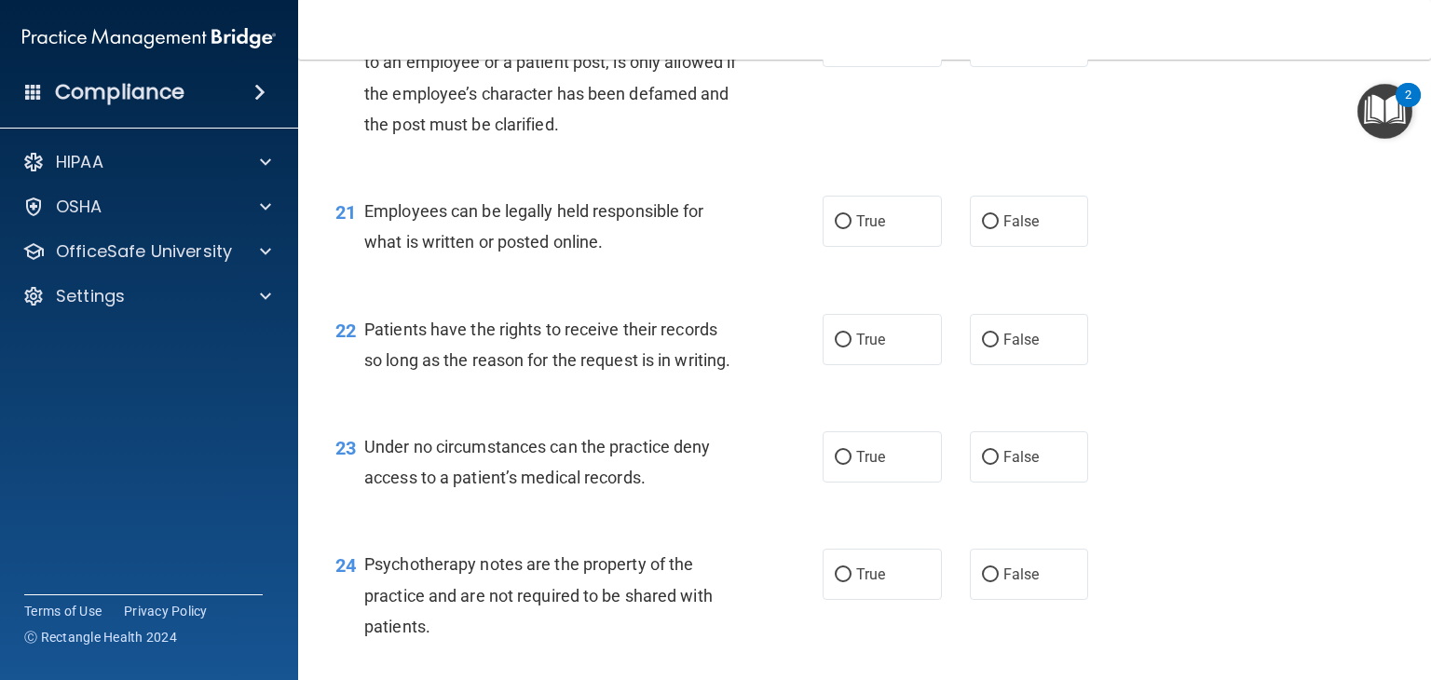
scroll to position [3577, 0]
click at [1023, 66] on label "False" at bounding box center [1029, 40] width 119 height 51
click at [999, 48] on input "False" at bounding box center [990, 41] width 17 height 14
radio input "true"
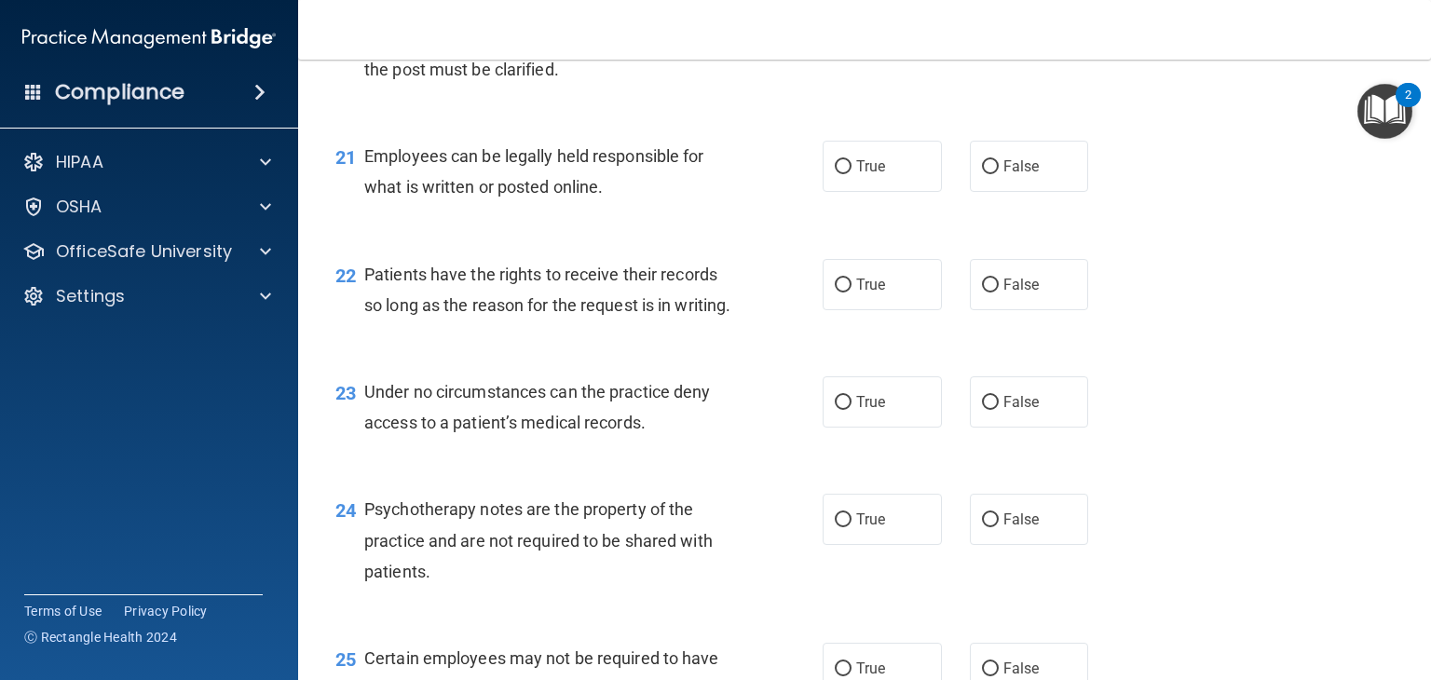
scroll to position [3643, 0]
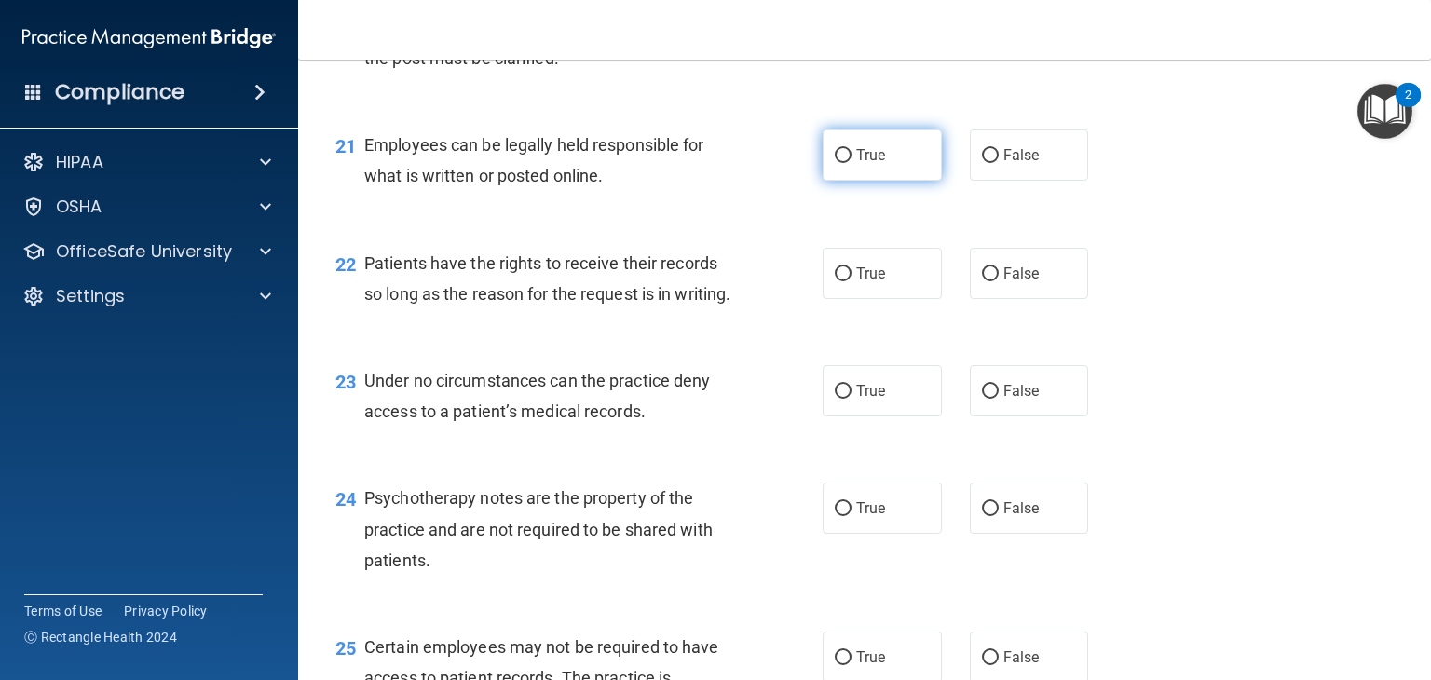
click at [912, 181] on label "True" at bounding box center [882, 154] width 119 height 51
click at [852, 163] on input "True" at bounding box center [843, 156] width 17 height 14
radio input "true"
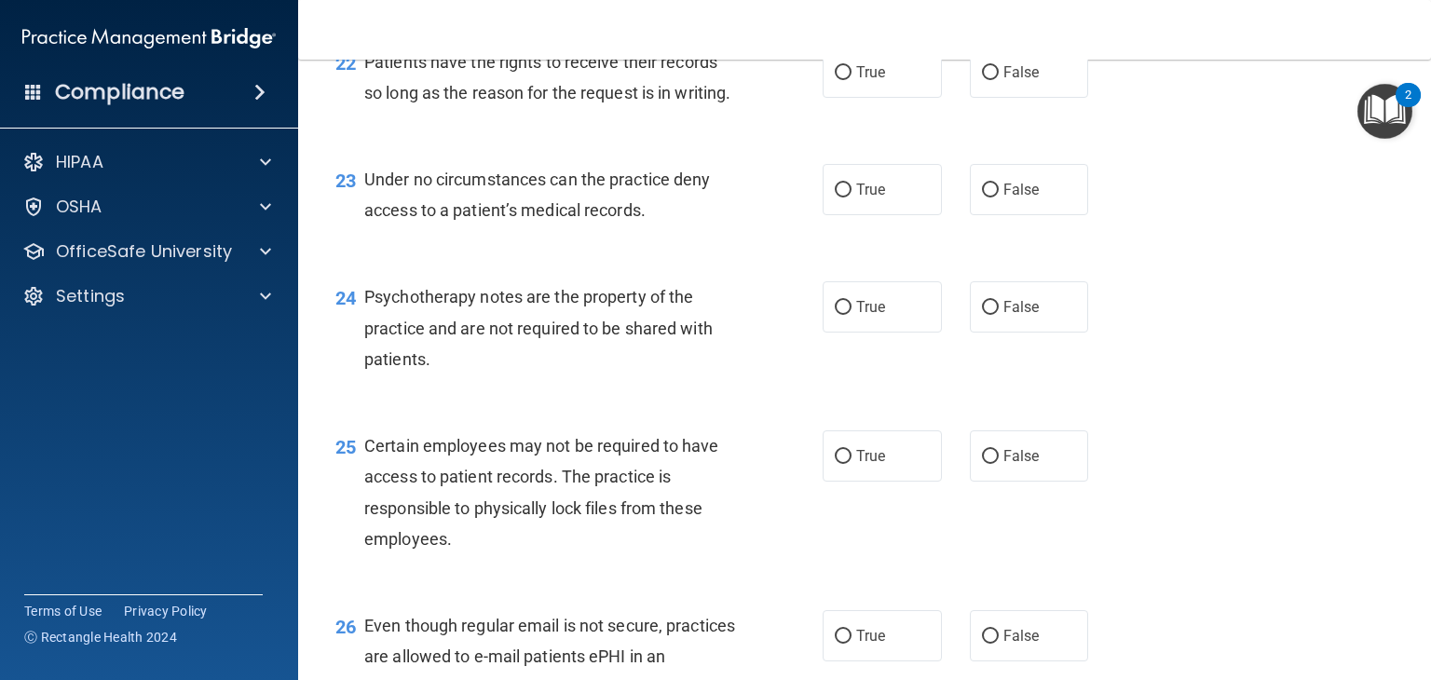
scroll to position [3846, 0]
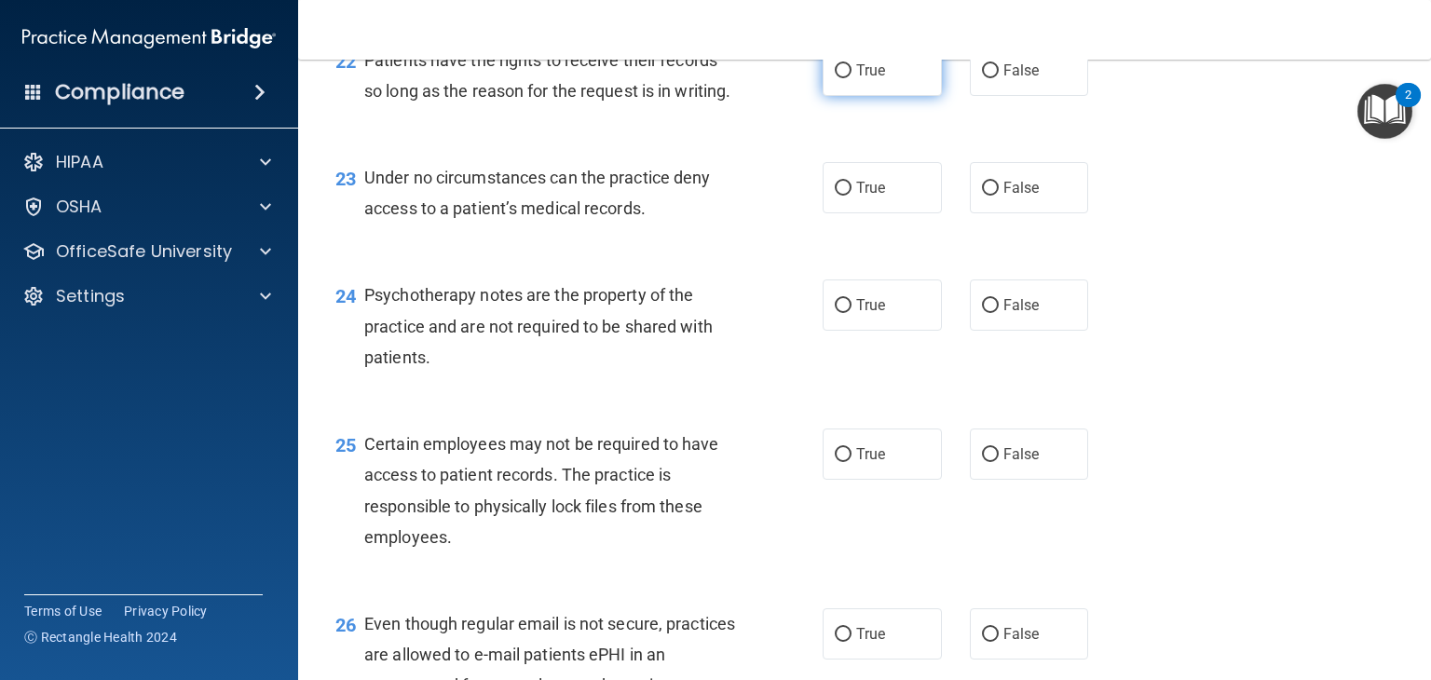
click at [858, 79] on span "True" at bounding box center [870, 70] width 29 height 18
click at [852, 78] on input "True" at bounding box center [843, 71] width 17 height 14
radio input "true"
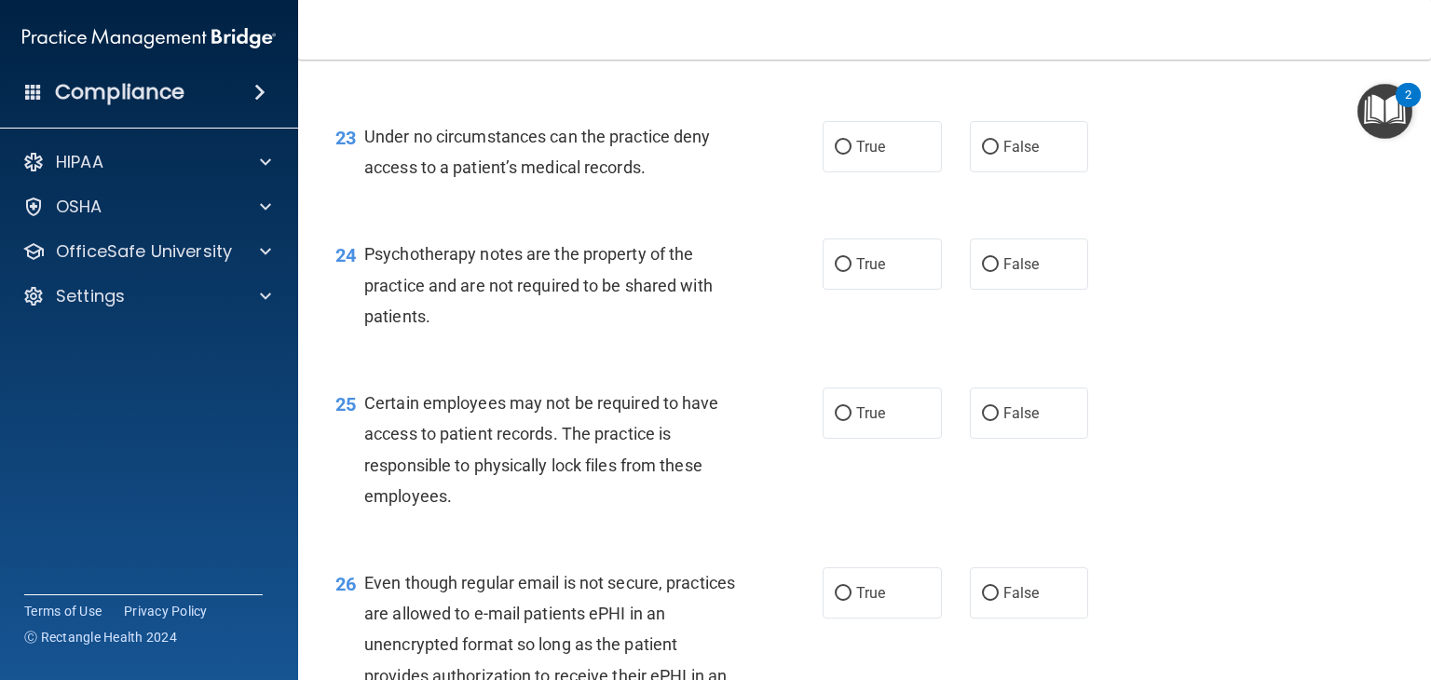
scroll to position [3913, 0]
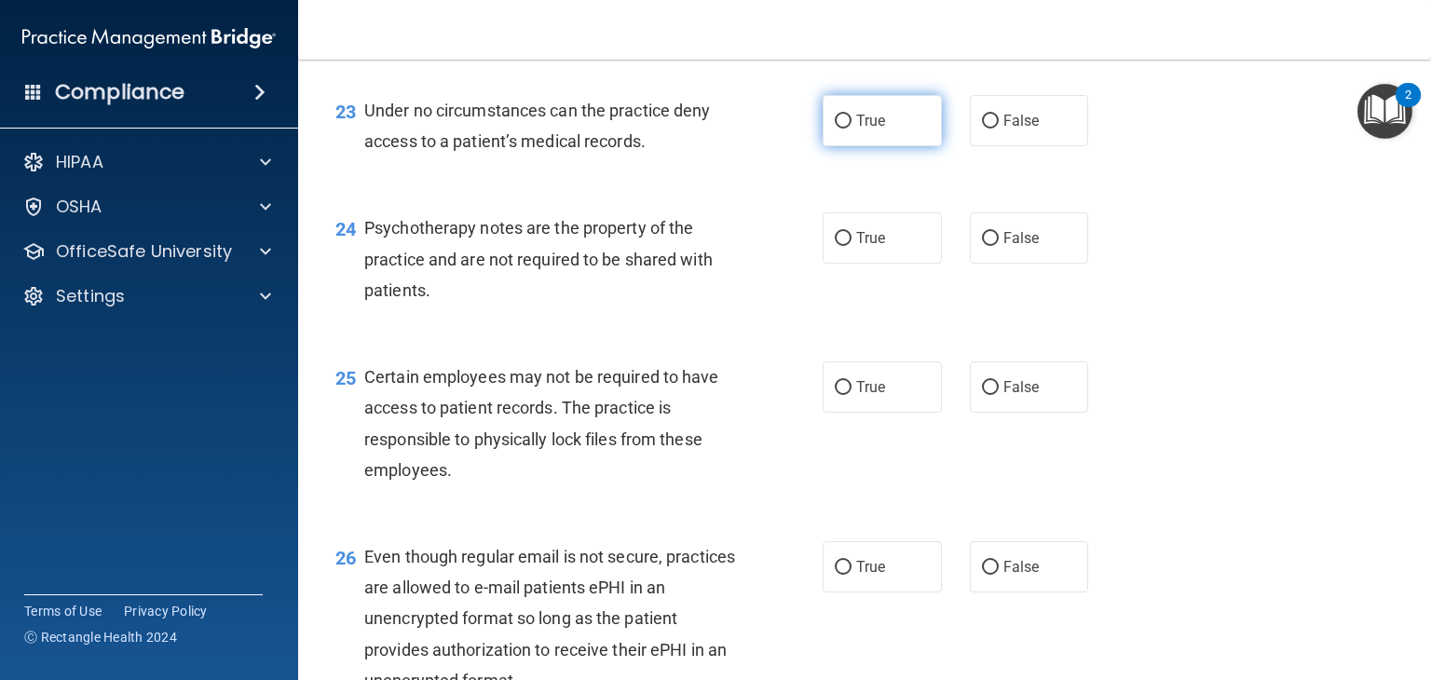
click at [872, 129] on span "True" at bounding box center [870, 121] width 29 height 18
click at [852, 129] on input "True" at bounding box center [843, 122] width 17 height 14
radio input "true"
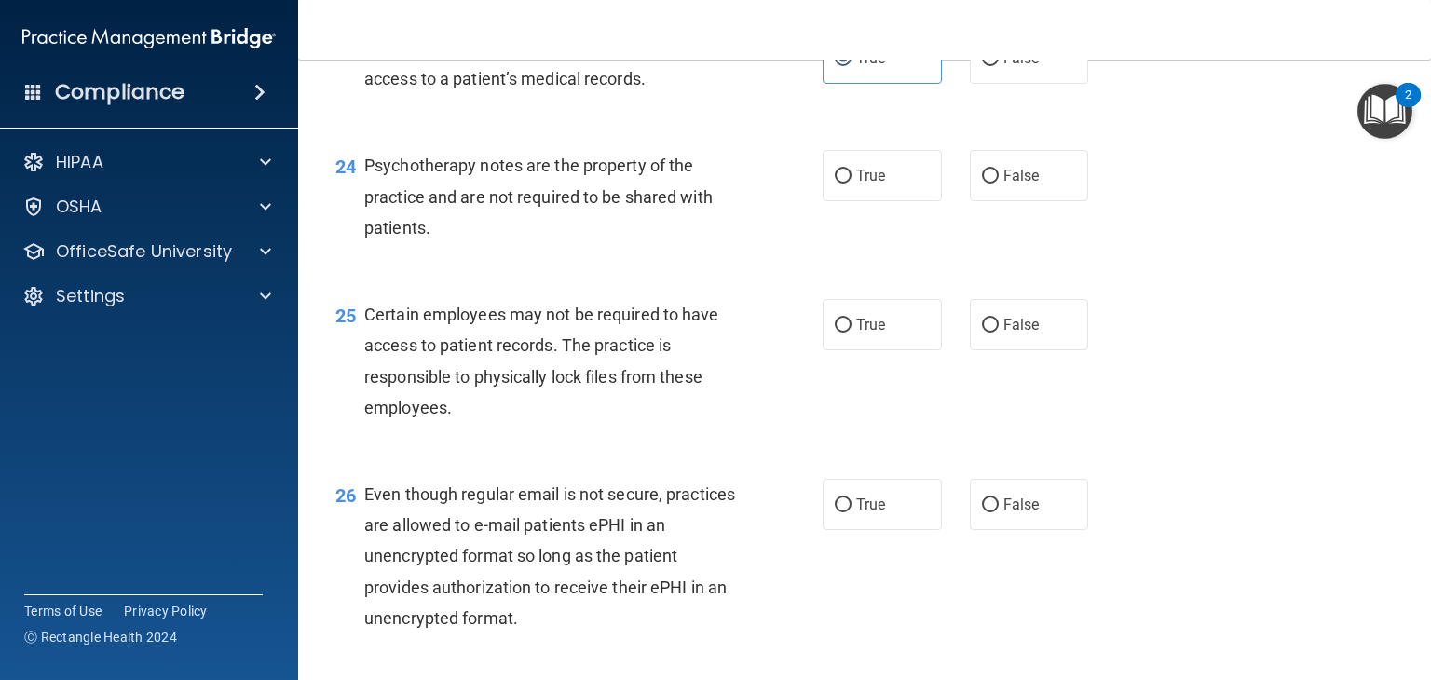
scroll to position [3991, 0]
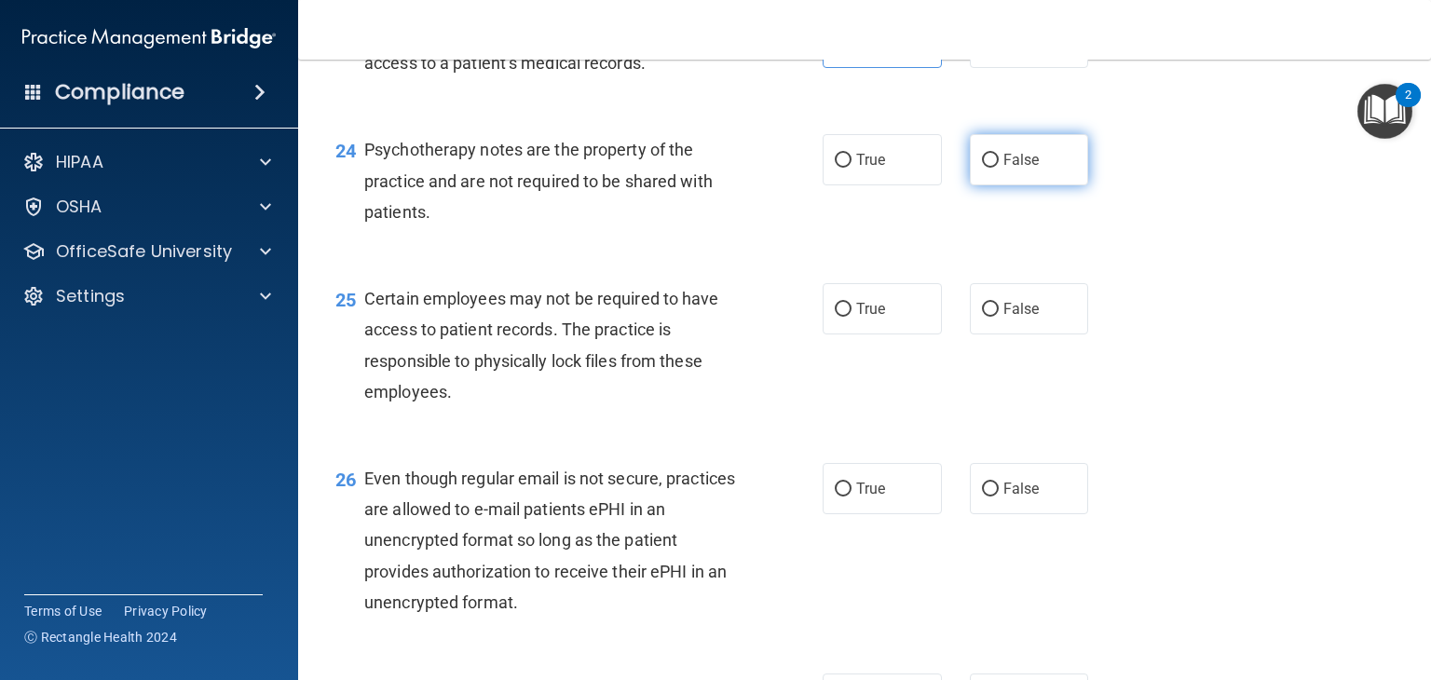
click at [1032, 185] on label "False" at bounding box center [1029, 159] width 119 height 51
click at [999, 168] on input "False" at bounding box center [990, 161] width 17 height 14
radio input "true"
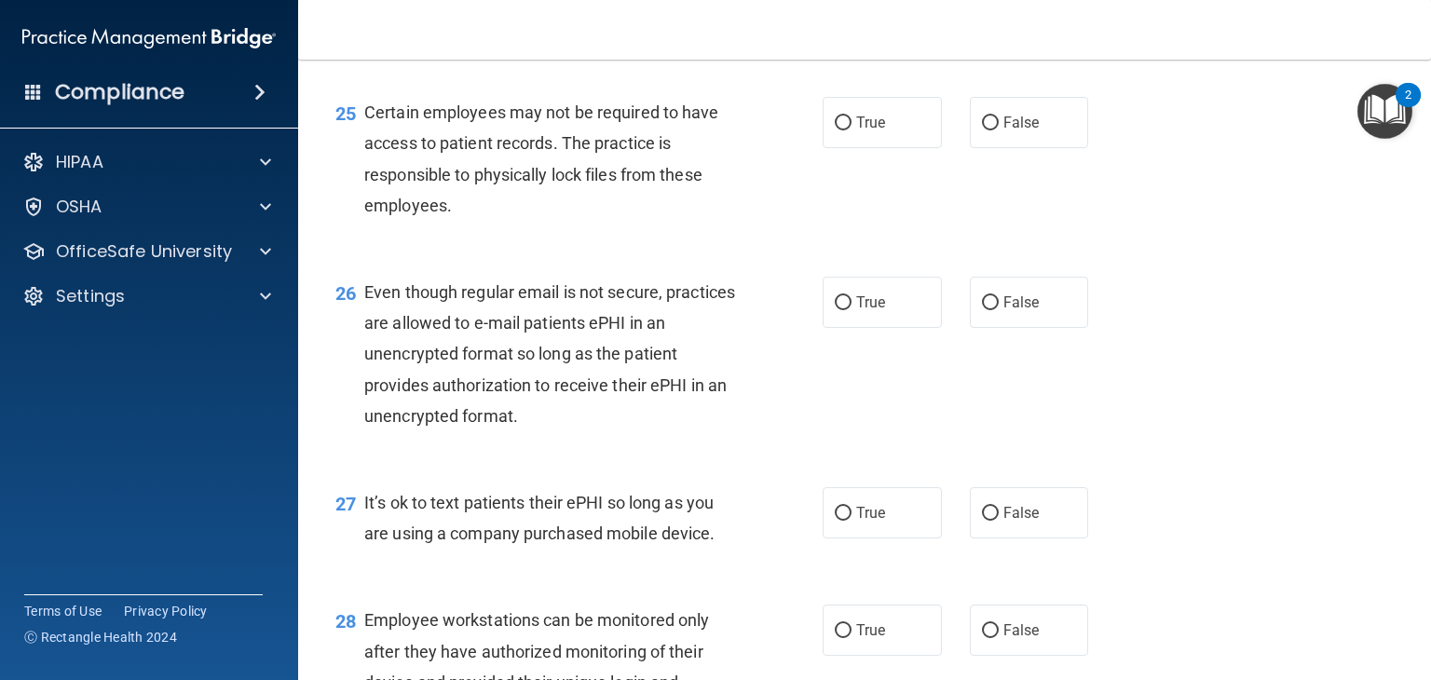
scroll to position [4196, 0]
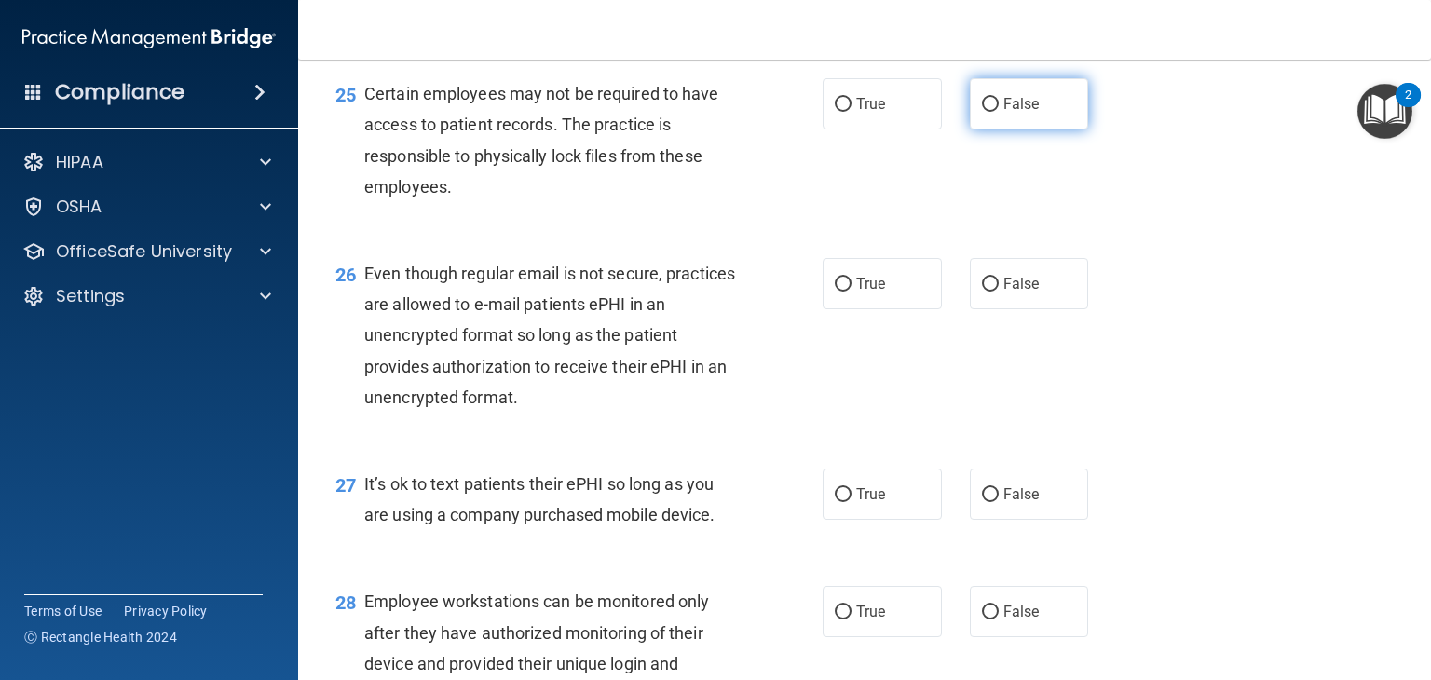
click at [1020, 113] on span "False" at bounding box center [1021, 104] width 36 height 18
click at [999, 112] on input "False" at bounding box center [990, 105] width 17 height 14
radio input "true"
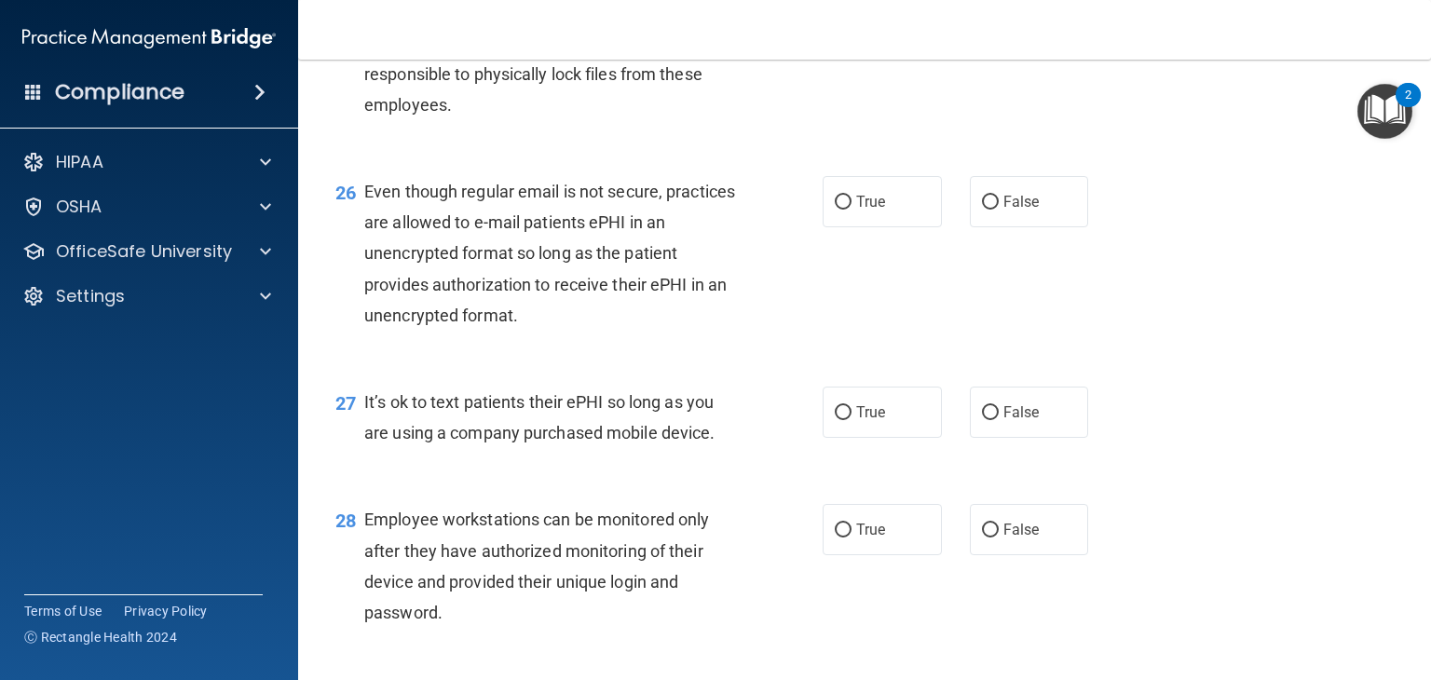
scroll to position [4280, 0]
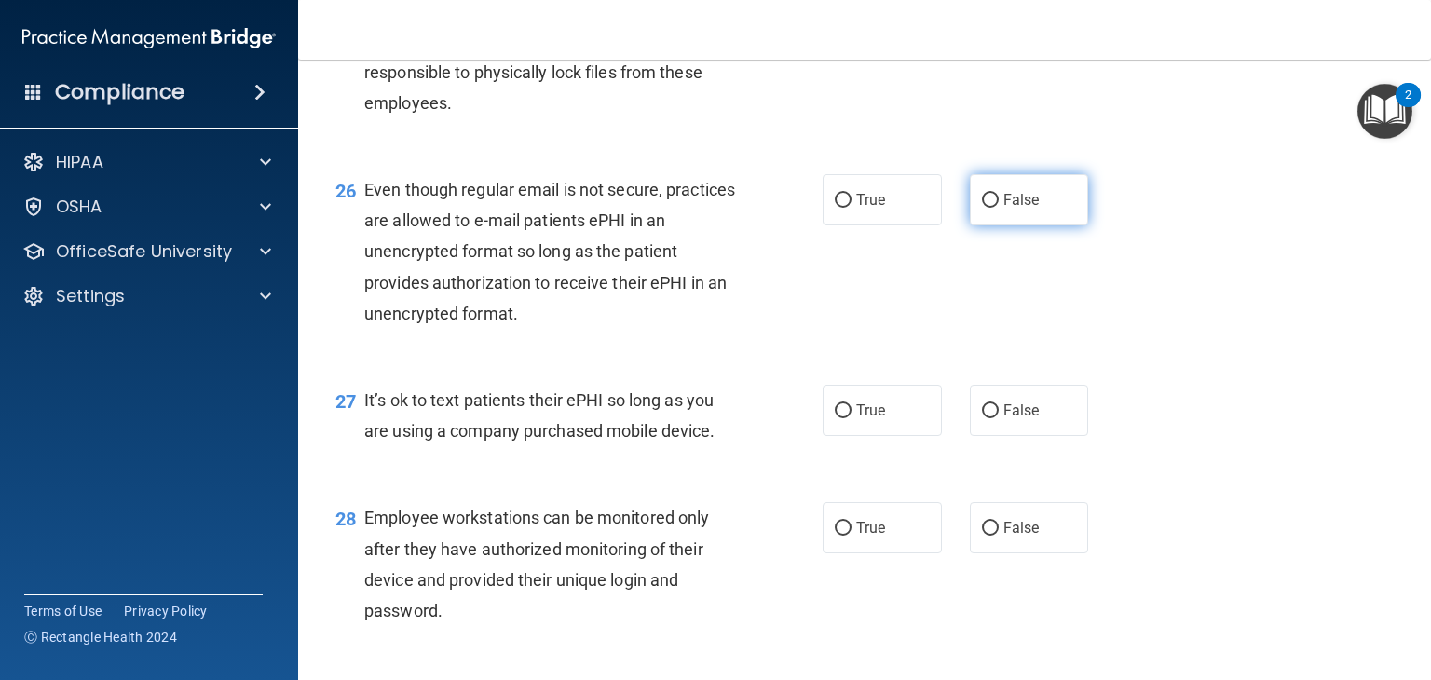
click at [1019, 225] on label "False" at bounding box center [1029, 199] width 119 height 51
click at [999, 208] on input "False" at bounding box center [990, 201] width 17 height 14
radio input "true"
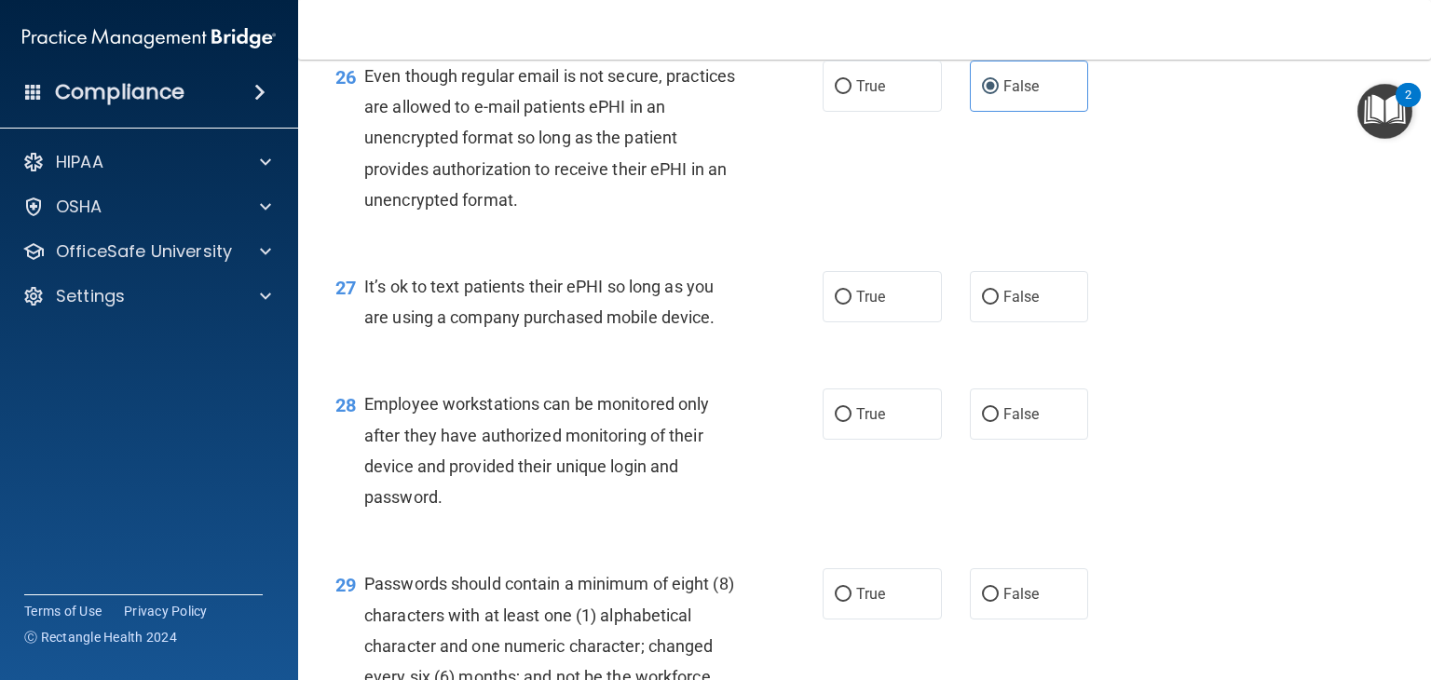
scroll to position [4422, 0]
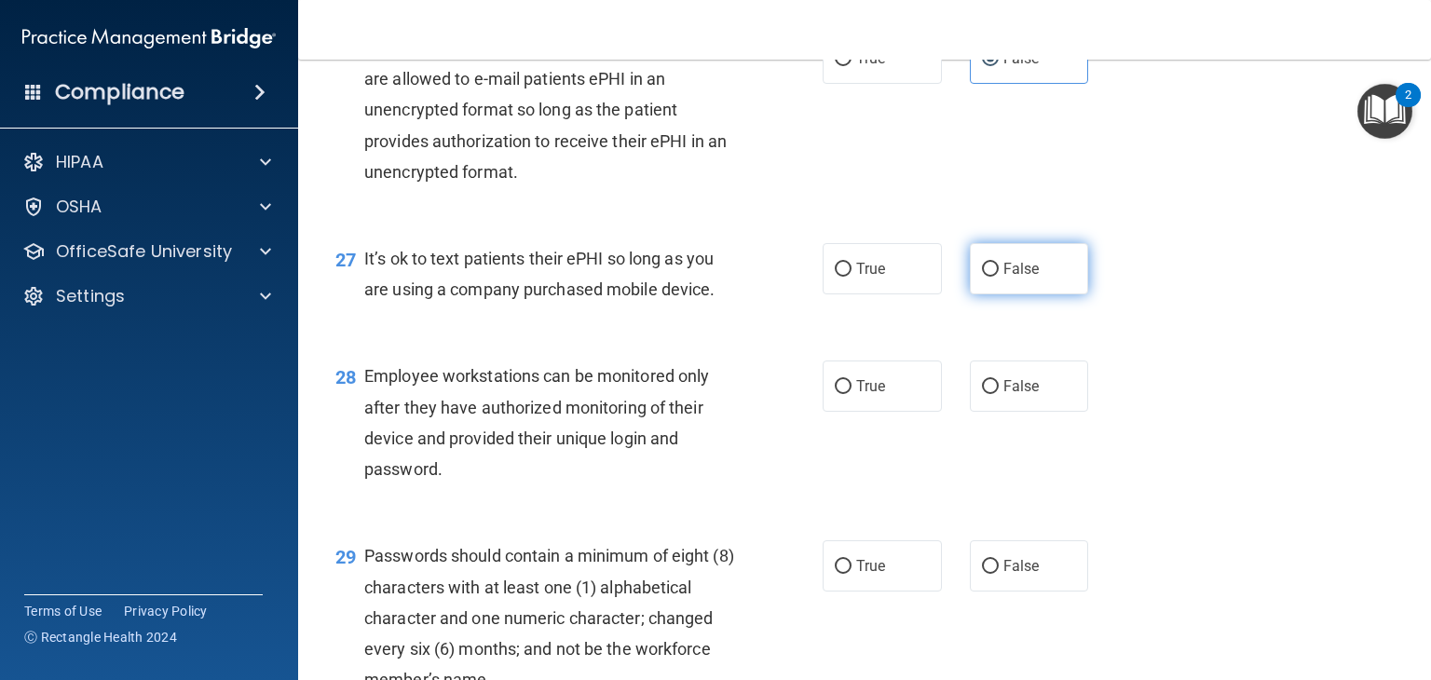
click at [982, 277] on input "False" at bounding box center [990, 270] width 17 height 14
radio input "true"
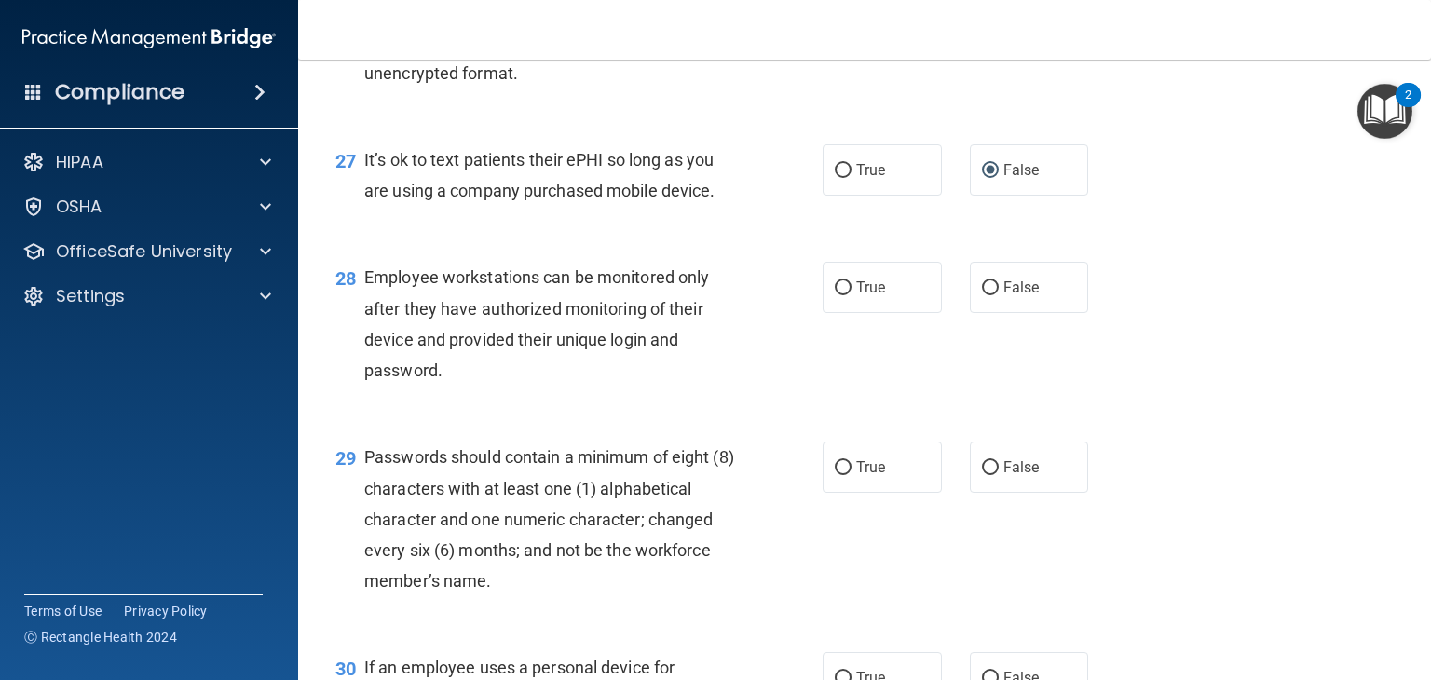
scroll to position [4520, 0]
click at [1007, 313] on label "False" at bounding box center [1029, 287] width 119 height 51
click at [999, 295] on input "False" at bounding box center [990, 288] width 17 height 14
radio input "true"
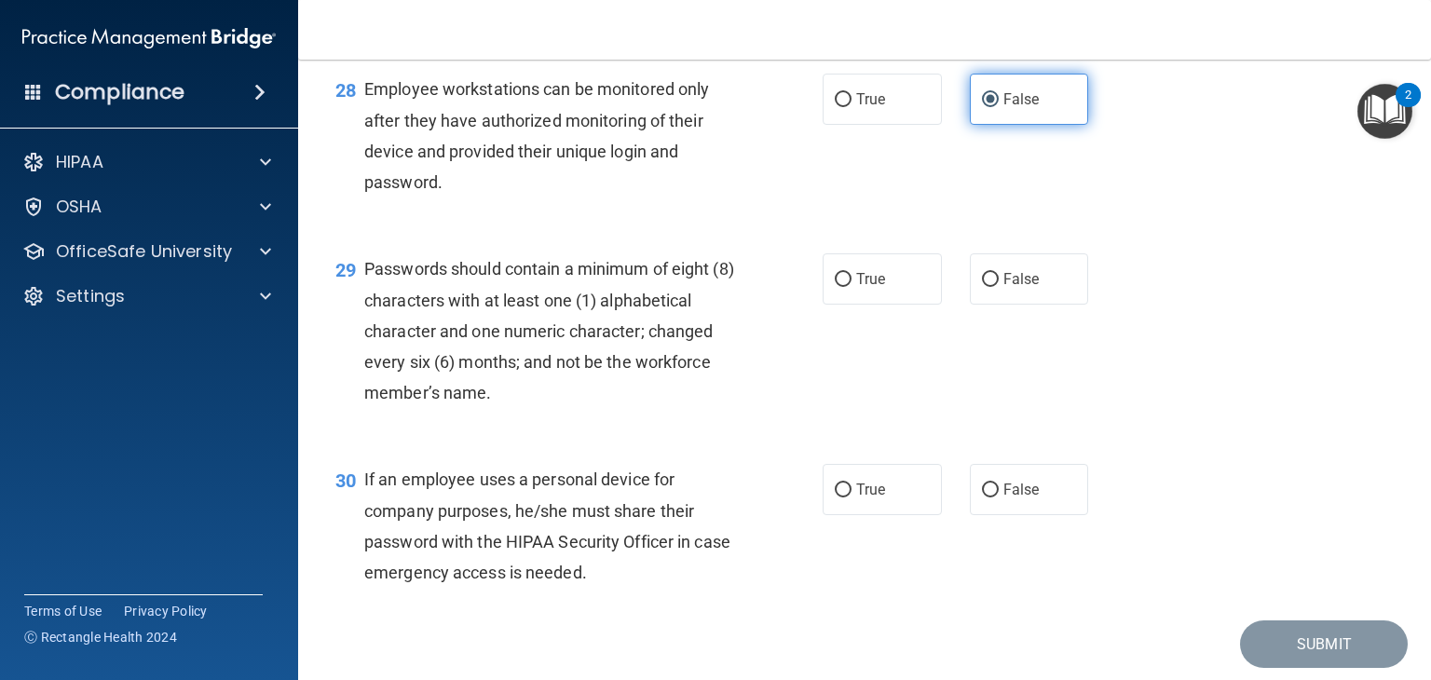
scroll to position [4710, 0]
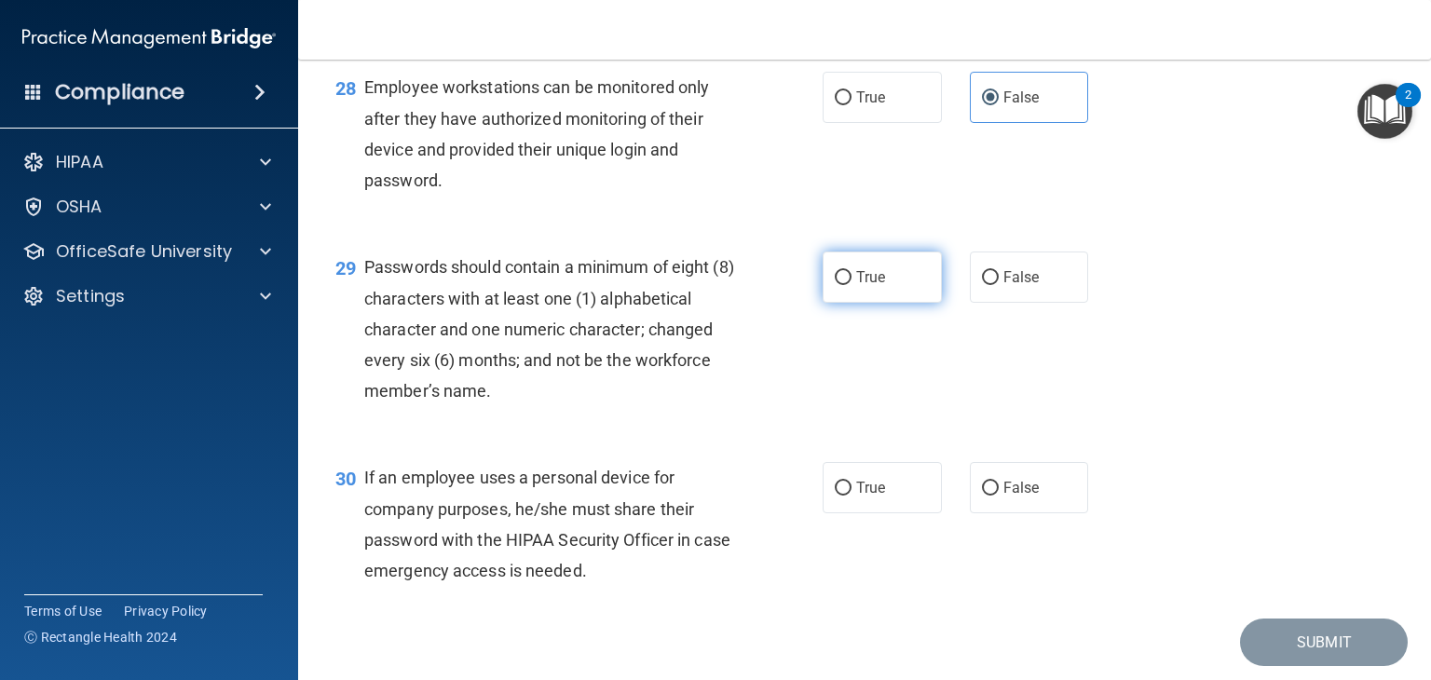
click at [841, 285] on input "True" at bounding box center [843, 278] width 17 height 14
radio input "true"
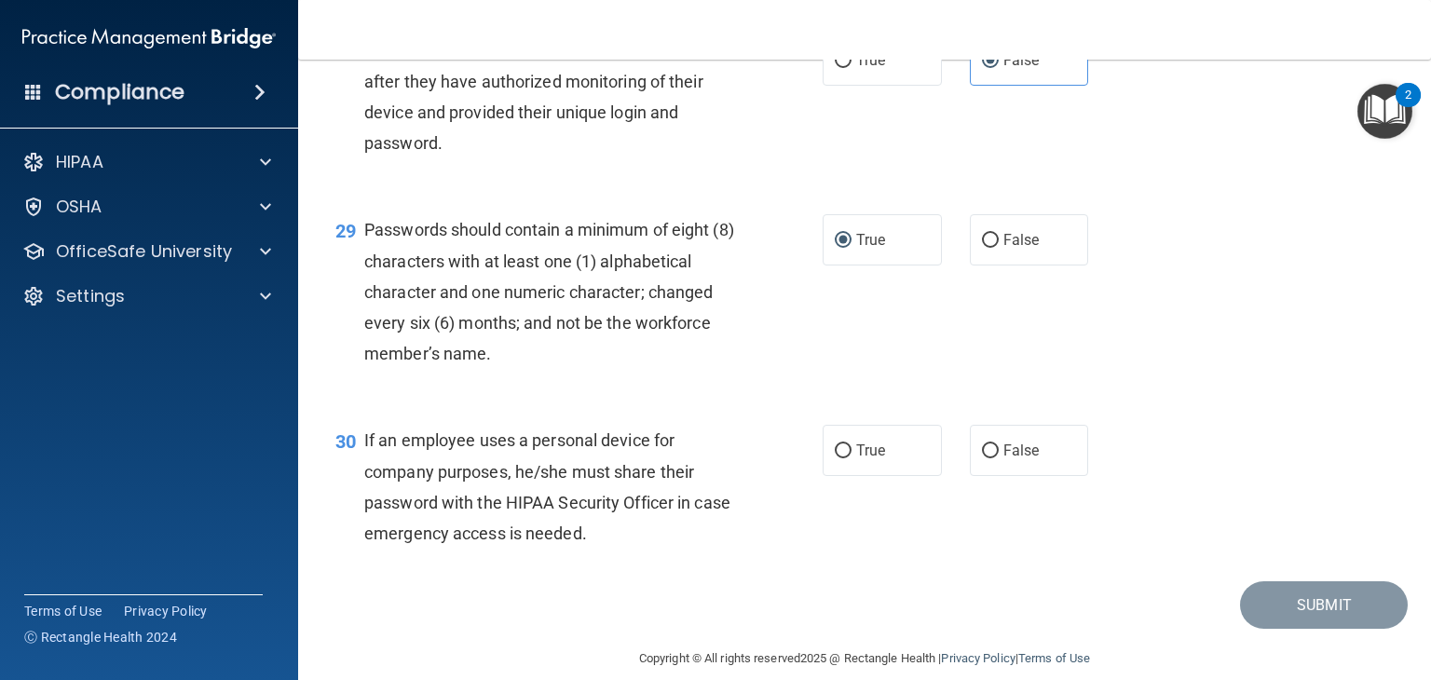
scroll to position [4749, 0]
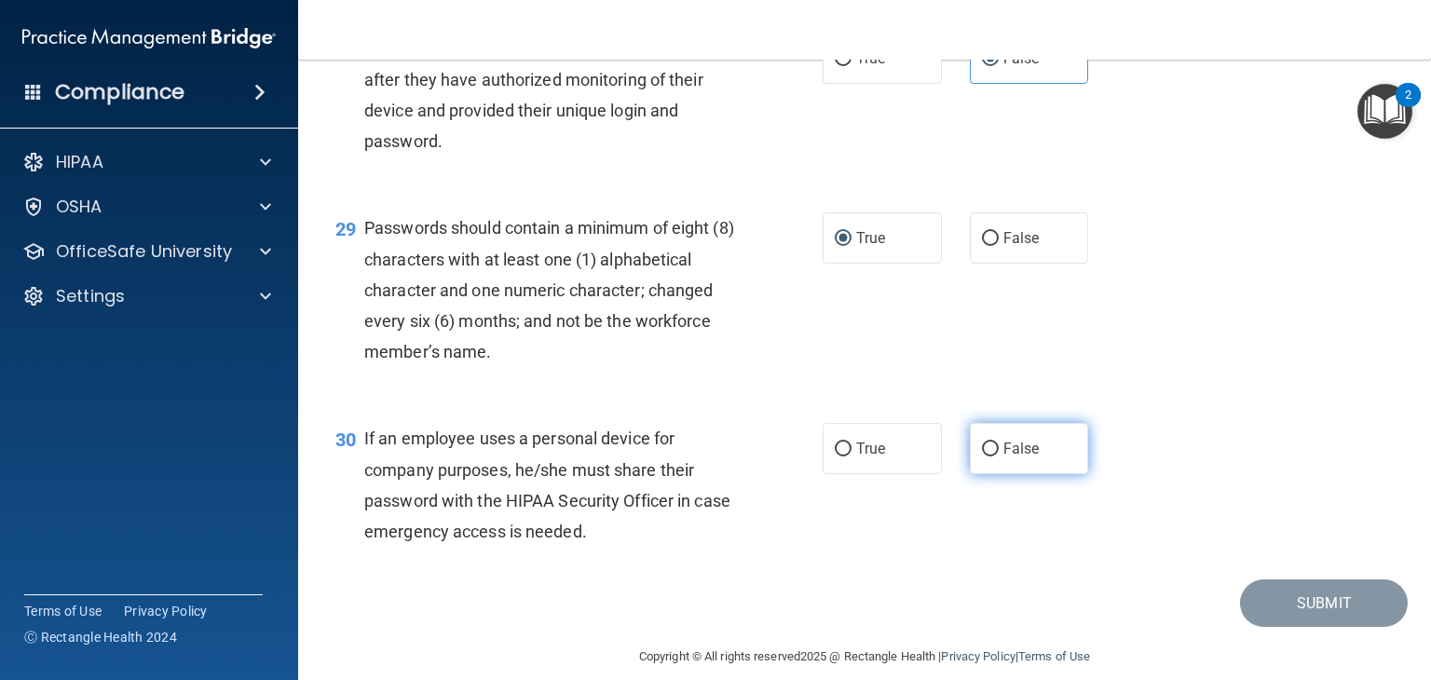
click at [1018, 457] on span "False" at bounding box center [1021, 449] width 36 height 18
click at [999, 456] on input "False" at bounding box center [990, 450] width 17 height 14
radio input "true"
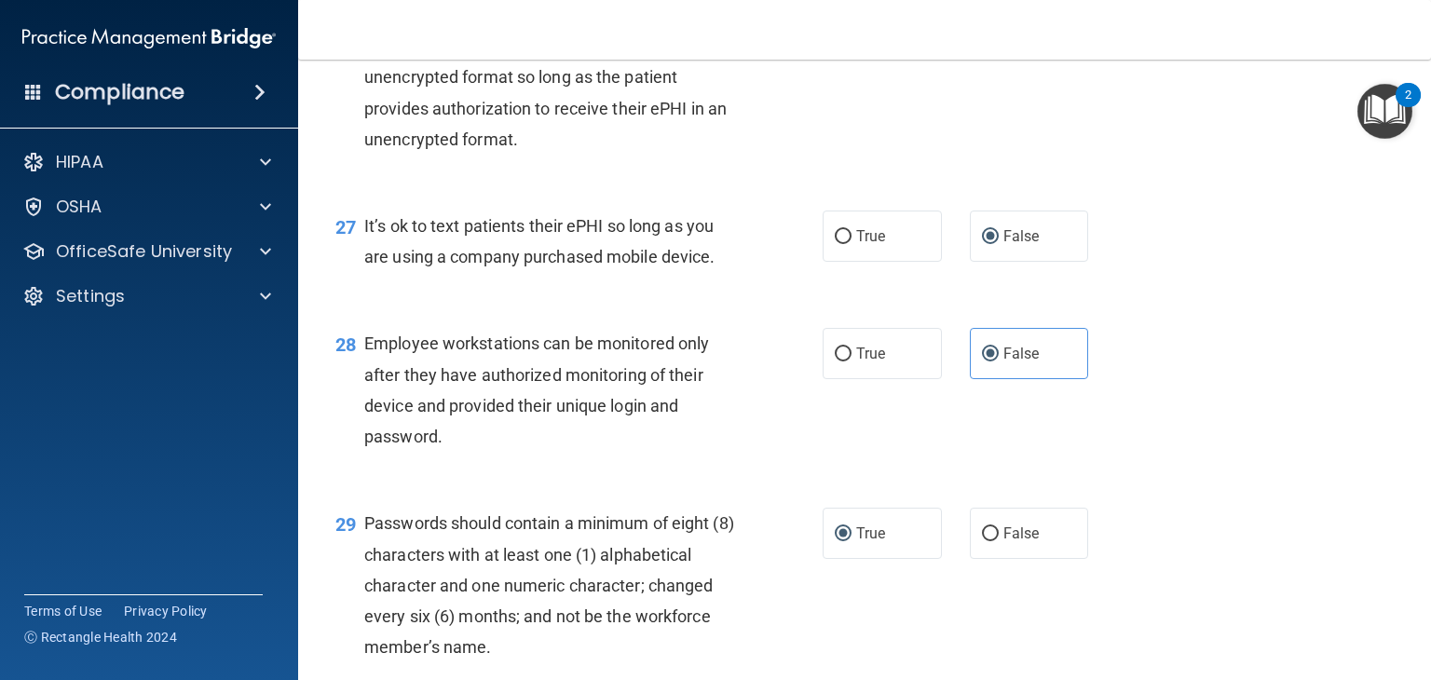
scroll to position [4864, 0]
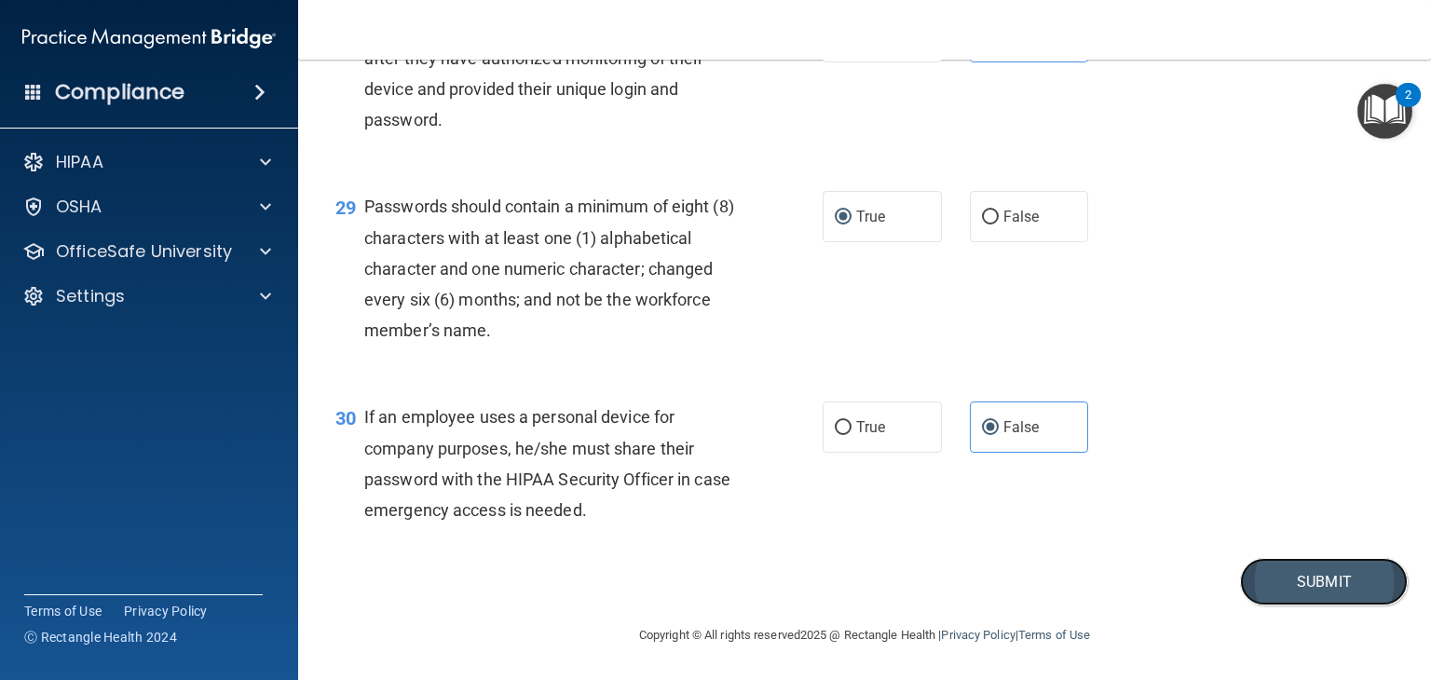
click at [1282, 598] on button "Submit" at bounding box center [1324, 582] width 168 height 48
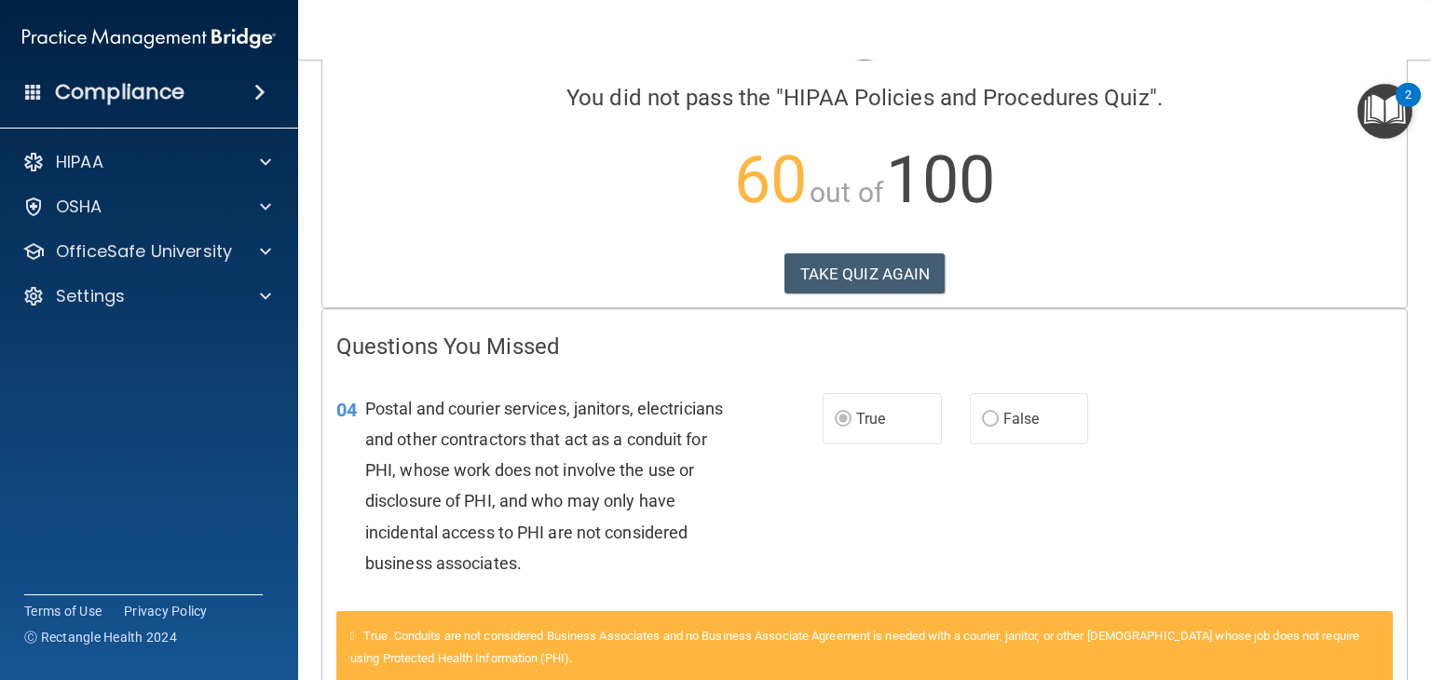
scroll to position [129, 0]
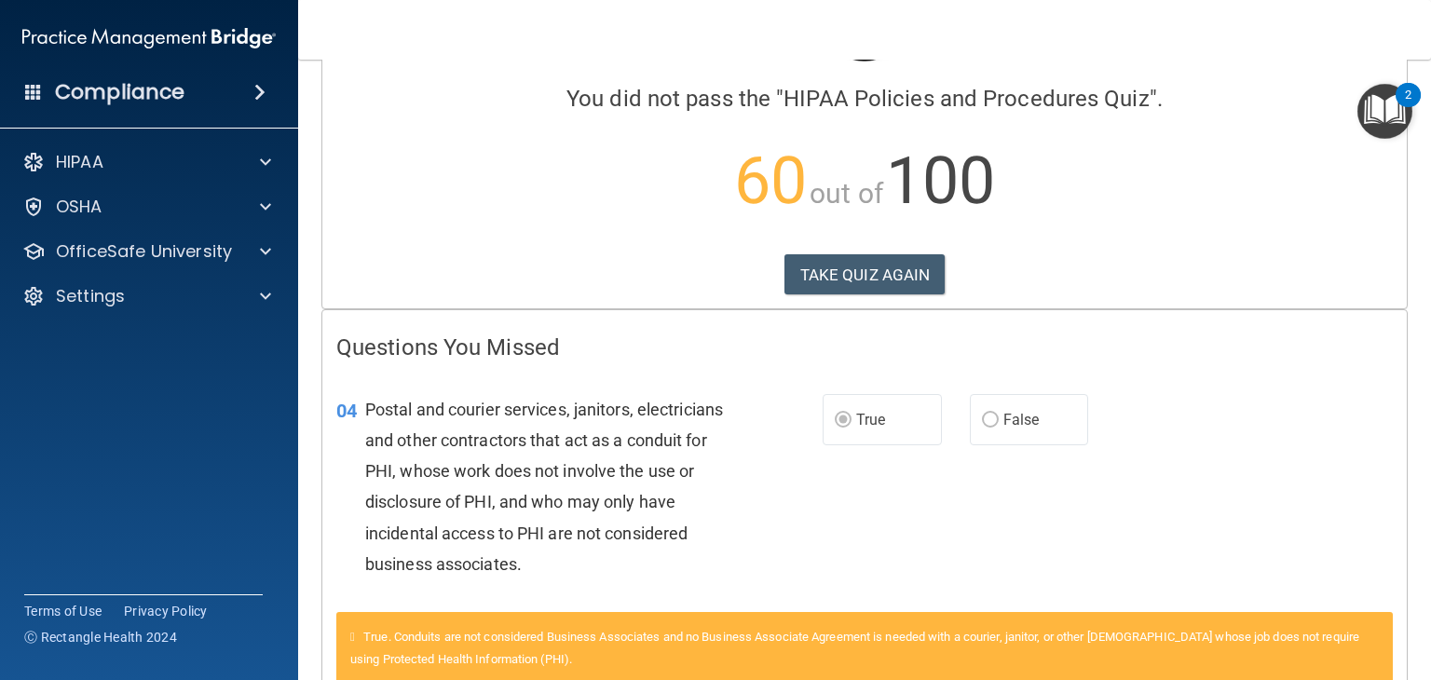
drag, startPoint x: 1289, startPoint y: 494, endPoint x: 1315, endPoint y: 517, distance: 35.0
click at [1315, 517] on div "04 Postal and courier services, janitors, electricians and other contractors th…" at bounding box center [864, 491] width 1084 height 241
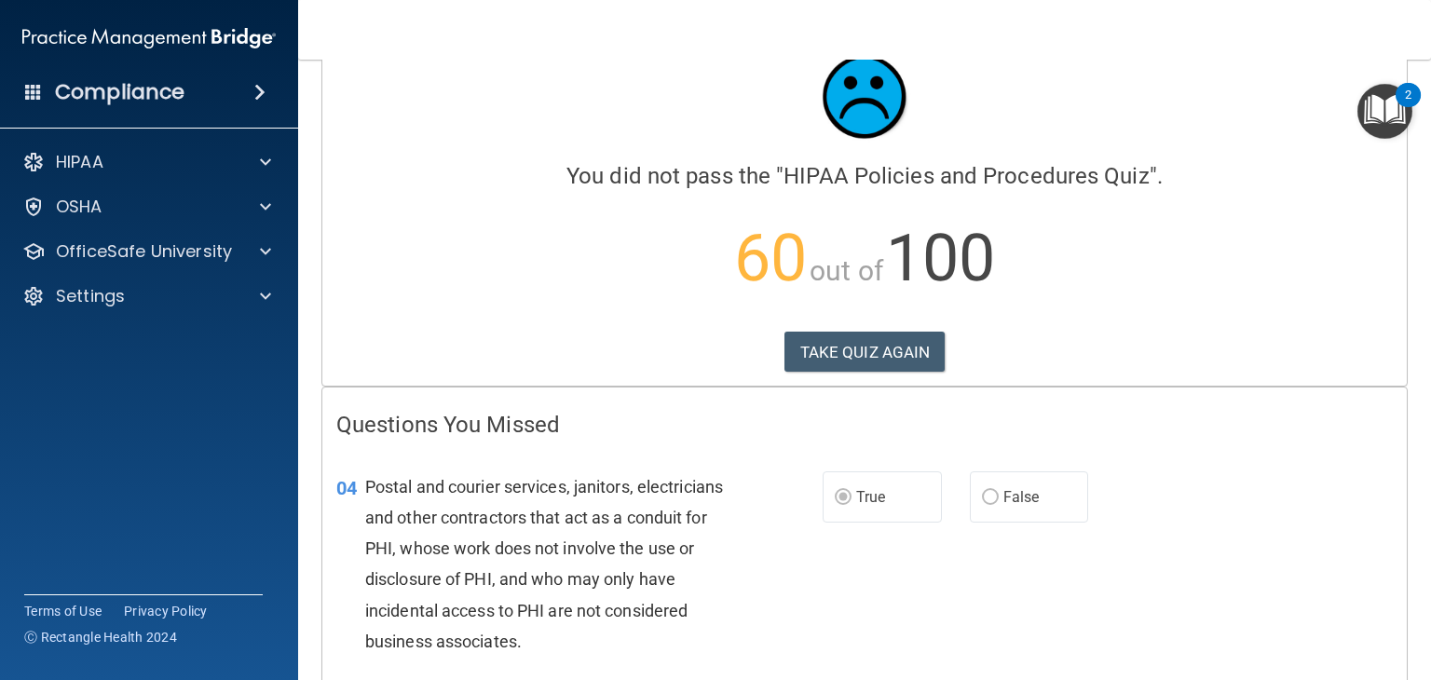
scroll to position [0, 0]
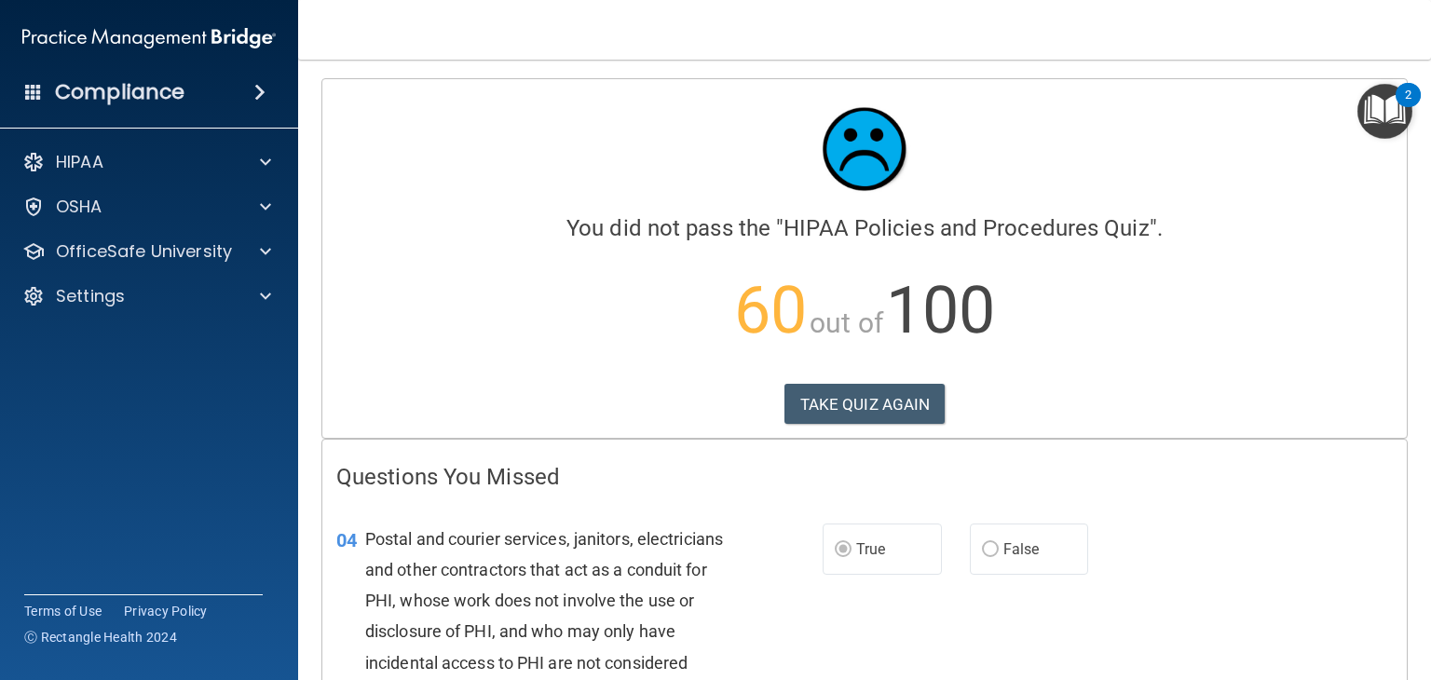
click at [678, 326] on p "60 out of 100" at bounding box center [864, 311] width 1056 height 120
click at [875, 399] on button "TAKE QUIZ AGAIN" at bounding box center [864, 404] width 161 height 41
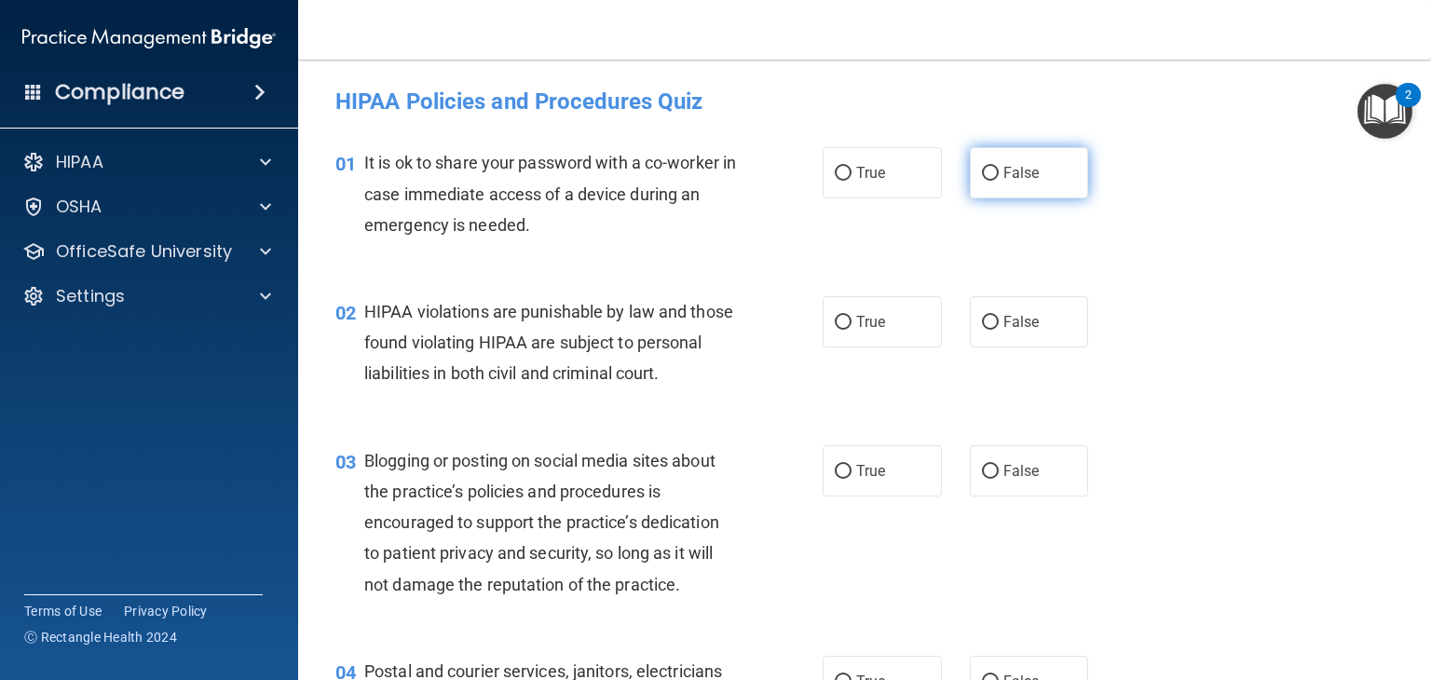
click at [984, 181] on label "False" at bounding box center [1029, 172] width 119 height 51
click at [984, 181] on input "False" at bounding box center [990, 174] width 17 height 14
radio input "true"
click at [878, 315] on span "True" at bounding box center [870, 322] width 29 height 18
click at [852, 316] on input "True" at bounding box center [843, 323] width 17 height 14
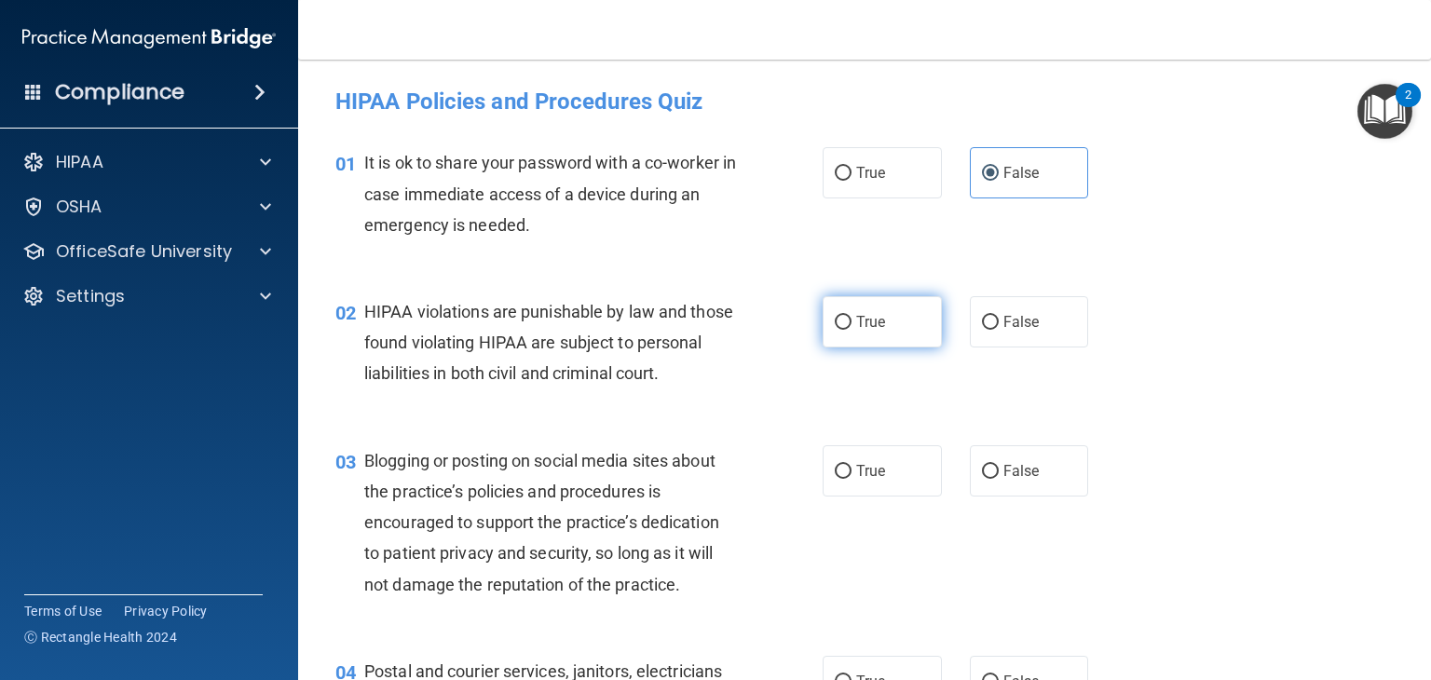
radio input "true"
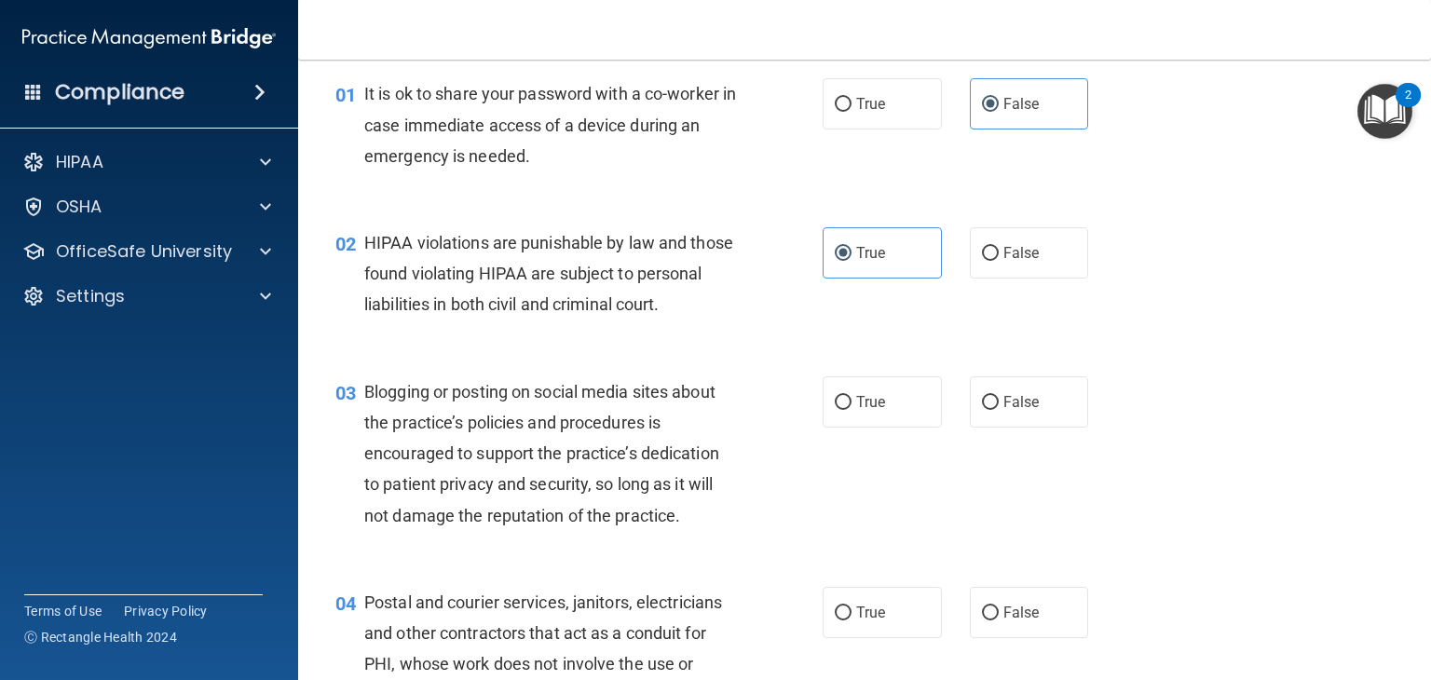
scroll to position [75, 0]
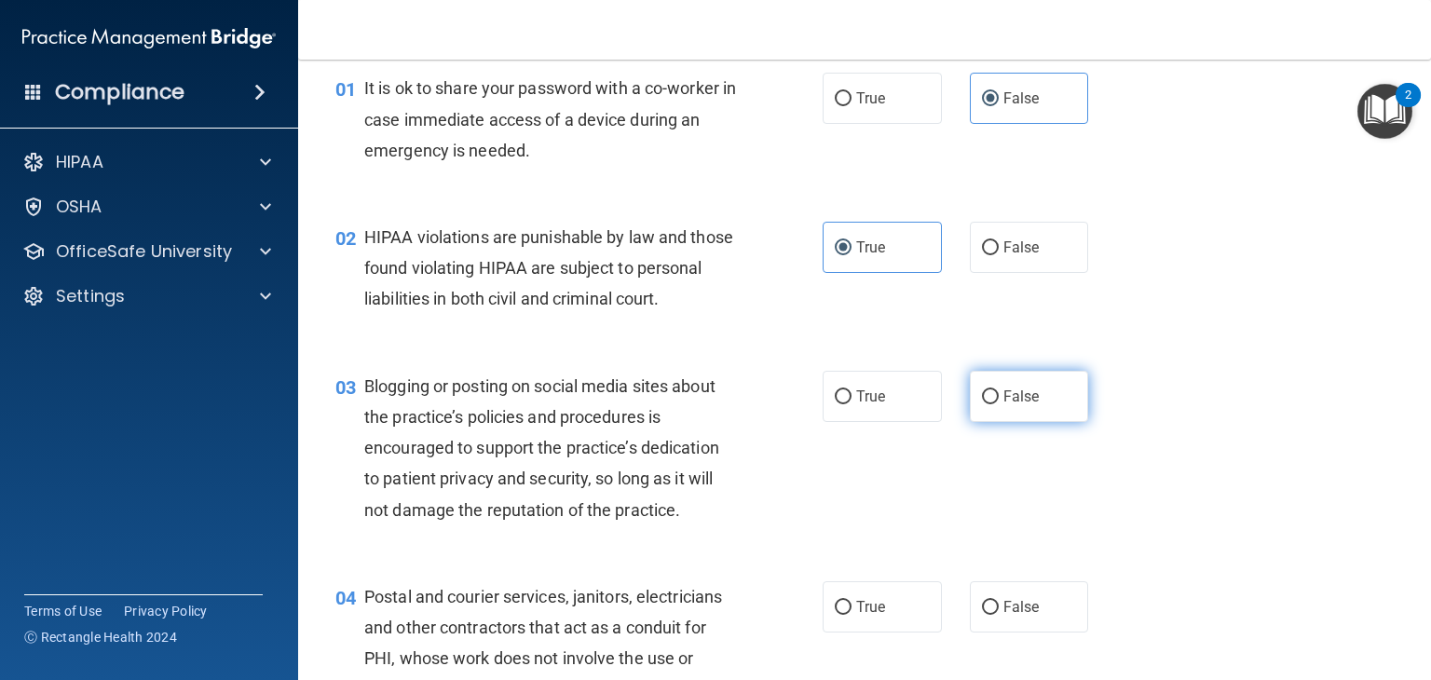
click at [1011, 422] on label "False" at bounding box center [1029, 396] width 119 height 51
click at [999, 404] on input "False" at bounding box center [990, 397] width 17 height 14
radio input "true"
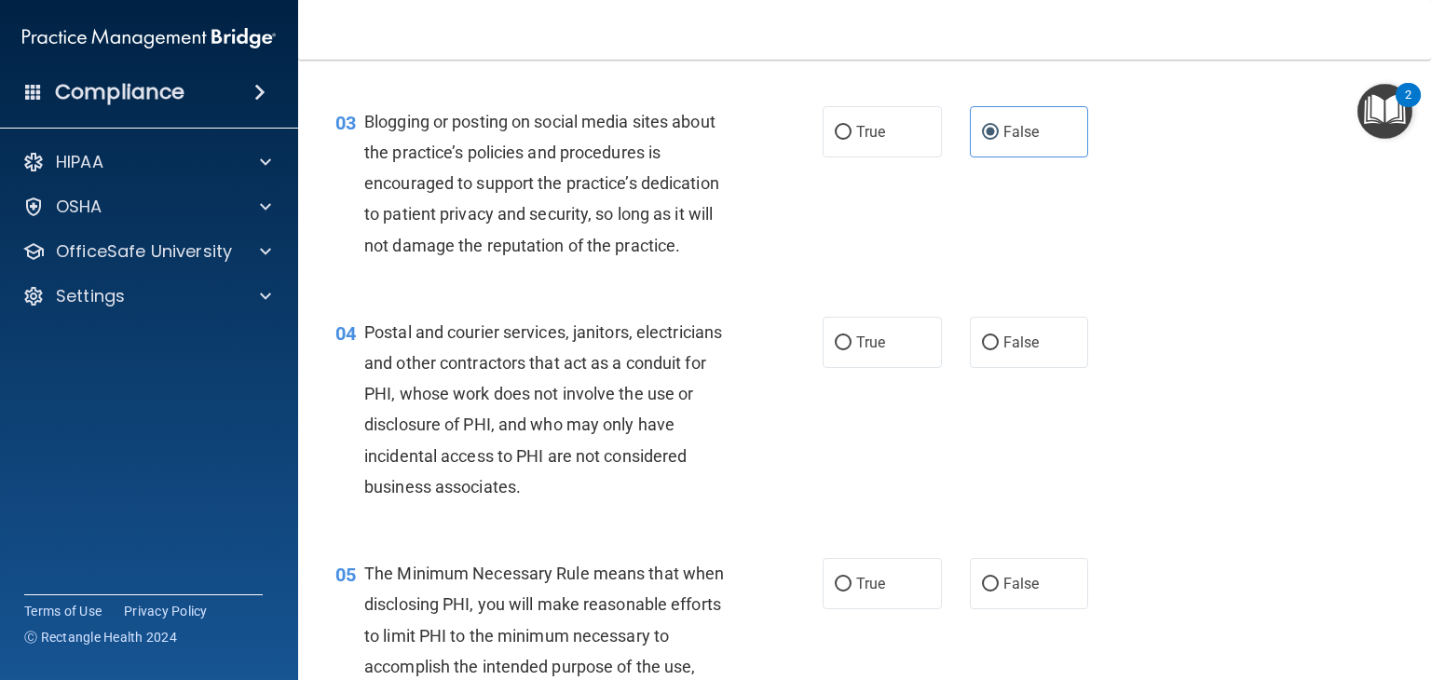
scroll to position [339, 0]
click at [1011, 368] on label "False" at bounding box center [1029, 342] width 119 height 51
click at [999, 350] on input "False" at bounding box center [990, 343] width 17 height 14
radio input "true"
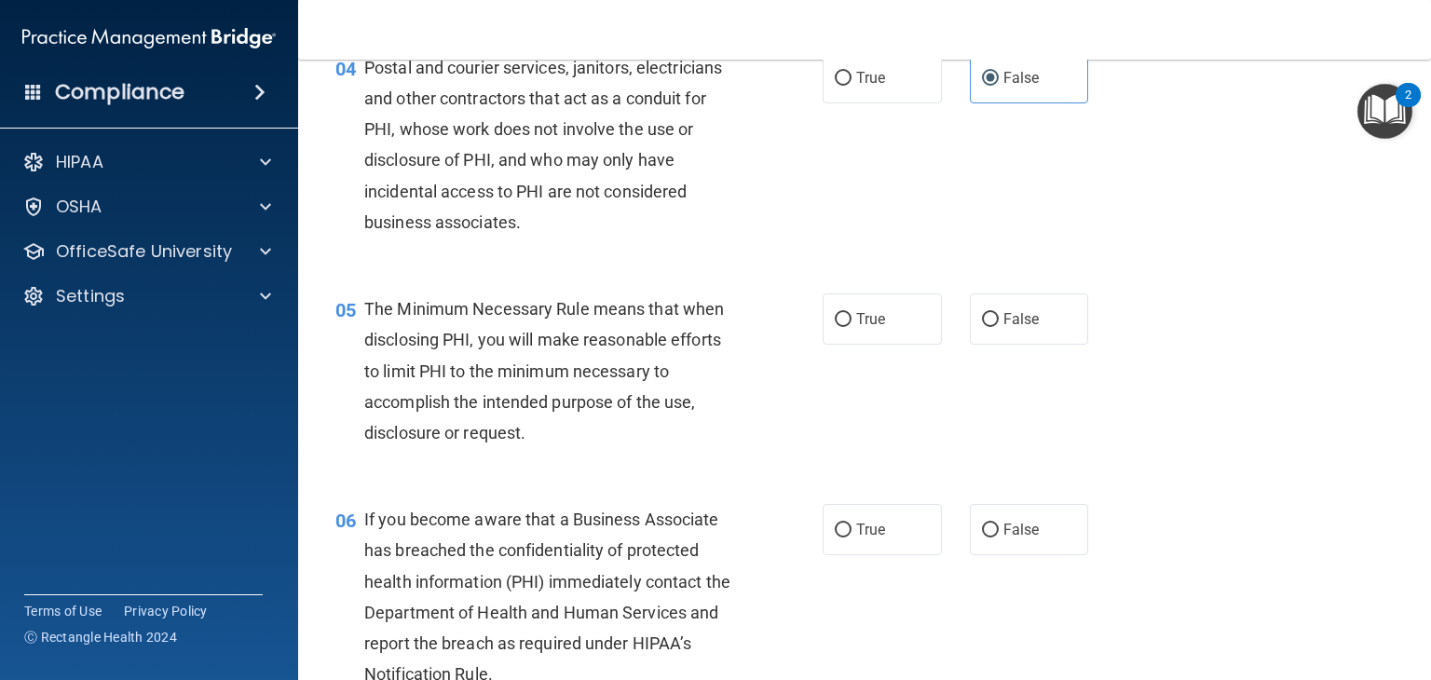
scroll to position [614, 0]
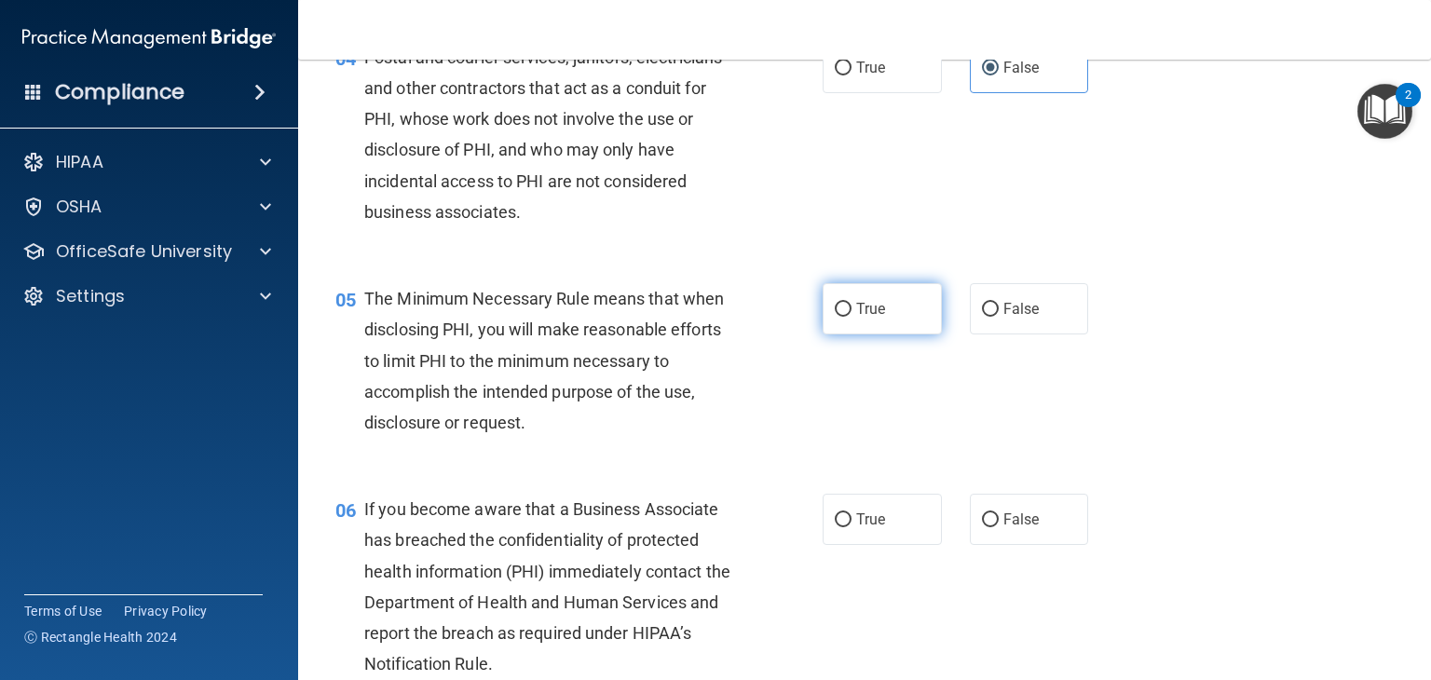
click at [868, 334] on label "True" at bounding box center [882, 308] width 119 height 51
click at [852, 317] on input "True" at bounding box center [843, 310] width 17 height 14
radio input "true"
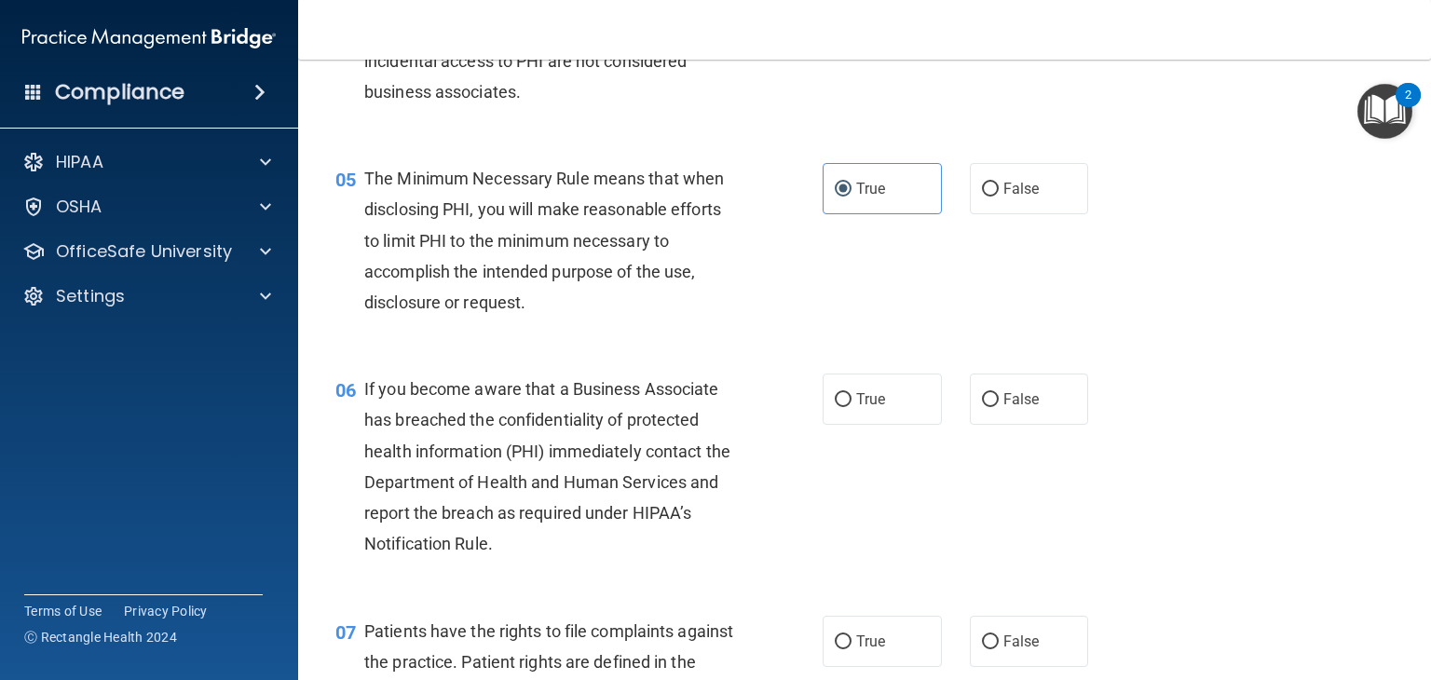
scroll to position [770, 0]
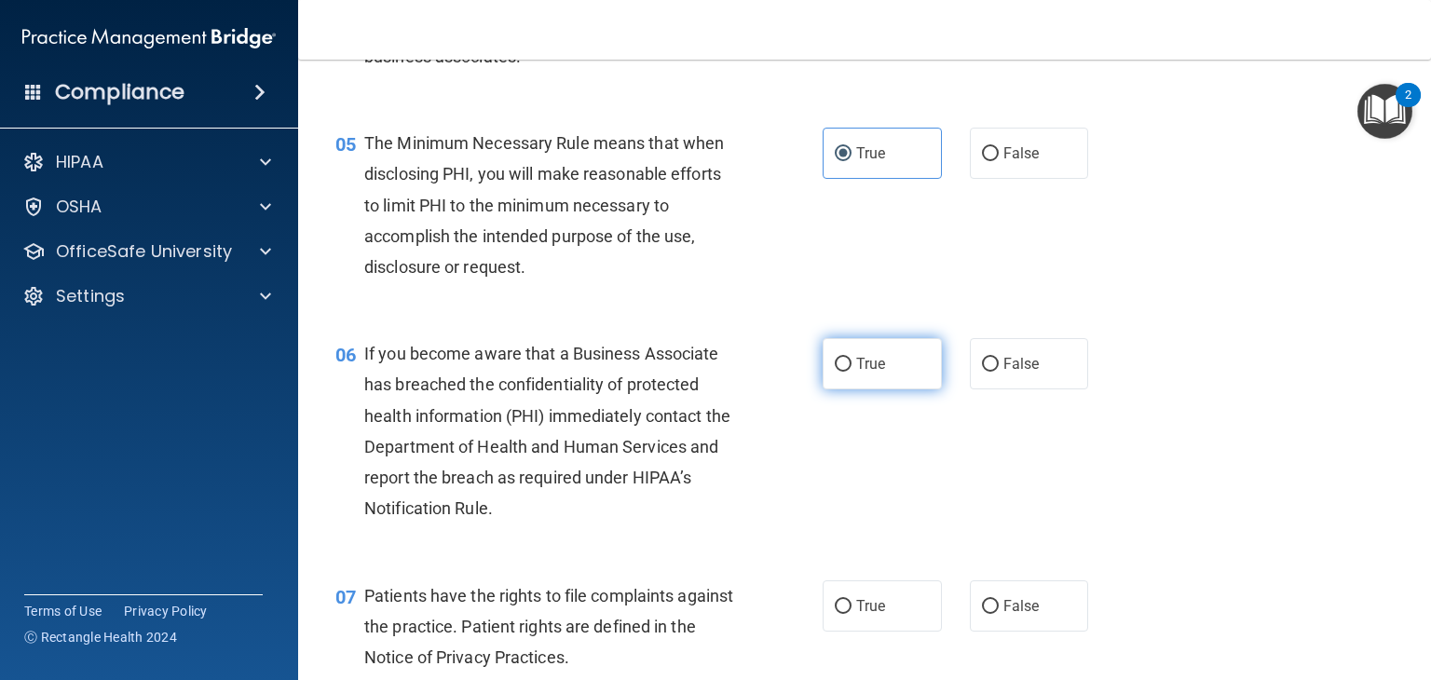
click at [909, 389] on label "True" at bounding box center [882, 363] width 119 height 51
click at [852, 372] on input "True" at bounding box center [843, 365] width 17 height 14
radio input "true"
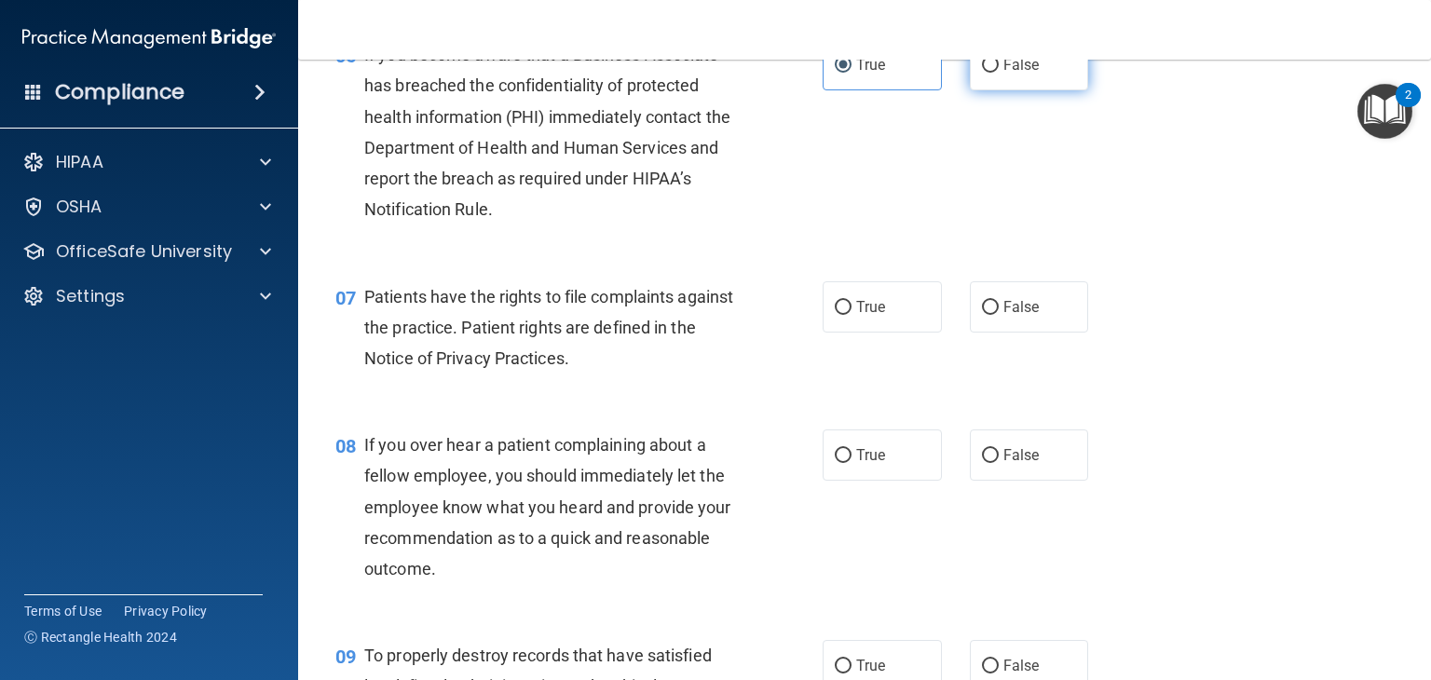
scroll to position [1096, 0]
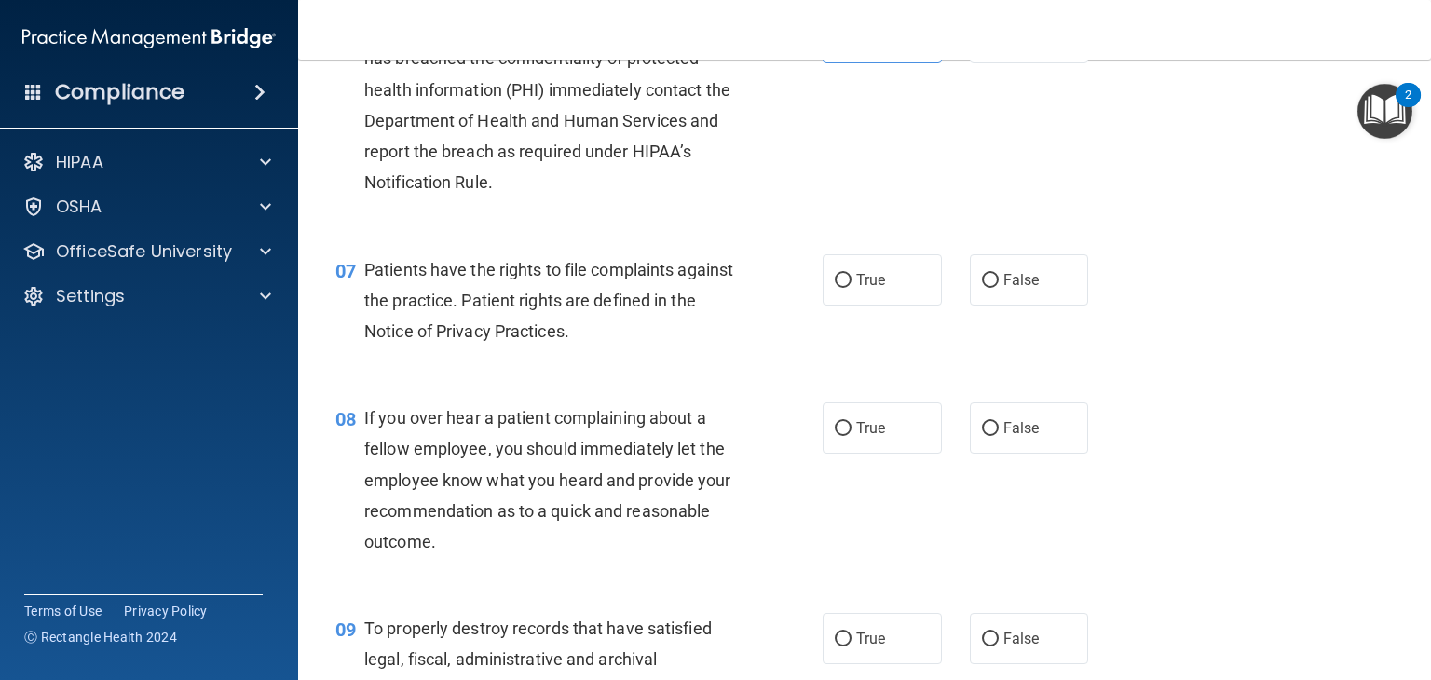
click at [1191, 418] on div "08 If you over hear a patient complaining about a fellow employee, you should i…" at bounding box center [864, 484] width 1086 height 211
click at [842, 301] on label "True" at bounding box center [882, 279] width 119 height 51
click at [842, 288] on input "True" at bounding box center [843, 281] width 17 height 14
radio input "true"
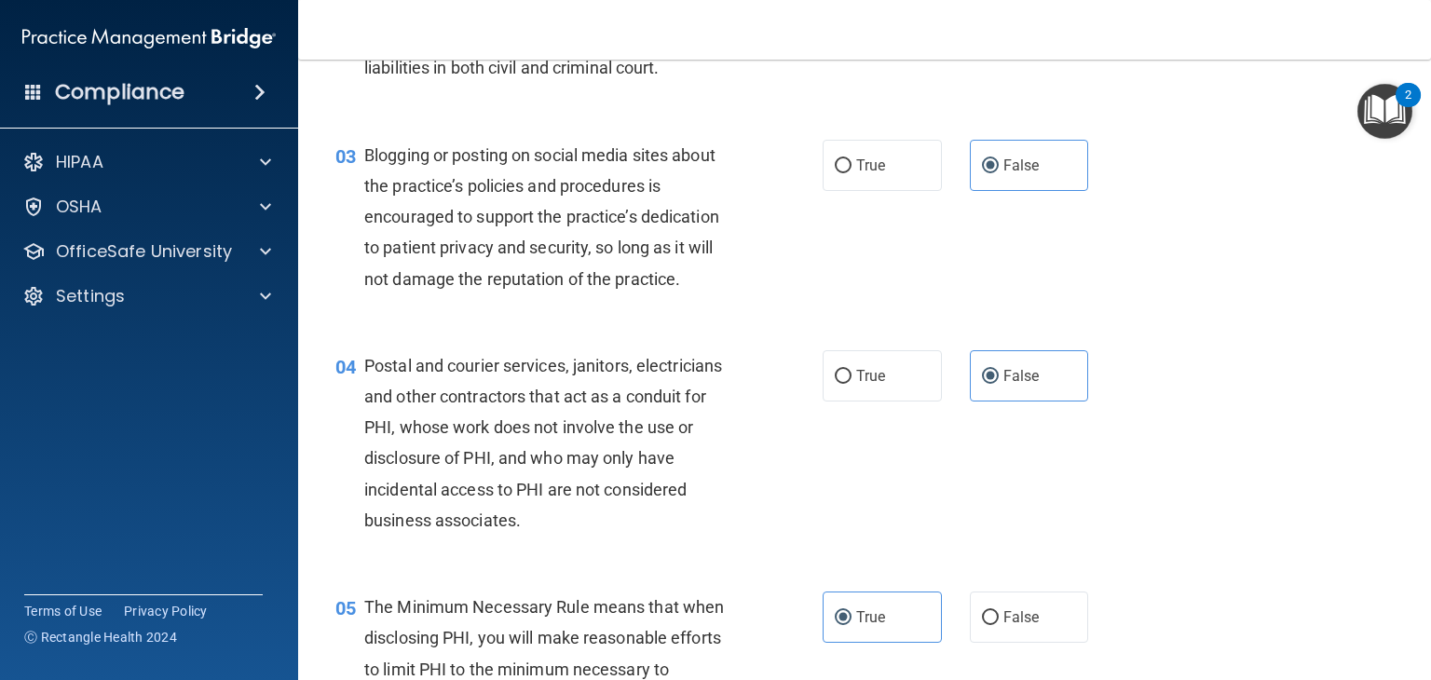
scroll to position [307, 0]
click at [879, 400] on label "True" at bounding box center [882, 373] width 119 height 51
click at [852, 382] on input "True" at bounding box center [843, 375] width 17 height 14
radio input "true"
radio input "false"
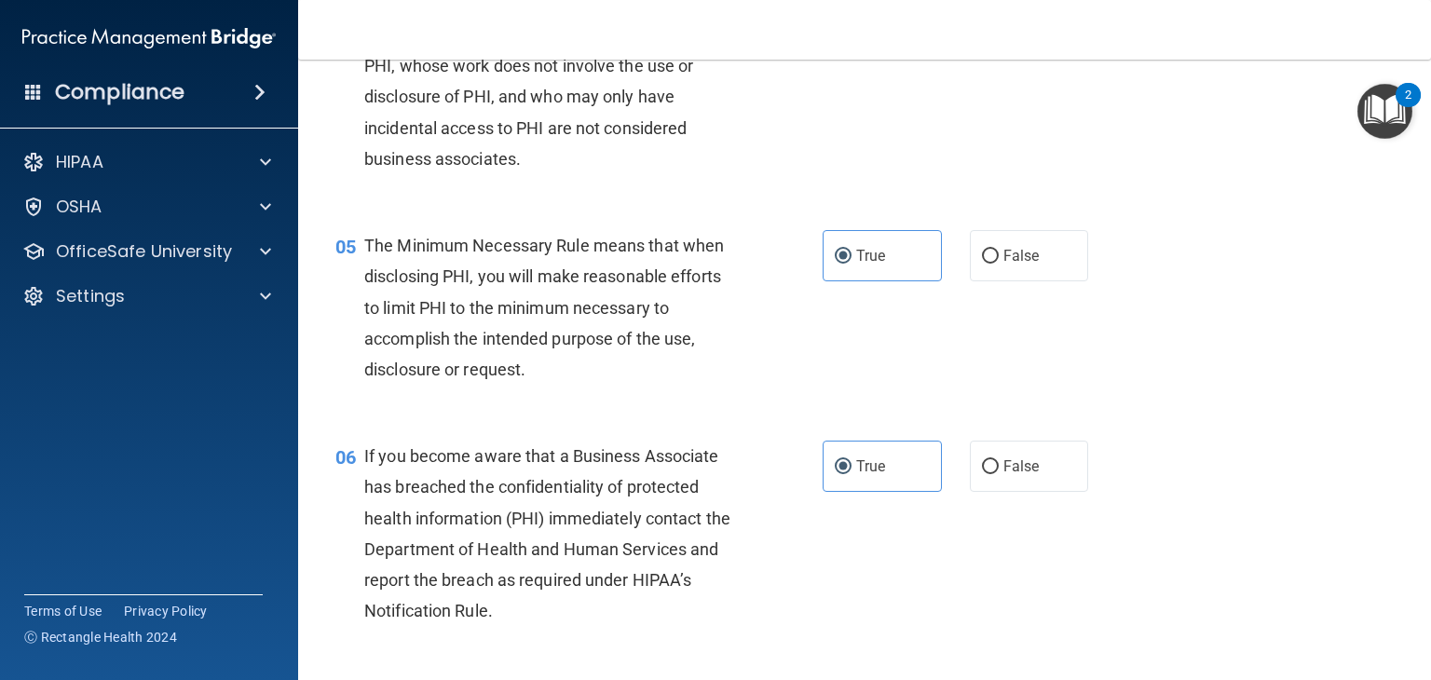
scroll to position [670, 0]
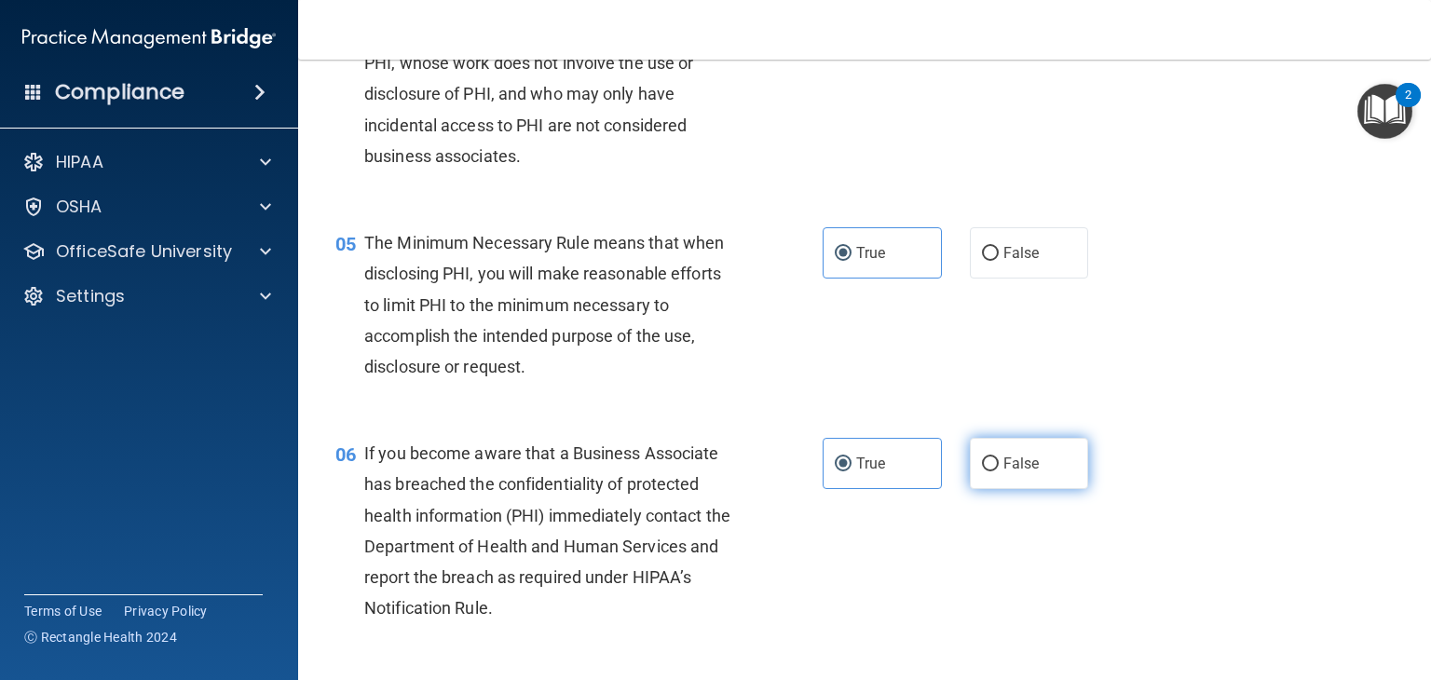
click at [990, 489] on label "False" at bounding box center [1029, 463] width 119 height 51
click at [990, 471] on input "False" at bounding box center [990, 464] width 17 height 14
radio input "true"
radio input "false"
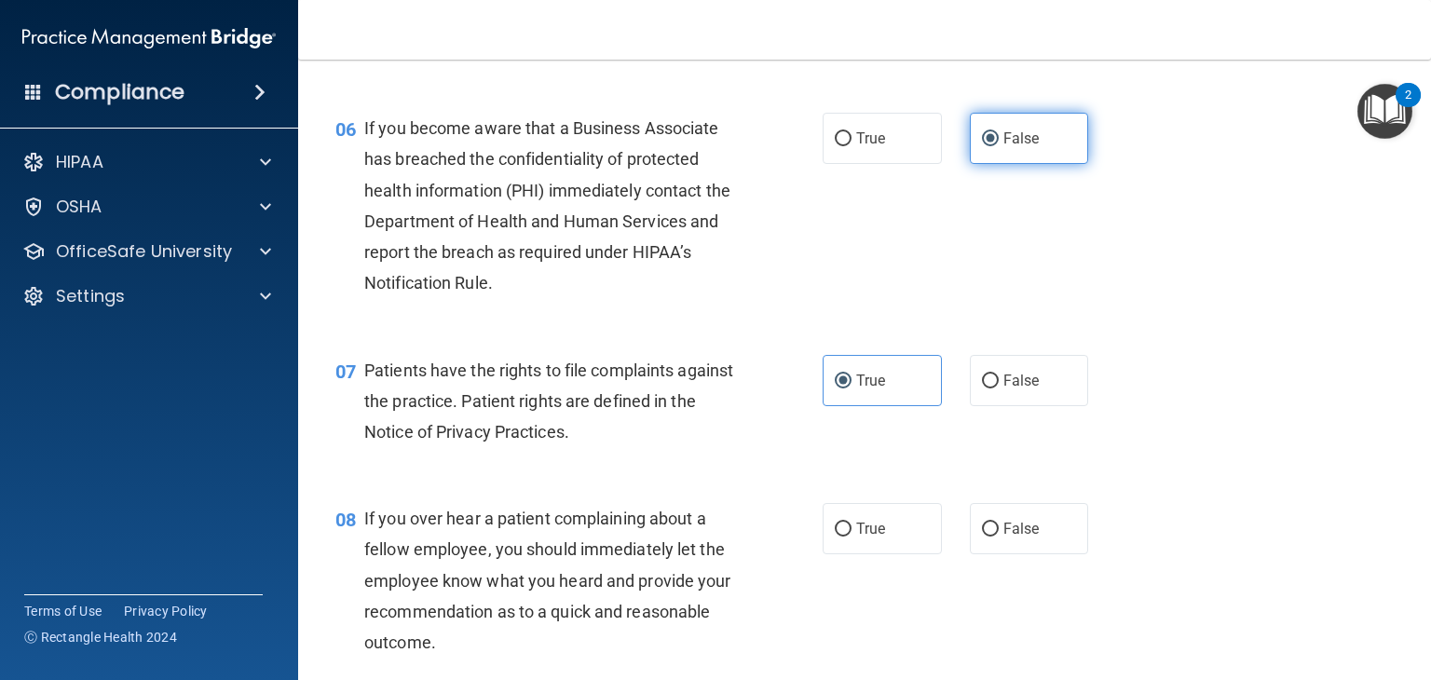
scroll to position [1014, 0]
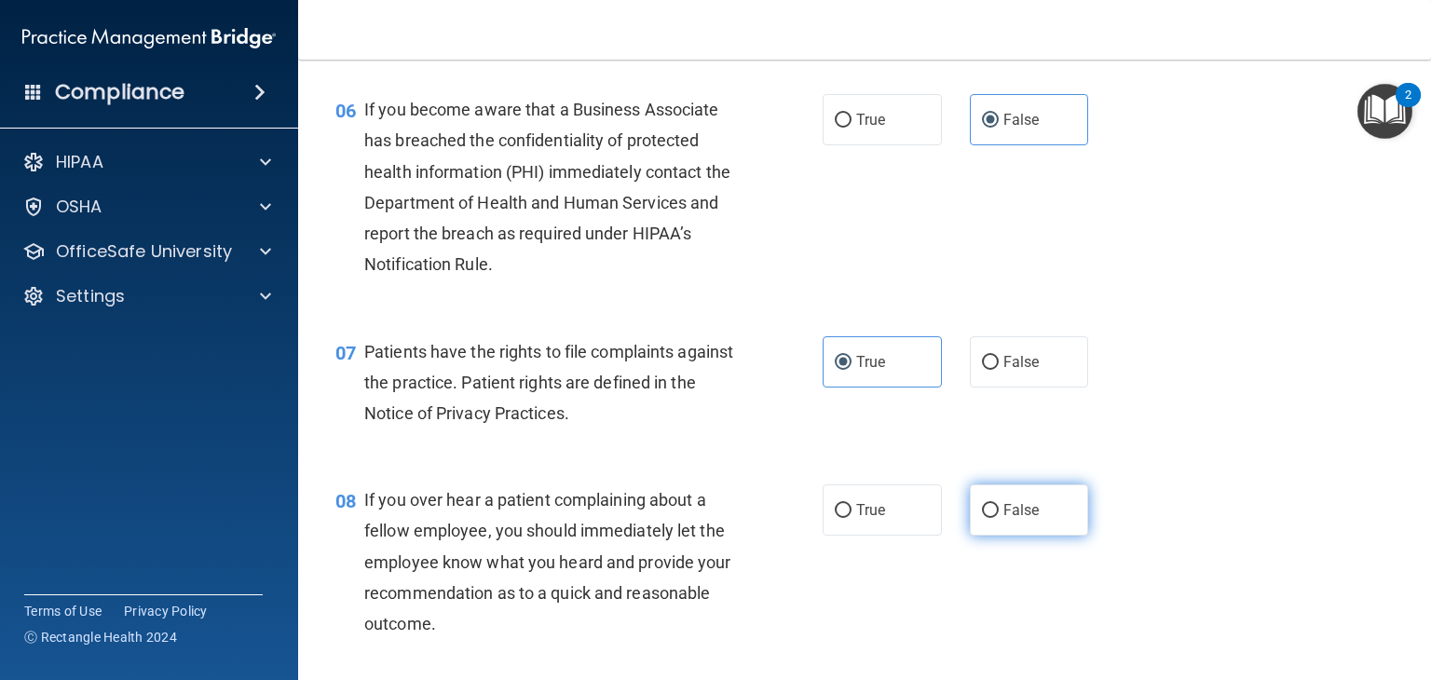
click at [990, 536] on label "False" at bounding box center [1029, 509] width 119 height 51
click at [990, 518] on input "False" at bounding box center [990, 511] width 17 height 14
radio input "true"
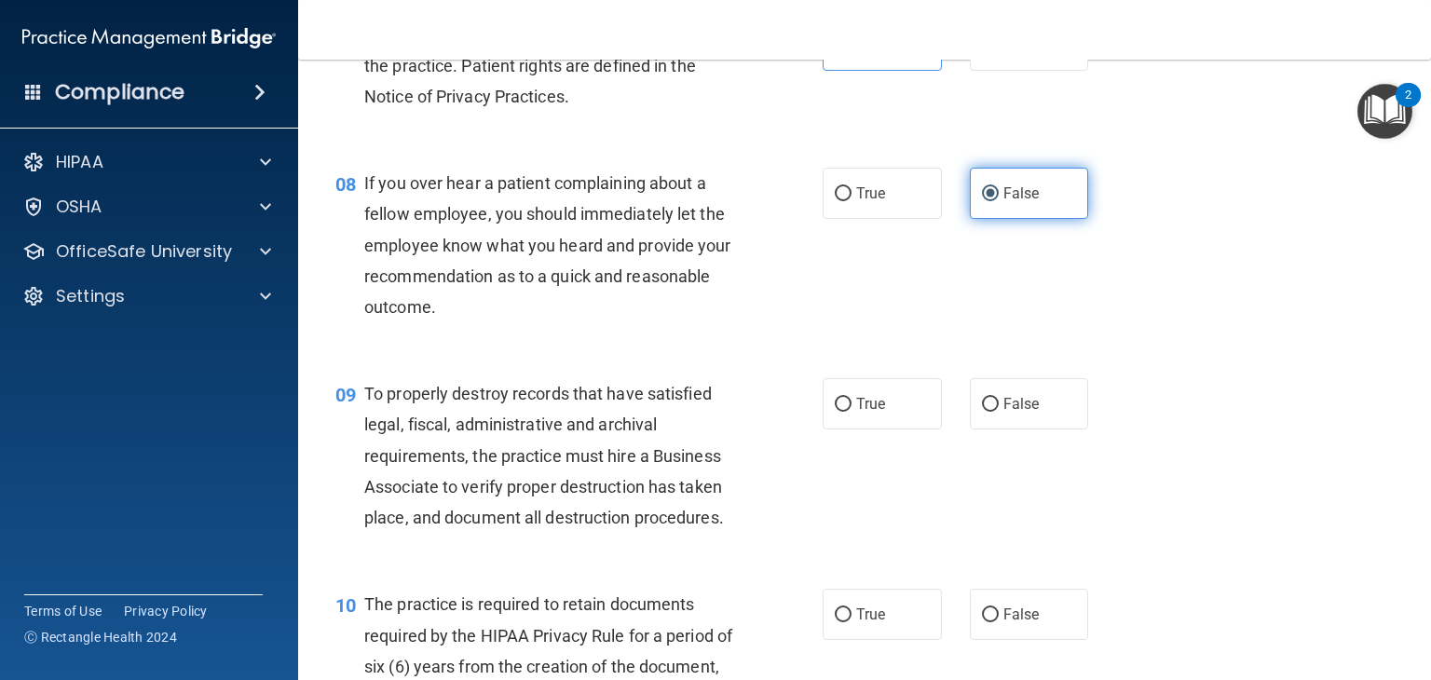
scroll to position [1333, 0]
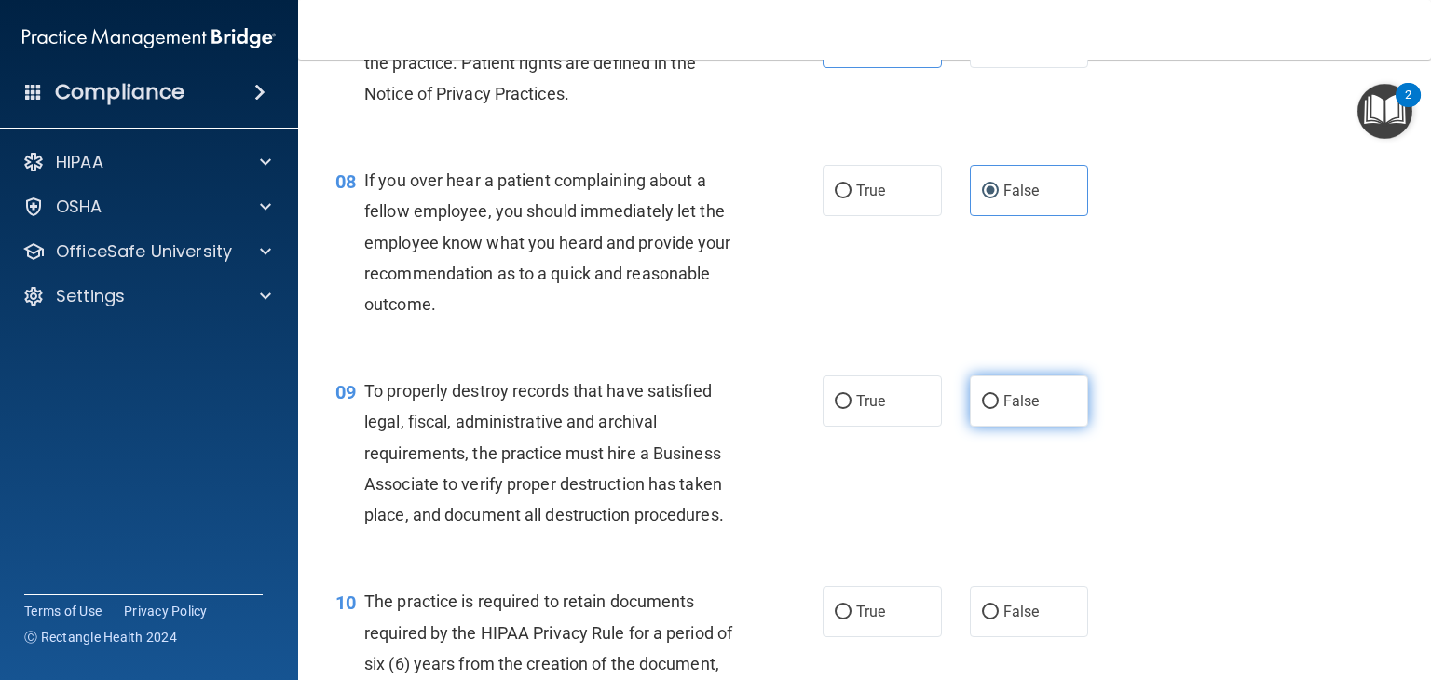
drag, startPoint x: 990, startPoint y: 543, endPoint x: 974, endPoint y: 431, distance: 113.0
click at [982, 409] on input "False" at bounding box center [990, 402] width 17 height 14
radio input "true"
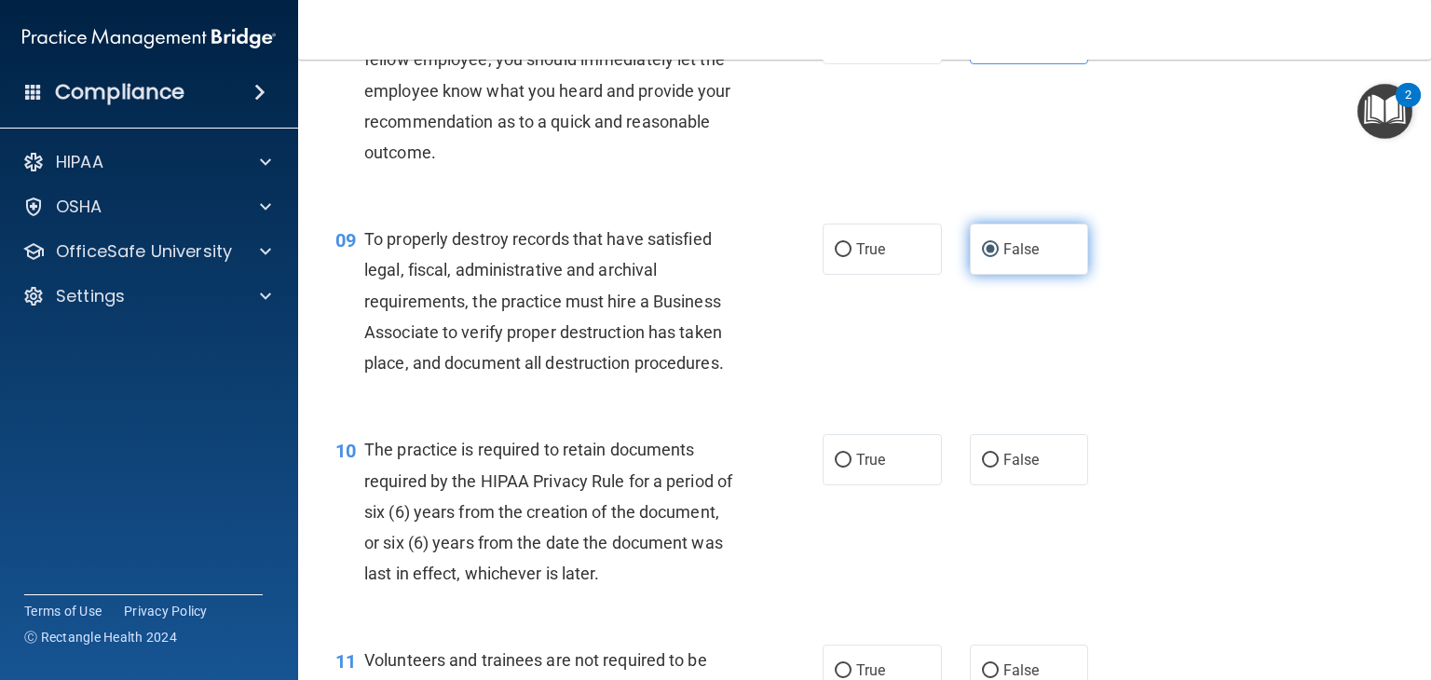
scroll to position [1483, 0]
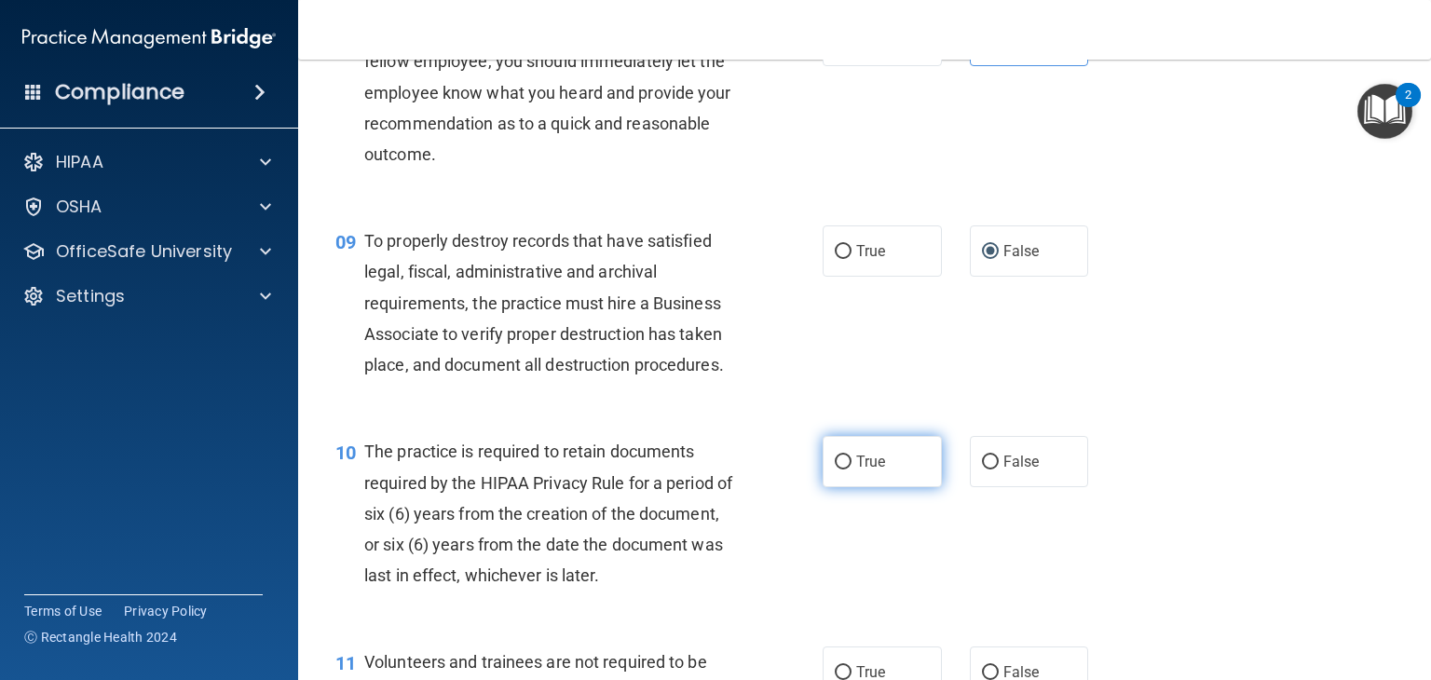
click at [865, 487] on label "True" at bounding box center [882, 461] width 119 height 51
click at [852, 470] on input "True" at bounding box center [843, 463] width 17 height 14
radio input "true"
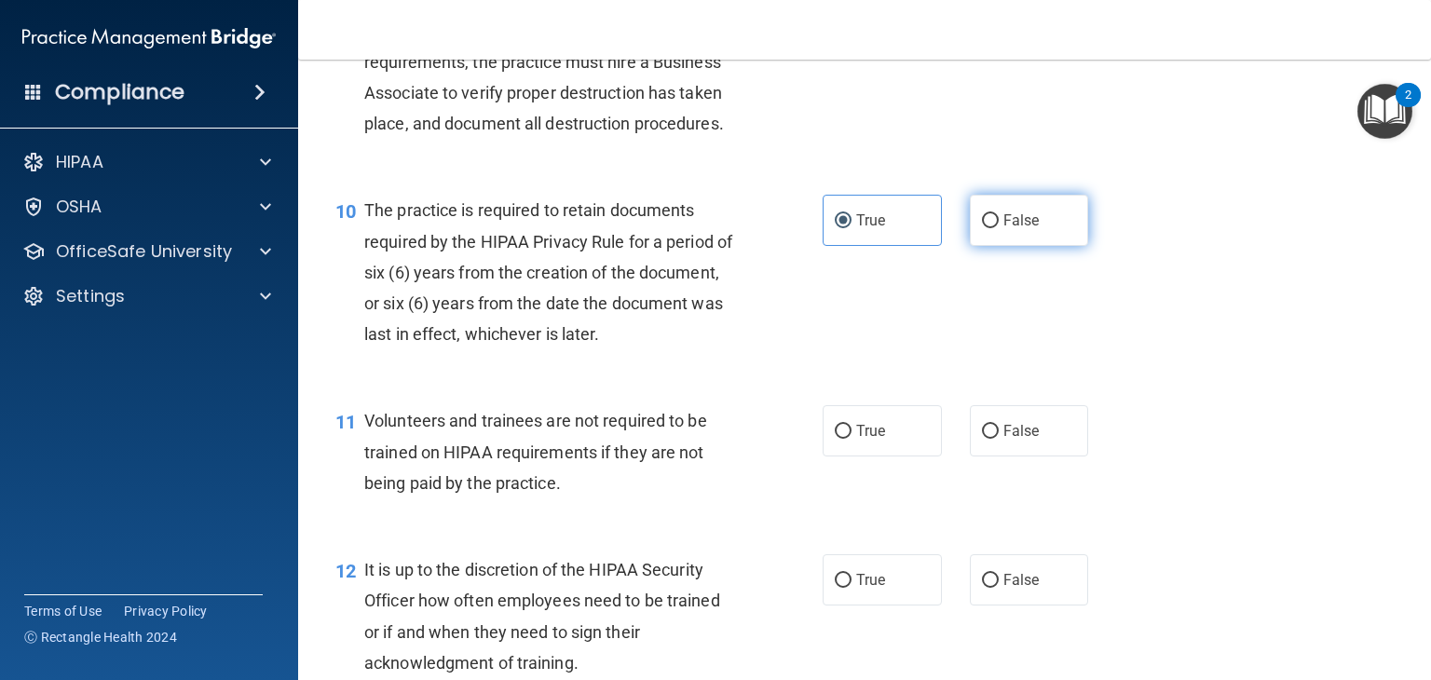
scroll to position [1776, 0]
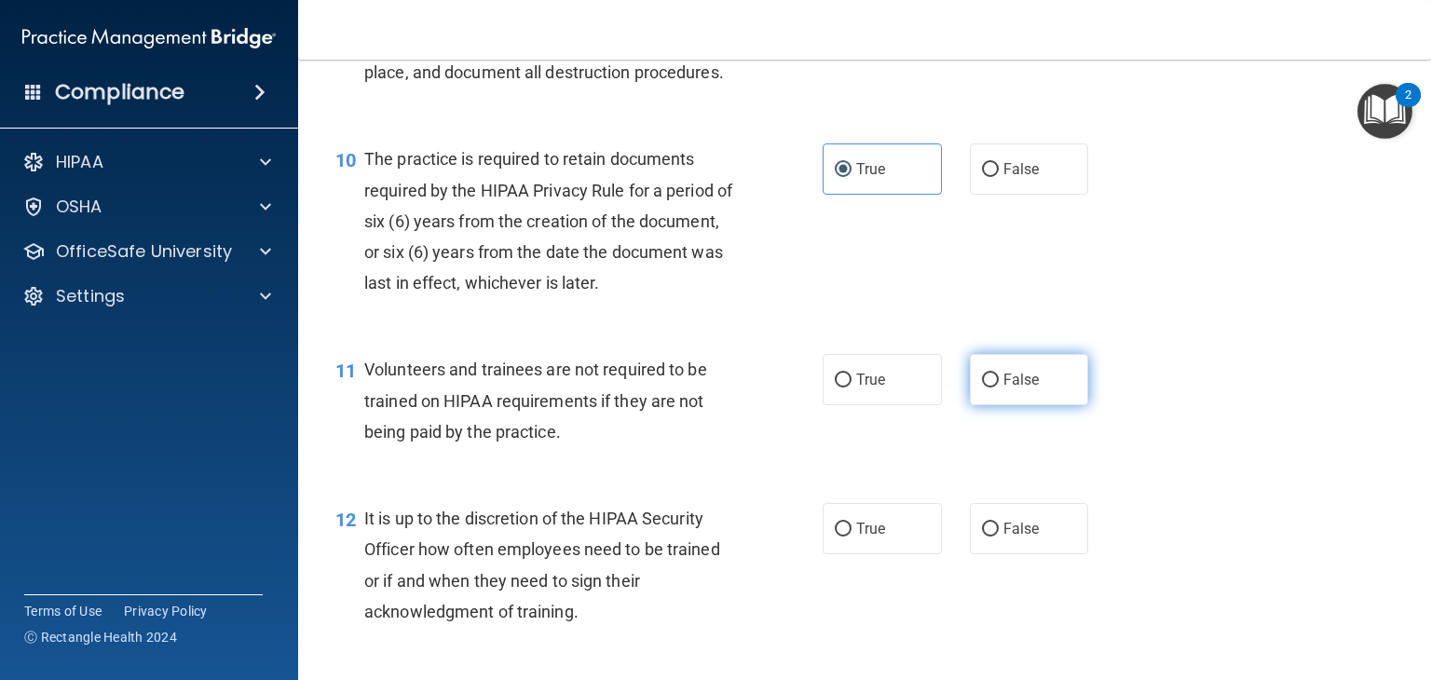
click at [992, 405] on label "False" at bounding box center [1029, 379] width 119 height 51
click at [992, 388] on input "False" at bounding box center [990, 381] width 17 height 14
radio input "true"
click at [988, 537] on input "False" at bounding box center [990, 530] width 17 height 14
radio input "true"
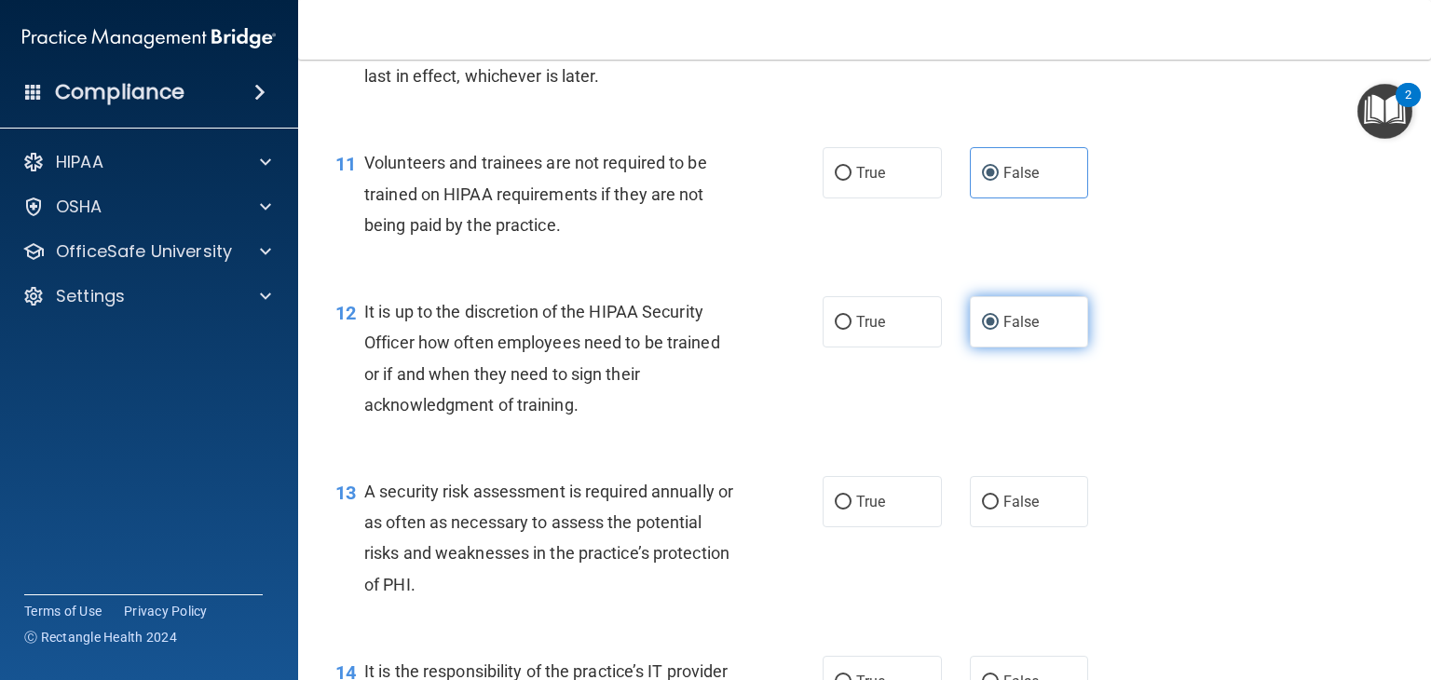
scroll to position [2038, 0]
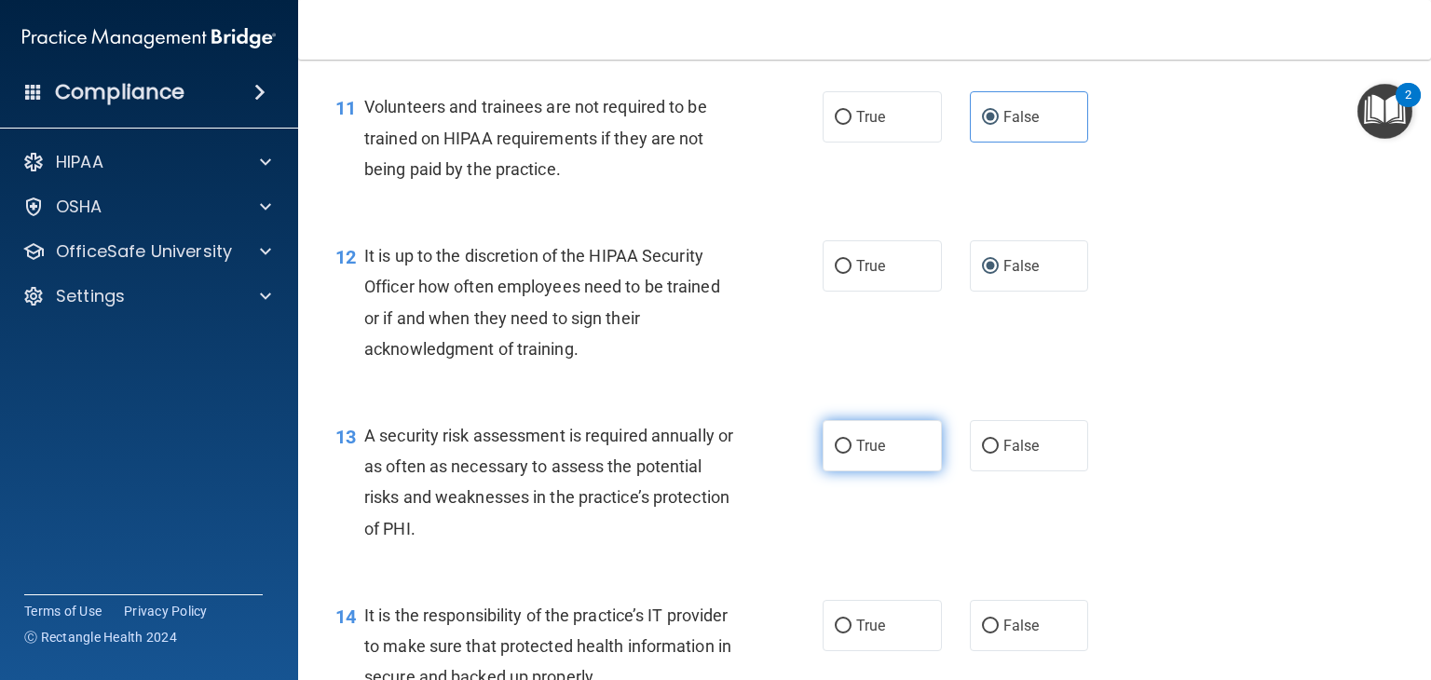
click at [883, 471] on label "True" at bounding box center [882, 445] width 119 height 51
click at [852, 454] on input "True" at bounding box center [843, 447] width 17 height 14
radio input "true"
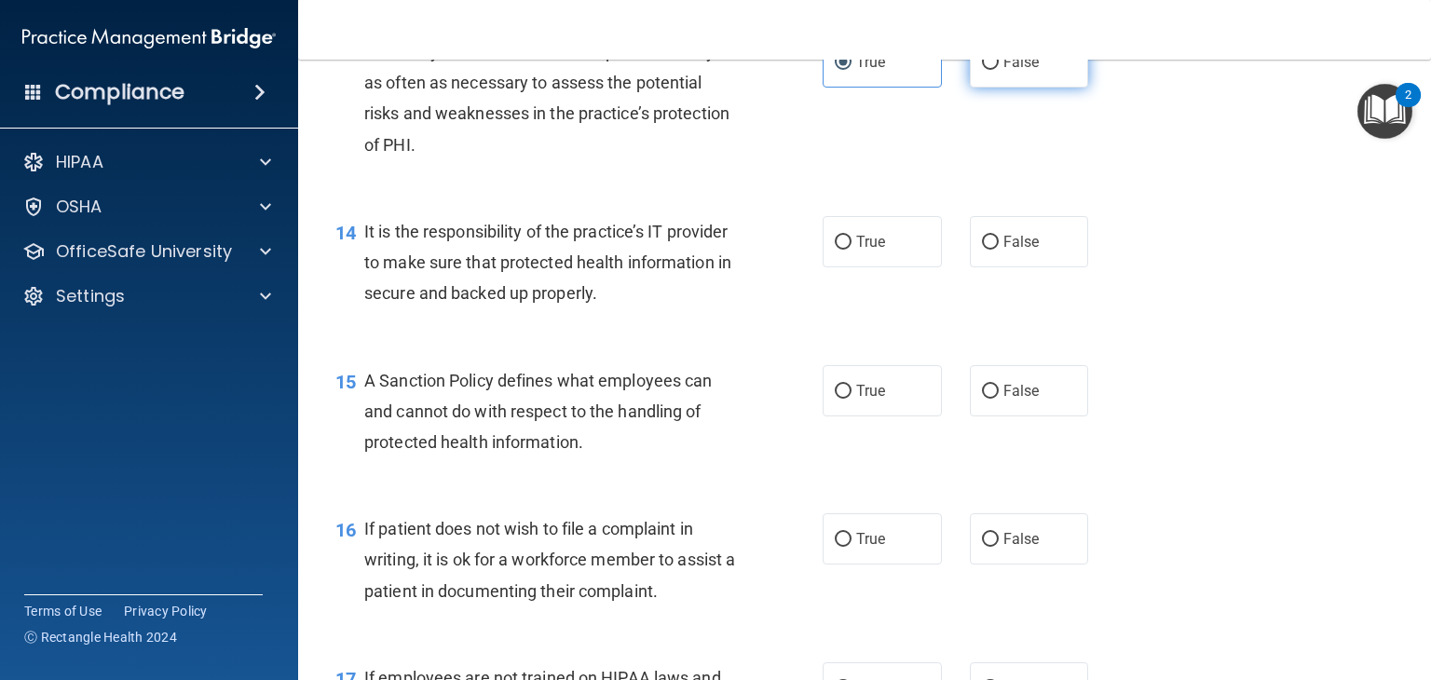
scroll to position [2426, 0]
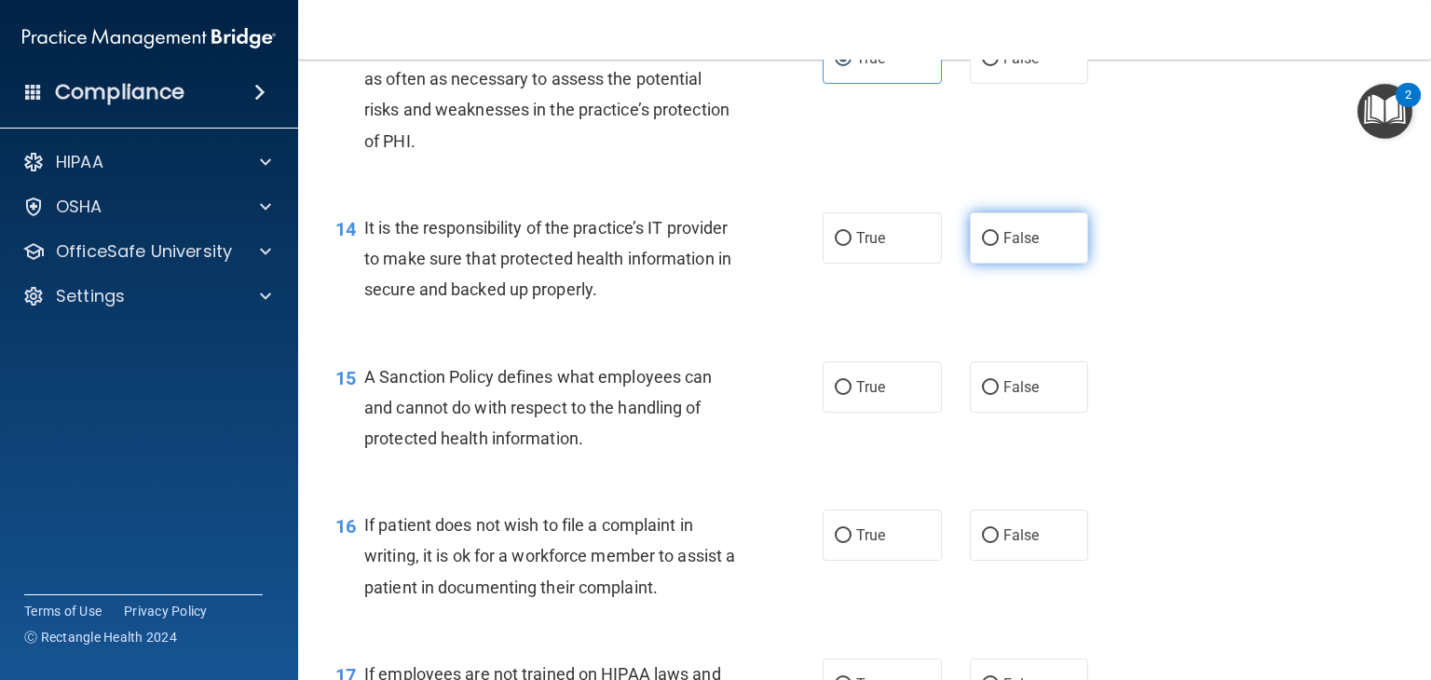
click at [1049, 264] on label "False" at bounding box center [1029, 237] width 119 height 51
click at [999, 246] on input "False" at bounding box center [990, 239] width 17 height 14
radio input "true"
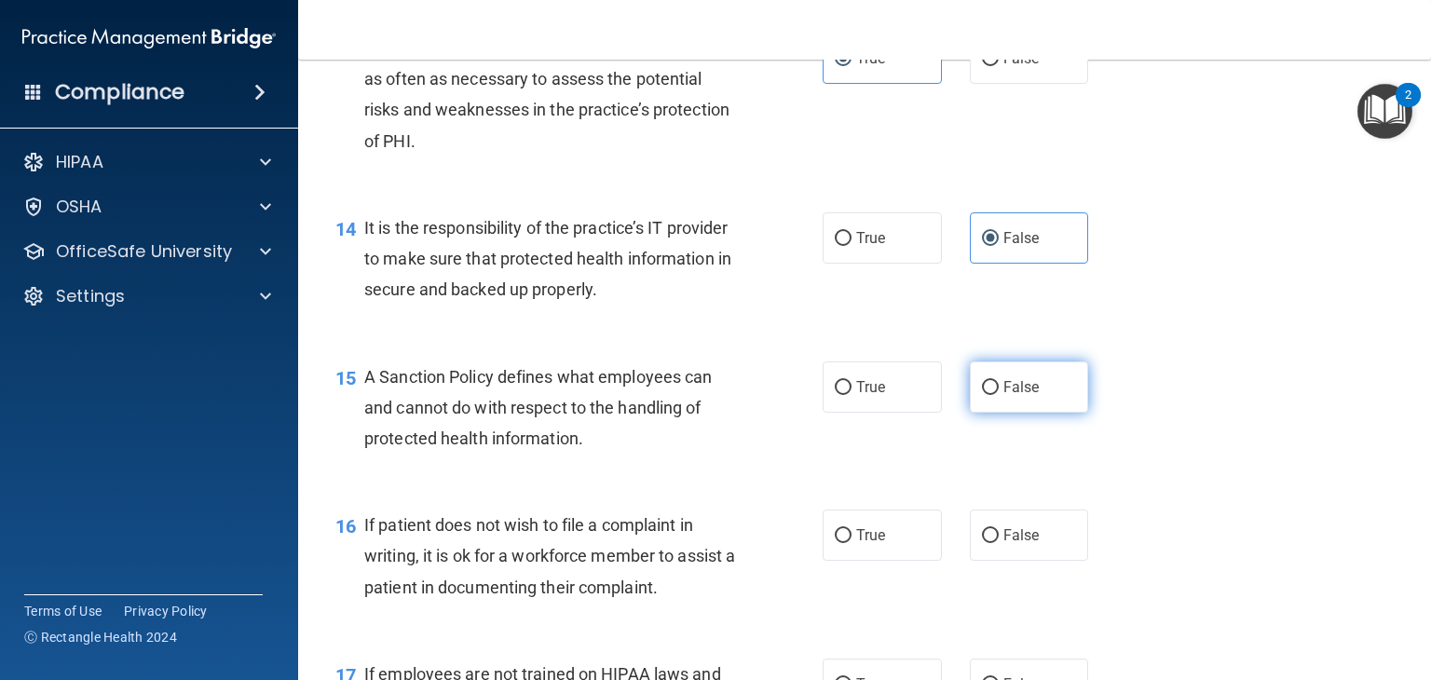
click at [970, 413] on label "False" at bounding box center [1029, 386] width 119 height 51
click at [982, 395] on input "False" at bounding box center [990, 388] width 17 height 14
radio input "true"
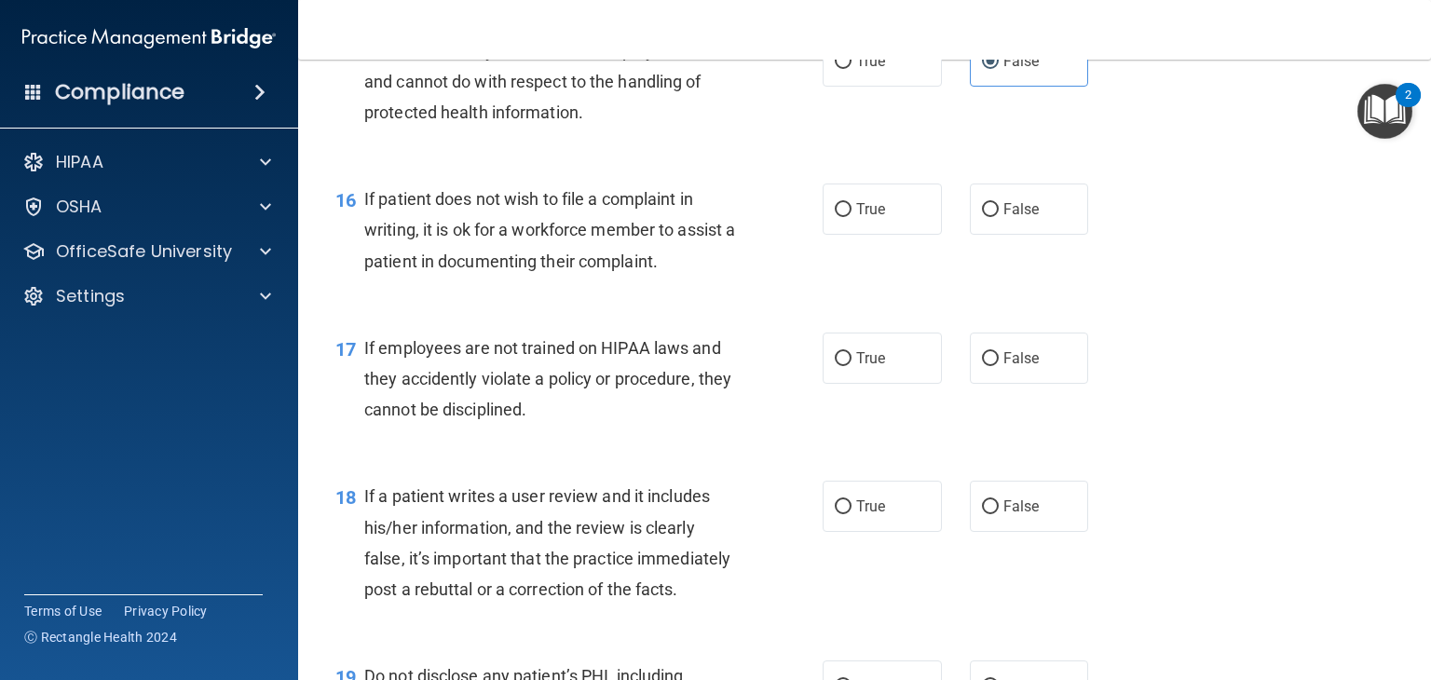
scroll to position [2754, 0]
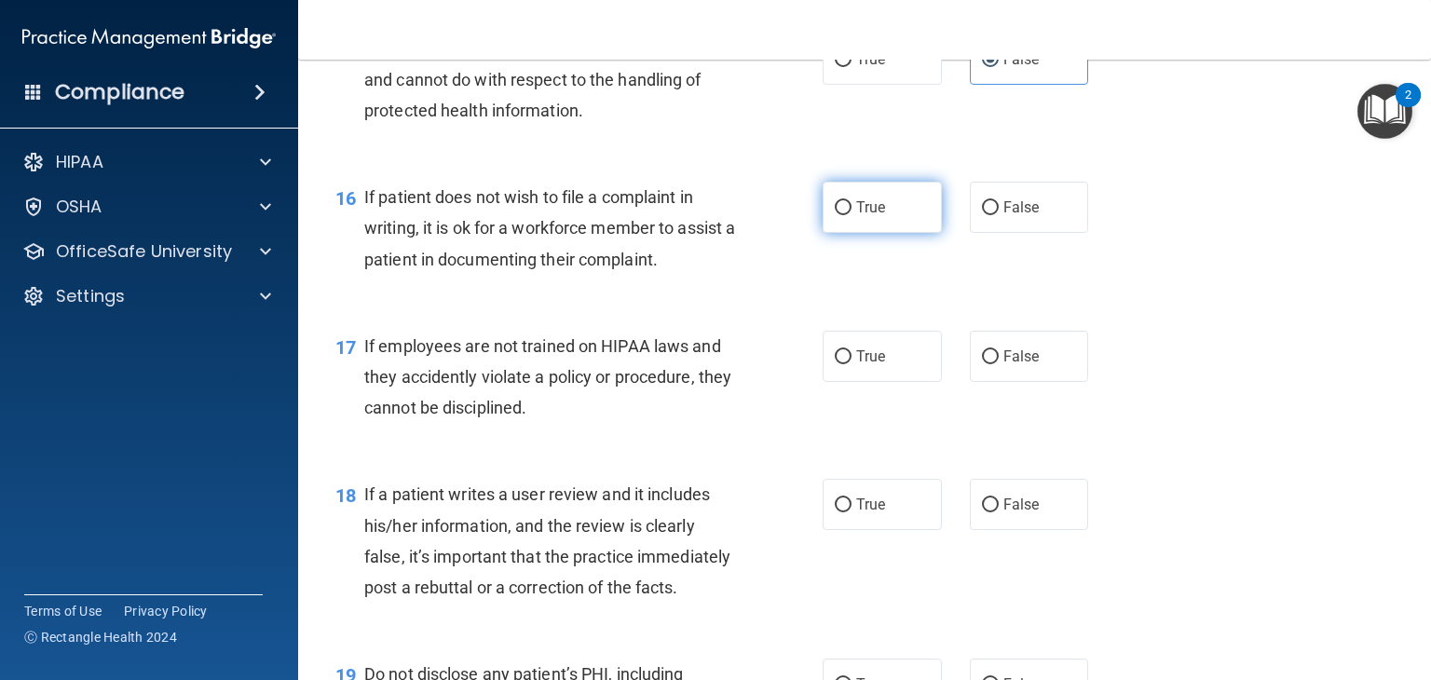
click at [917, 233] on label "True" at bounding box center [882, 207] width 119 height 51
click at [852, 215] on input "True" at bounding box center [843, 208] width 17 height 14
radio input "true"
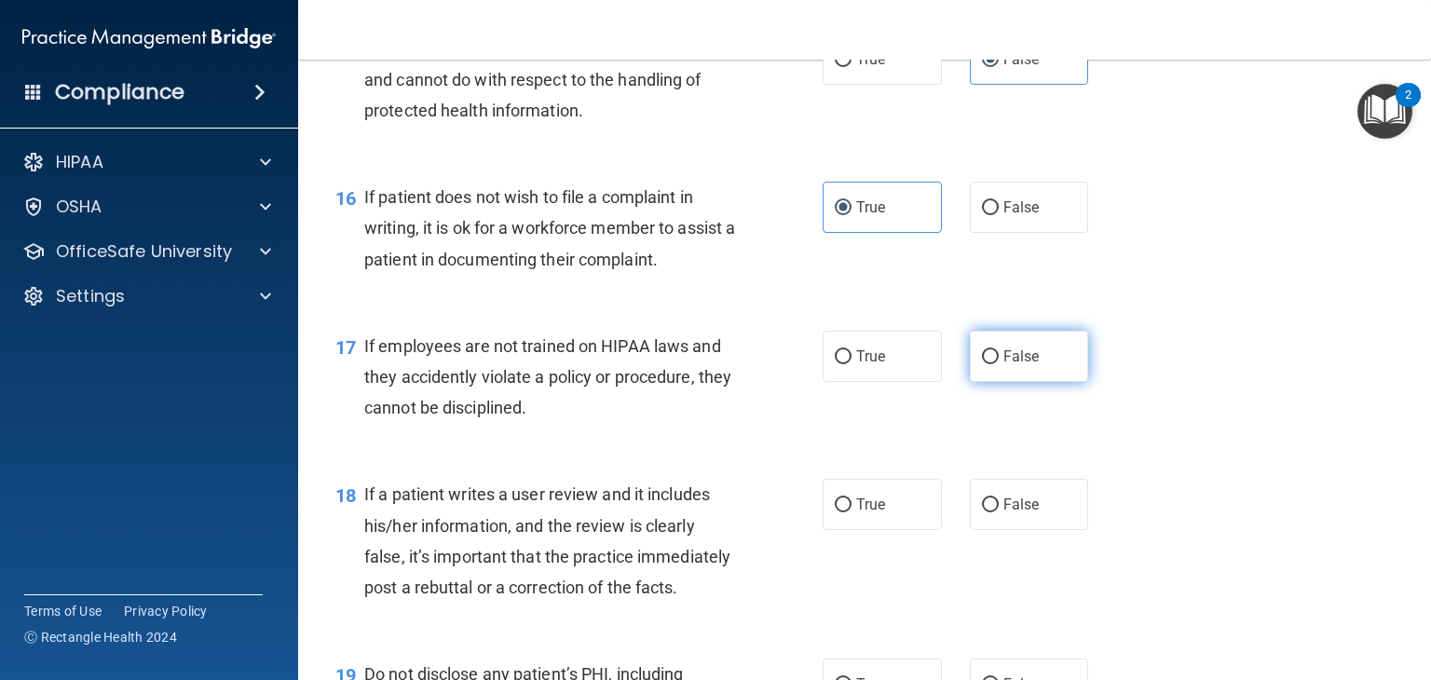
click at [1034, 378] on label "False" at bounding box center [1029, 356] width 119 height 51
click at [999, 364] on input "False" at bounding box center [990, 357] width 17 height 14
radio input "true"
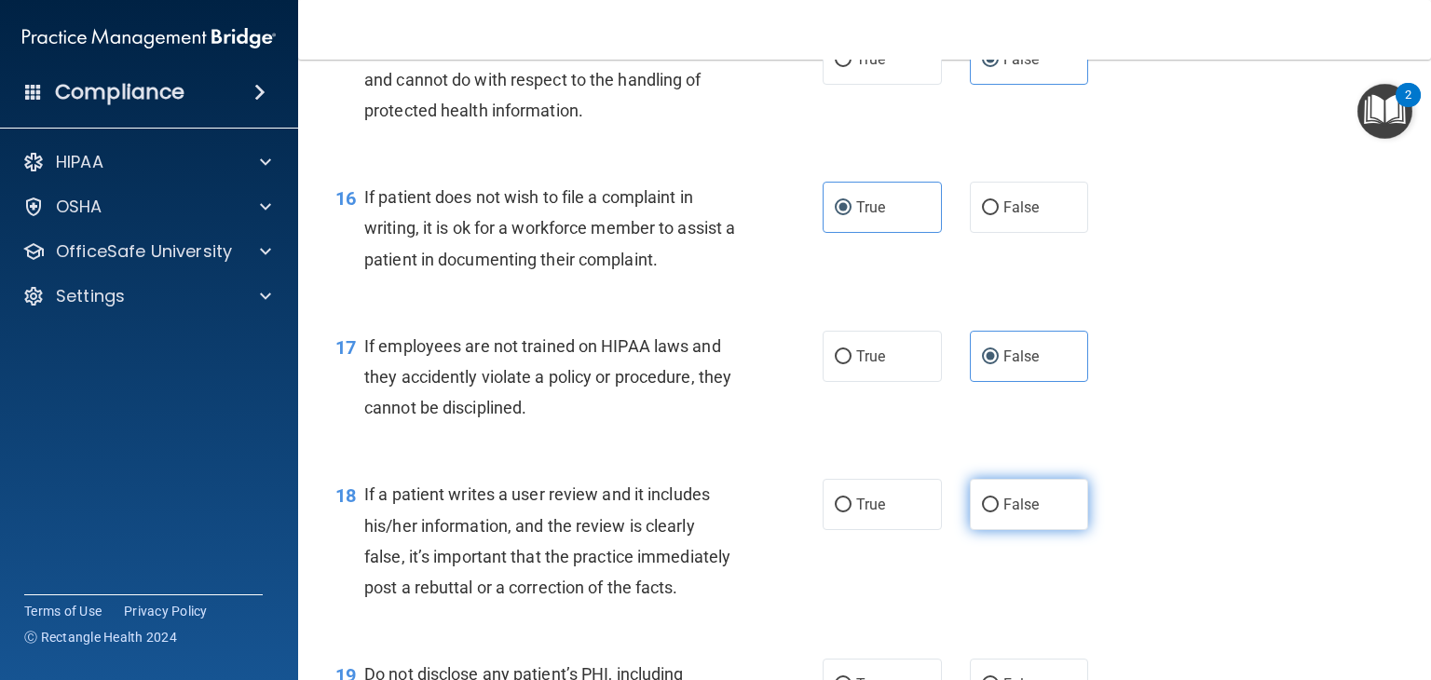
click at [992, 530] on label "False" at bounding box center [1029, 504] width 119 height 51
click at [992, 512] on input "False" at bounding box center [990, 505] width 17 height 14
radio input "true"
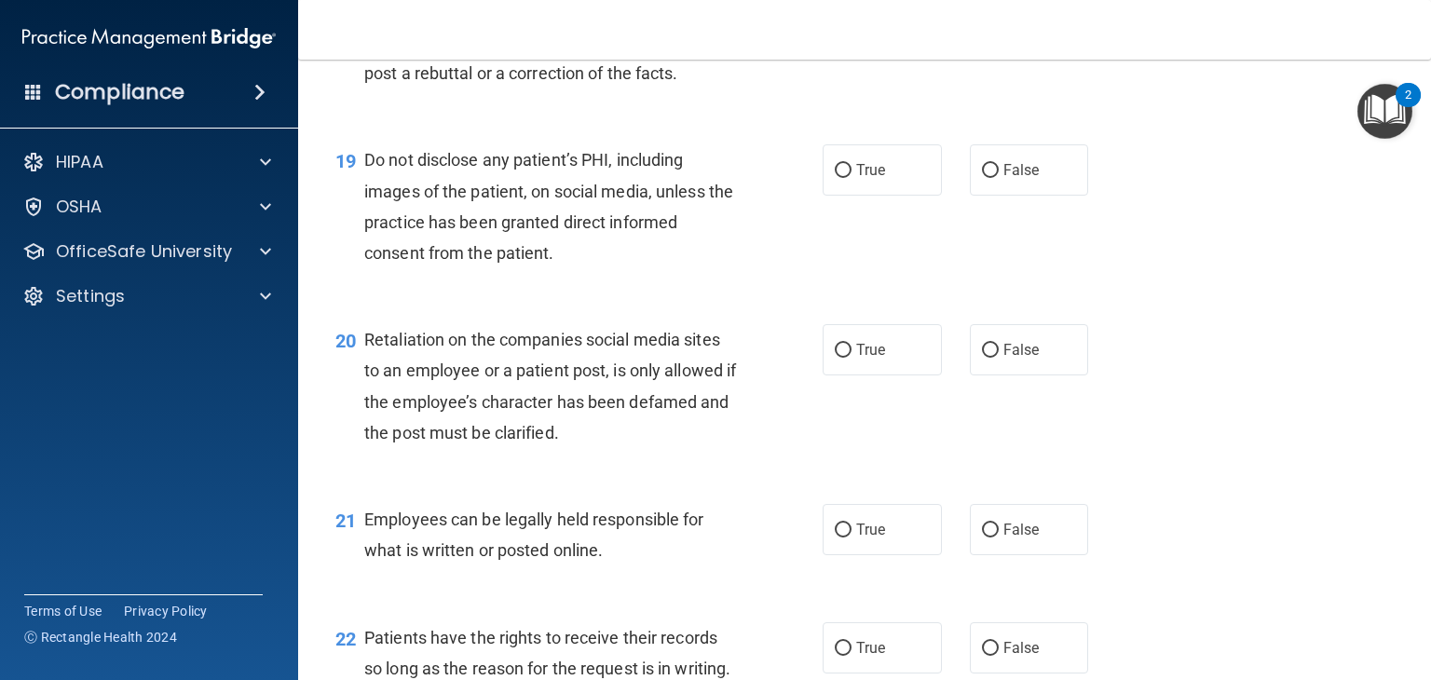
scroll to position [3268, 0]
click at [892, 196] on label "True" at bounding box center [882, 169] width 119 height 51
click at [852, 178] on input "True" at bounding box center [843, 171] width 17 height 14
radio input "true"
click at [1030, 375] on label "False" at bounding box center [1029, 349] width 119 height 51
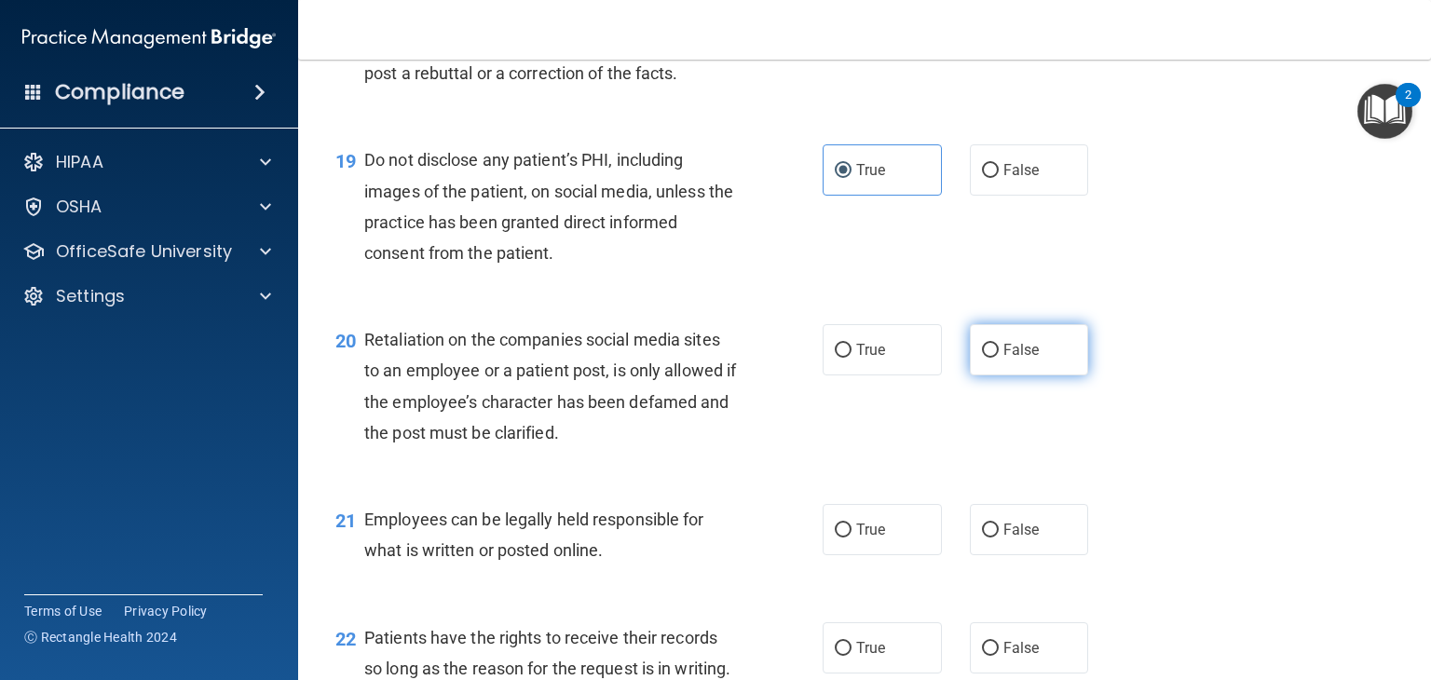
click at [999, 358] on input "False" at bounding box center [990, 351] width 17 height 14
radio input "true"
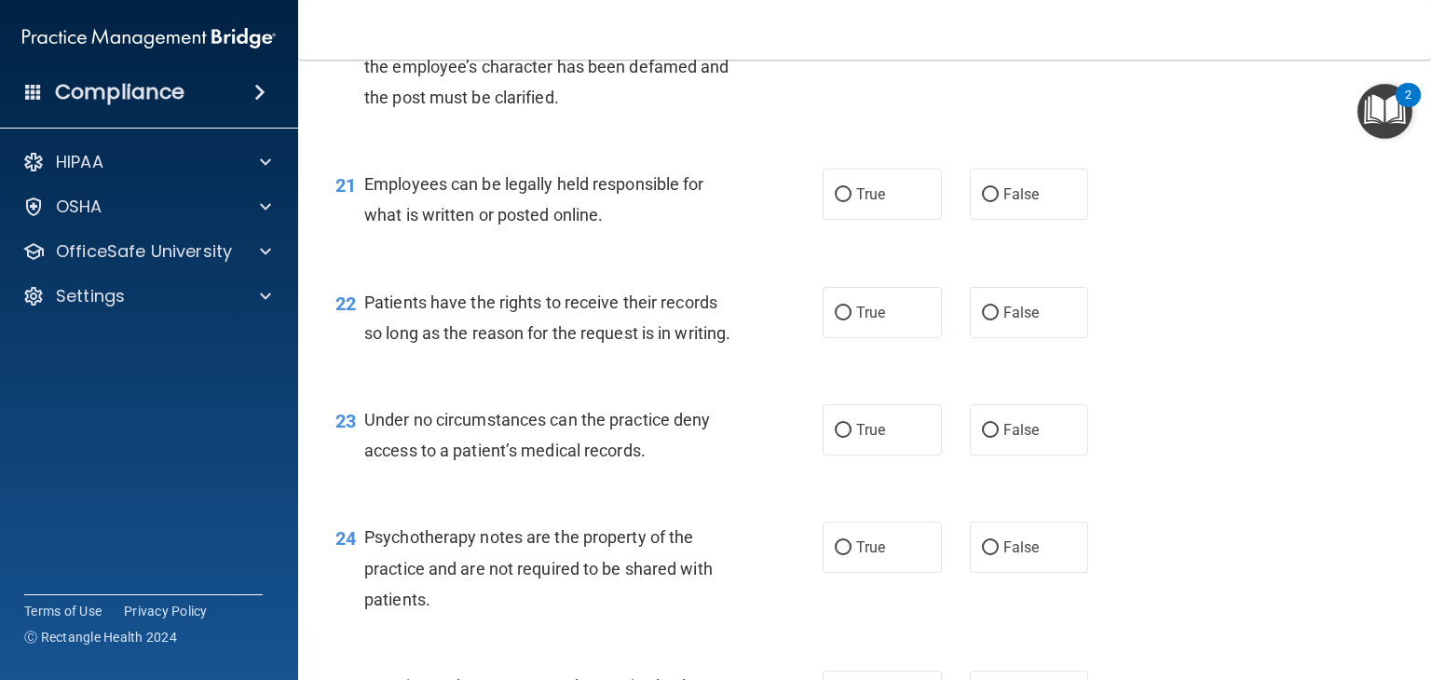
scroll to position [3604, 0]
click at [894, 220] on label "True" at bounding box center [882, 194] width 119 height 51
click at [852, 202] on input "True" at bounding box center [843, 195] width 17 height 14
radio input "true"
click at [1003, 321] on span "False" at bounding box center [1021, 313] width 36 height 18
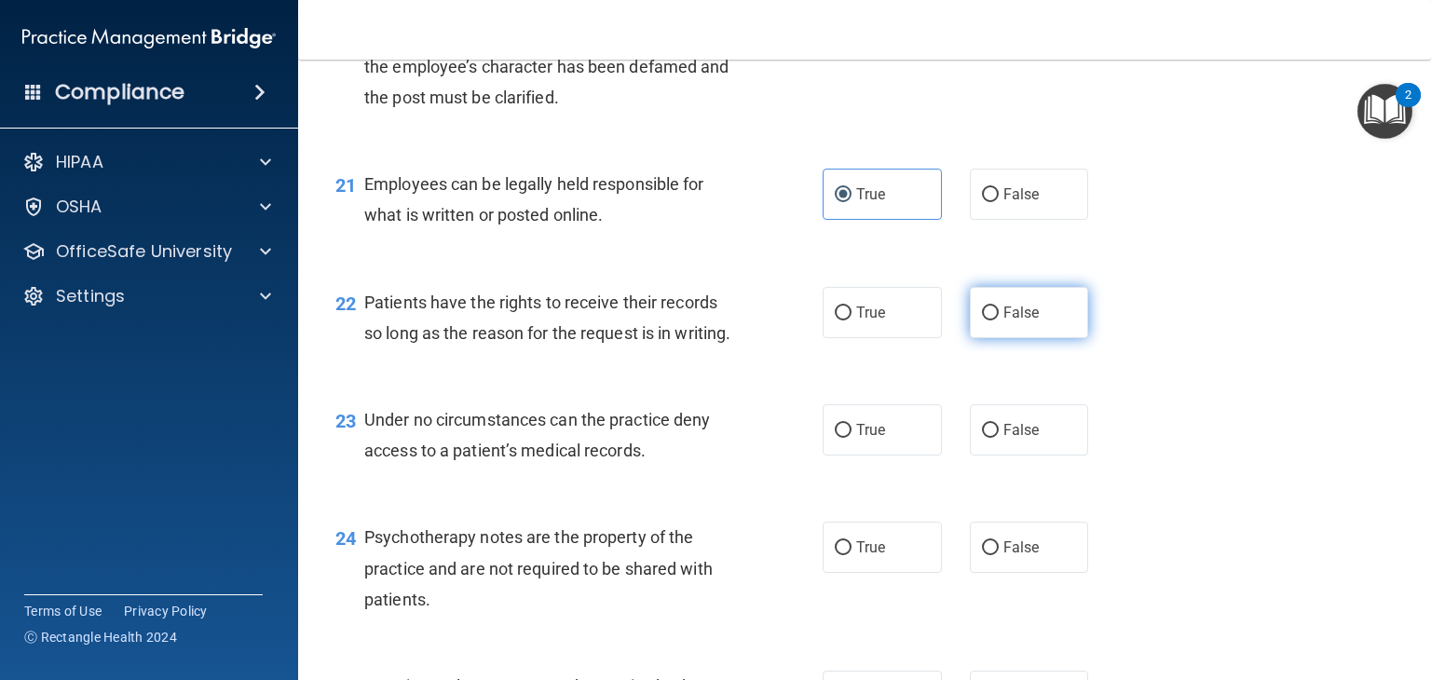
click at [999, 320] on input "False" at bounding box center [990, 314] width 17 height 14
radio input "true"
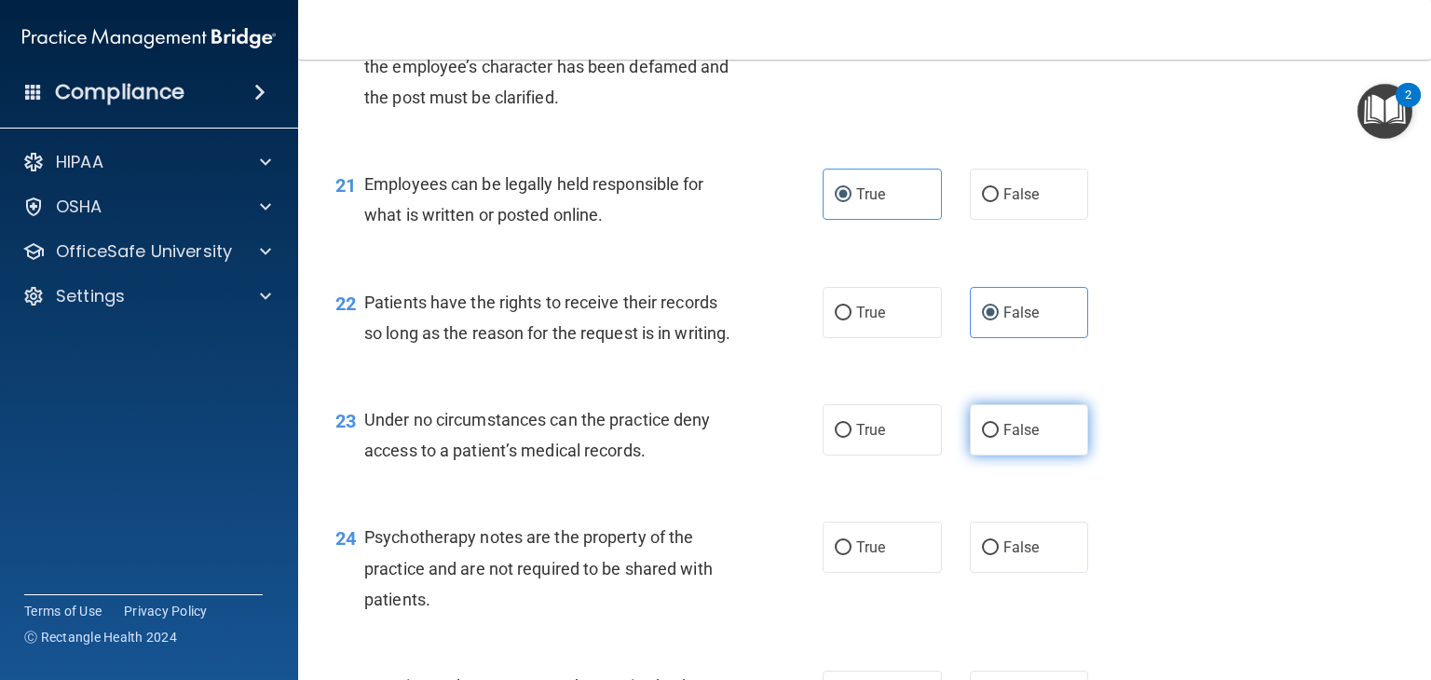
click at [988, 456] on label "False" at bounding box center [1029, 429] width 119 height 51
click at [988, 438] on input "False" at bounding box center [990, 431] width 17 height 14
radio input "true"
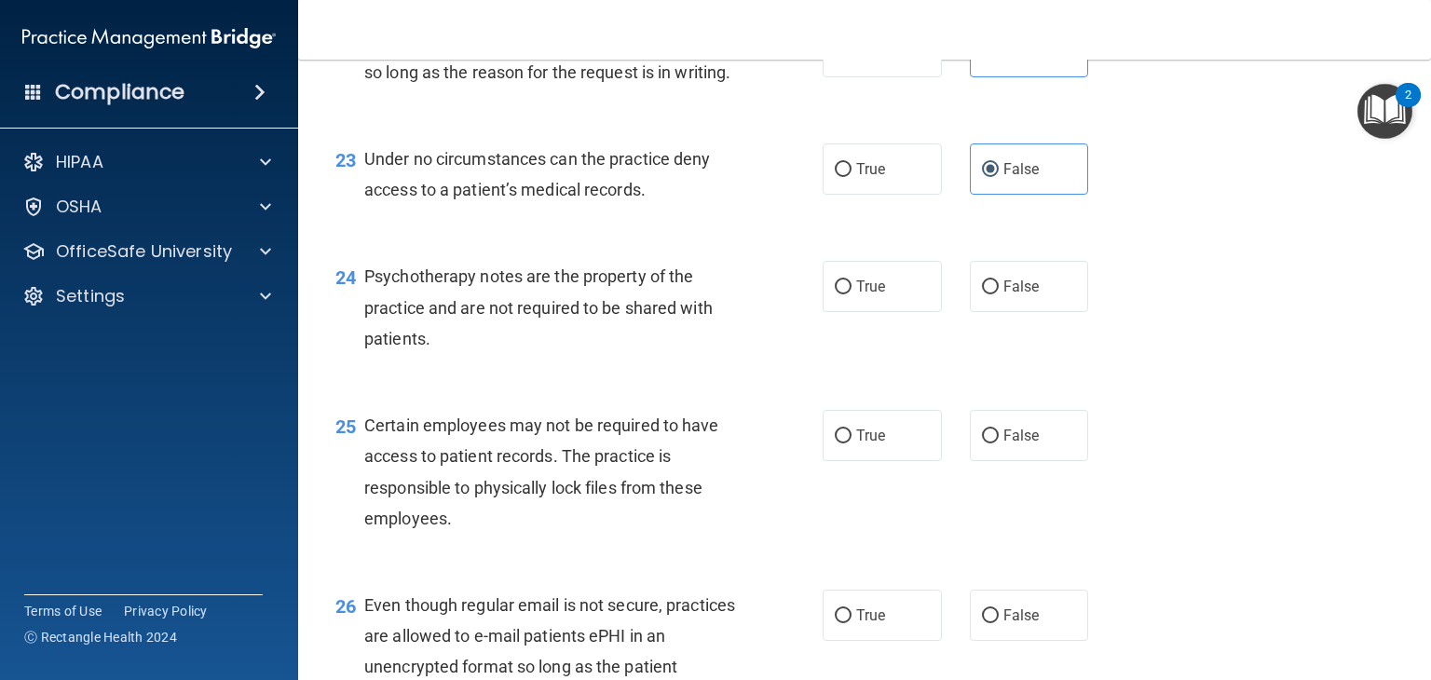
scroll to position [3908, 0]
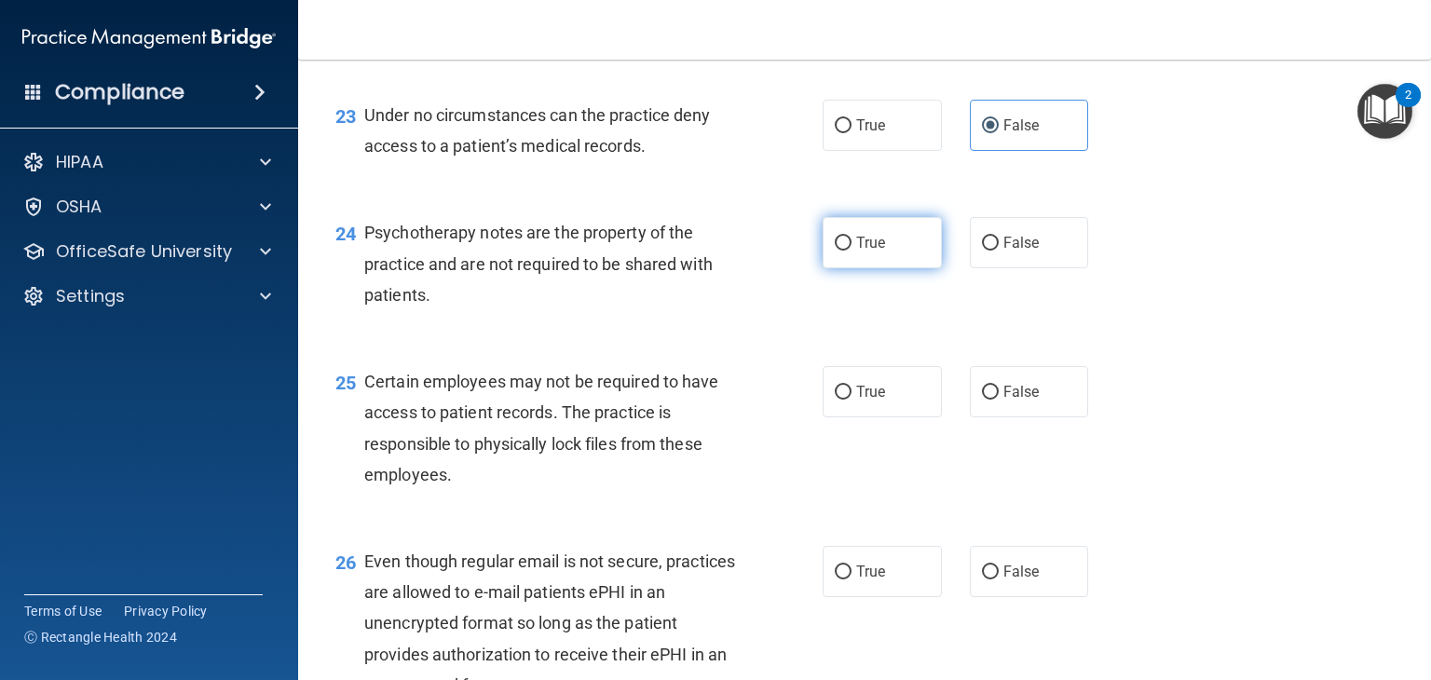
click at [856, 268] on label "True" at bounding box center [882, 242] width 119 height 51
click at [852, 251] on input "True" at bounding box center [843, 244] width 17 height 14
radio input "true"
click at [841, 400] on input "True" at bounding box center [843, 393] width 17 height 14
radio input "true"
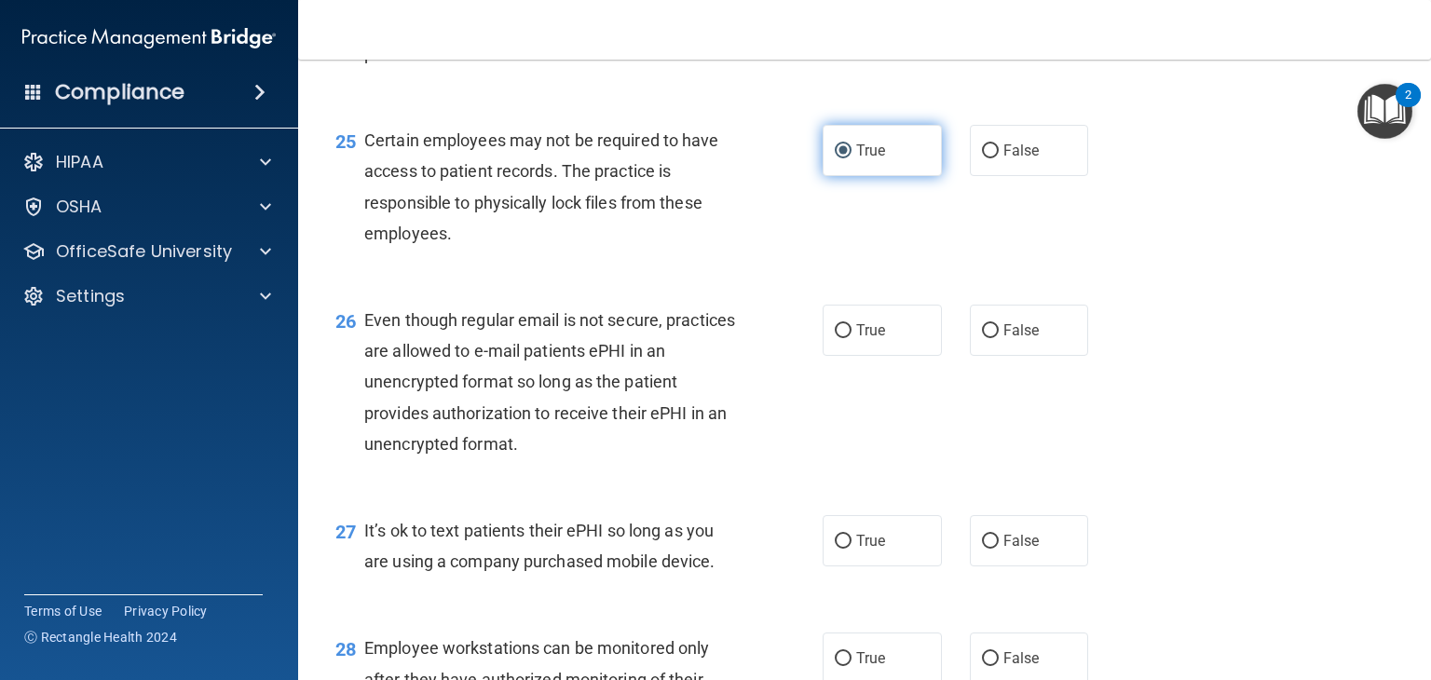
scroll to position [4150, 0]
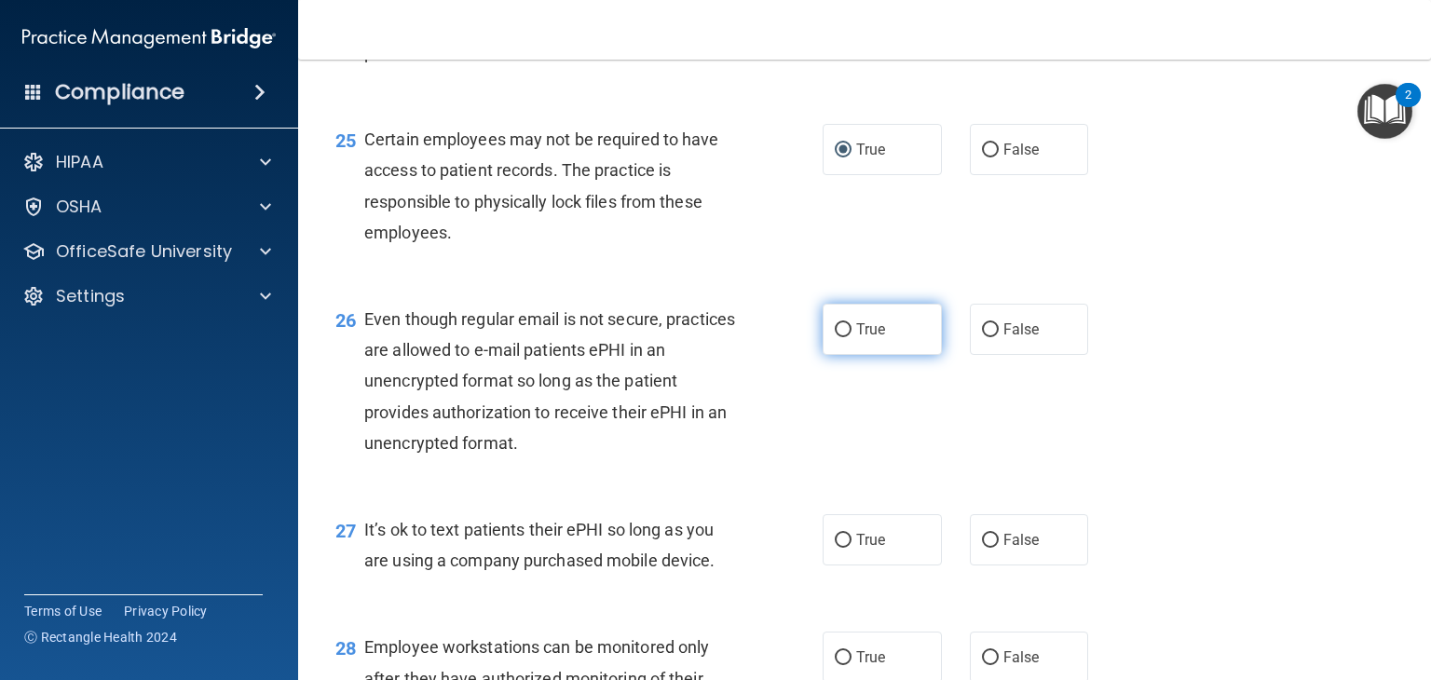
click at [847, 355] on label "True" at bounding box center [882, 329] width 119 height 51
click at [847, 337] on input "True" at bounding box center [843, 330] width 17 height 14
radio input "true"
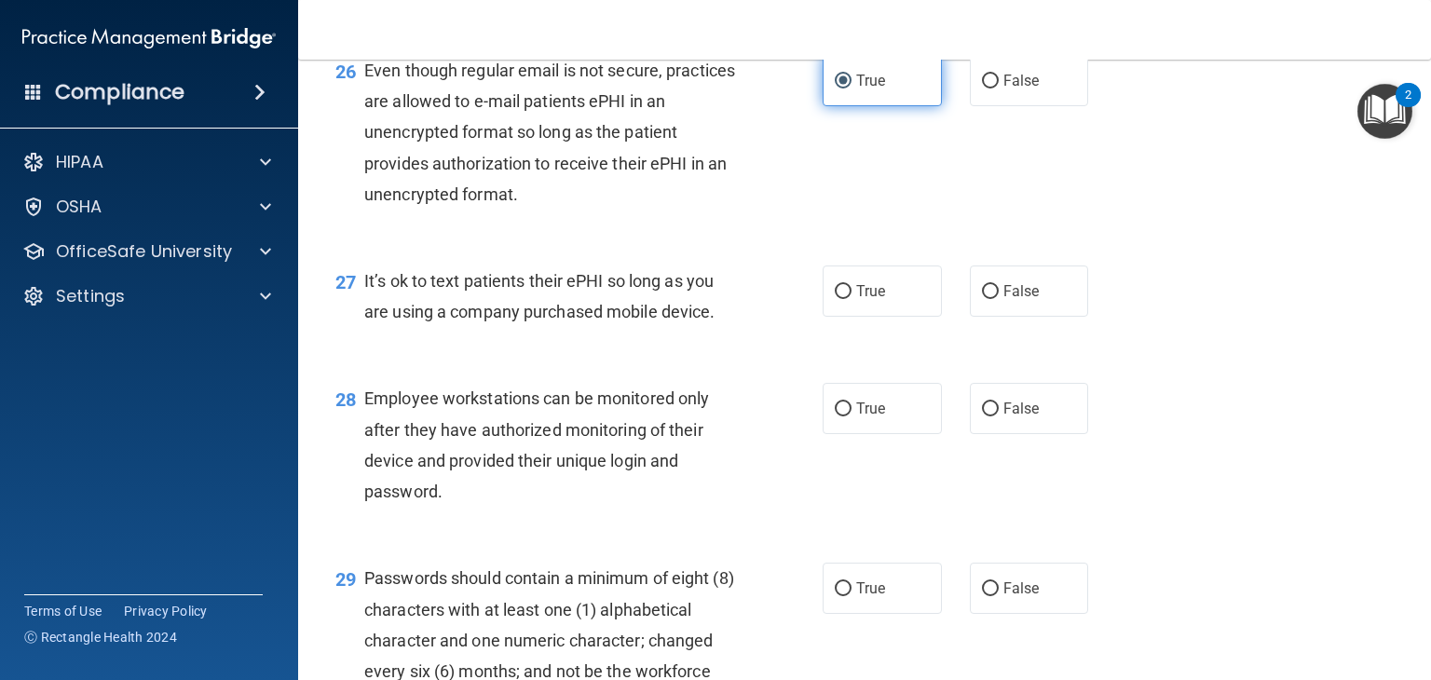
scroll to position [4400, 0]
click at [991, 316] on label "False" at bounding box center [1029, 290] width 119 height 51
click at [991, 298] on input "False" at bounding box center [990, 291] width 17 height 14
radio input "true"
click at [1008, 433] on label "False" at bounding box center [1029, 407] width 119 height 51
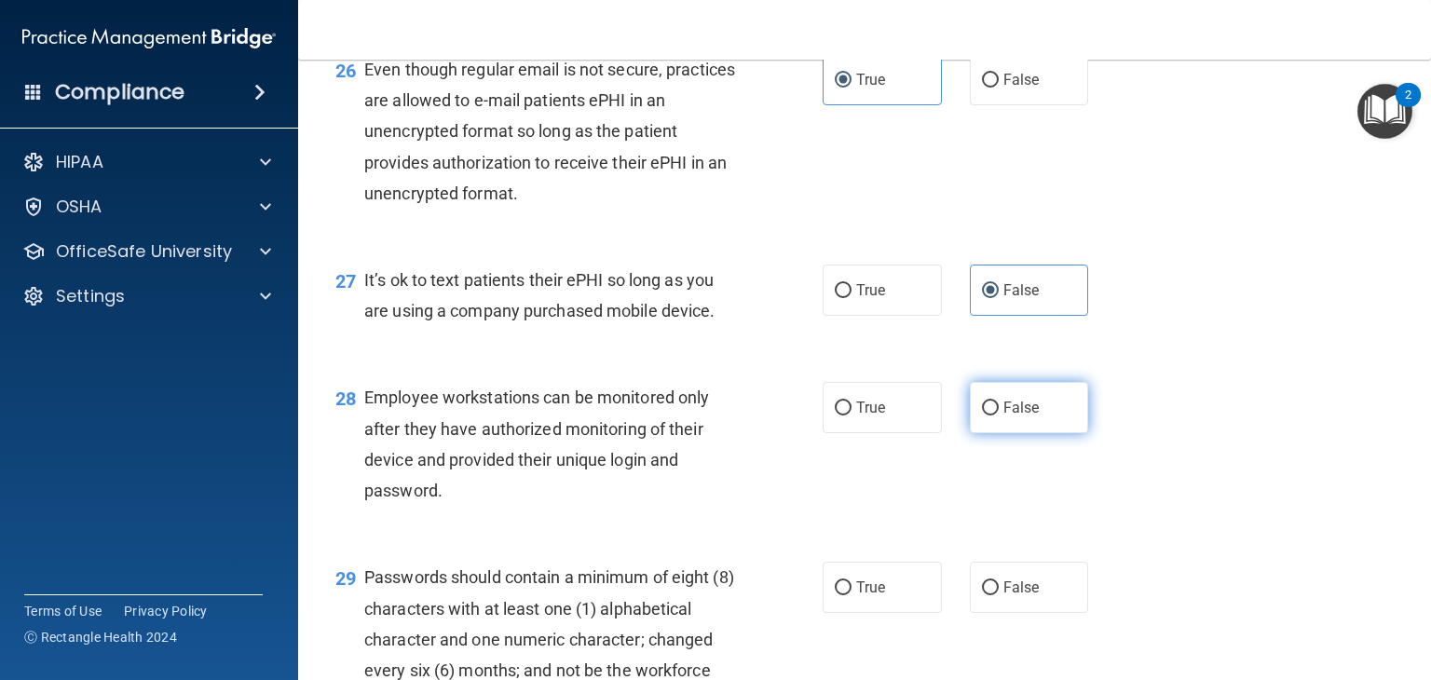
click at [999, 416] on input "False" at bounding box center [990, 409] width 17 height 14
radio input "true"
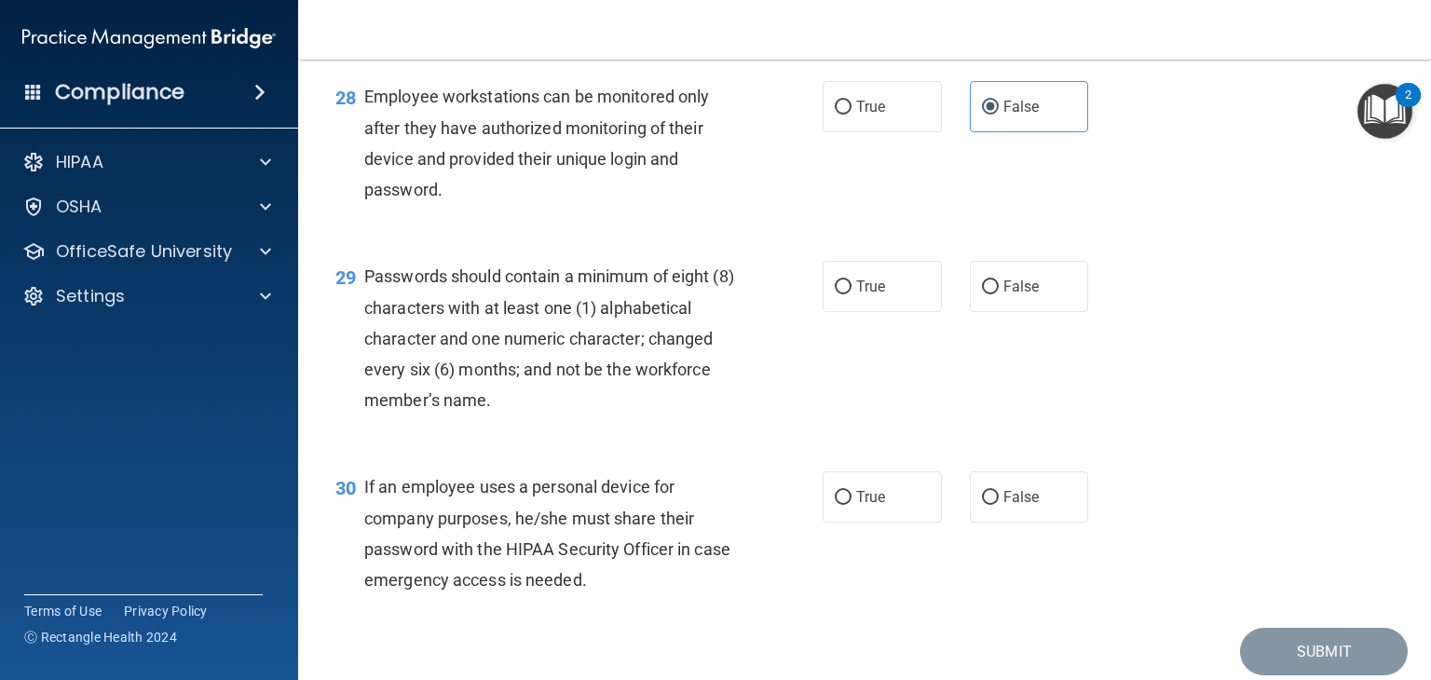
scroll to position [4702, 0]
click at [865, 294] on span "True" at bounding box center [870, 286] width 29 height 18
click at [852, 293] on input "True" at bounding box center [843, 286] width 17 height 14
radio input "true"
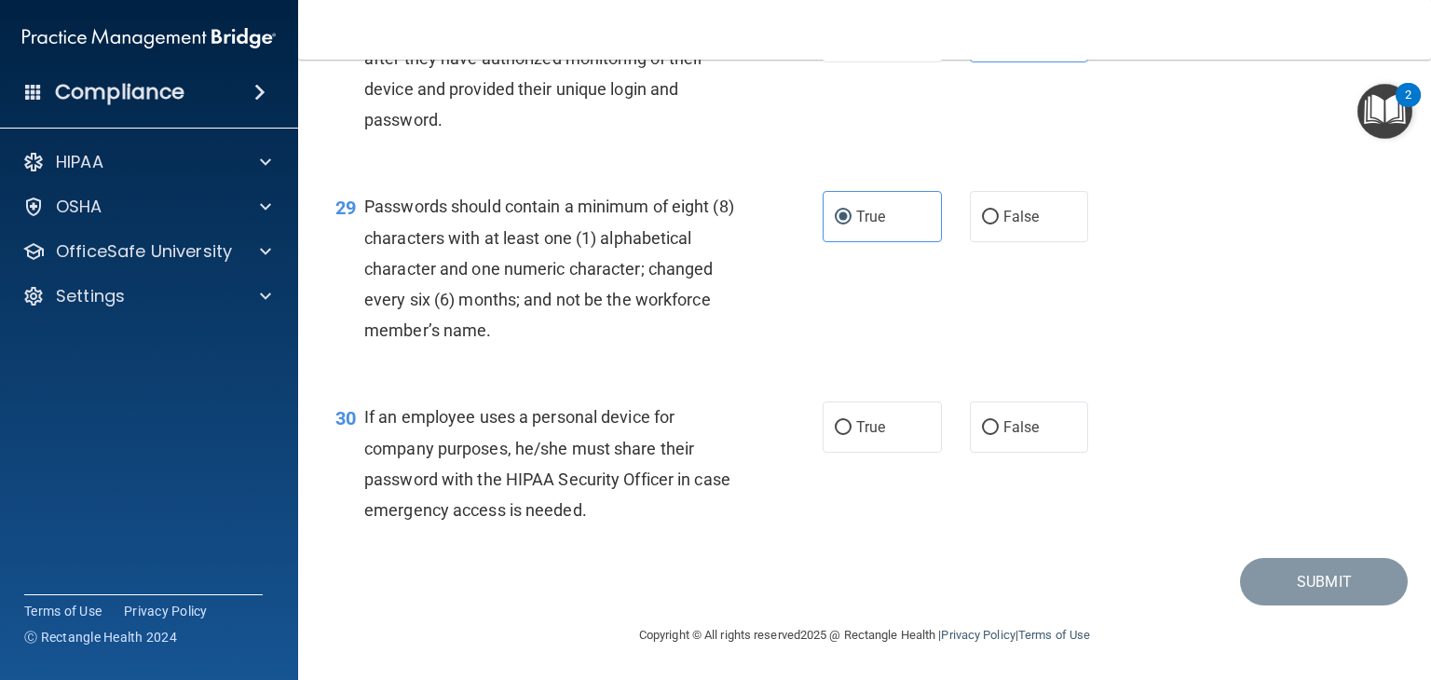
scroll to position [4837, 0]
click at [1023, 436] on span "False" at bounding box center [1021, 427] width 36 height 18
click at [999, 435] on input "False" at bounding box center [990, 428] width 17 height 14
radio input "true"
click at [1254, 606] on button "Submit" at bounding box center [1324, 582] width 168 height 48
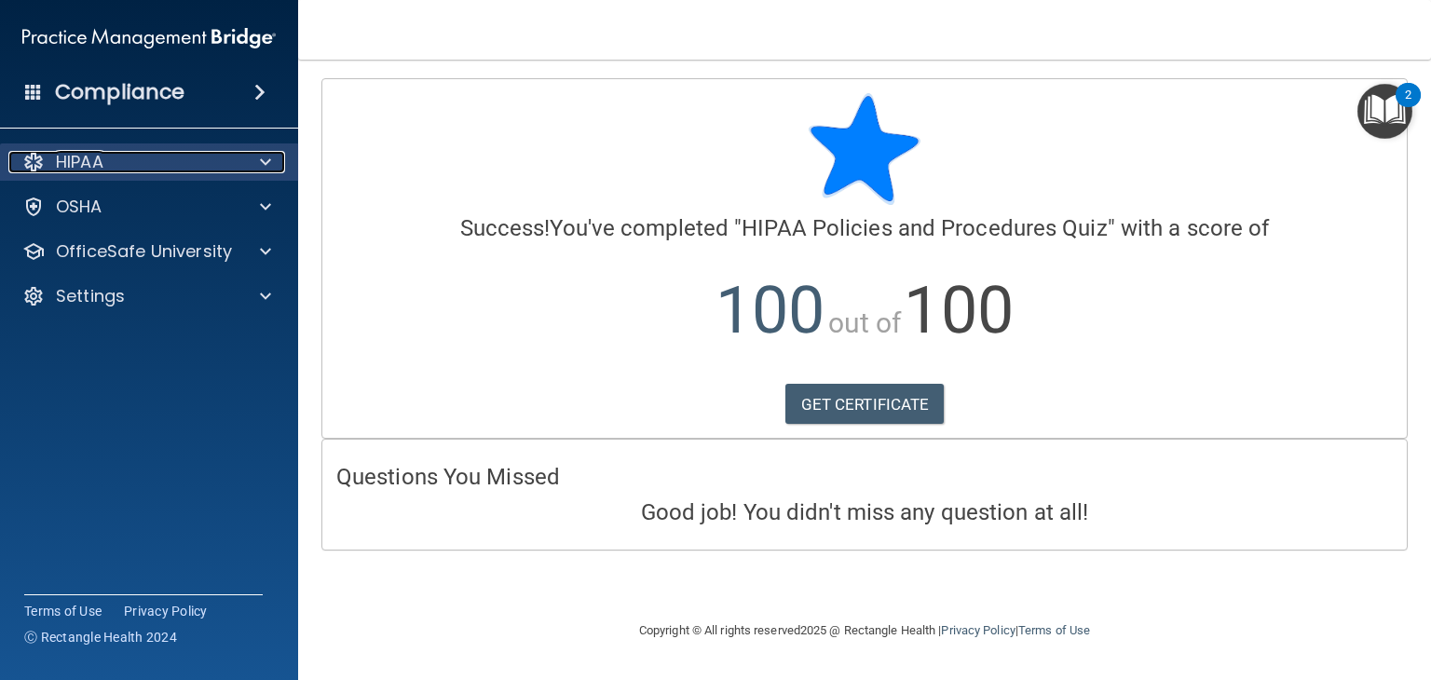
click at [172, 163] on div "HIPAA" at bounding box center [123, 162] width 231 height 22
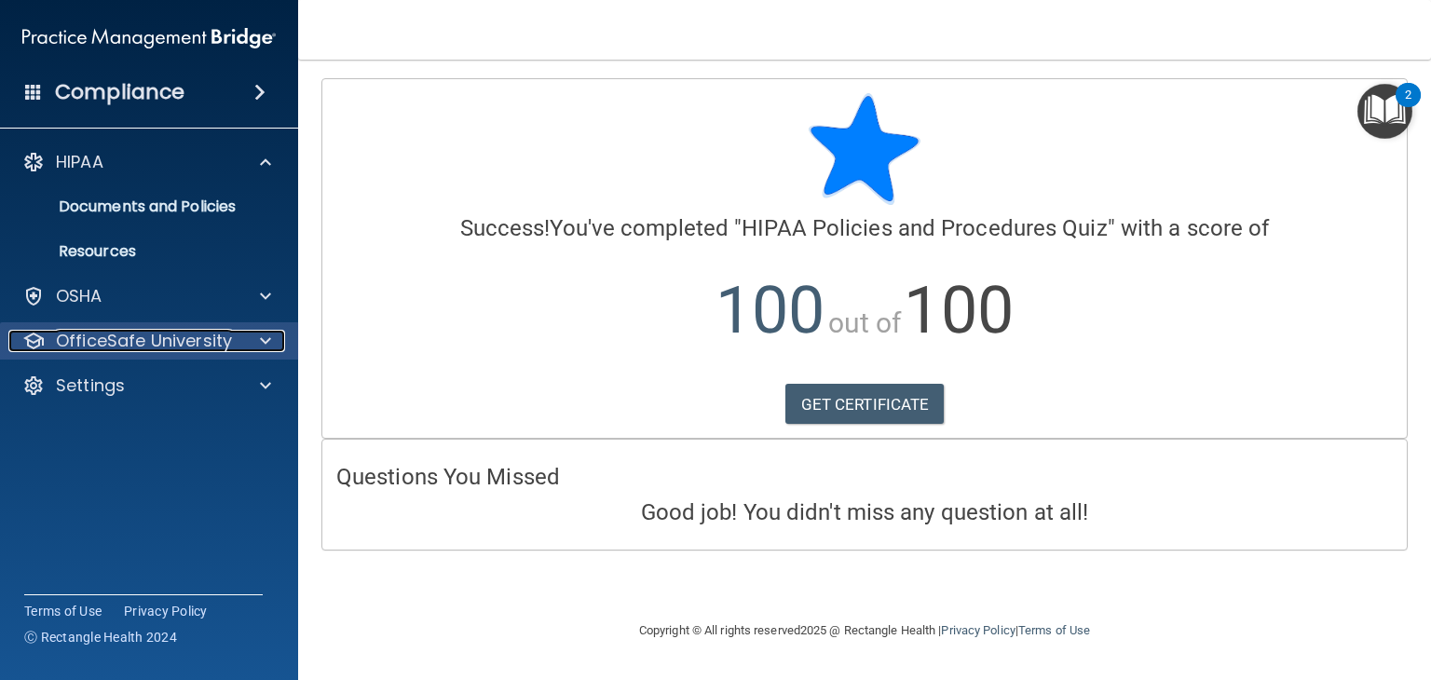
click at [199, 331] on p "OfficeSafe University" at bounding box center [144, 341] width 176 height 22
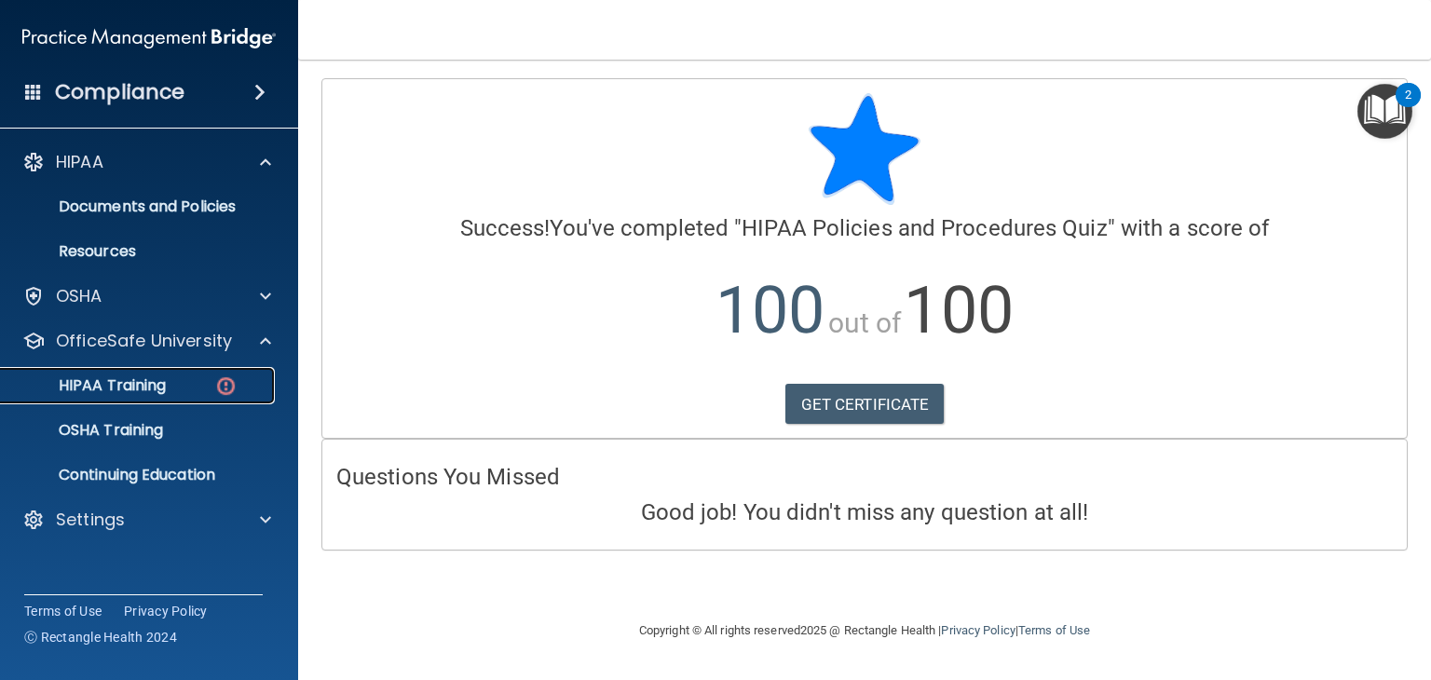
click at [162, 380] on p "HIPAA Training" at bounding box center [89, 385] width 154 height 19
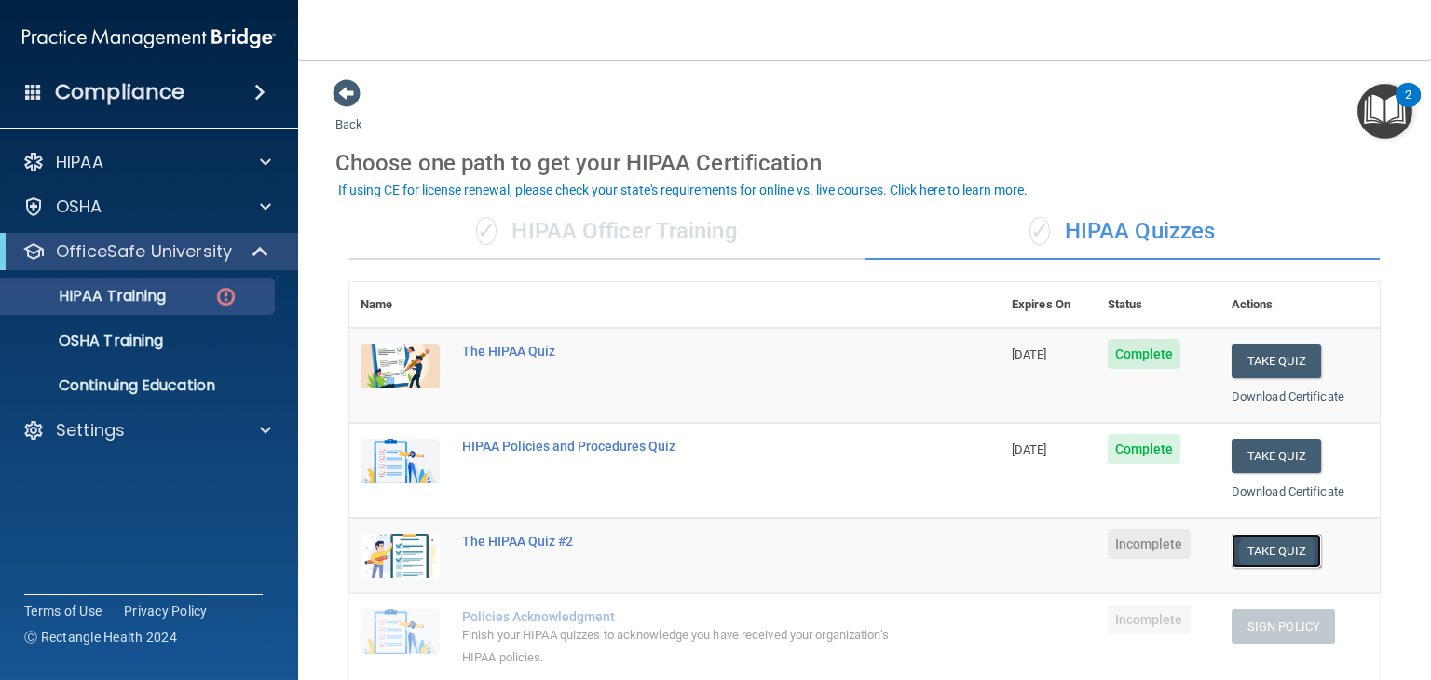
click at [1268, 552] on button "Take Quiz" at bounding box center [1276, 551] width 89 height 34
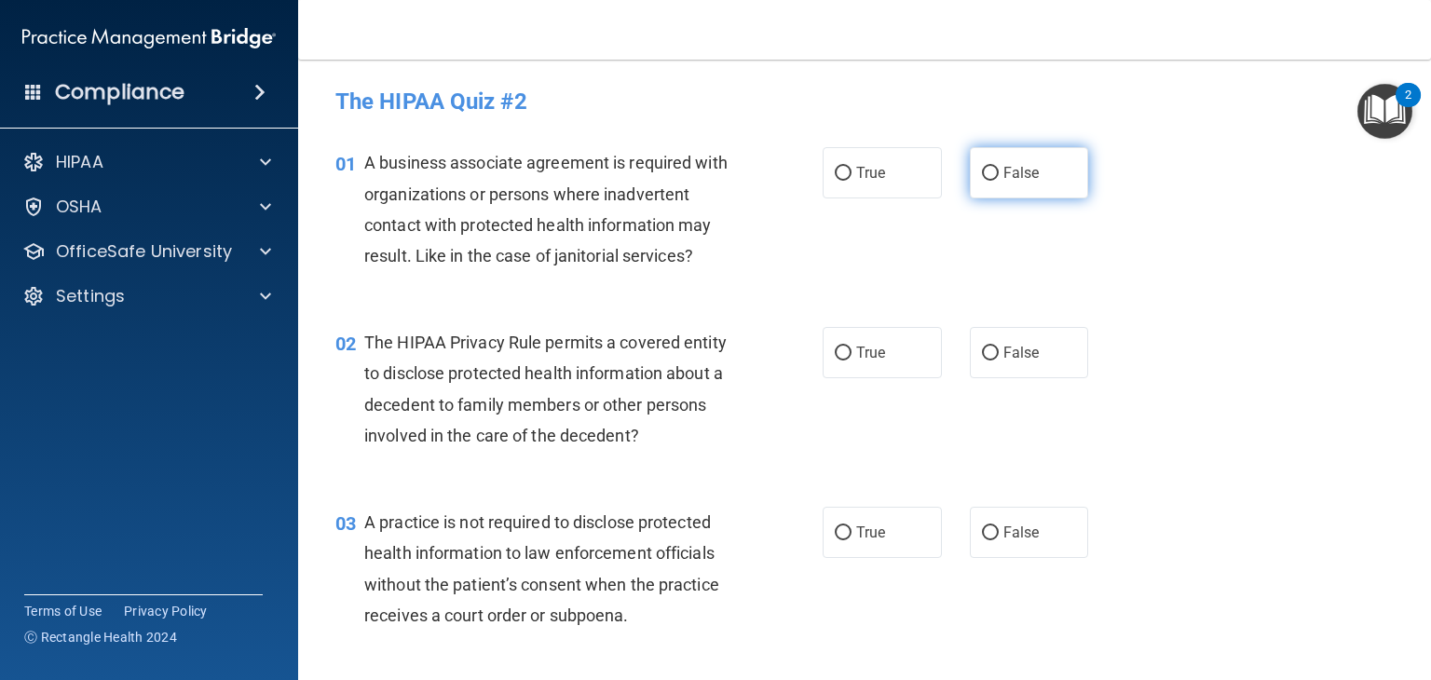
click at [1032, 169] on label "False" at bounding box center [1029, 172] width 119 height 51
click at [999, 169] on input "False" at bounding box center [990, 174] width 17 height 14
radio input "true"
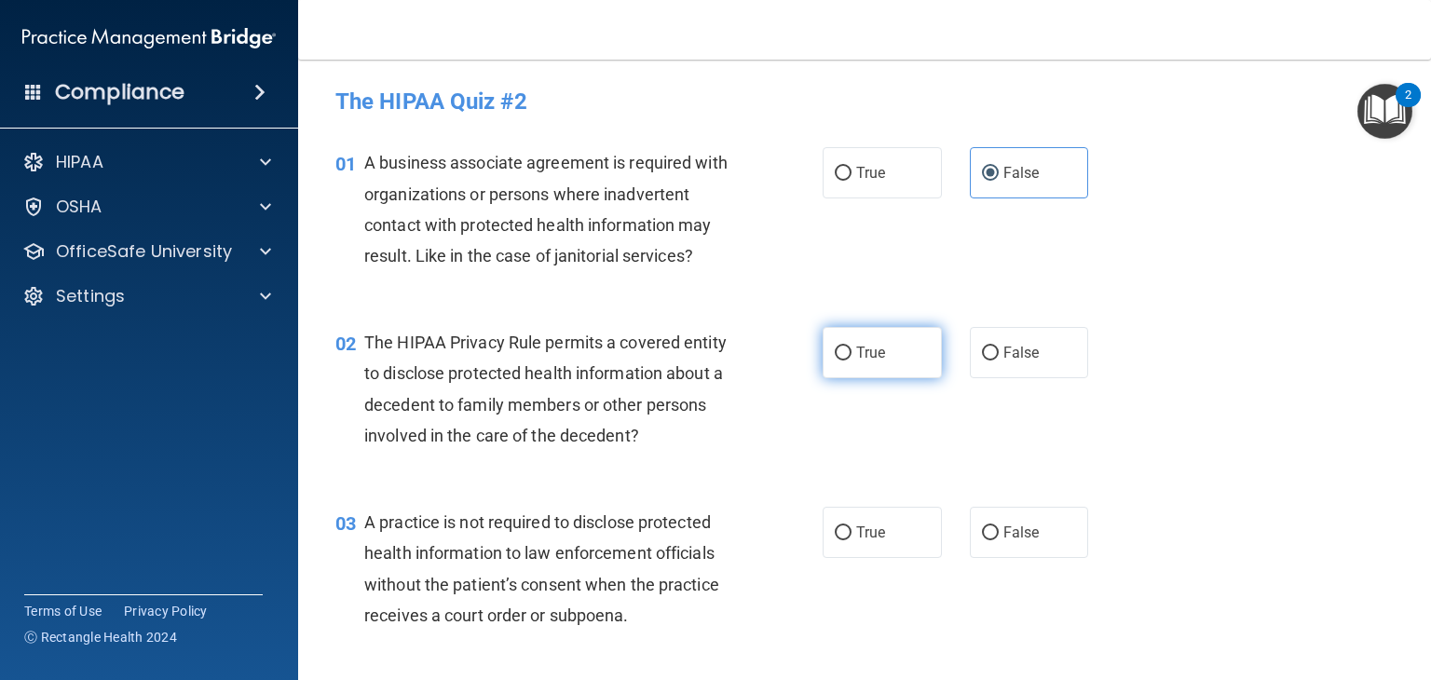
click at [879, 346] on label "True" at bounding box center [882, 352] width 119 height 51
click at [852, 347] on input "True" at bounding box center [843, 354] width 17 height 14
radio input "true"
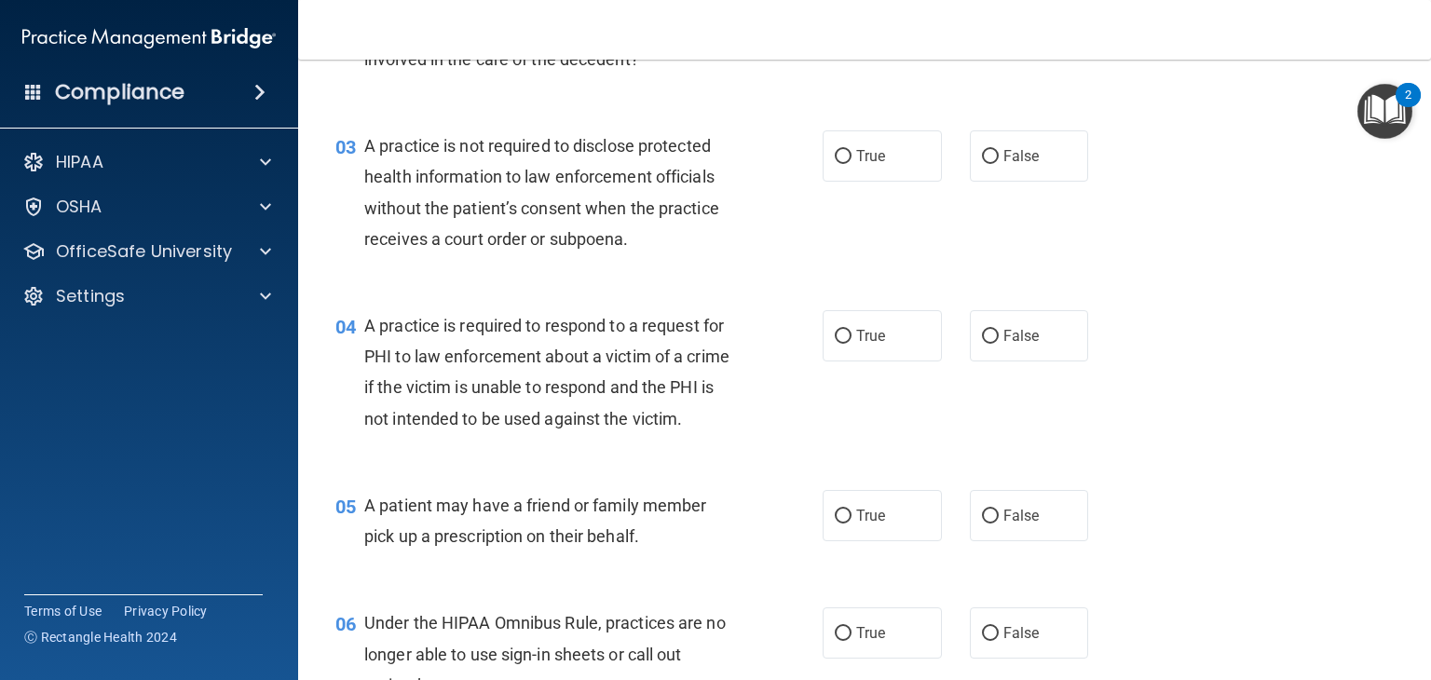
scroll to position [379, 0]
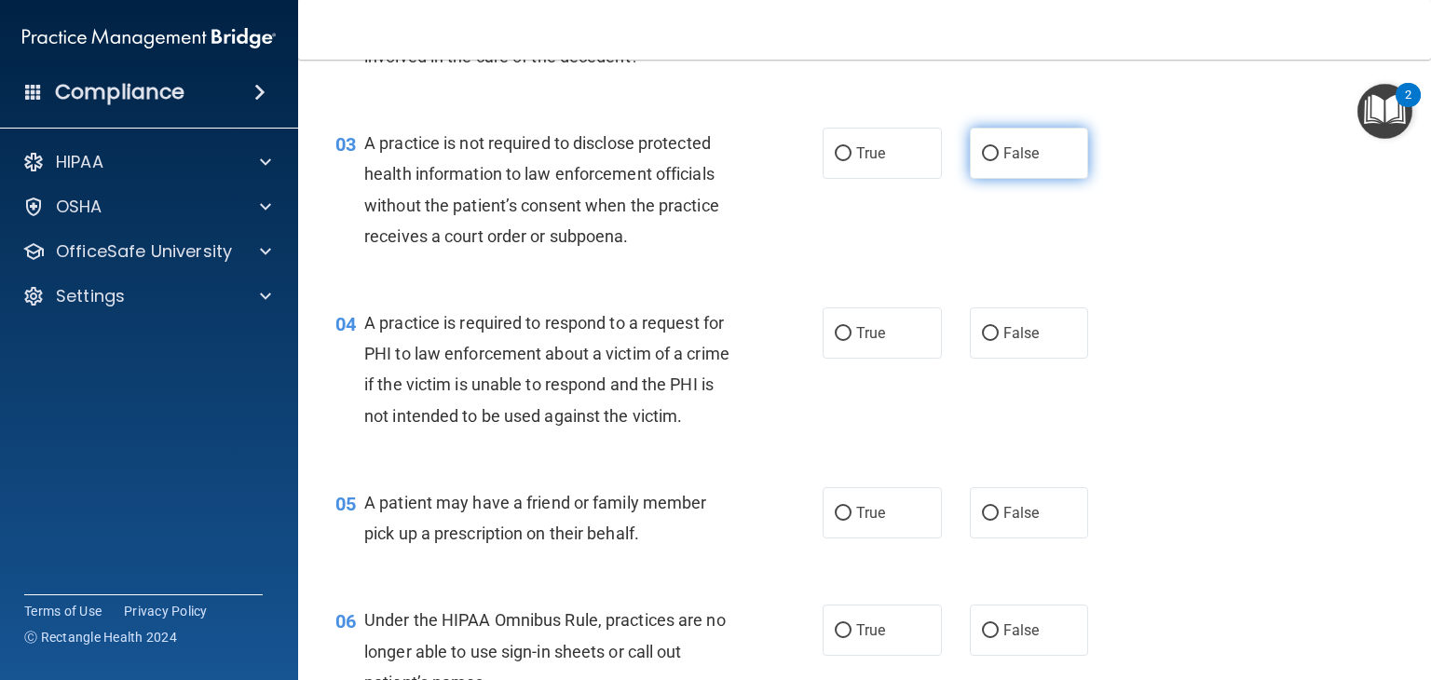
click at [1030, 167] on label "False" at bounding box center [1029, 153] width 119 height 51
click at [999, 161] on input "False" at bounding box center [990, 154] width 17 height 14
radio input "true"
click at [839, 323] on label "True" at bounding box center [882, 332] width 119 height 51
click at [839, 327] on input "True" at bounding box center [843, 334] width 17 height 14
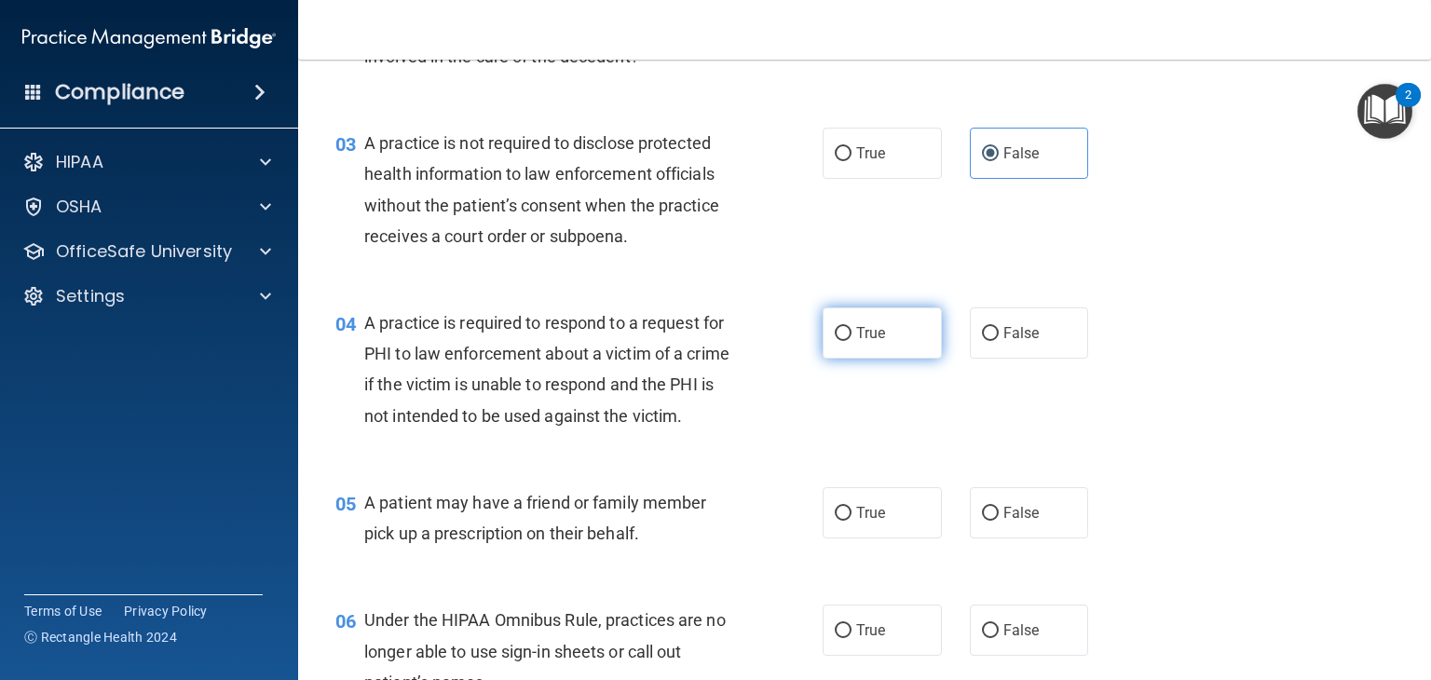
radio input "true"
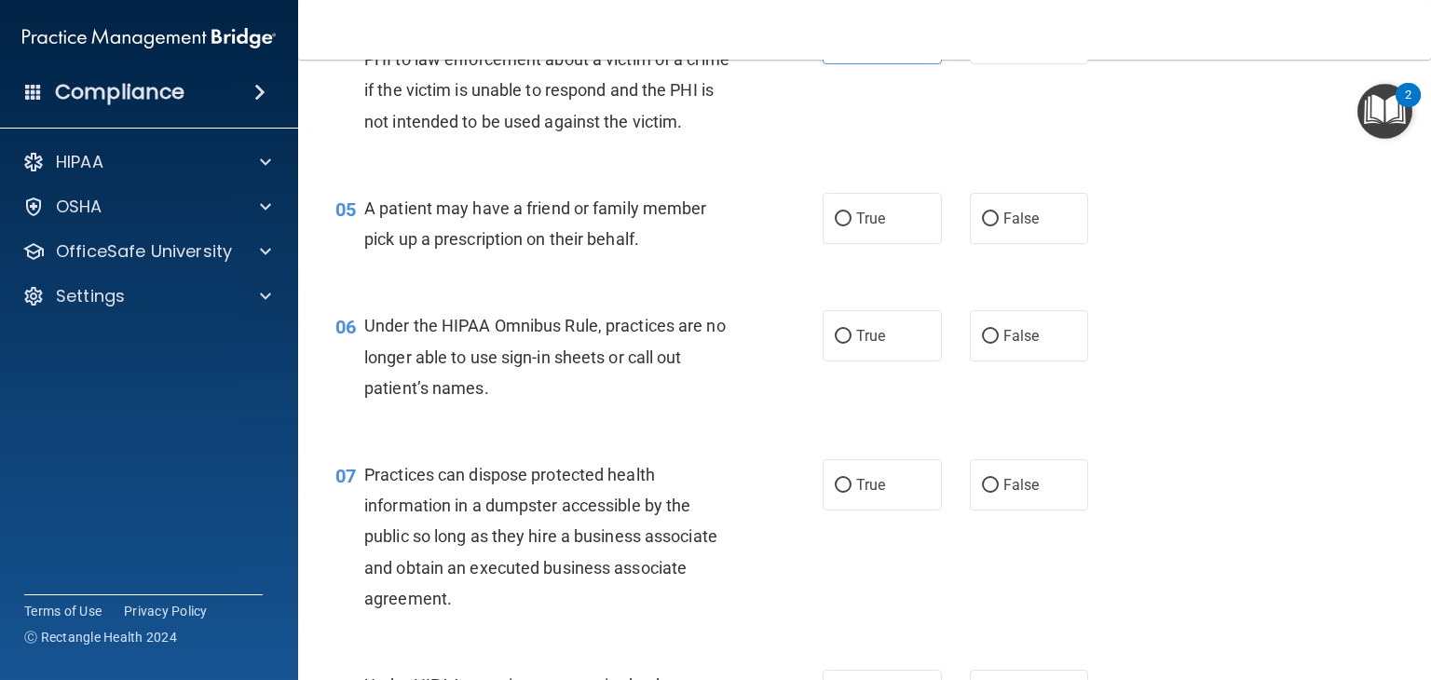
scroll to position [676, 0]
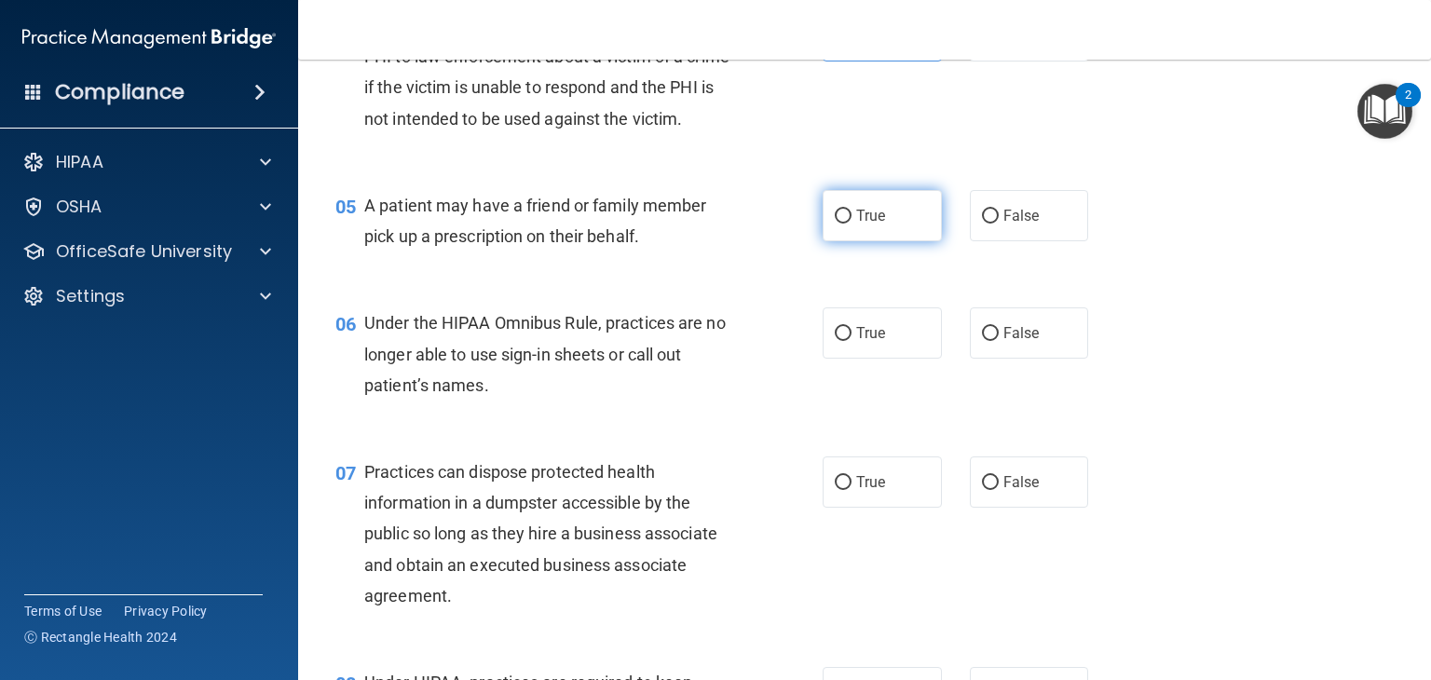
click at [877, 225] on span "True" at bounding box center [870, 216] width 29 height 18
click at [852, 224] on input "True" at bounding box center [843, 217] width 17 height 14
radio input "true"
click at [1017, 351] on label "False" at bounding box center [1029, 332] width 119 height 51
click at [999, 341] on input "False" at bounding box center [990, 334] width 17 height 14
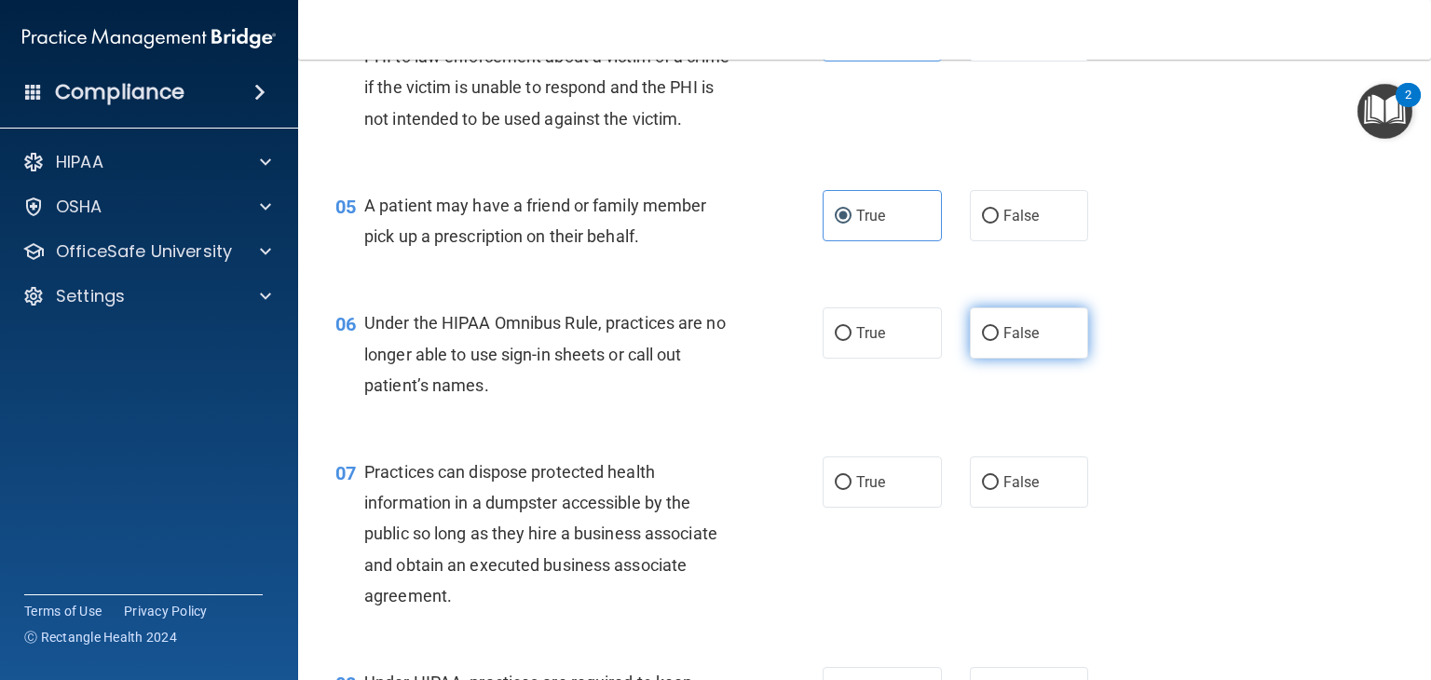
radio input "true"
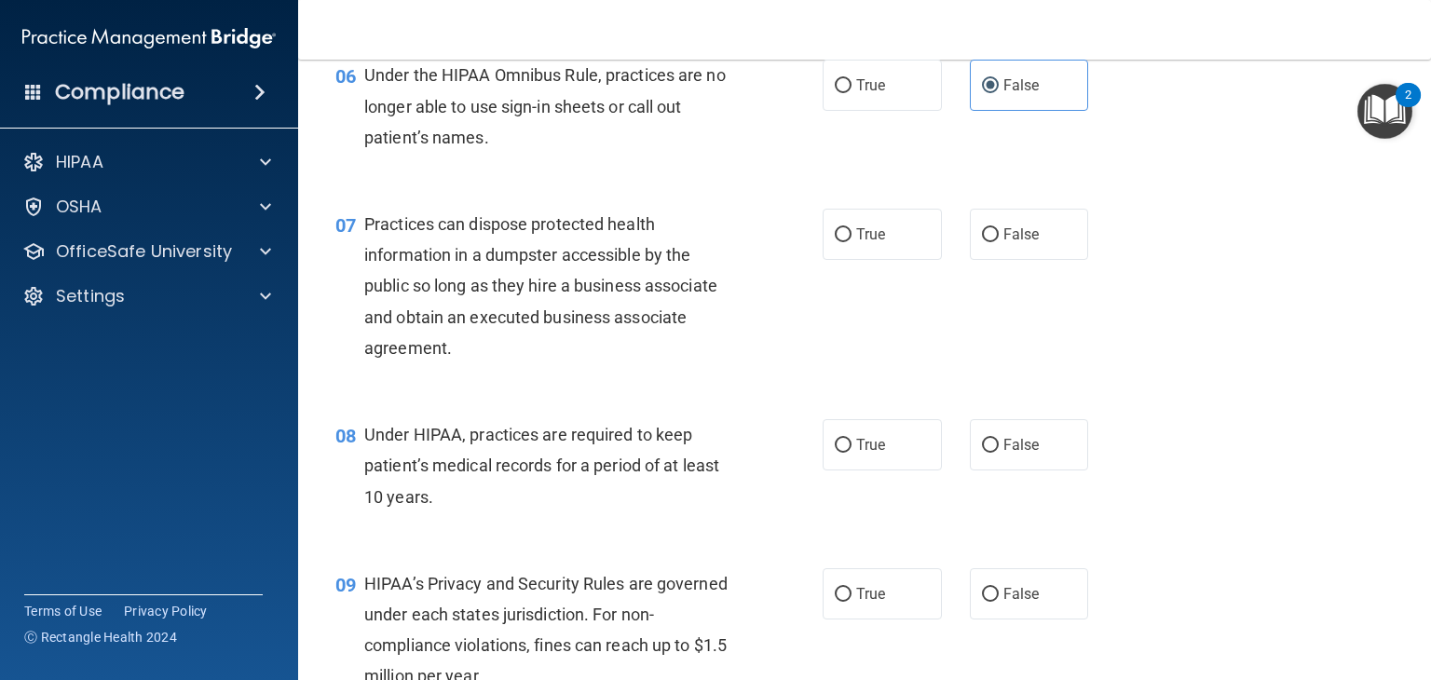
scroll to position [927, 0]
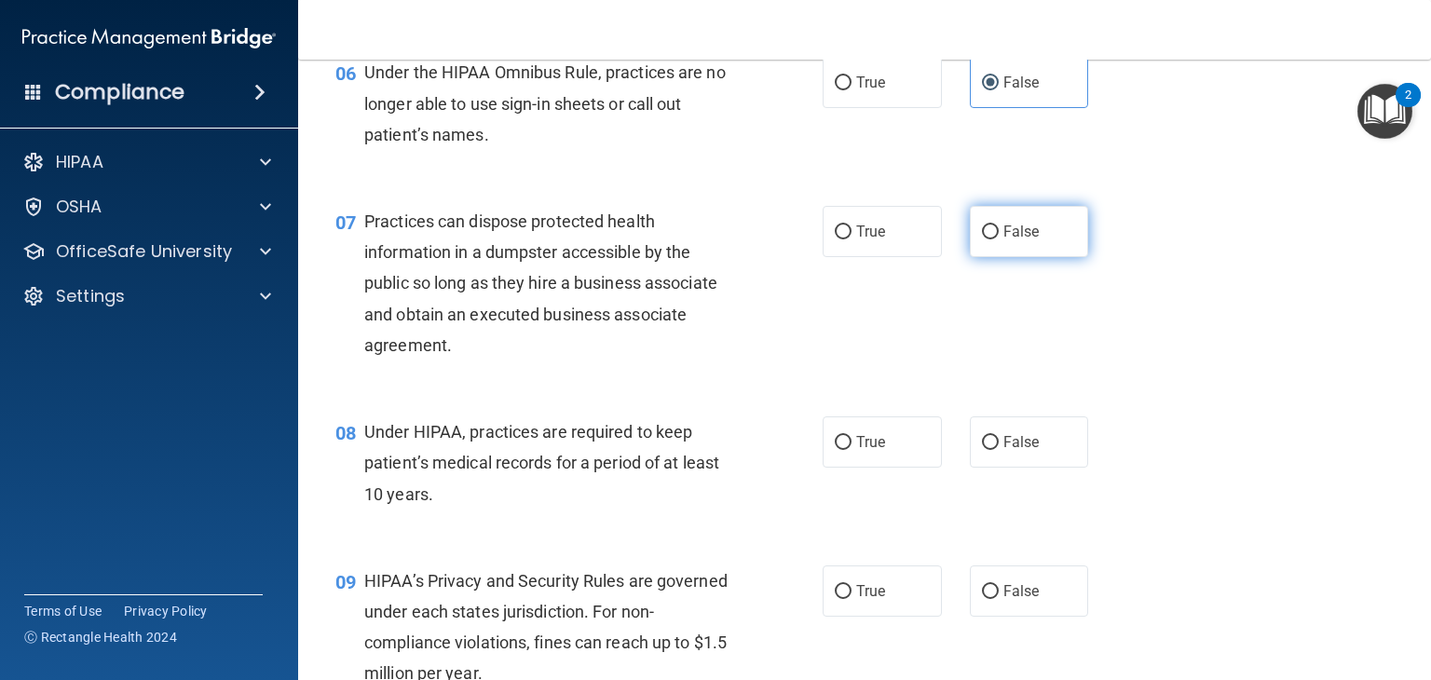
click at [1044, 257] on label "False" at bounding box center [1029, 231] width 119 height 51
click at [999, 239] on input "False" at bounding box center [990, 232] width 17 height 14
radio input "true"
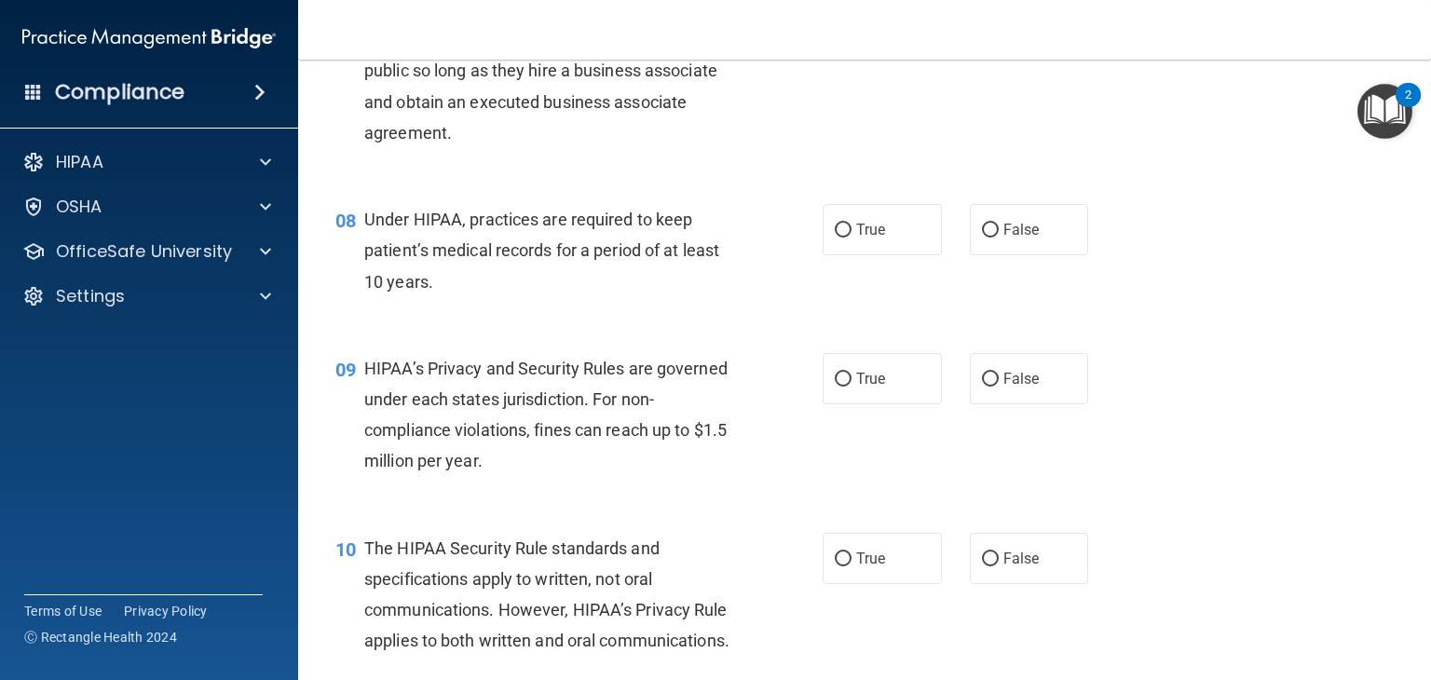
scroll to position [1155, 0]
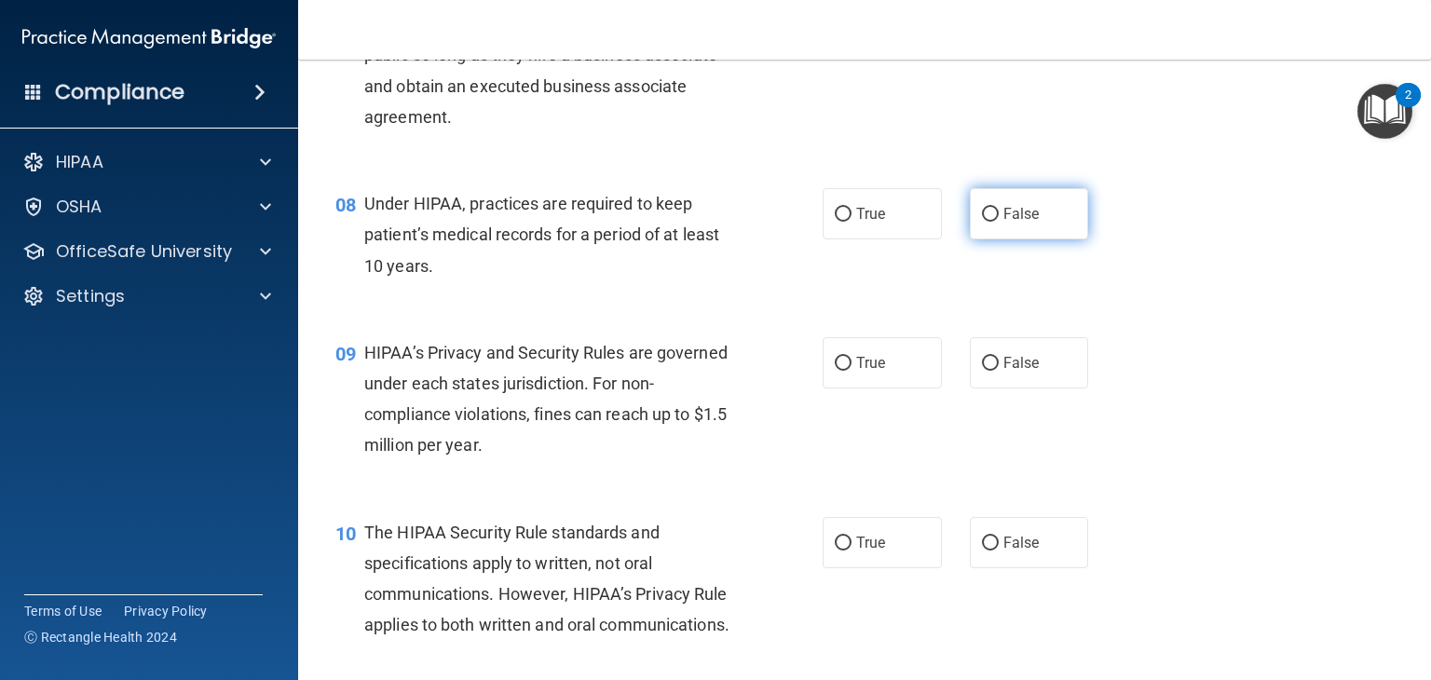
click at [1040, 228] on label "False" at bounding box center [1029, 213] width 119 height 51
click at [999, 222] on input "False" at bounding box center [990, 215] width 17 height 14
radio input "true"
click at [1002, 388] on label "False" at bounding box center [1029, 362] width 119 height 51
click at [999, 371] on input "False" at bounding box center [990, 364] width 17 height 14
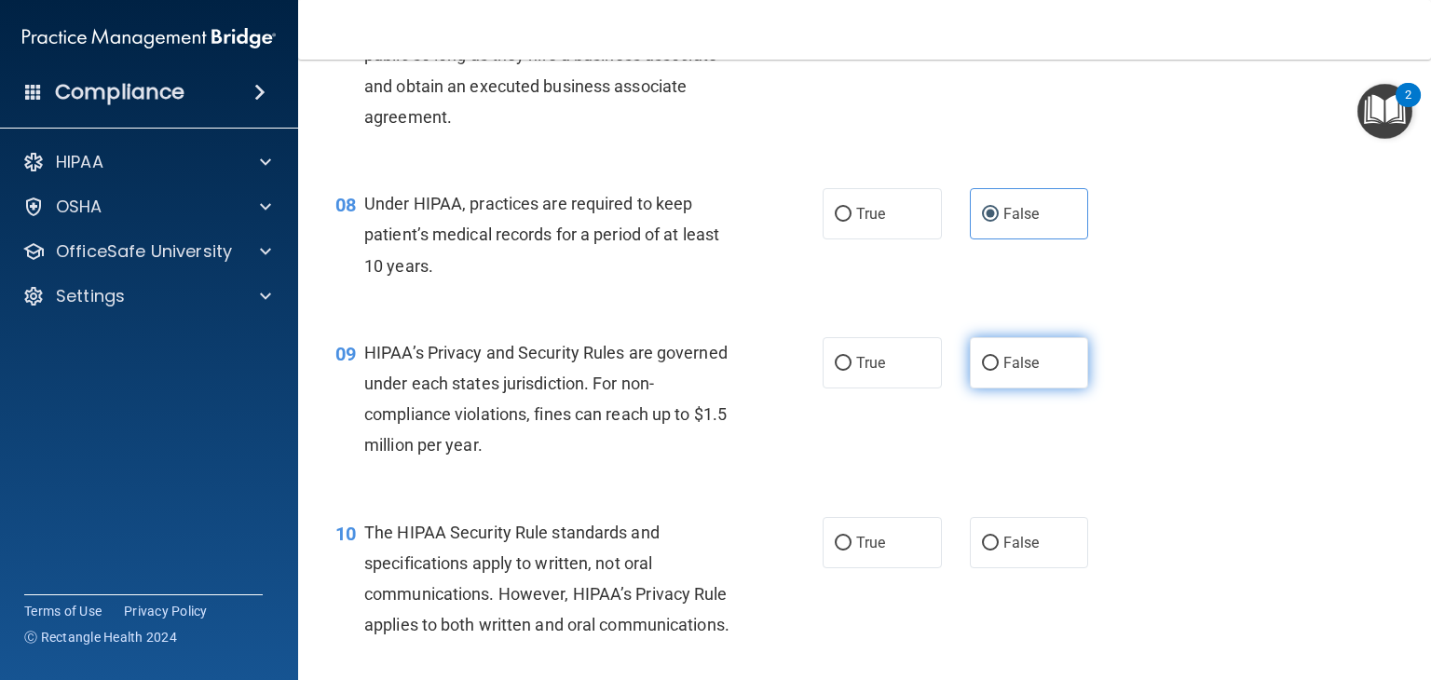
radio input "true"
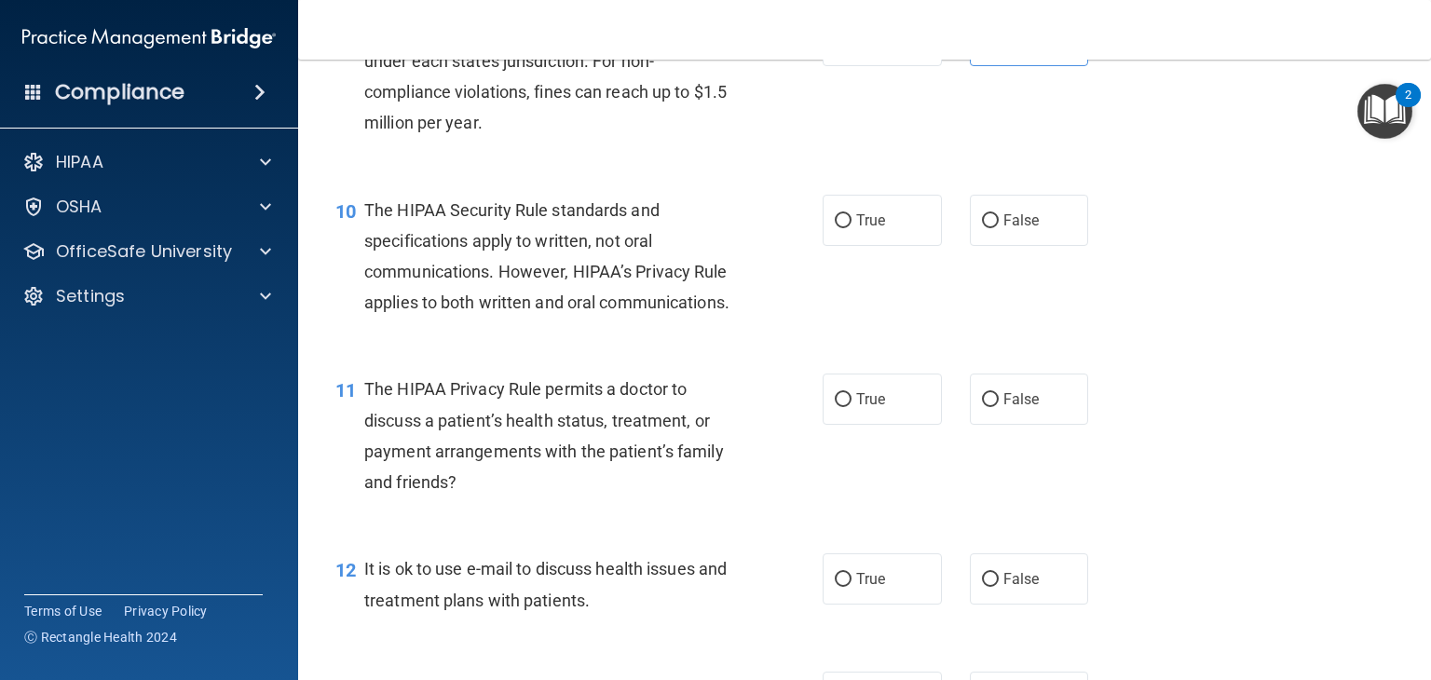
scroll to position [1478, 0]
click at [876, 228] on span "True" at bounding box center [870, 220] width 29 height 18
click at [852, 227] on input "True" at bounding box center [843, 220] width 17 height 14
radio input "true"
click at [856, 407] on span "True" at bounding box center [870, 398] width 29 height 18
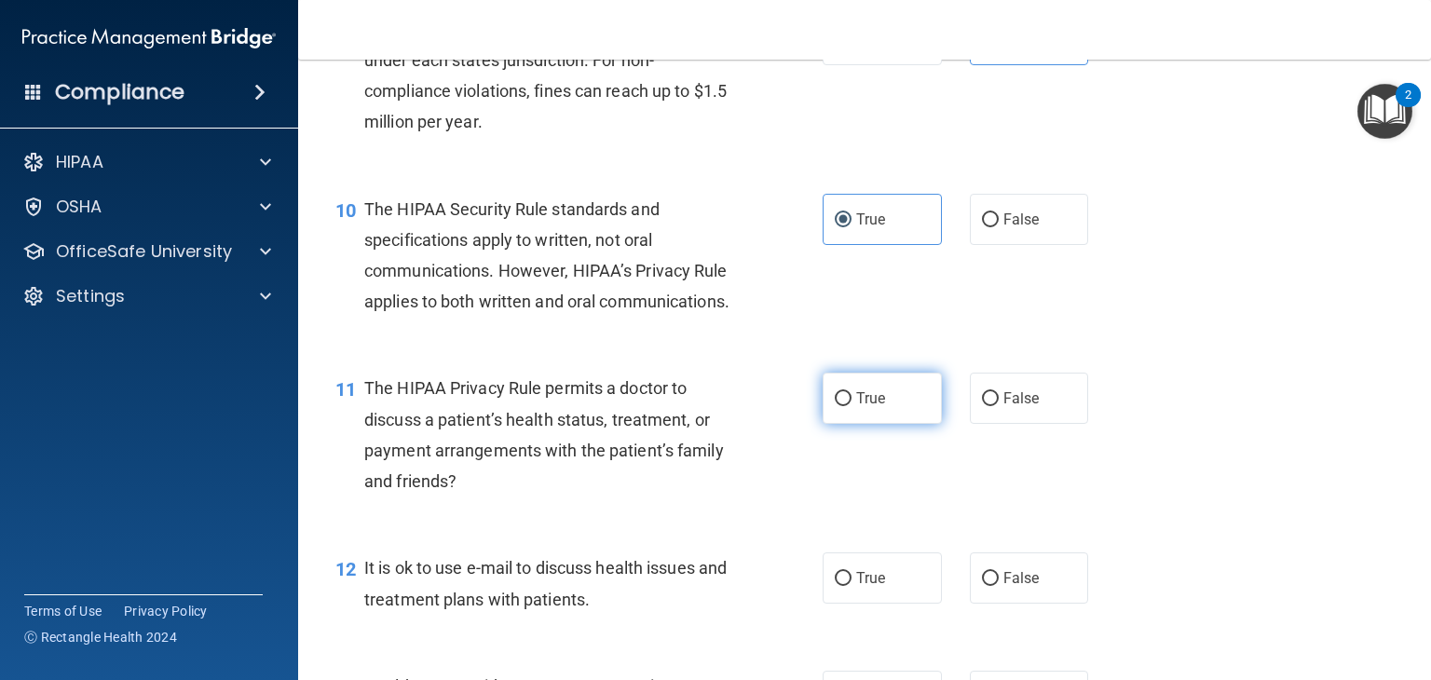
click at [851, 406] on input "True" at bounding box center [843, 399] width 17 height 14
radio input "true"
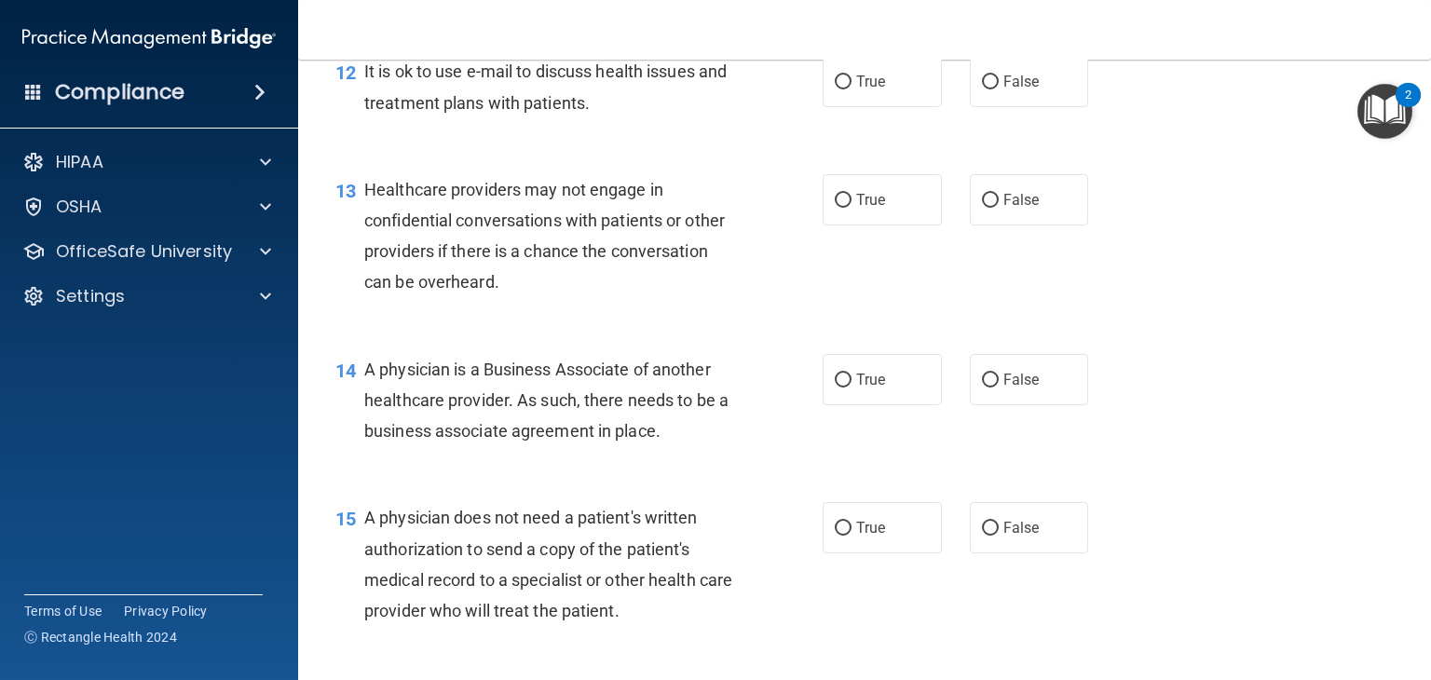
scroll to position [1979, 0]
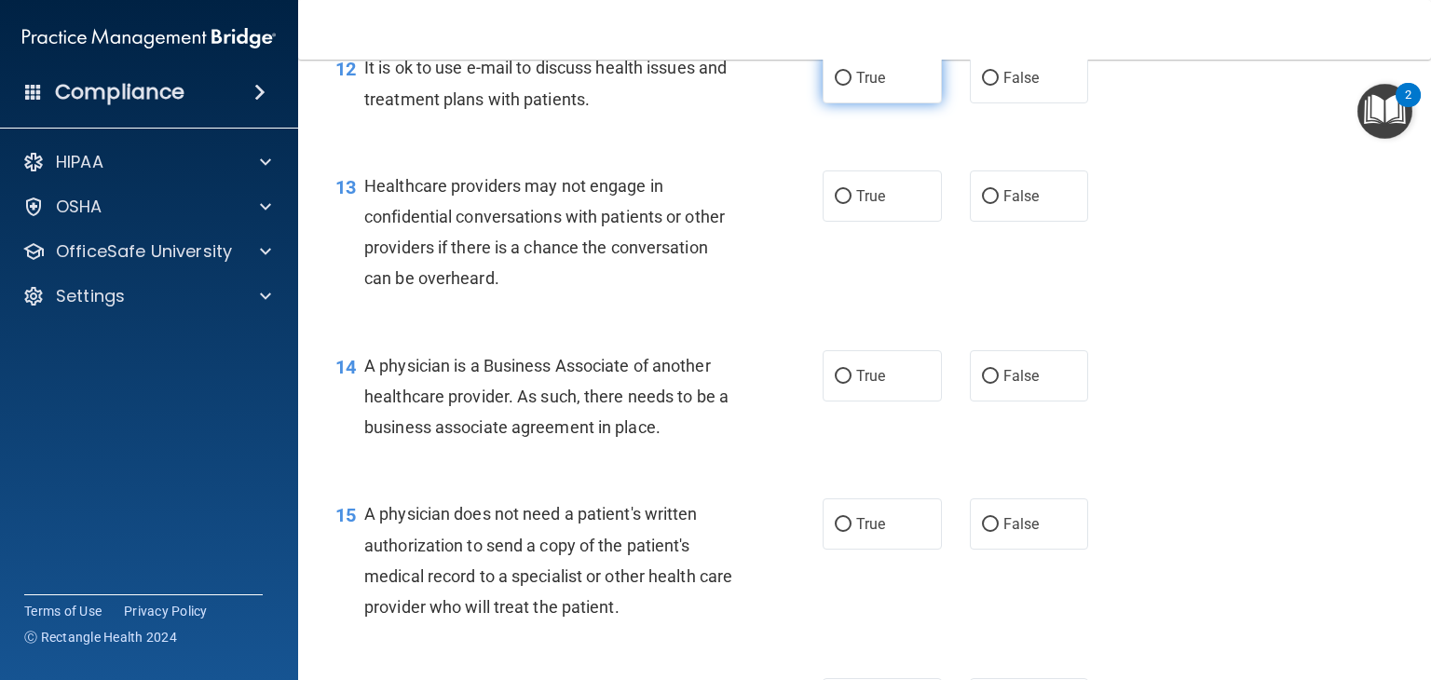
click at [899, 103] on label "True" at bounding box center [882, 77] width 119 height 51
click at [852, 86] on input "True" at bounding box center [843, 79] width 17 height 14
radio input "true"
click at [989, 222] on label "False" at bounding box center [1029, 195] width 119 height 51
click at [989, 204] on input "False" at bounding box center [990, 197] width 17 height 14
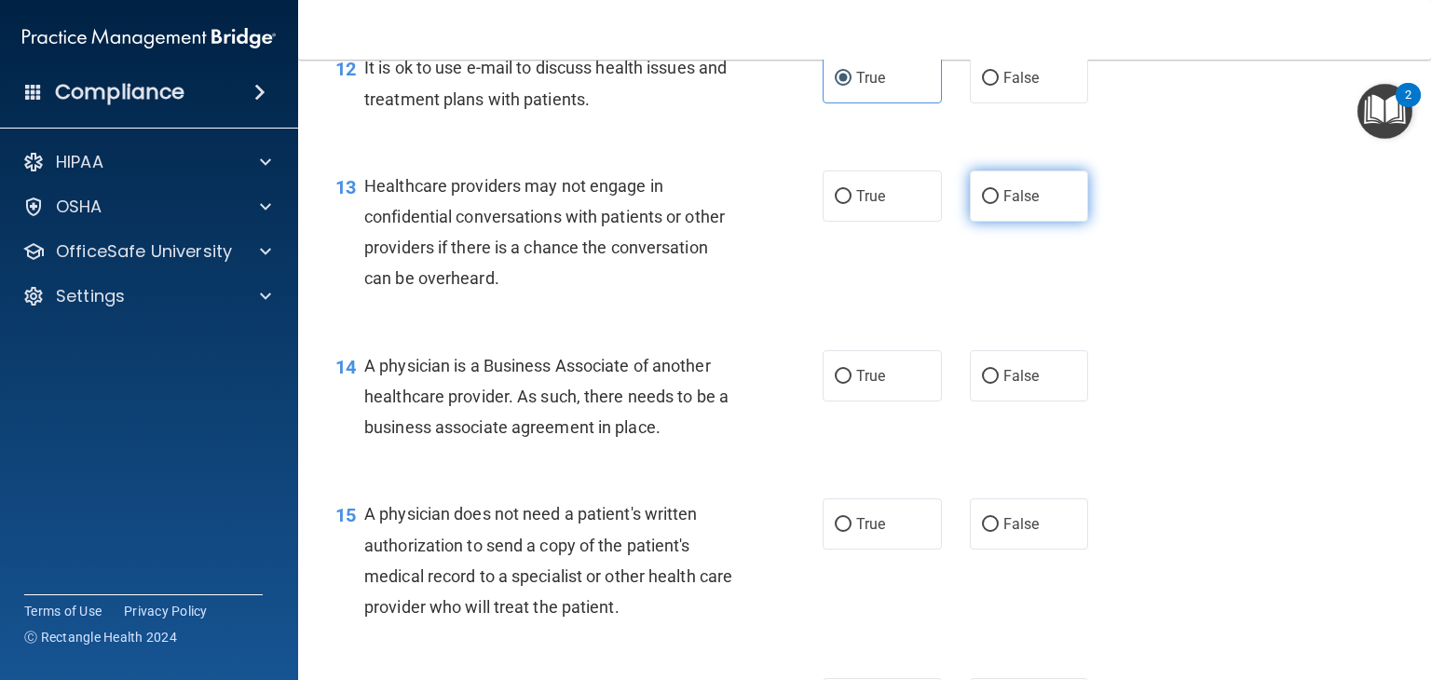
radio input "true"
click at [1007, 402] on label "False" at bounding box center [1029, 375] width 119 height 51
click at [999, 384] on input "False" at bounding box center [990, 377] width 17 height 14
radio input "true"
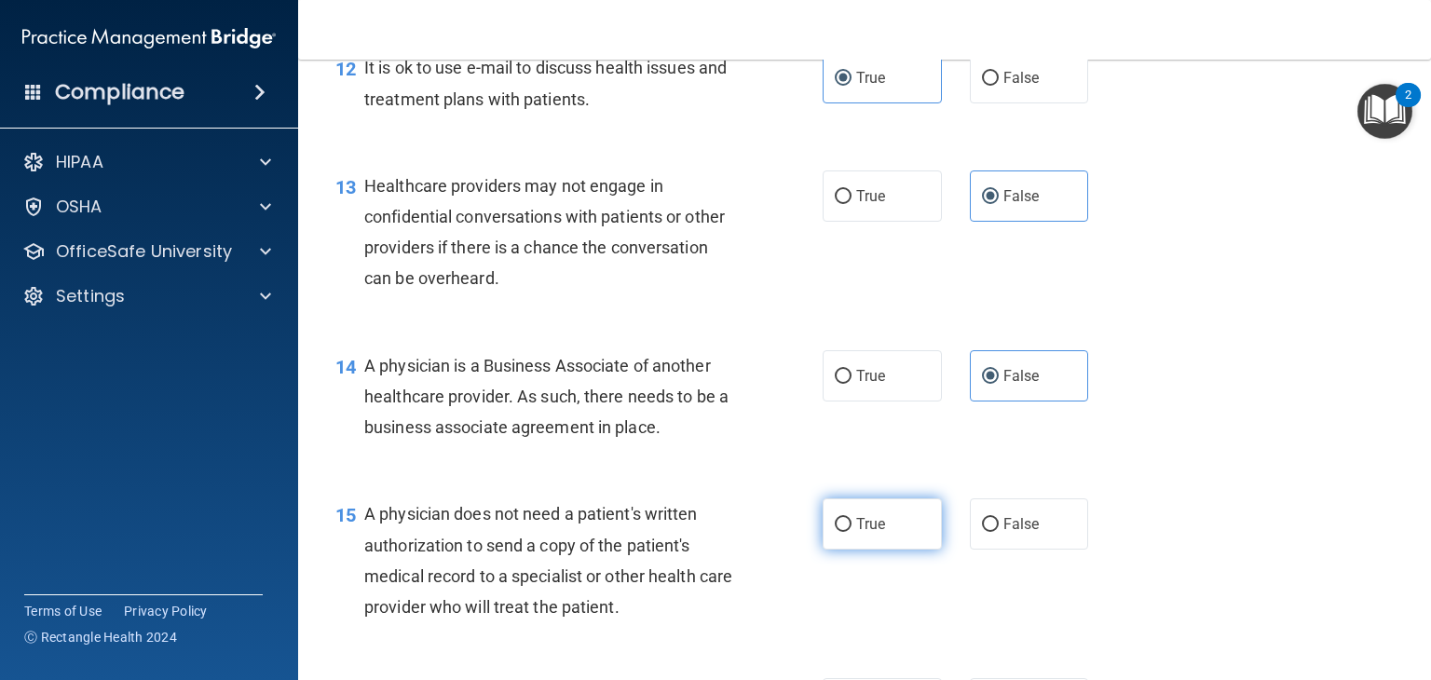
click at [861, 533] on span "True" at bounding box center [870, 524] width 29 height 18
click at [852, 532] on input "True" at bounding box center [843, 525] width 17 height 14
radio input "true"
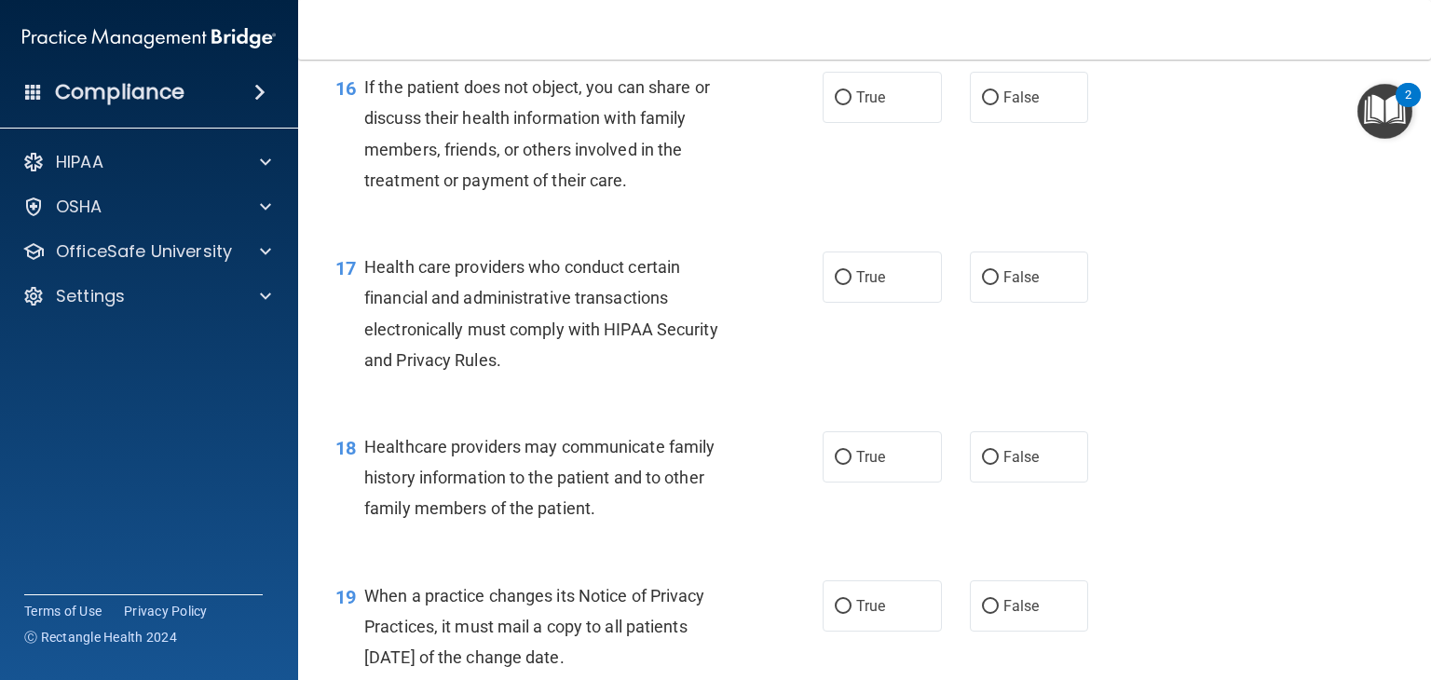
scroll to position [2586, 0]
click at [874, 122] on label "True" at bounding box center [882, 96] width 119 height 51
click at [852, 104] on input "True" at bounding box center [843, 97] width 17 height 14
radio input "true"
click at [864, 285] on span "True" at bounding box center [870, 276] width 29 height 18
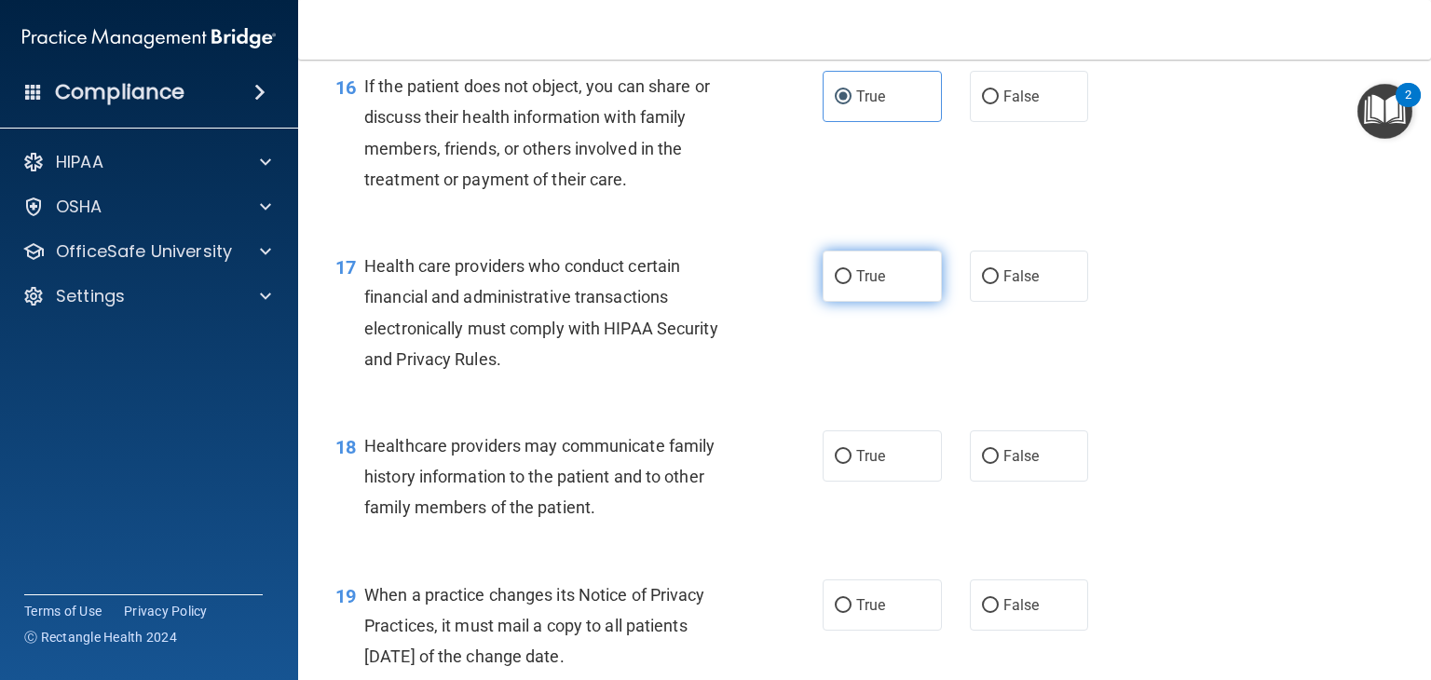
click at [852, 284] on input "True" at bounding box center [843, 277] width 17 height 14
radio input "true"
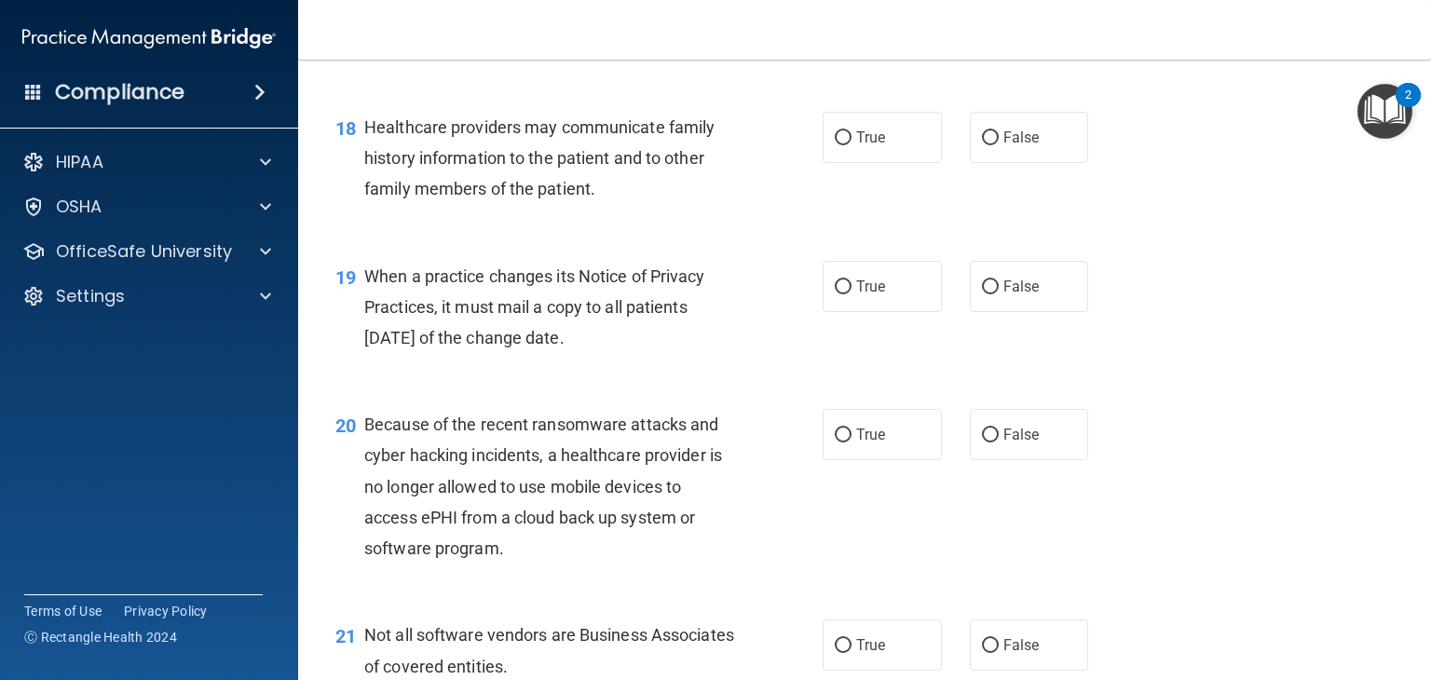
scroll to position [2907, 0]
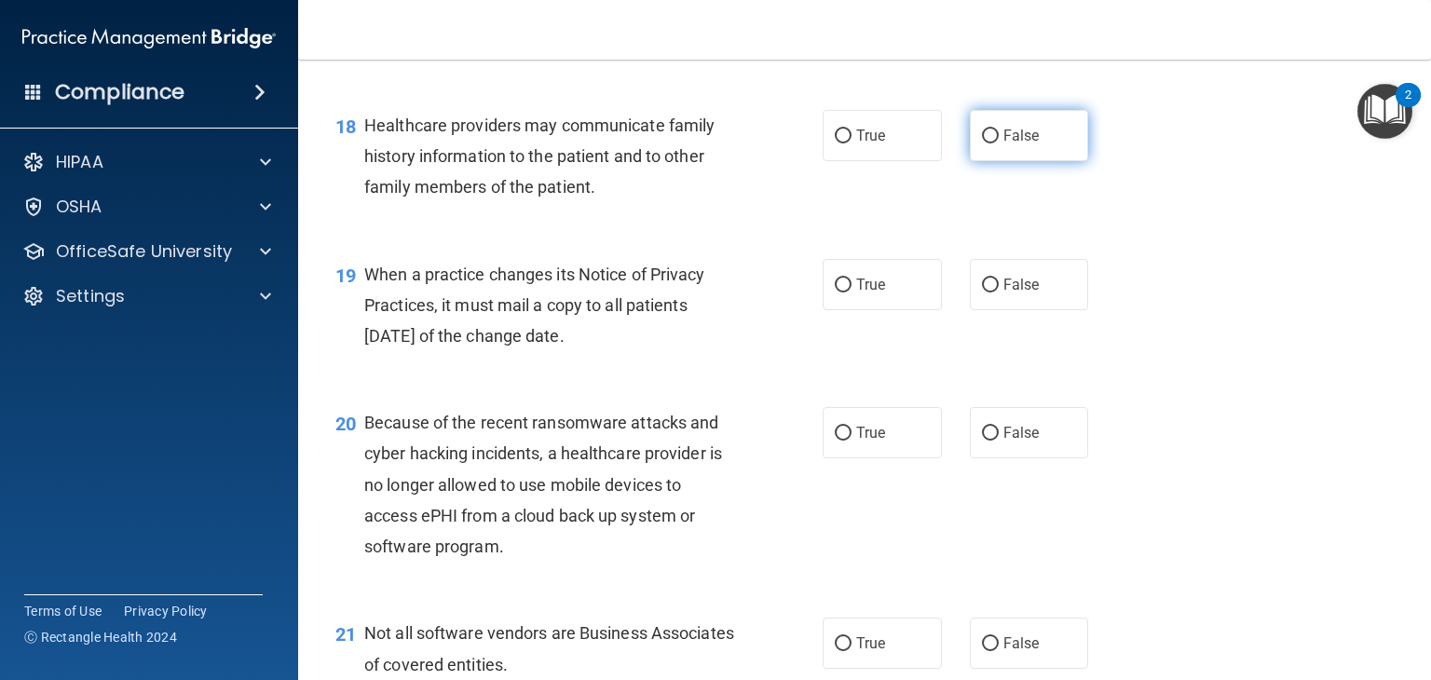
click at [1040, 161] on label "False" at bounding box center [1029, 135] width 119 height 51
click at [999, 143] on input "False" at bounding box center [990, 136] width 17 height 14
radio input "true"
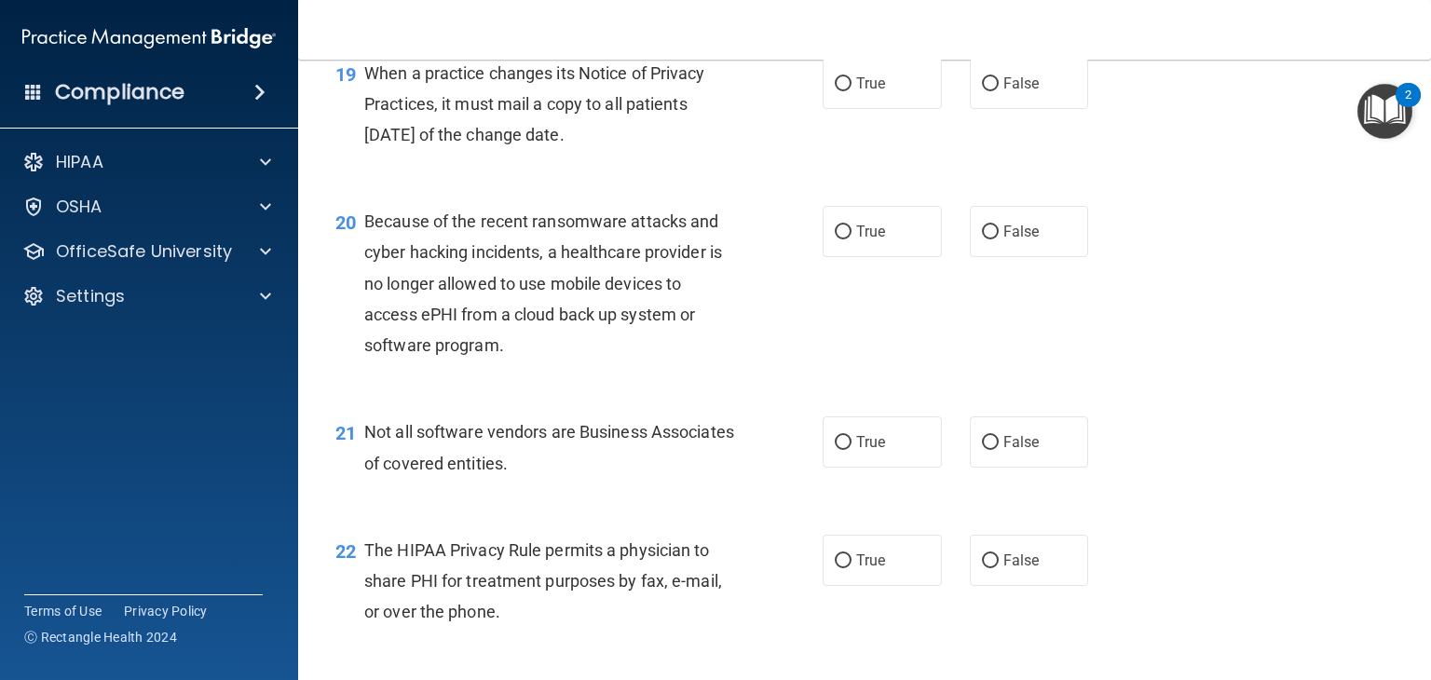
scroll to position [3112, 0]
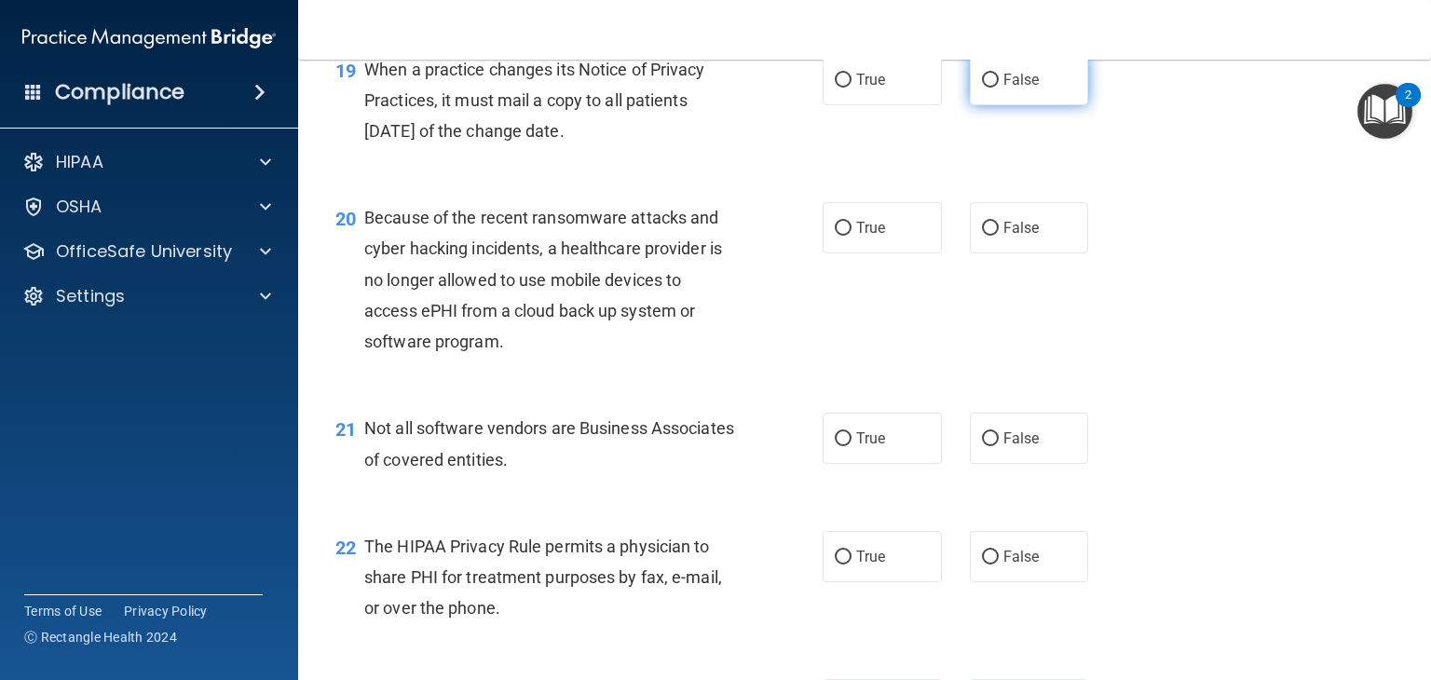
click at [1021, 89] on span "False" at bounding box center [1021, 80] width 36 height 18
click at [999, 88] on input "False" at bounding box center [990, 81] width 17 height 14
radio input "true"
click at [1023, 237] on span "False" at bounding box center [1021, 228] width 36 height 18
click at [999, 236] on input "False" at bounding box center [990, 229] width 17 height 14
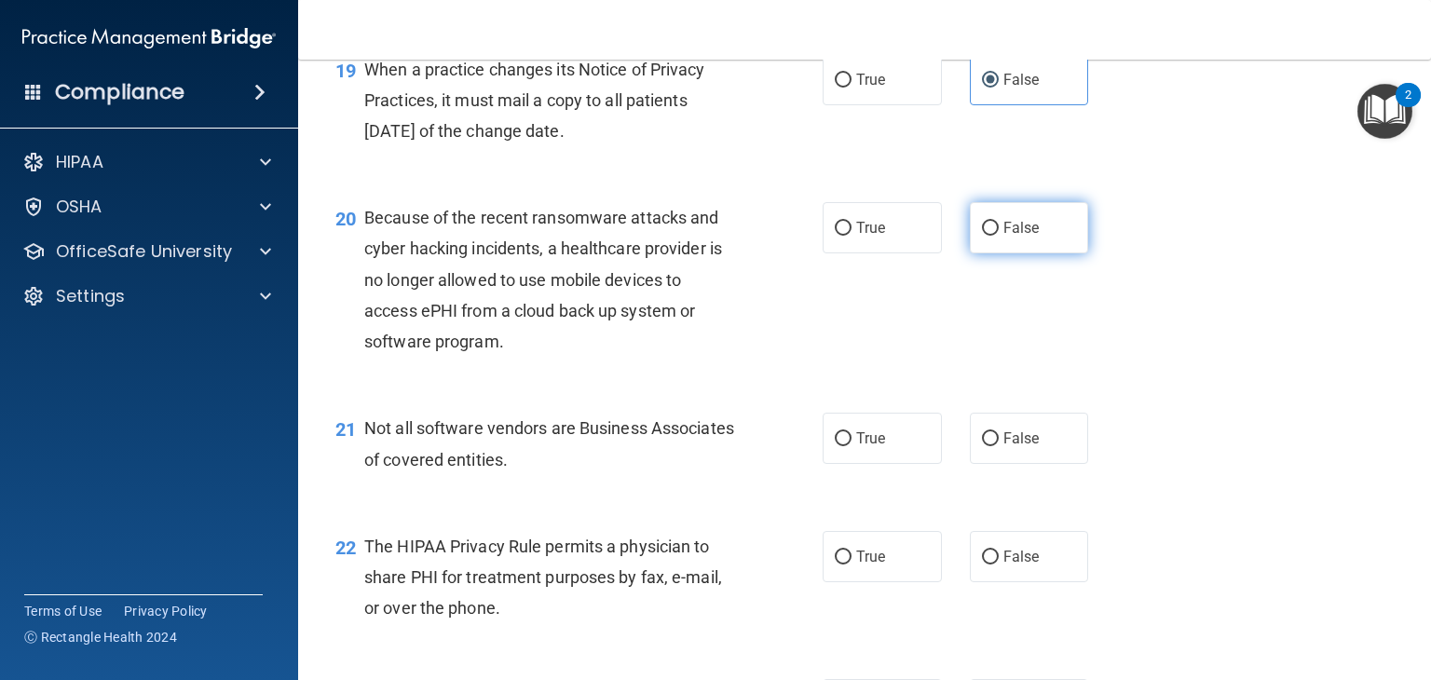
radio input "true"
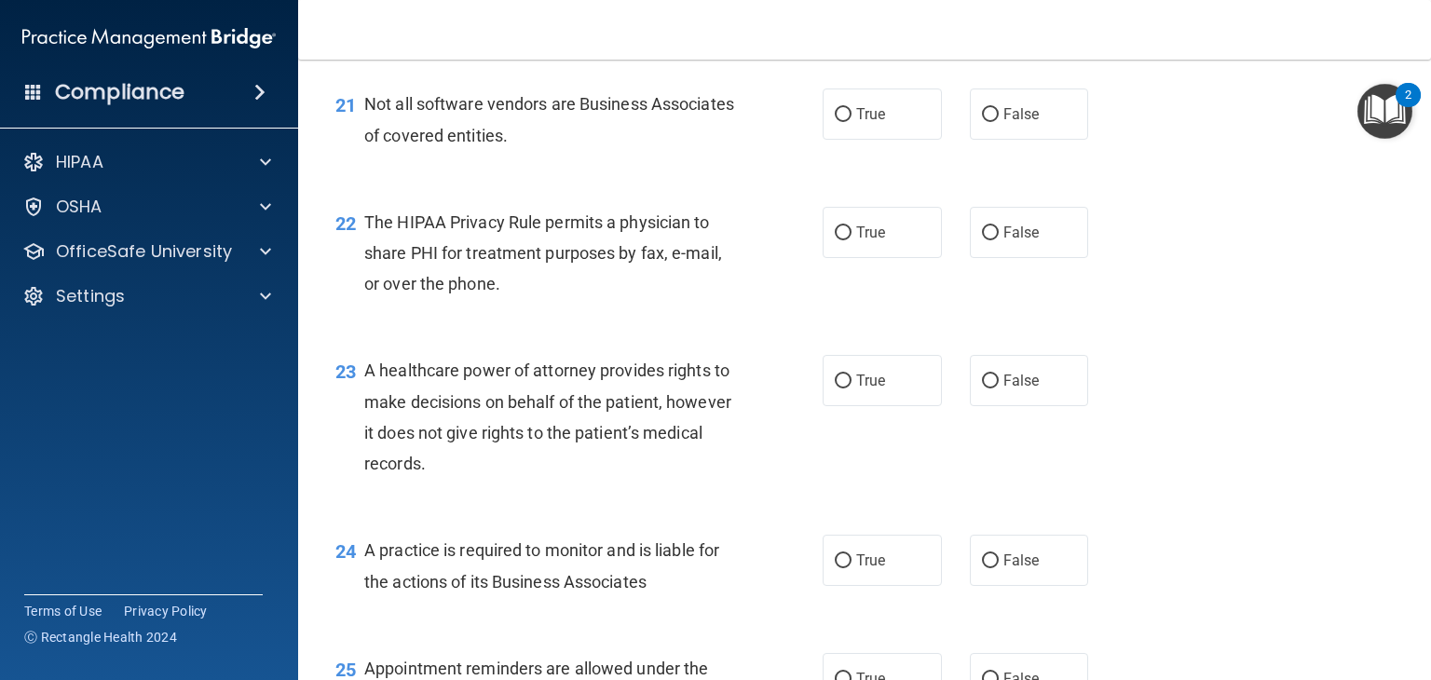
scroll to position [3453, 0]
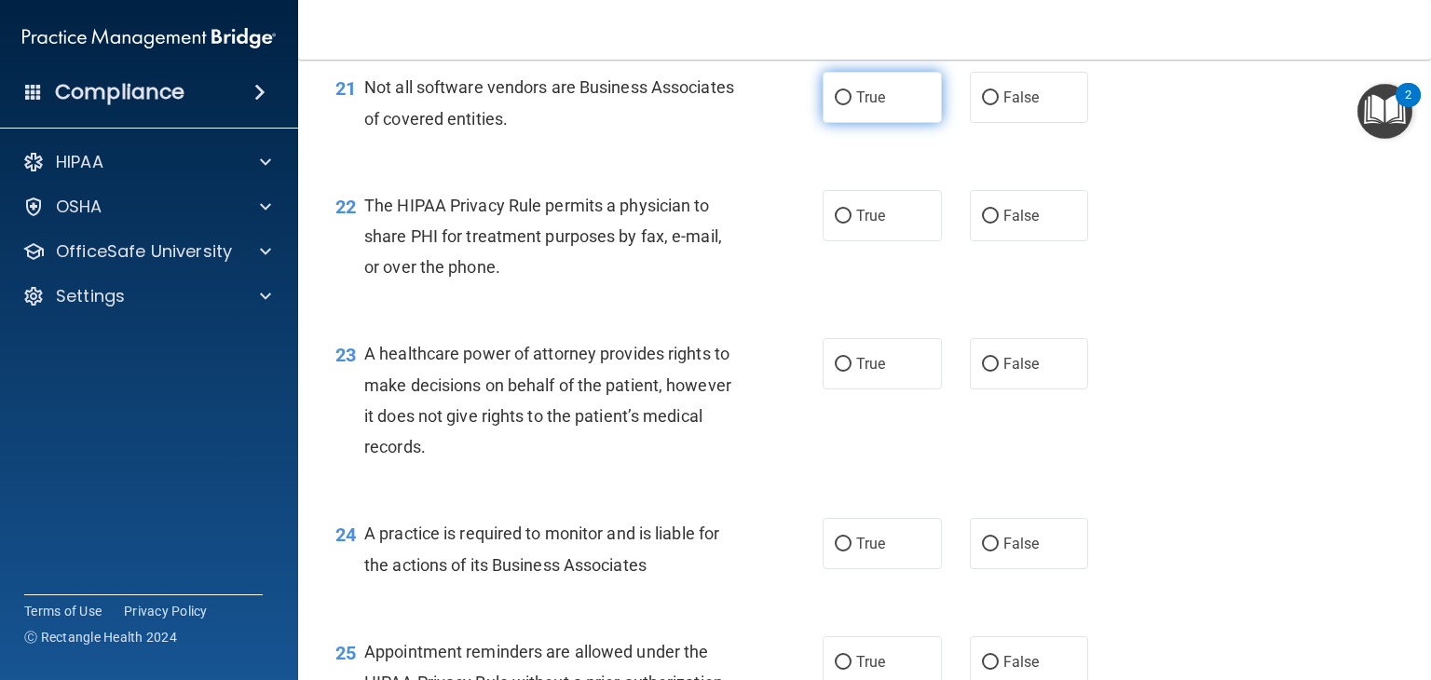
click at [879, 123] on label "True" at bounding box center [882, 97] width 119 height 51
click at [852, 105] on input "True" at bounding box center [843, 98] width 17 height 14
radio input "true"
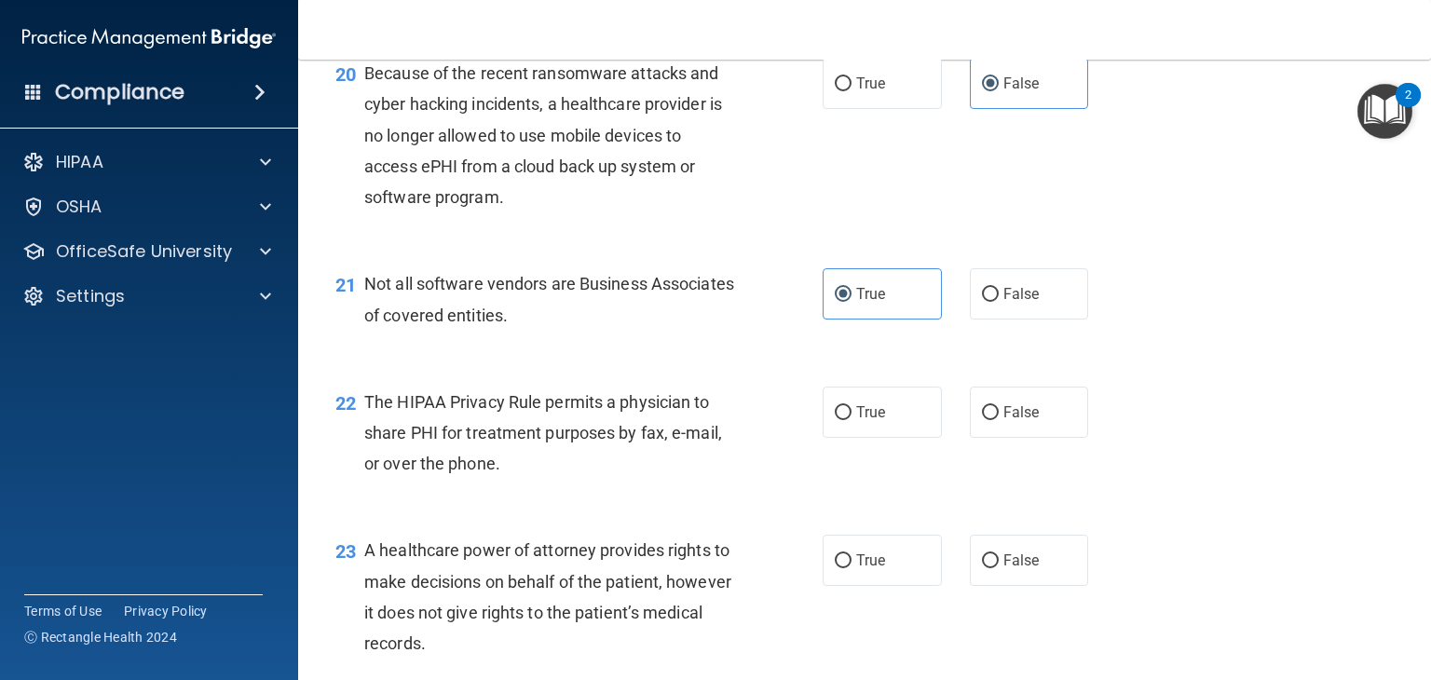
scroll to position [3252, 0]
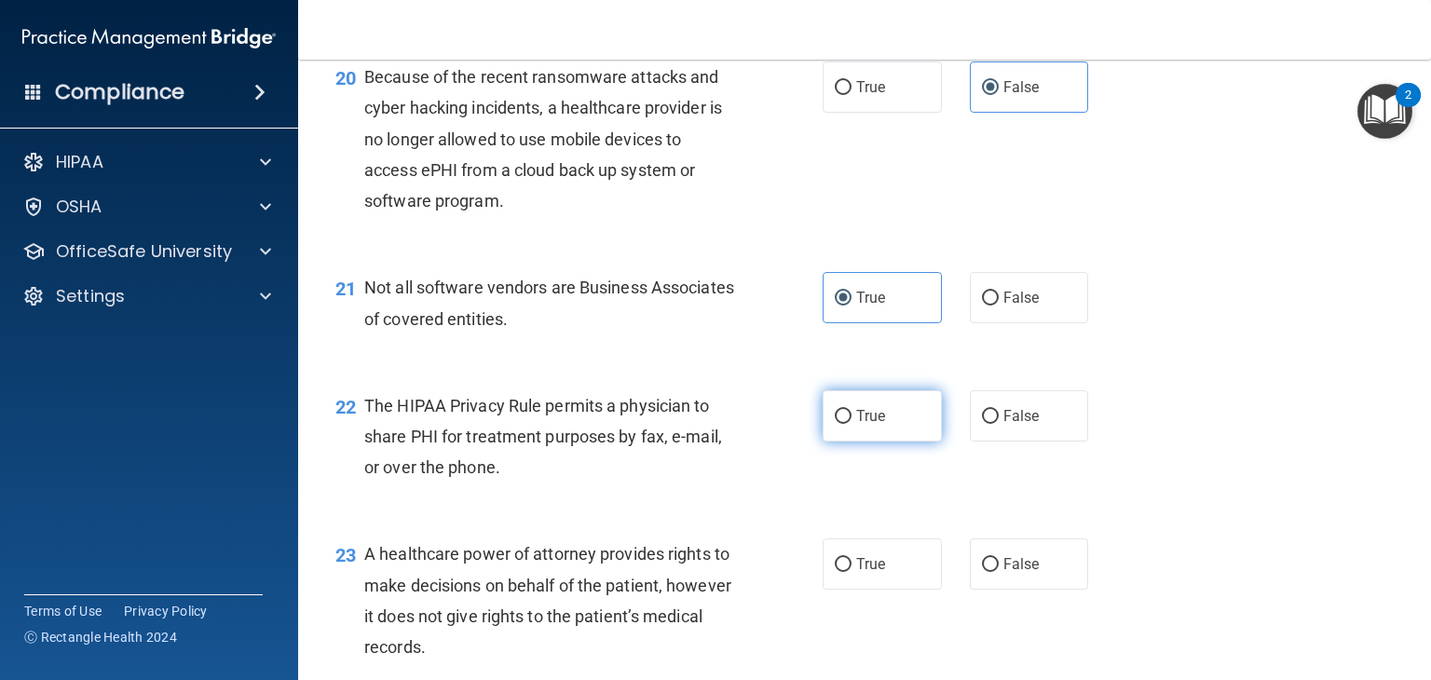
click at [855, 442] on label "True" at bounding box center [882, 415] width 119 height 51
click at [852, 424] on input "True" at bounding box center [843, 417] width 17 height 14
radio input "true"
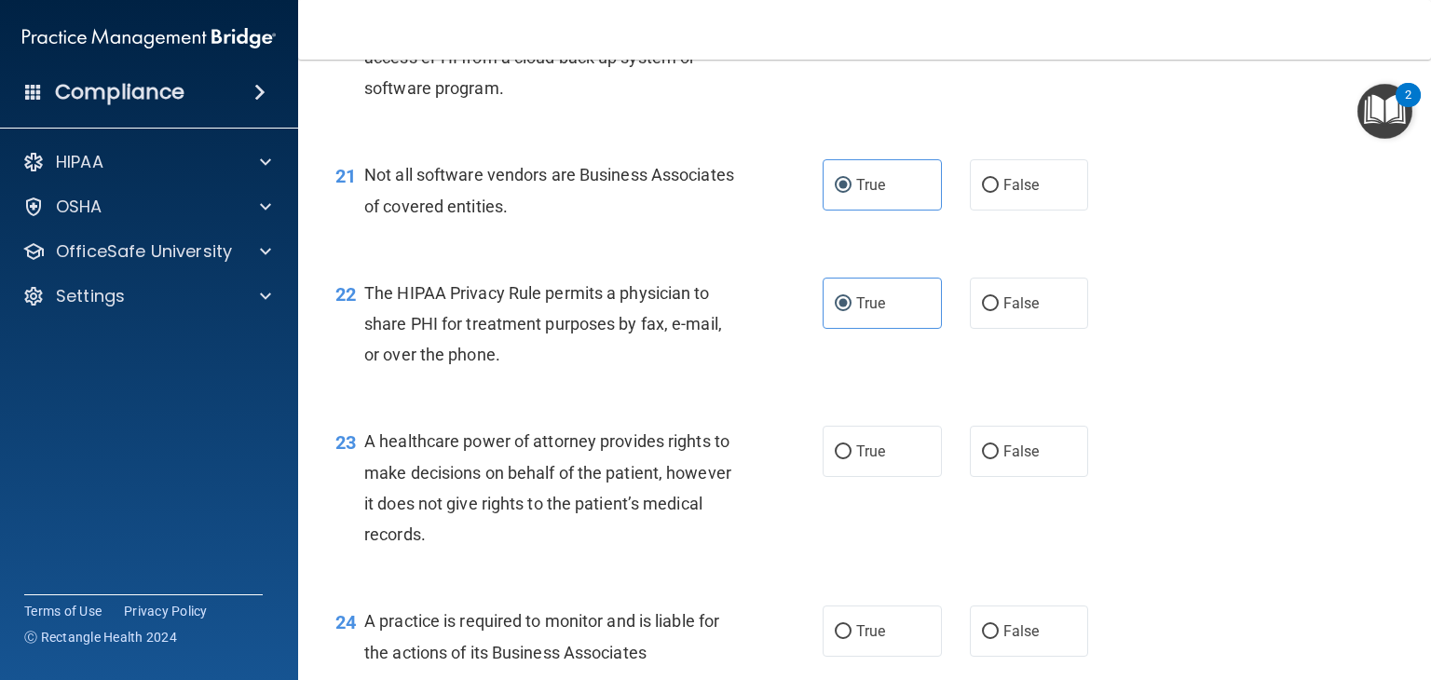
scroll to position [3386, 0]
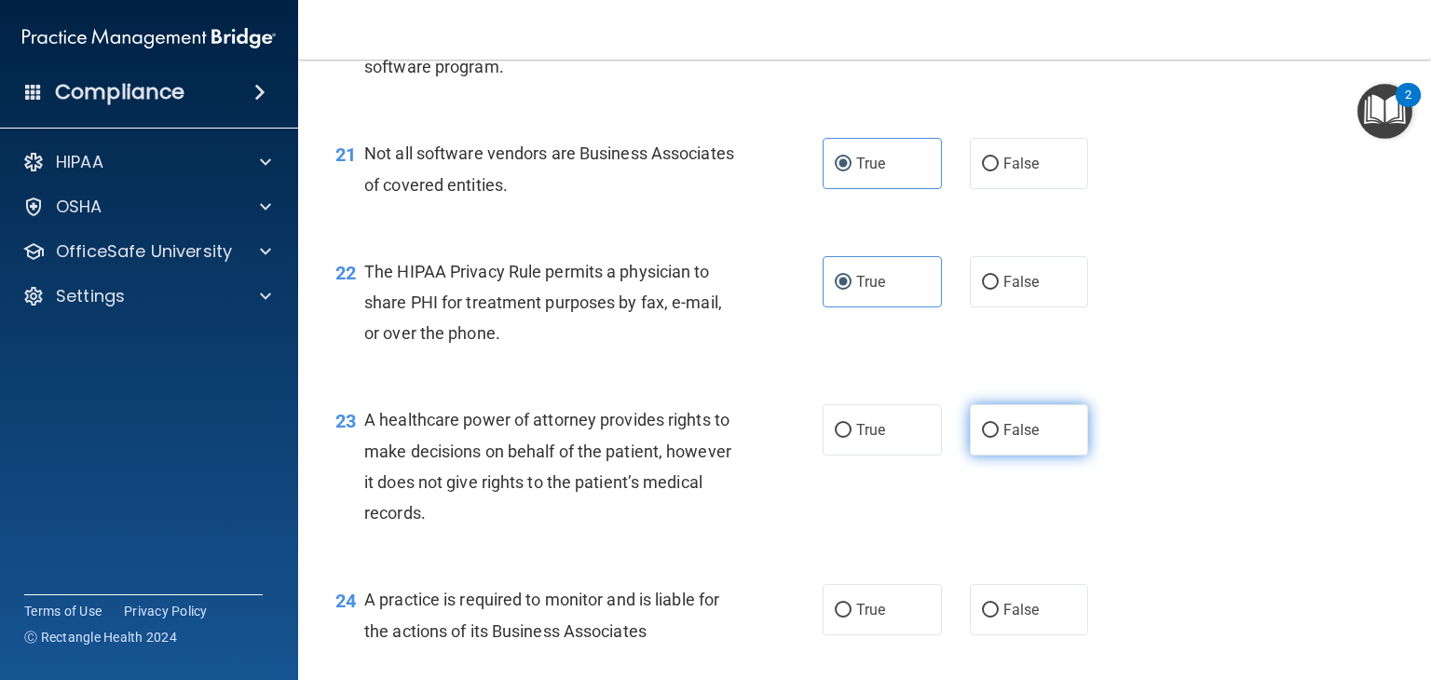
click at [1004, 439] on span "False" at bounding box center [1021, 430] width 36 height 18
click at [999, 438] on input "False" at bounding box center [990, 431] width 17 height 14
radio input "true"
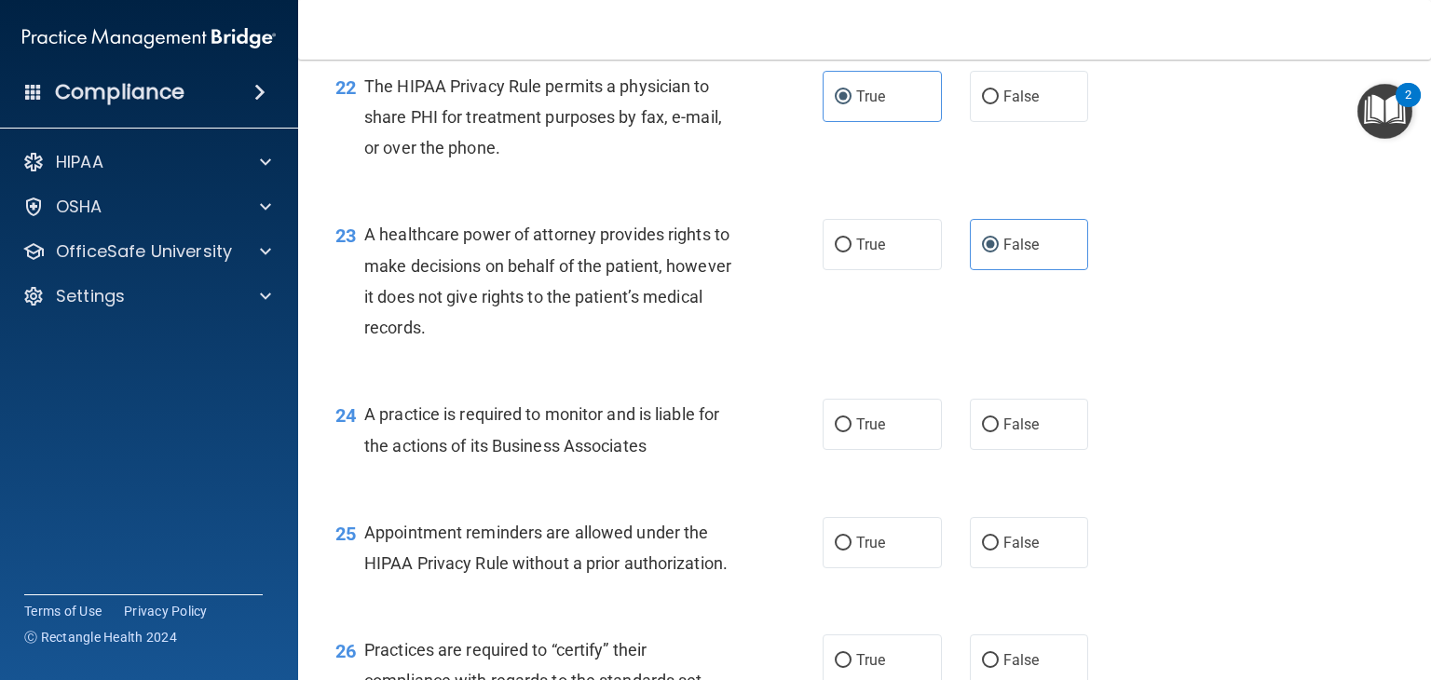
scroll to position [3576, 0]
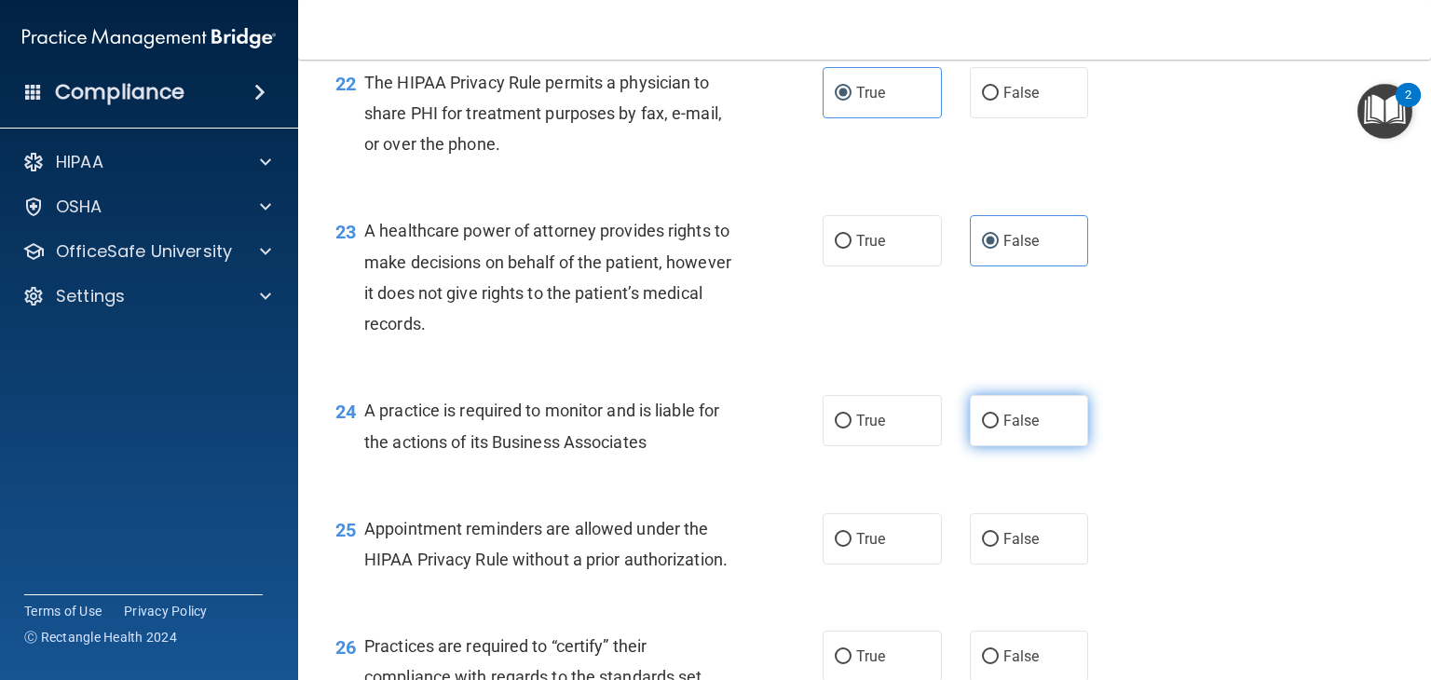
click at [1003, 429] on span "False" at bounding box center [1021, 421] width 36 height 18
click at [999, 429] on input "False" at bounding box center [990, 422] width 17 height 14
radio input "true"
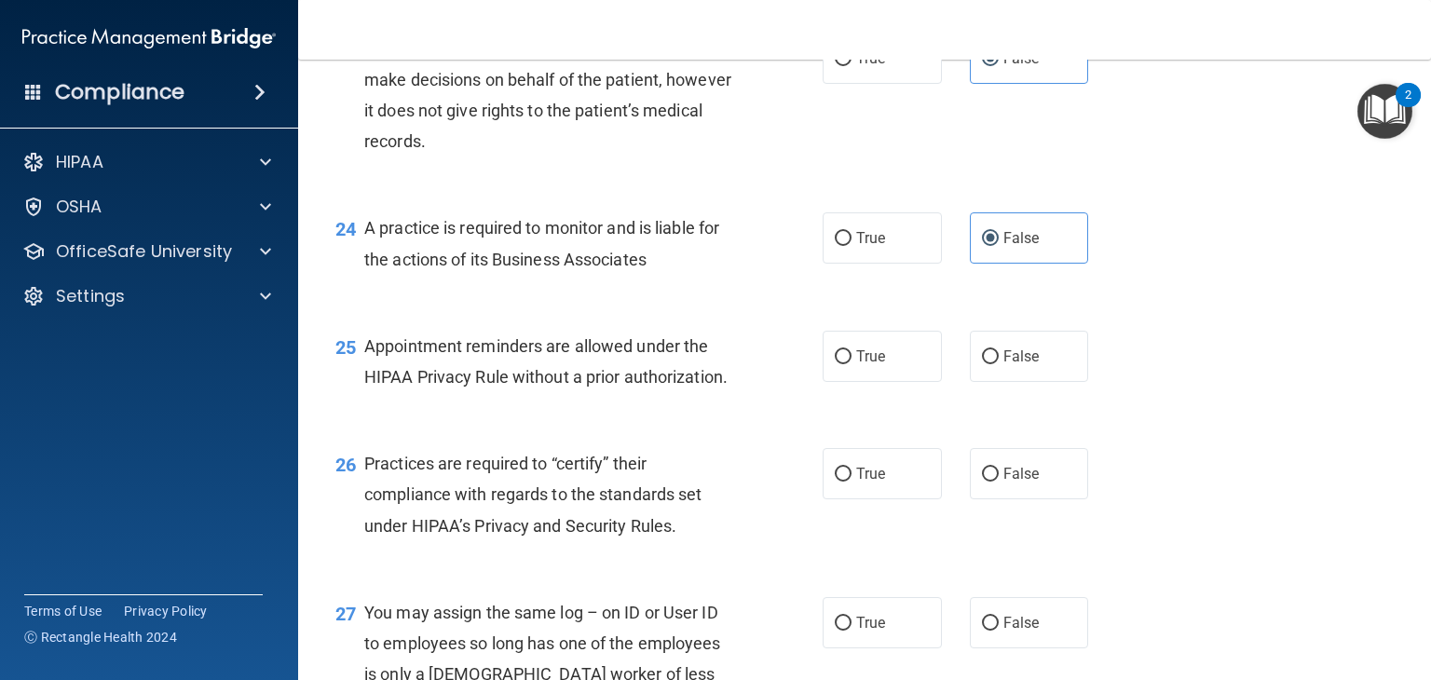
scroll to position [3768, 0]
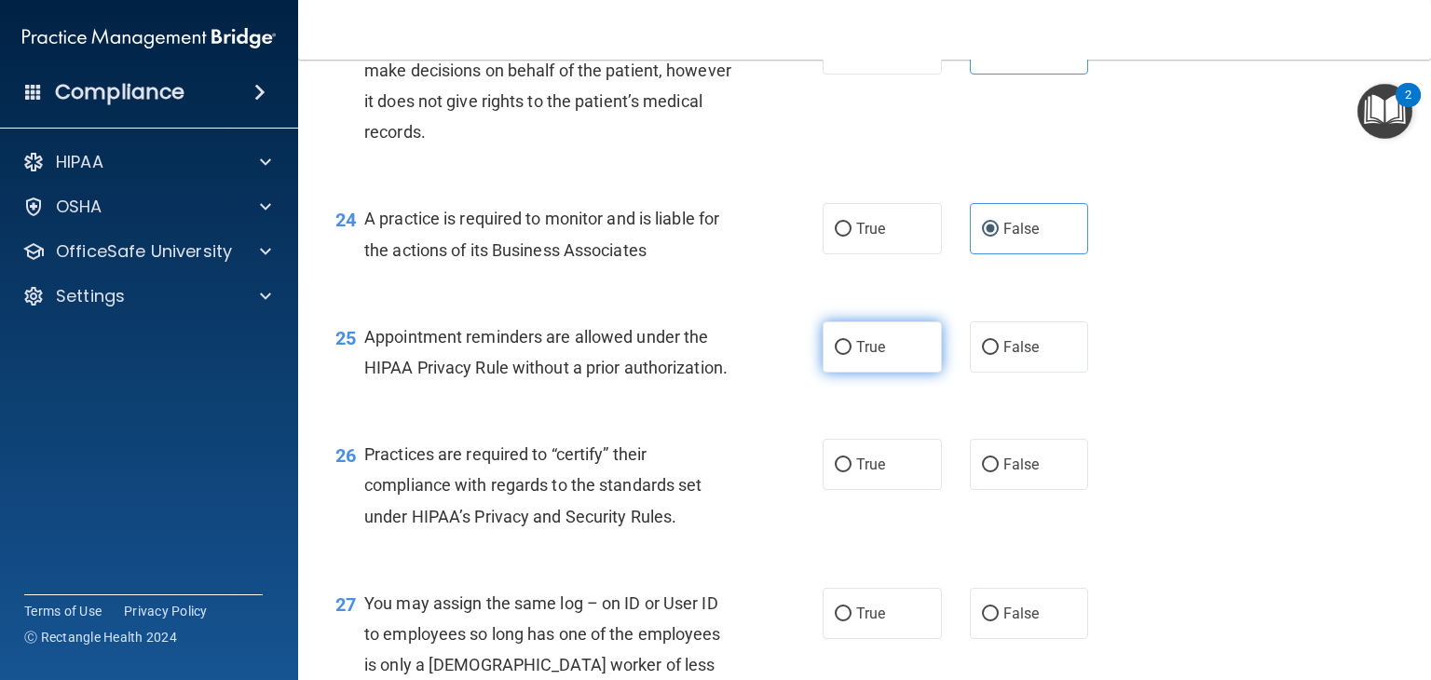
click at [839, 355] on input "True" at bounding box center [843, 348] width 17 height 14
radio input "true"
click at [1003, 473] on span "False" at bounding box center [1021, 465] width 36 height 18
click at [999, 472] on input "False" at bounding box center [990, 465] width 17 height 14
radio input "true"
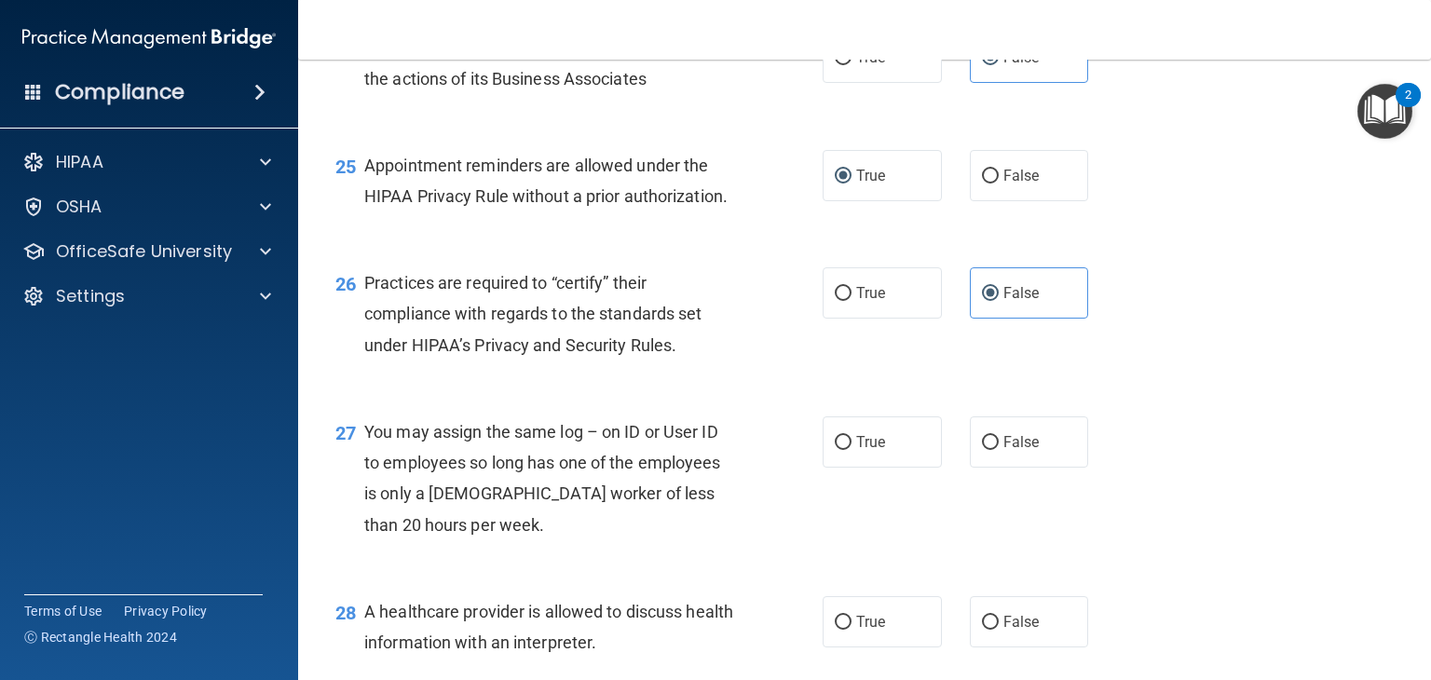
scroll to position [3943, 0]
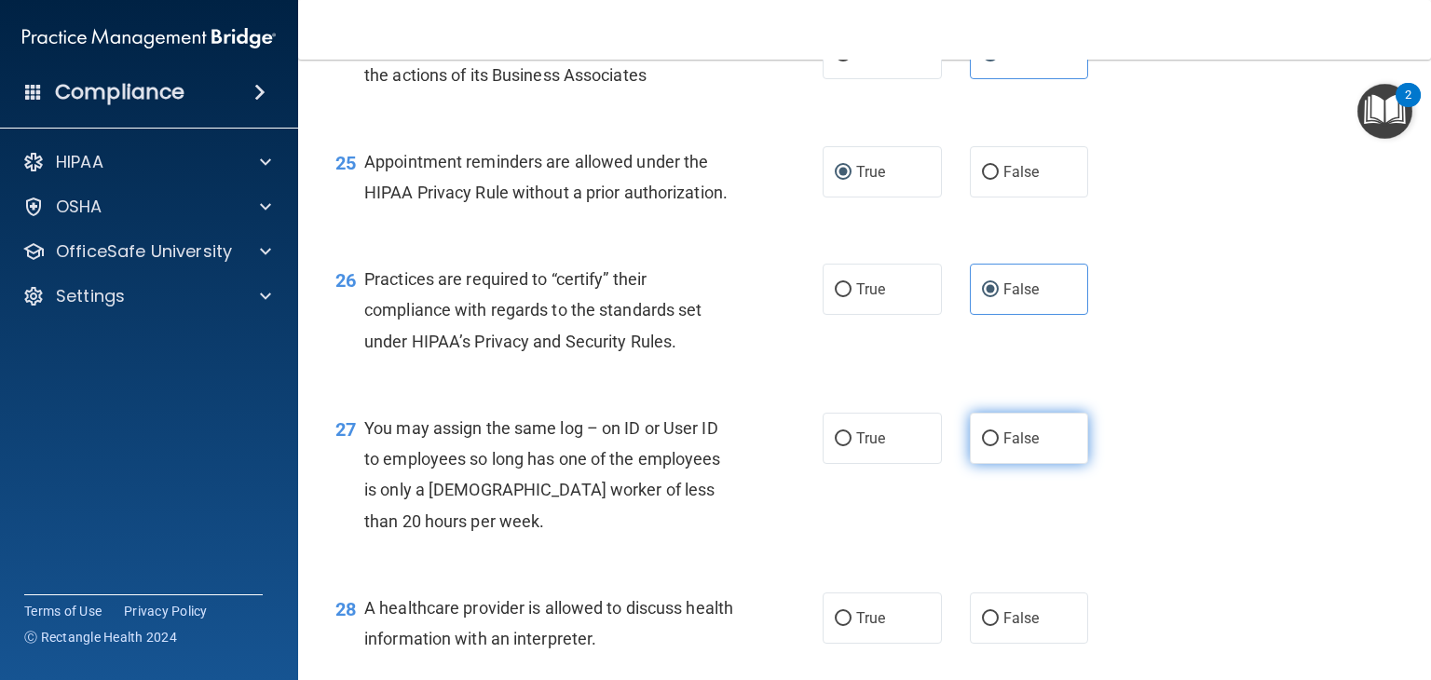
click at [991, 464] on label "False" at bounding box center [1029, 438] width 119 height 51
click at [991, 446] on input "False" at bounding box center [990, 439] width 17 height 14
radio input "true"
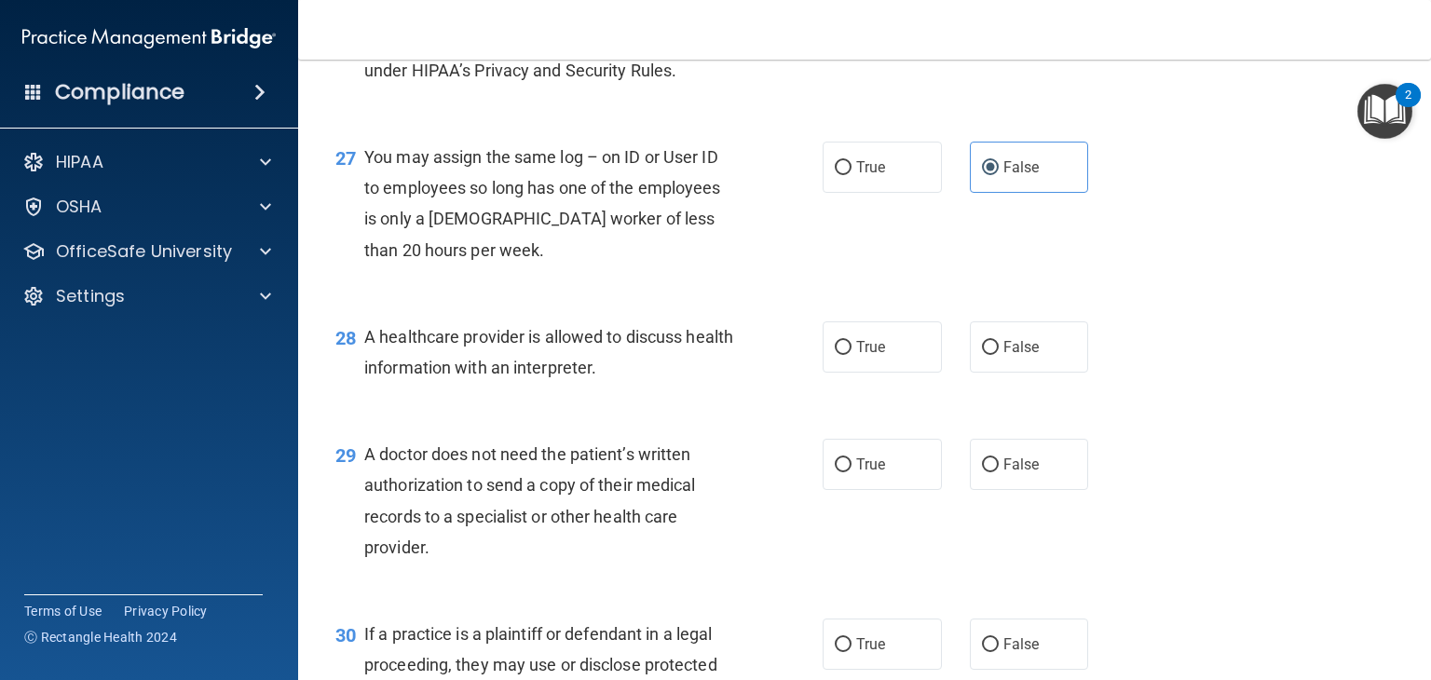
scroll to position [4215, 0]
click at [846, 372] on label "True" at bounding box center [882, 345] width 119 height 51
click at [846, 354] on input "True" at bounding box center [843, 347] width 17 height 14
radio input "true"
click at [861, 472] on span "True" at bounding box center [870, 464] width 29 height 18
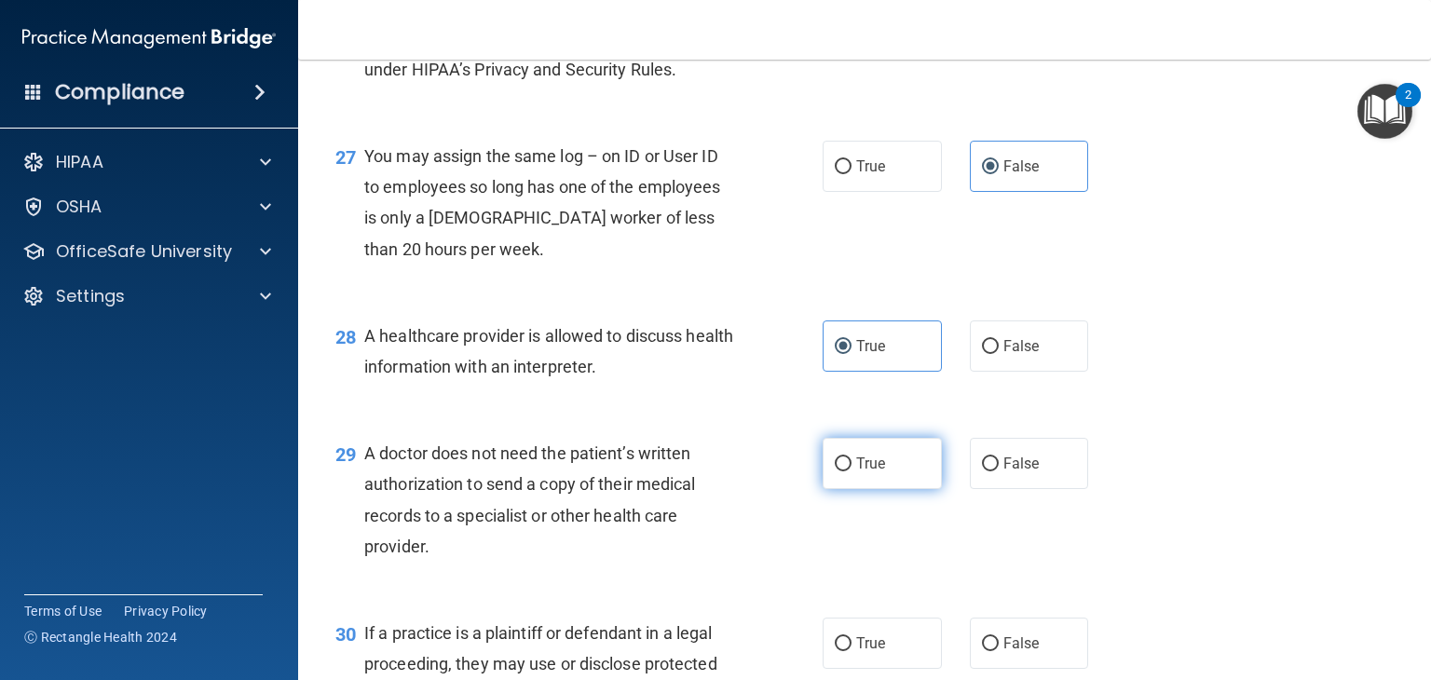
click at [852, 471] on input "True" at bounding box center [843, 464] width 17 height 14
radio input "true"
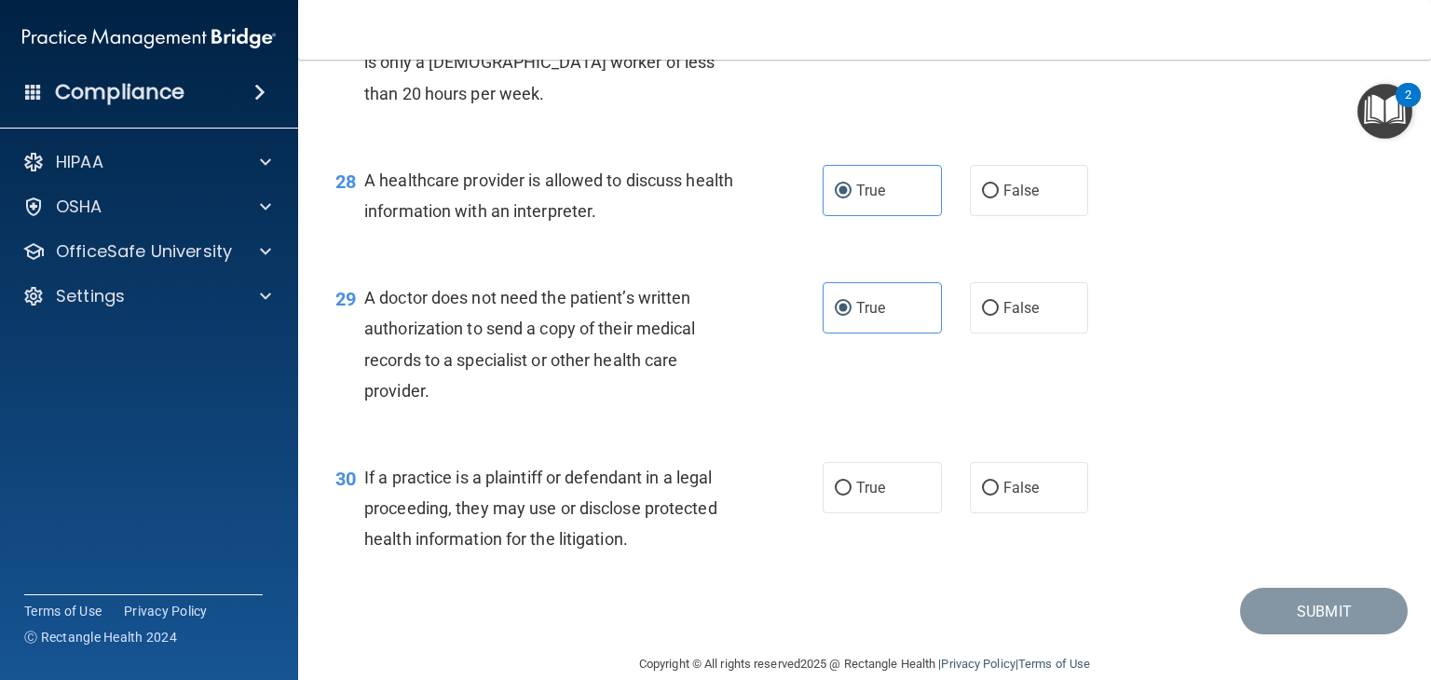
scroll to position [4462, 0]
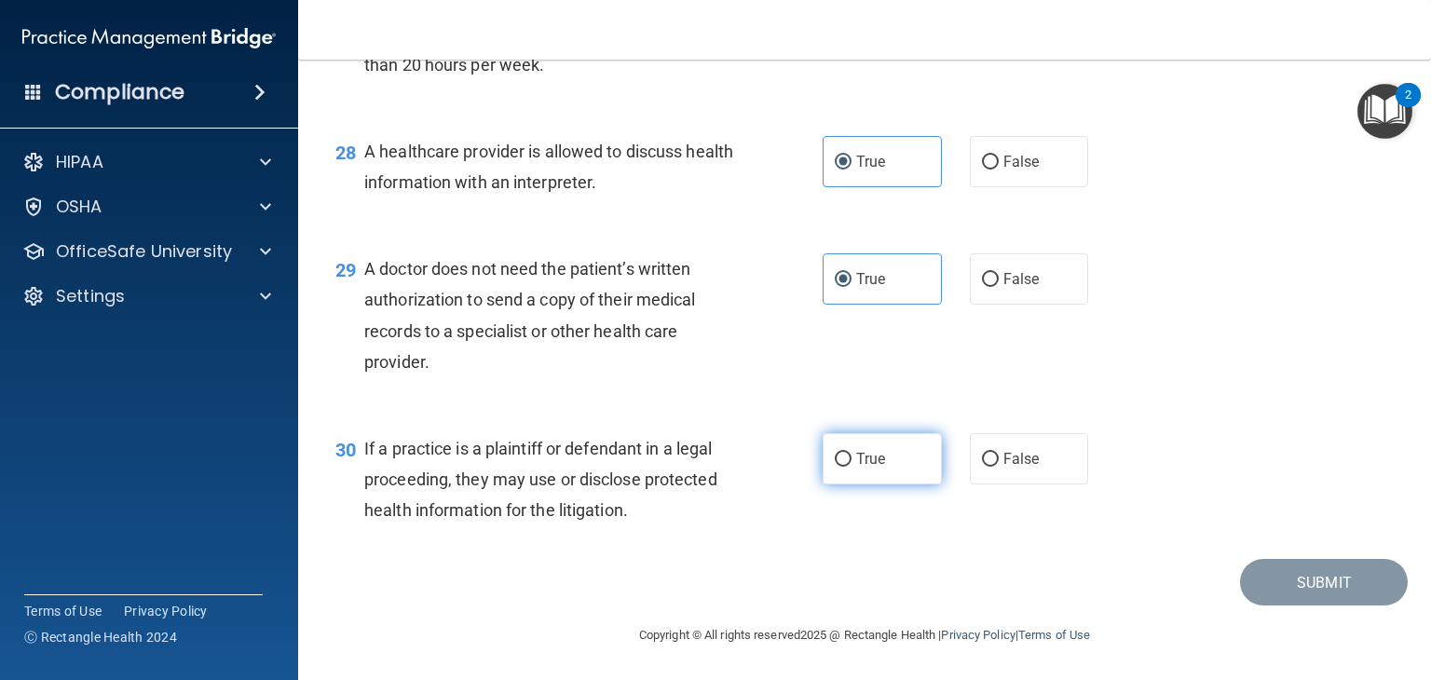
click at [872, 442] on label "True" at bounding box center [882, 458] width 119 height 51
click at [852, 453] on input "True" at bounding box center [843, 460] width 17 height 14
radio input "true"
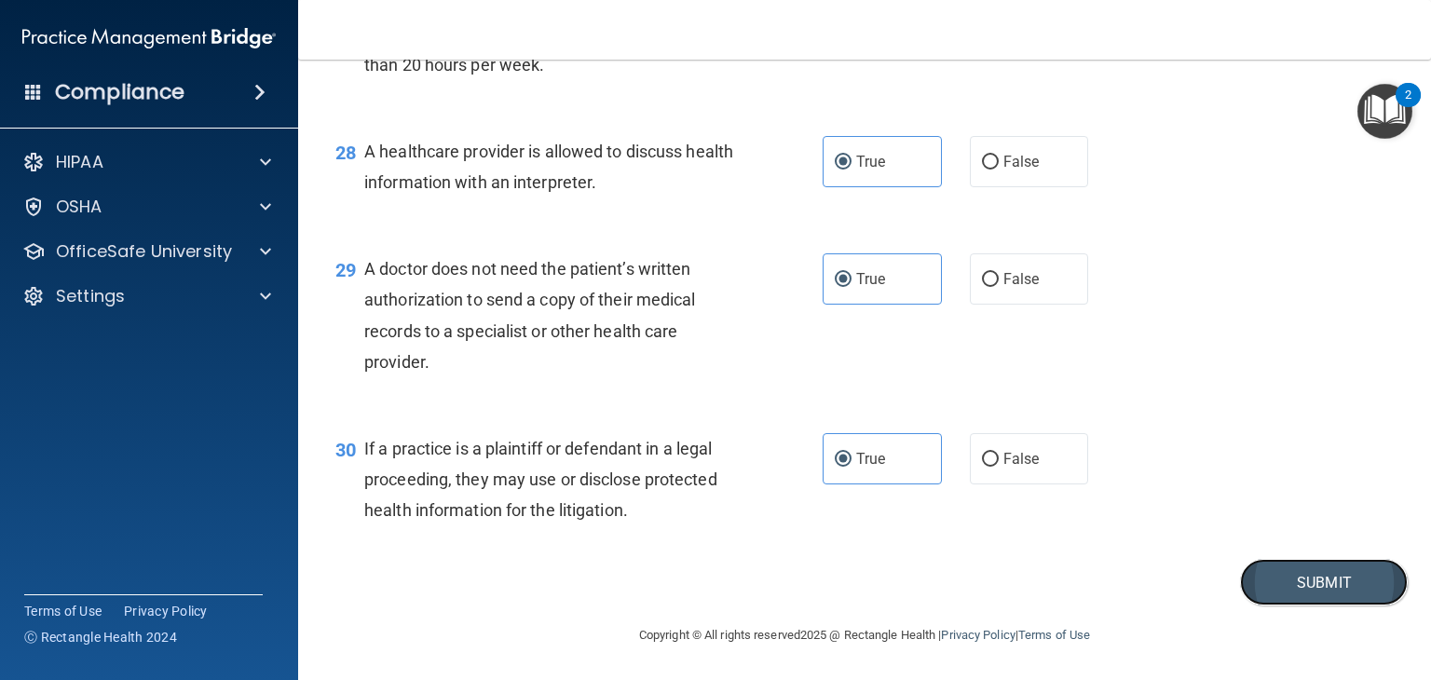
click at [1279, 588] on button "Submit" at bounding box center [1324, 583] width 168 height 48
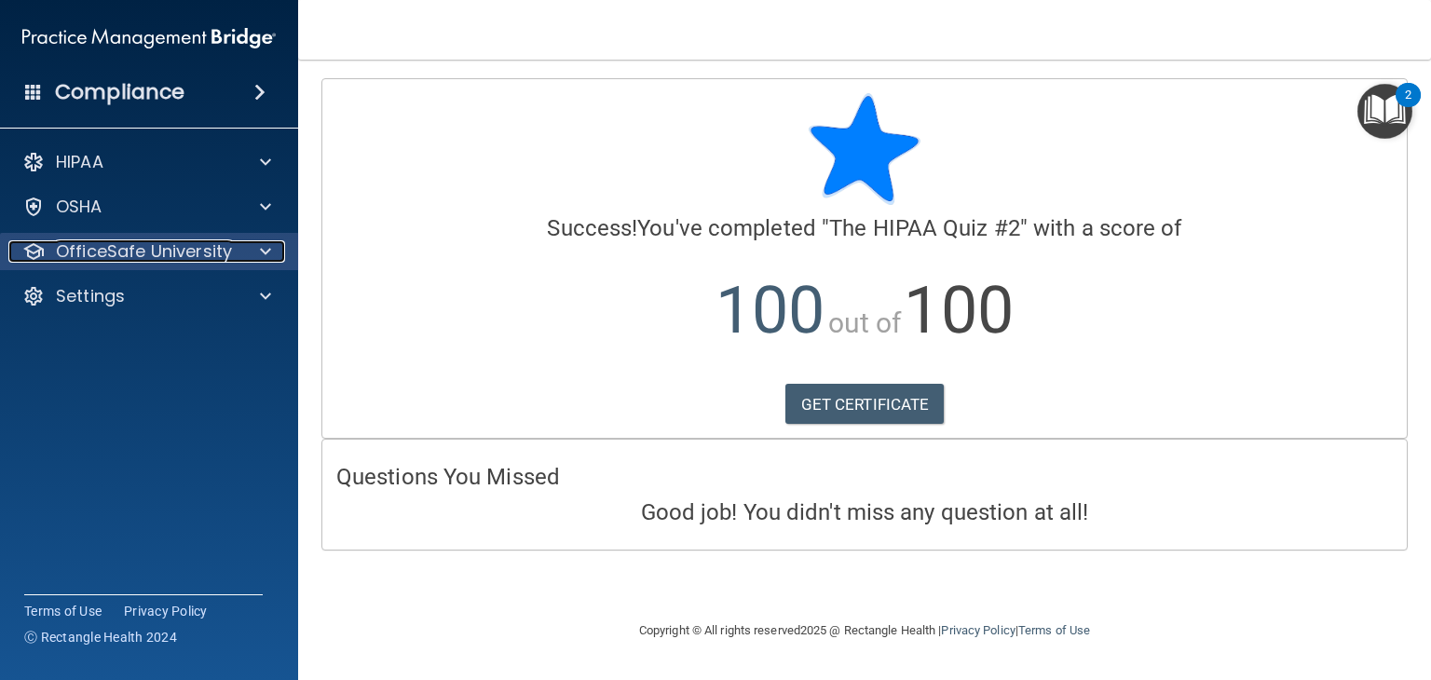
click at [132, 252] on p "OfficeSafe University" at bounding box center [144, 251] width 176 height 22
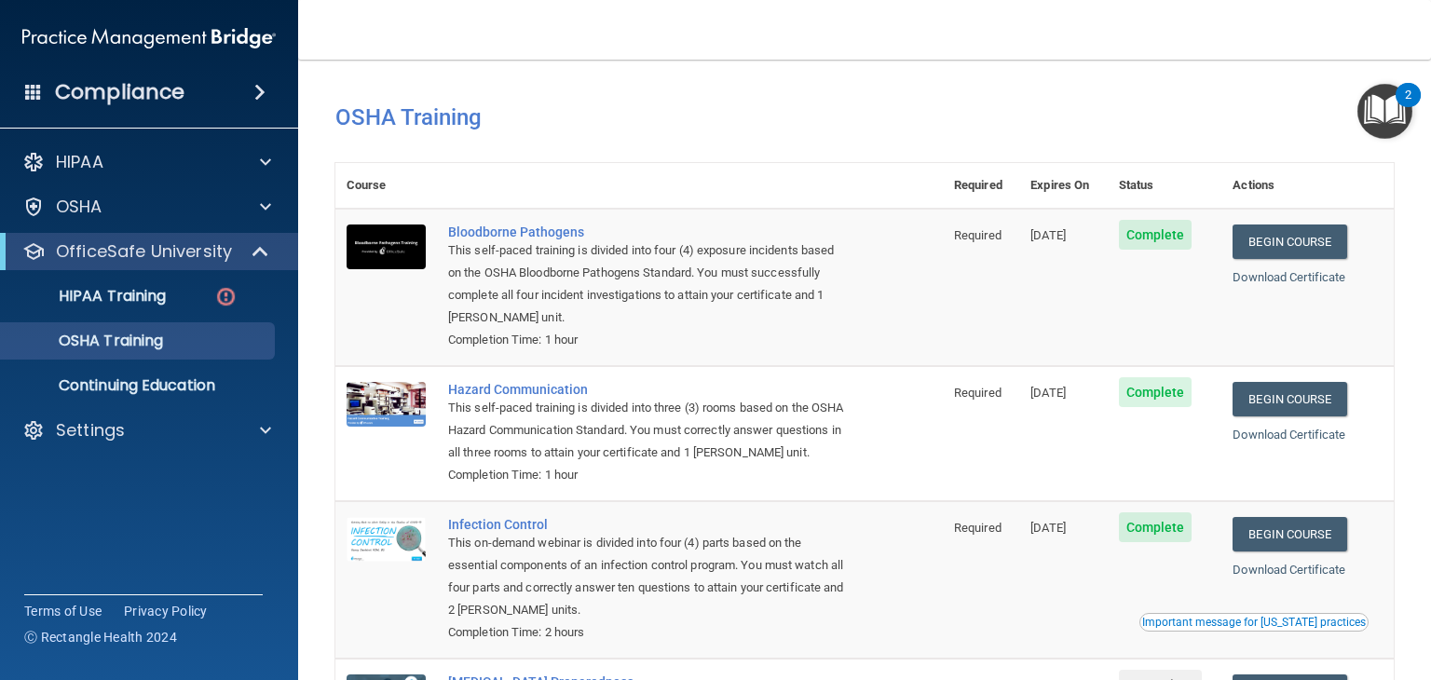
scroll to position [235, 0]
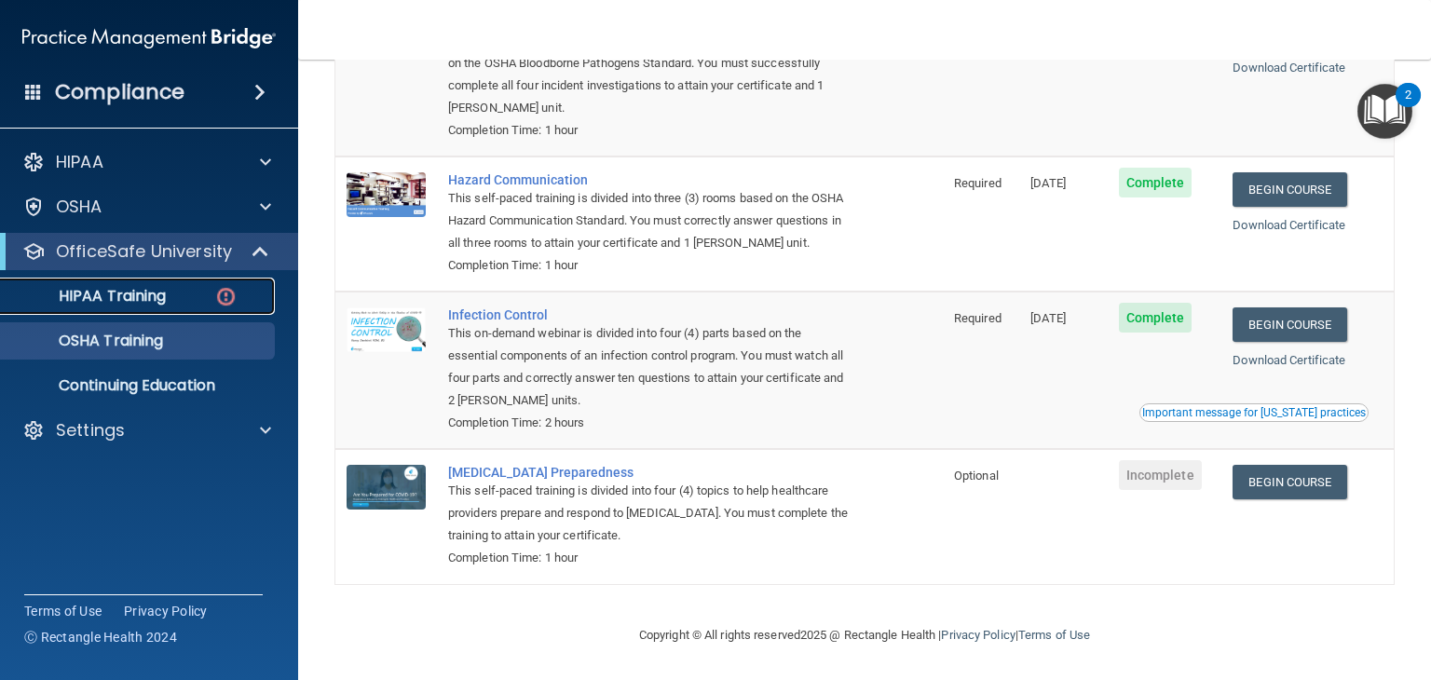
click at [137, 298] on p "HIPAA Training" at bounding box center [89, 296] width 154 height 19
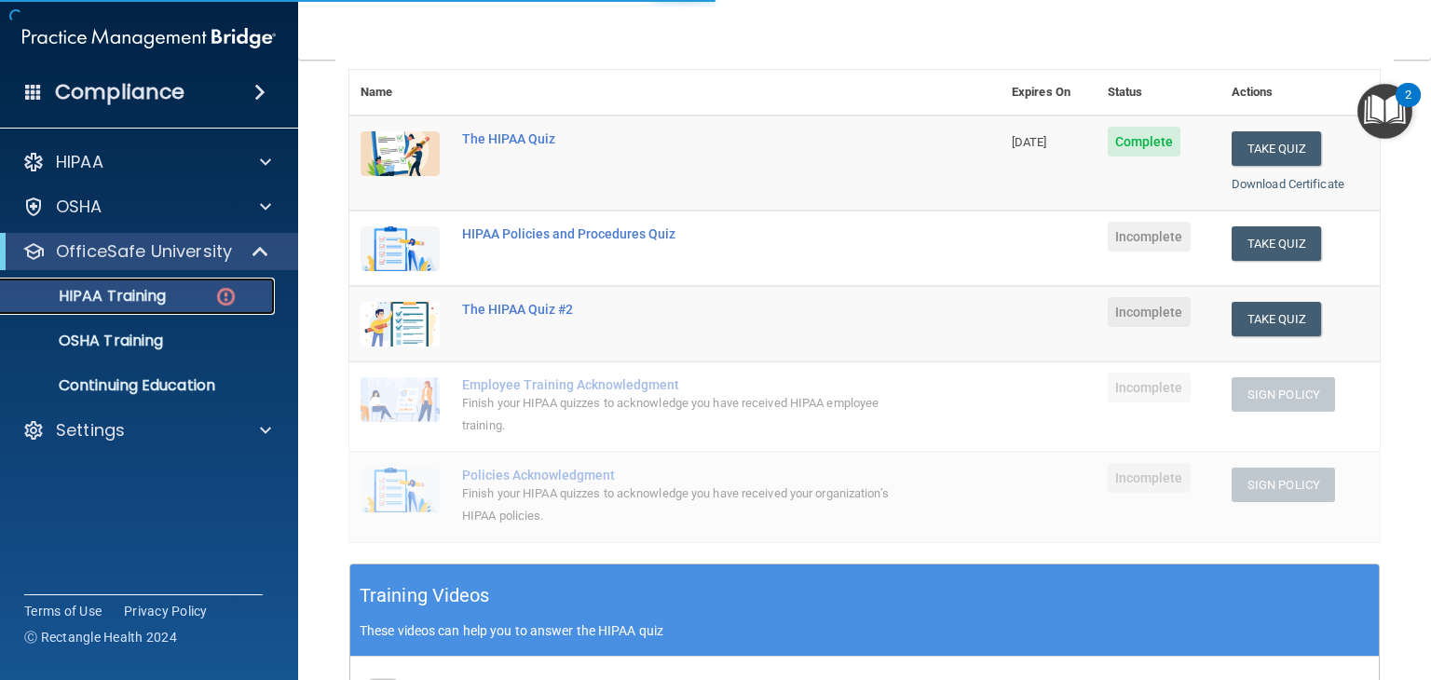
scroll to position [673, 0]
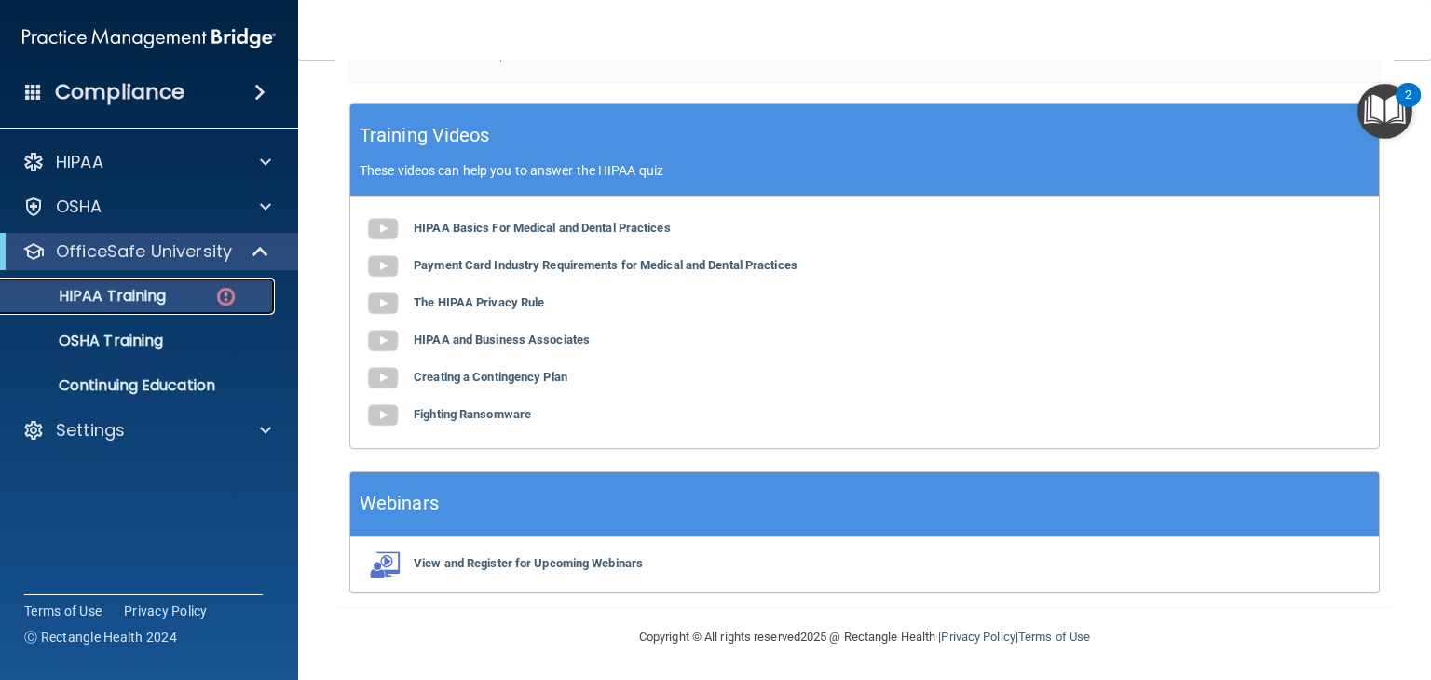
click at [132, 301] on p "HIPAA Training" at bounding box center [89, 296] width 154 height 19
click at [129, 343] on p "OSHA Training" at bounding box center [87, 341] width 151 height 19
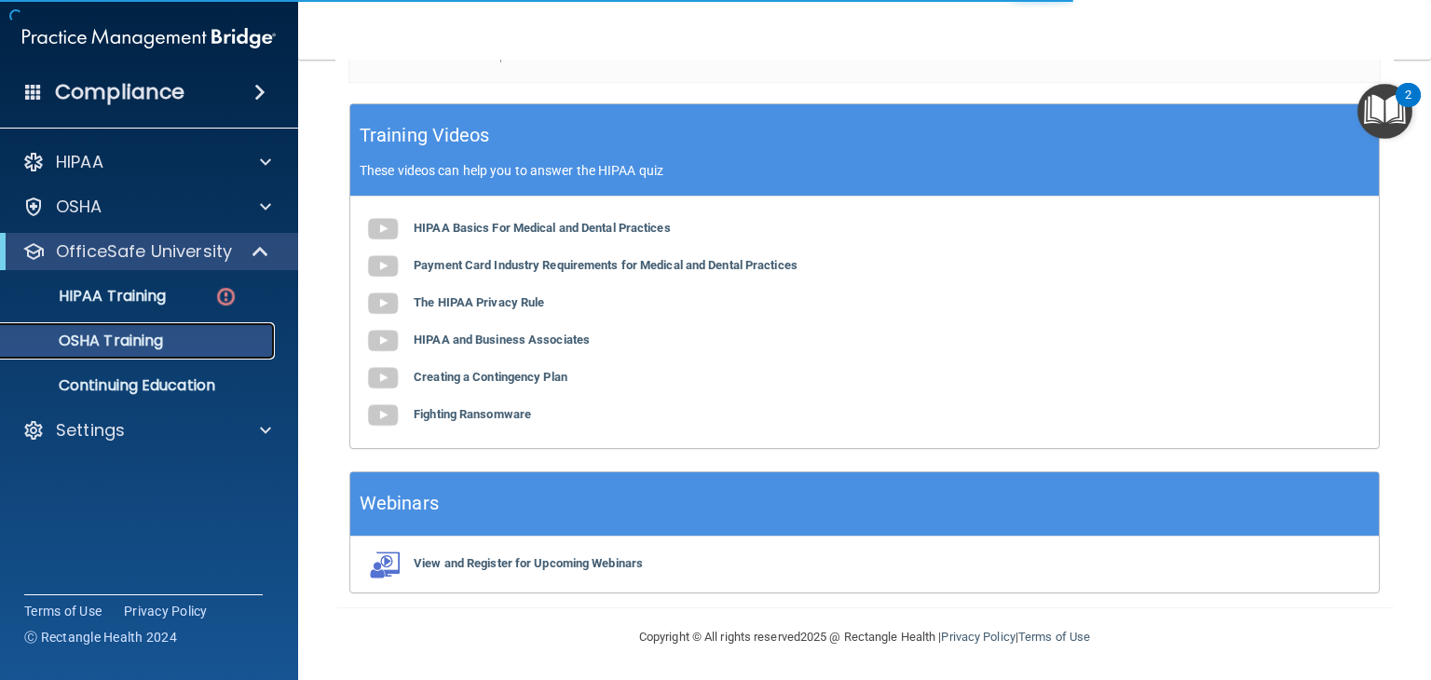
scroll to position [212, 0]
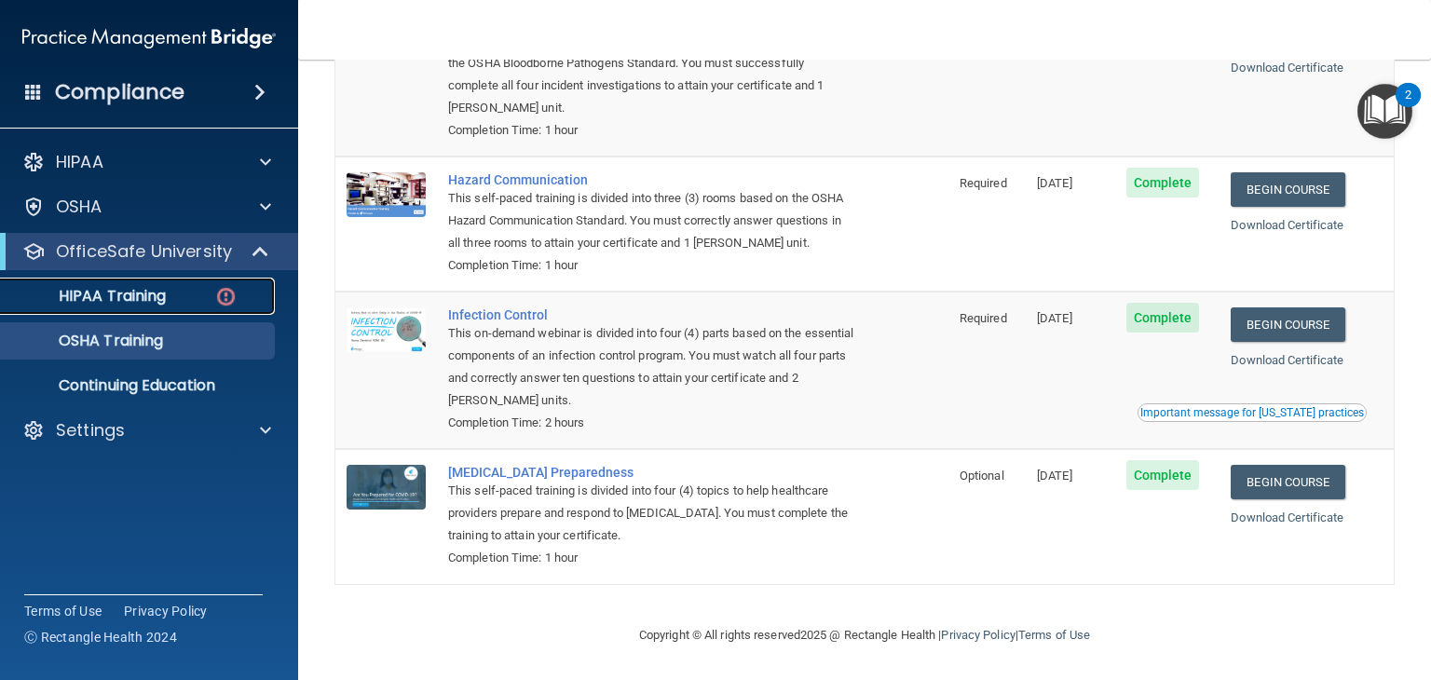
click at [166, 293] on p "HIPAA Training" at bounding box center [89, 296] width 154 height 19
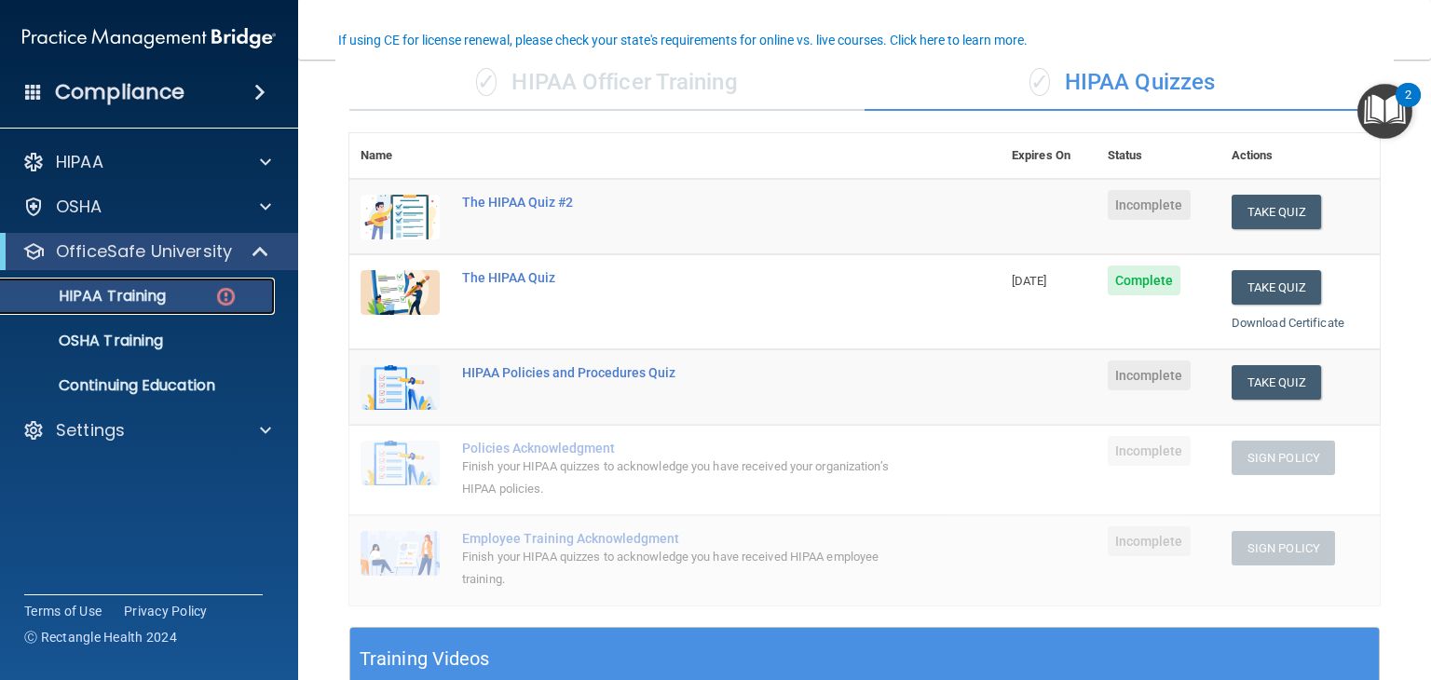
scroll to position [149, 0]
